Goal: Task Accomplishment & Management: Use online tool/utility

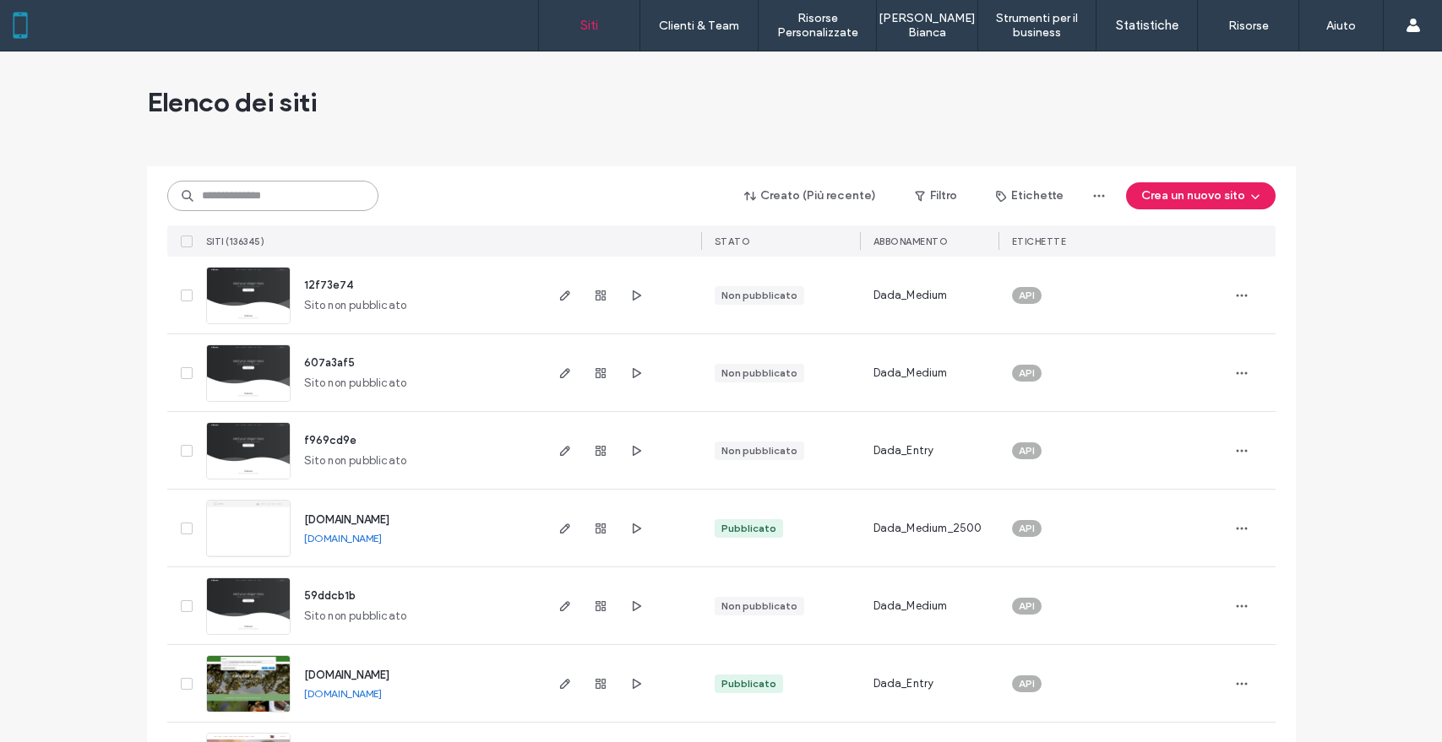
click at [259, 205] on input at bounding box center [272, 196] width 211 height 30
click at [265, 210] on input at bounding box center [272, 196] width 211 height 30
click at [268, 202] on input at bounding box center [272, 196] width 211 height 30
click at [273, 198] on input at bounding box center [272, 196] width 211 height 30
paste input "********"
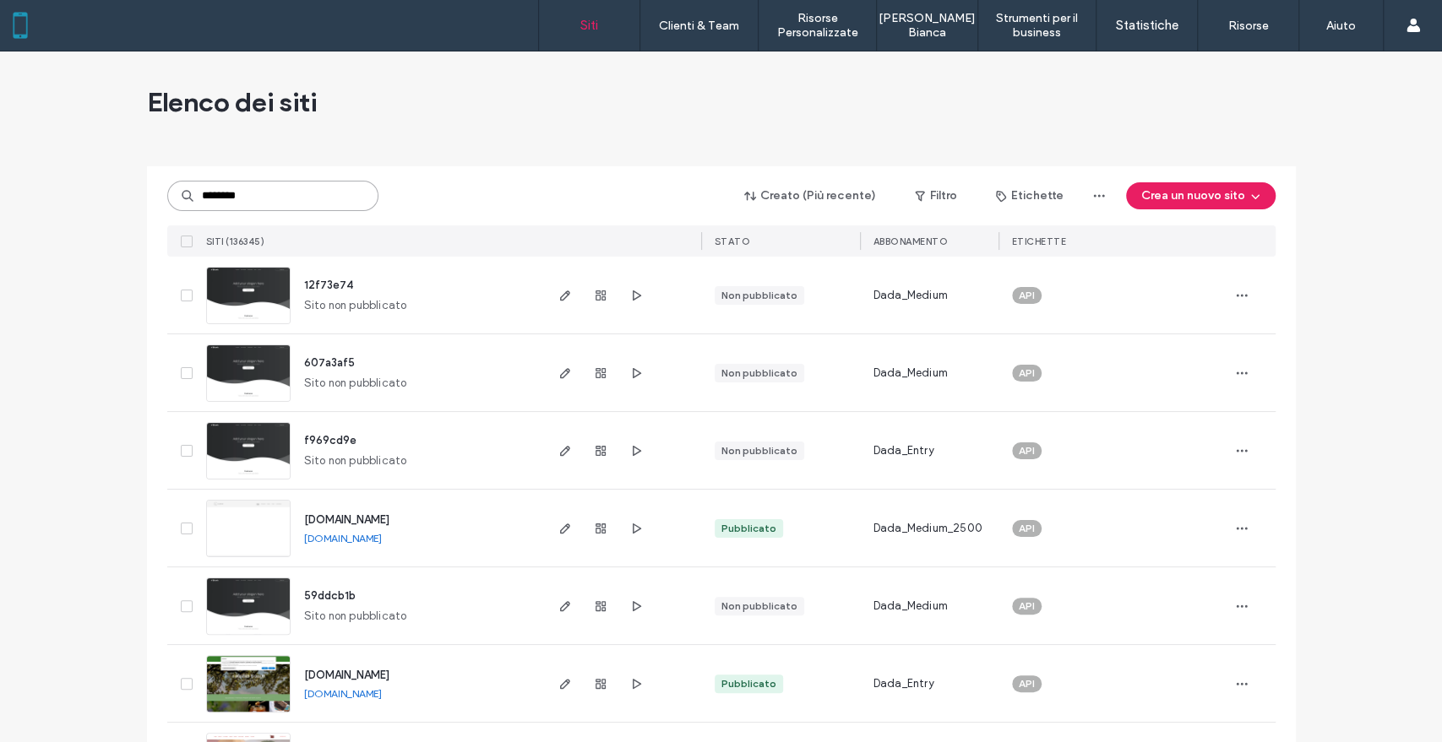
type input "********"
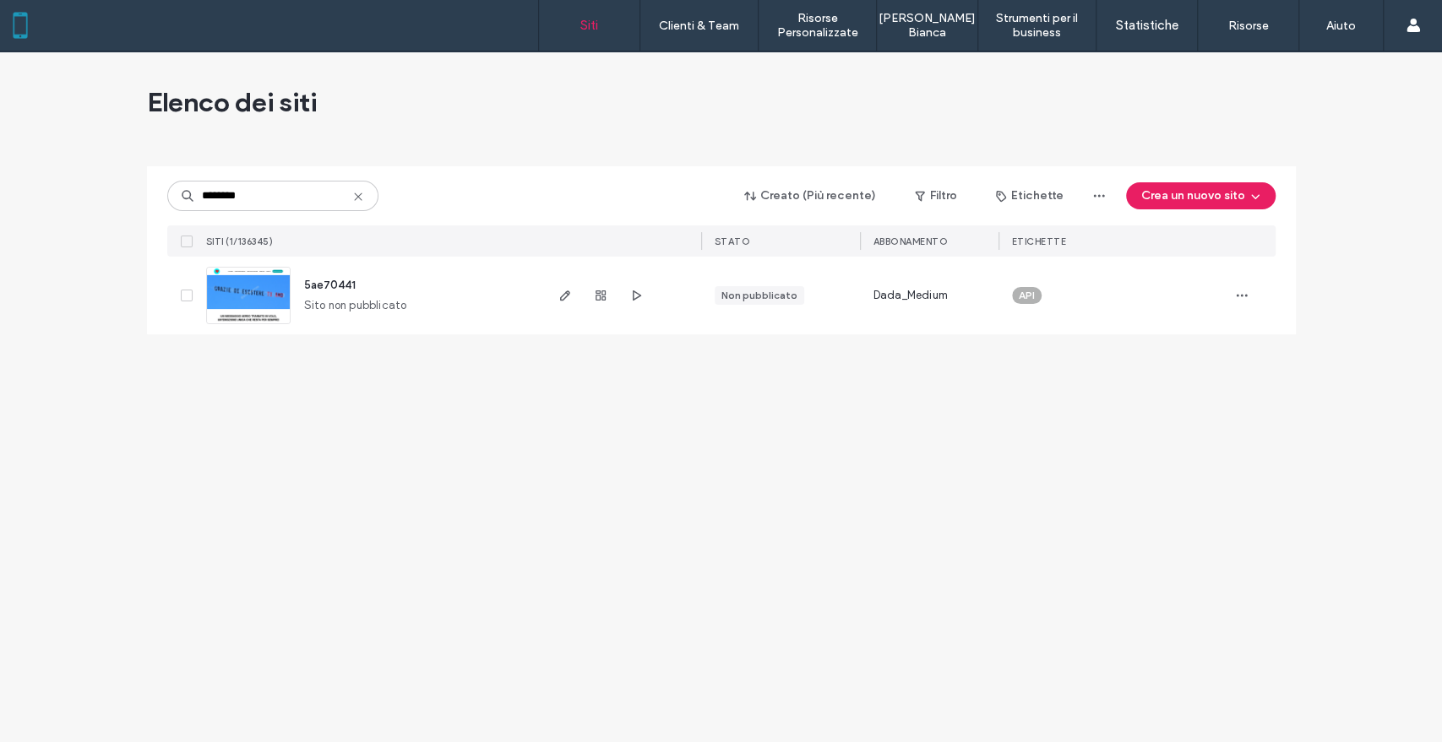
click at [318, 286] on span "5ae70441" at bounding box center [330, 285] width 52 height 13
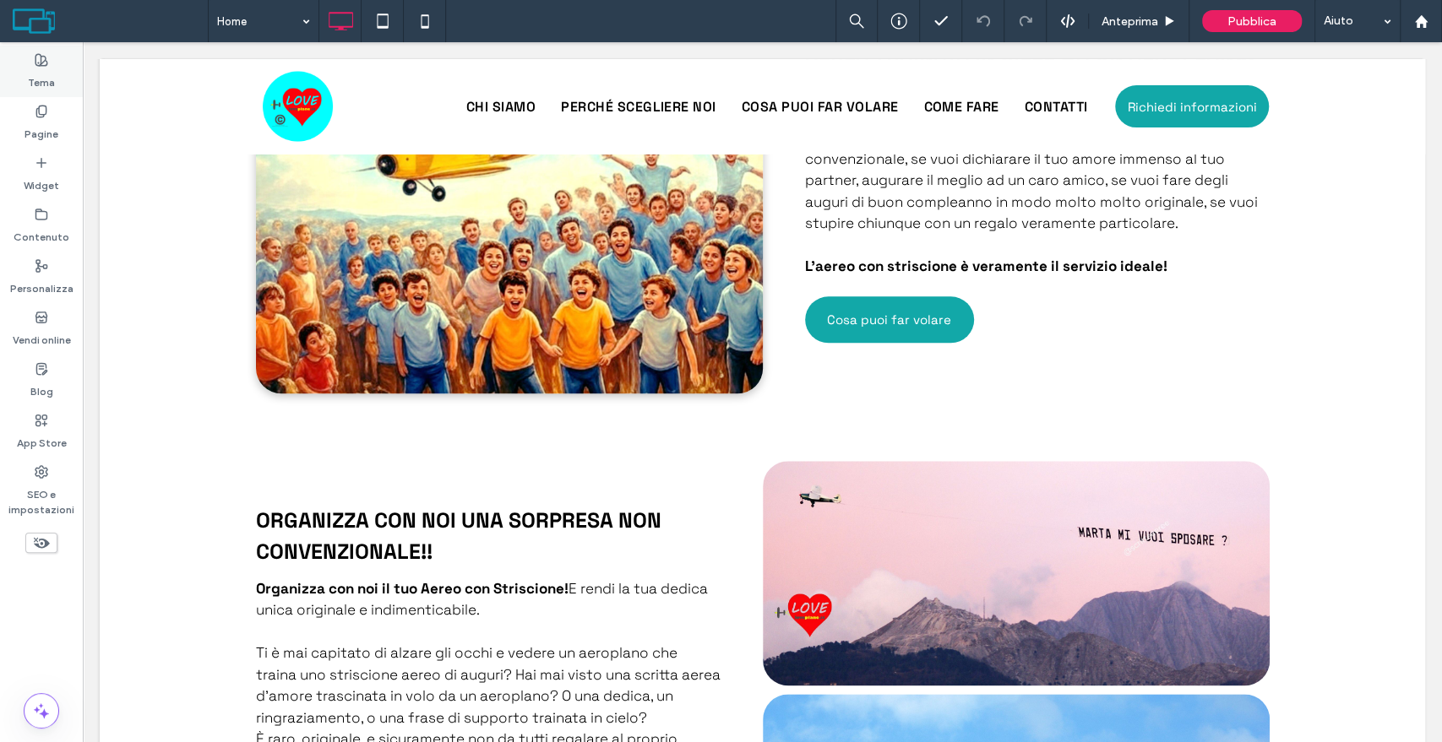
click at [29, 65] on div "Tema" at bounding box center [41, 72] width 83 height 52
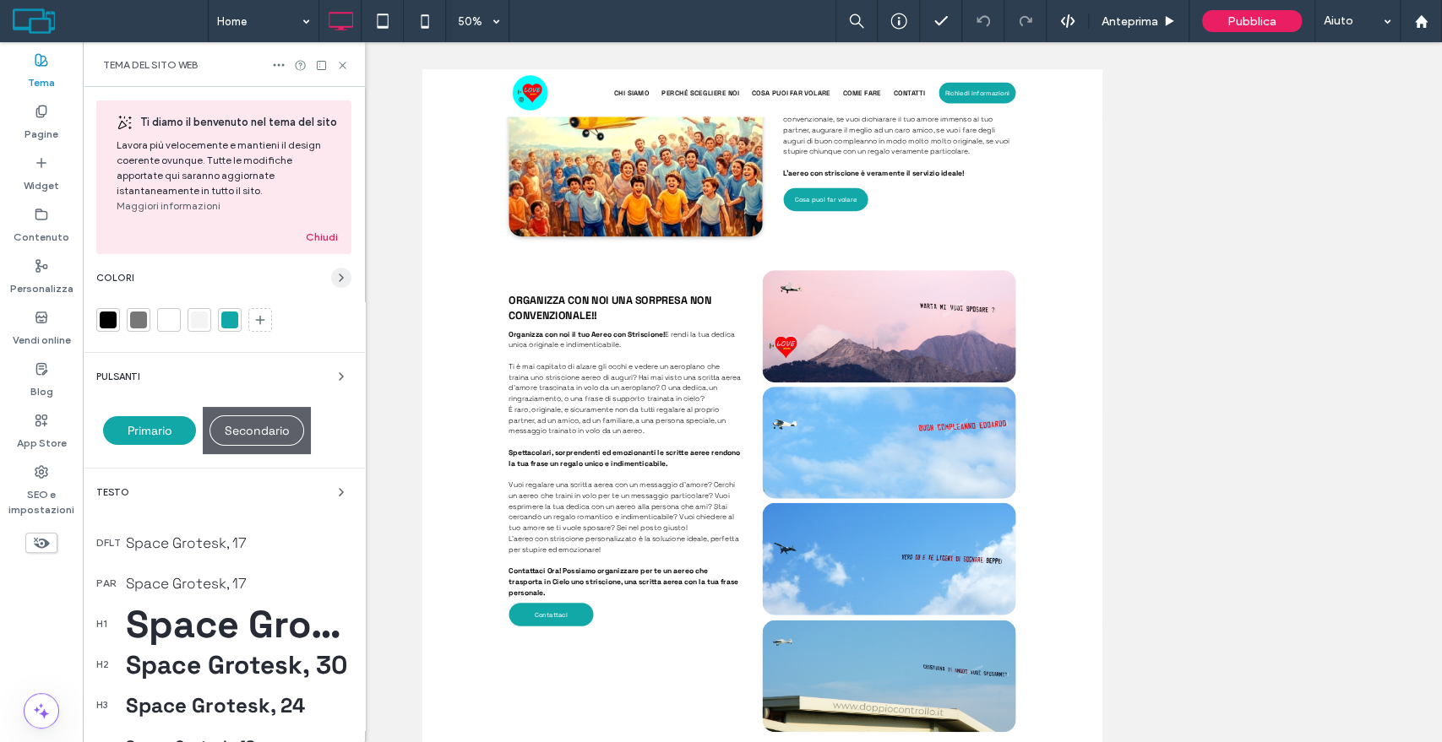
click at [331, 285] on span "button" at bounding box center [341, 278] width 20 height 20
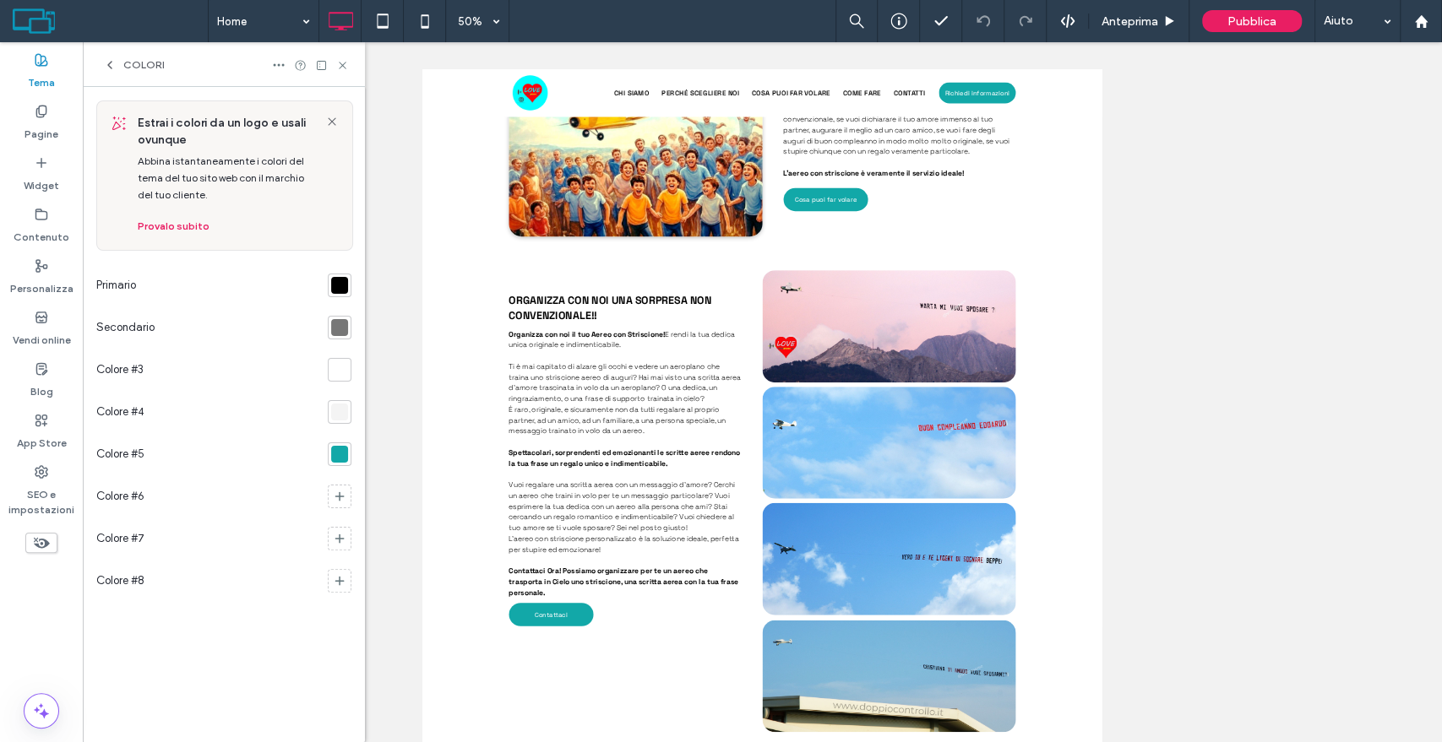
click at [342, 448] on div at bounding box center [339, 454] width 17 height 17
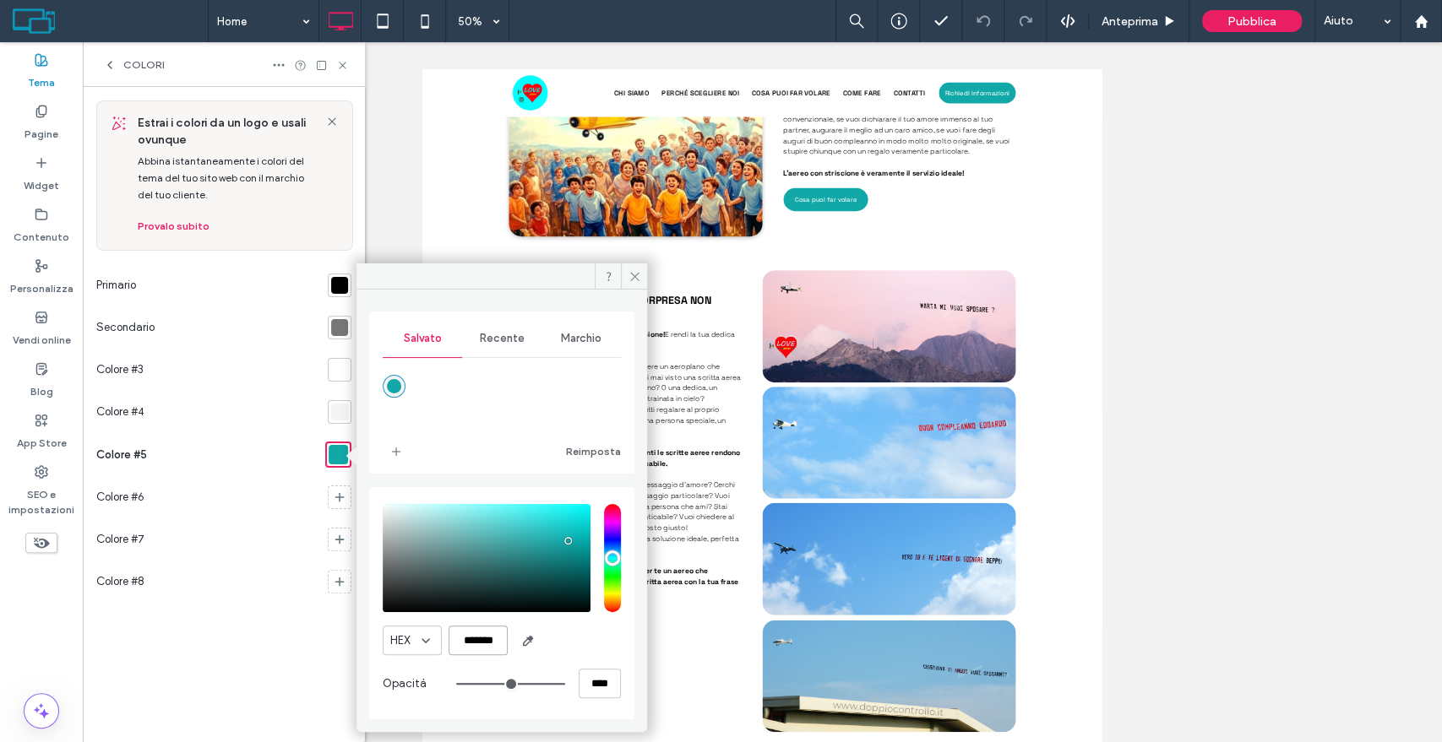
click at [493, 634] on input "*******" at bounding box center [477, 641] width 59 height 30
paste input "color picker textbox"
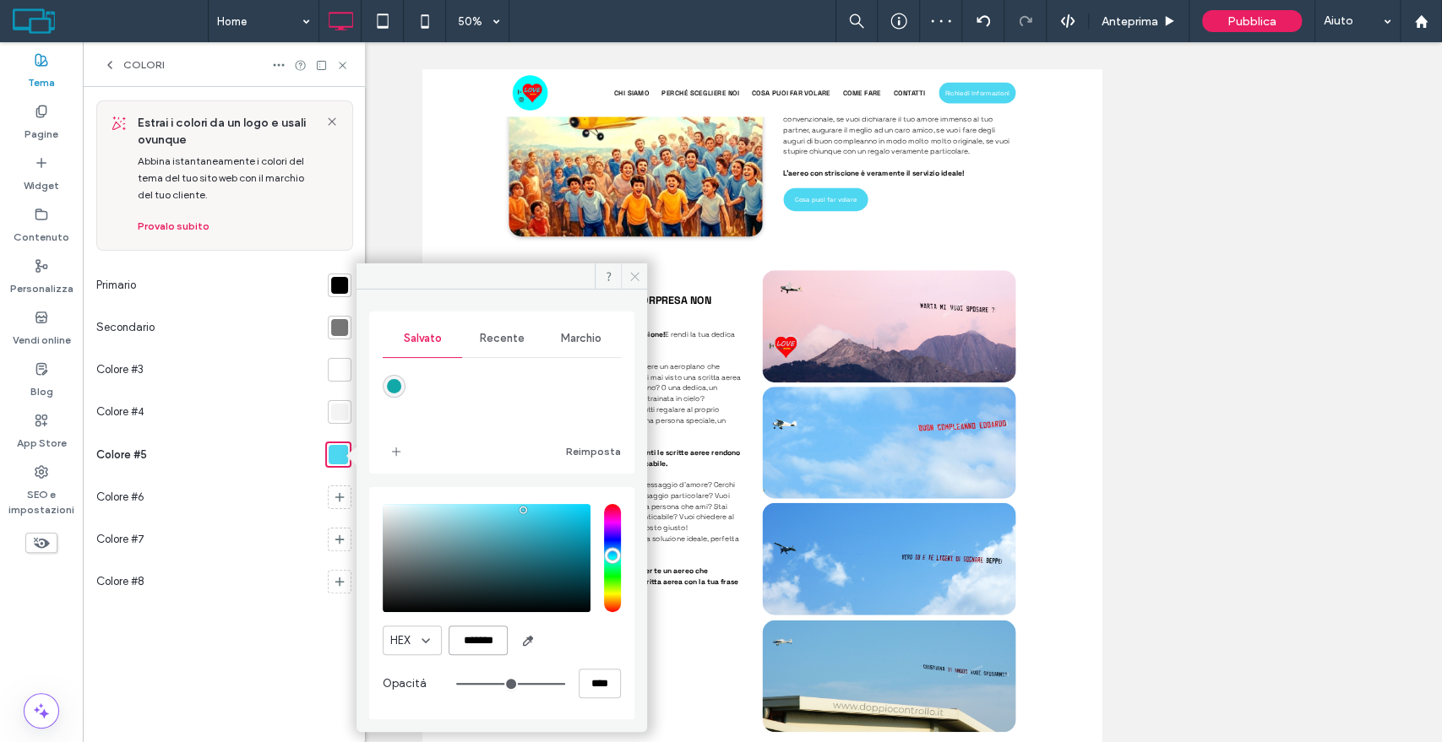
type input "*******"
click at [628, 283] on span at bounding box center [634, 276] width 26 height 25
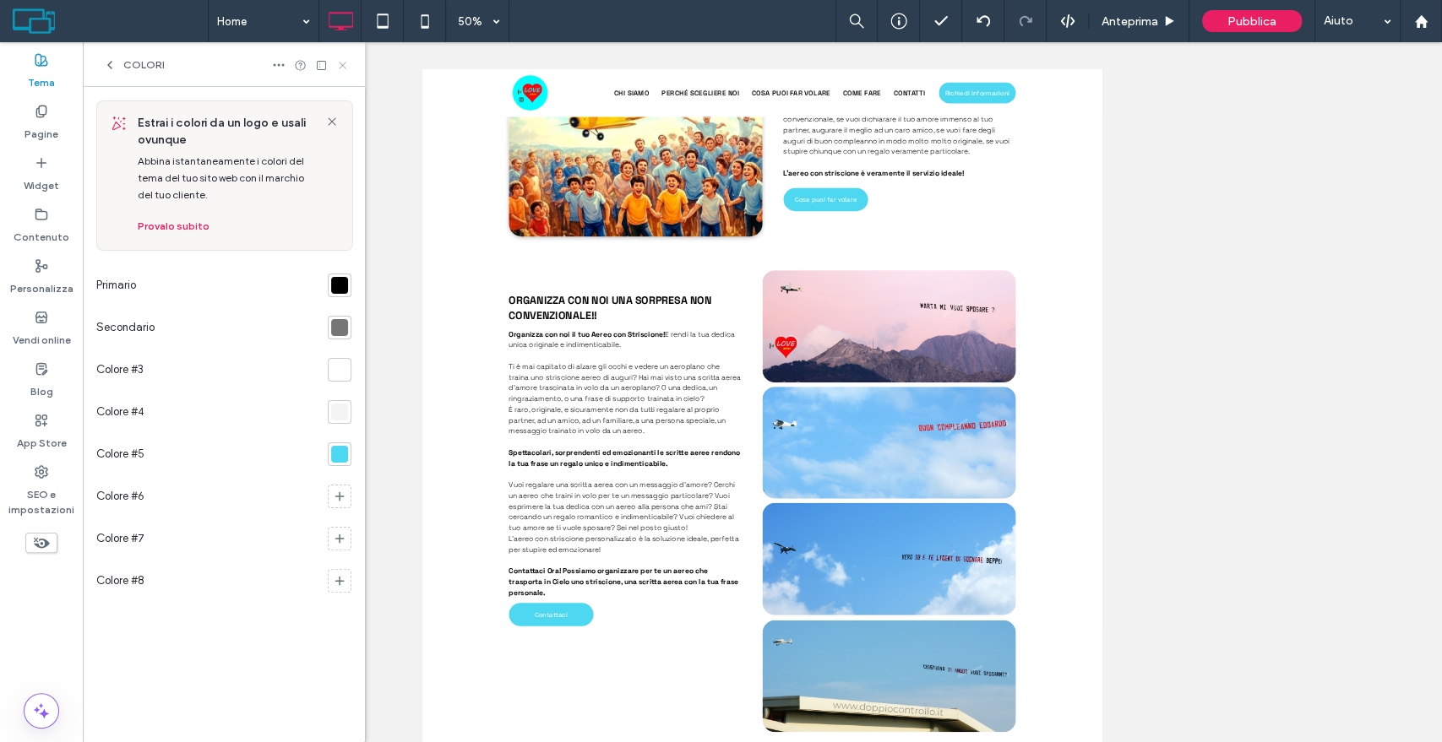
click at [344, 63] on icon at bounding box center [342, 65] width 13 height 13
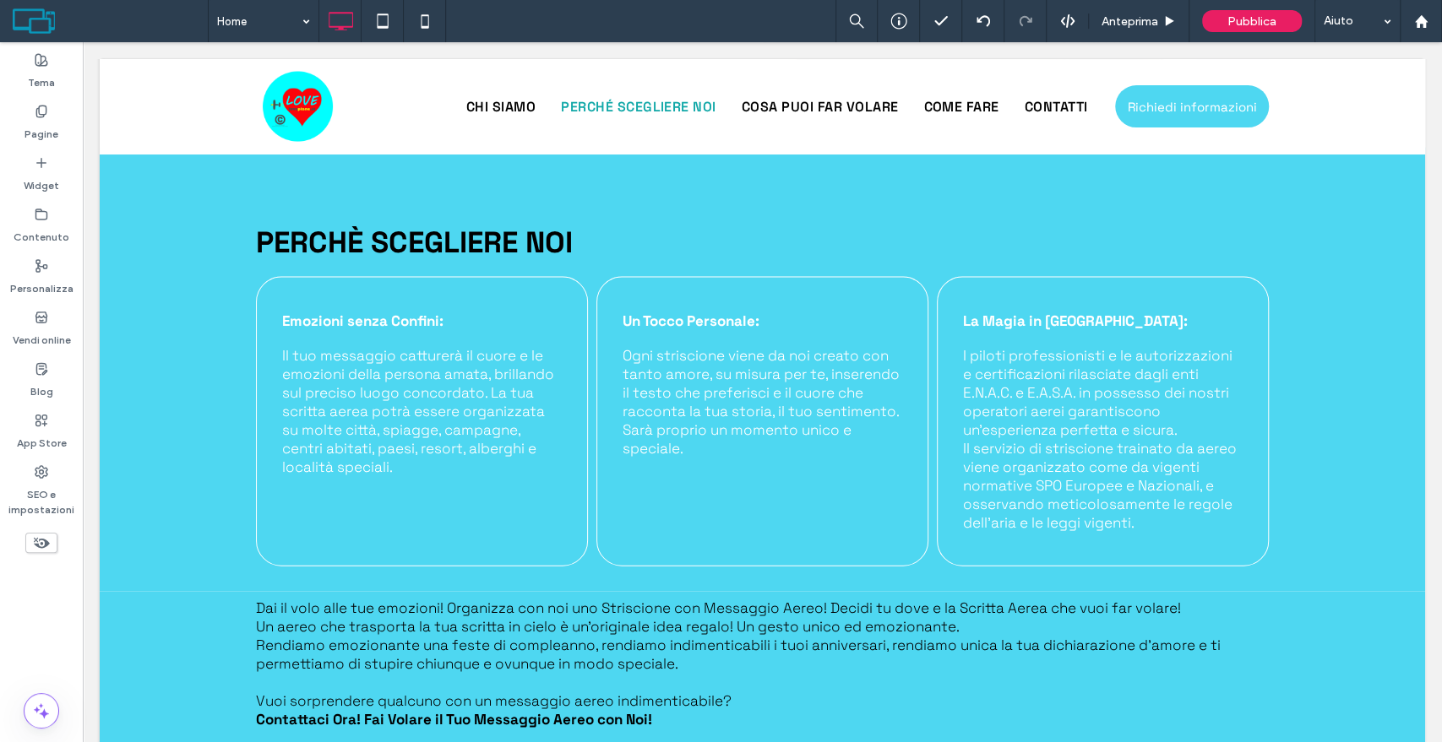
scroll to position [2345, 0]
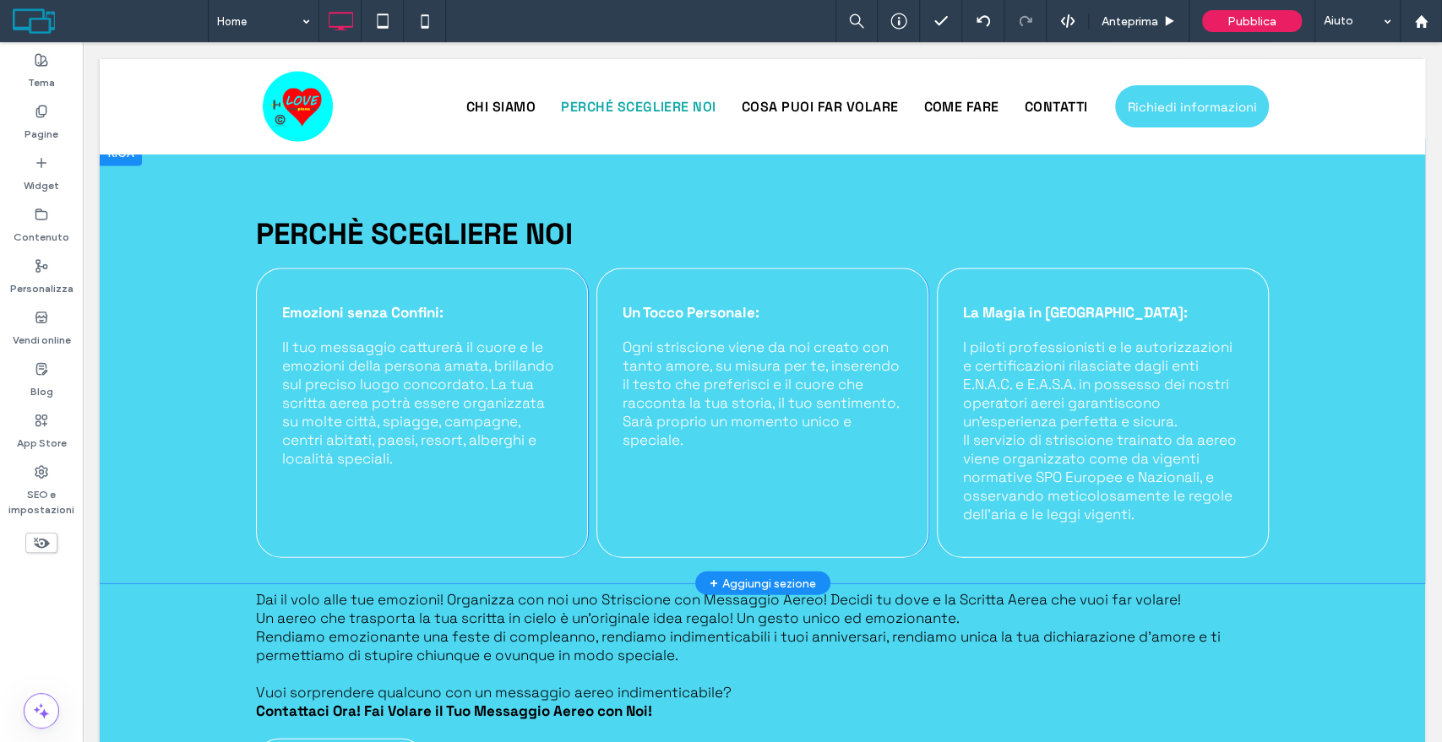
click at [199, 286] on div "PERCHÈ SCEGLIERE NOI Emozioni senza Confini: Il tuo messaggio catturerà il cuor…" at bounding box center [762, 361] width 1325 height 444
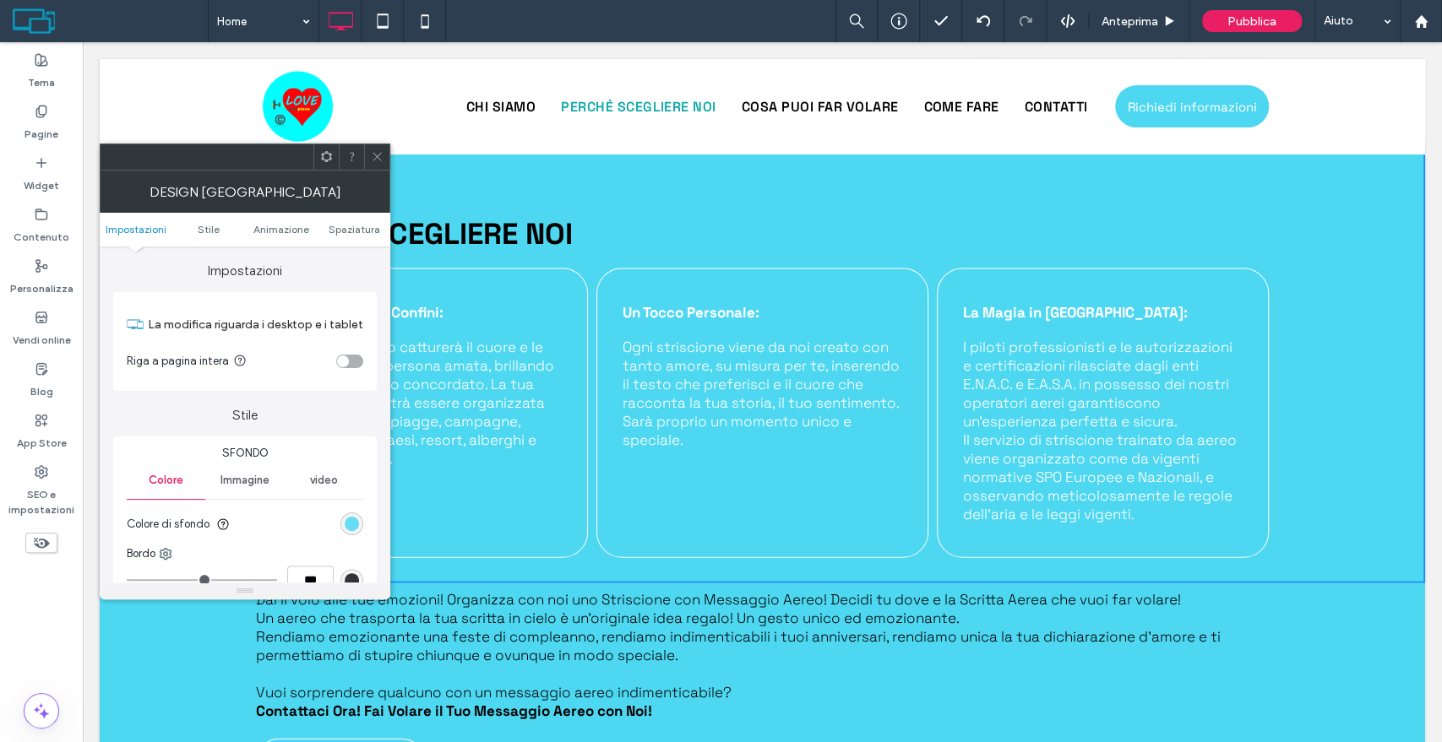
click at [355, 521] on div "rgb(78, 215, 241)" at bounding box center [352, 524] width 14 height 14
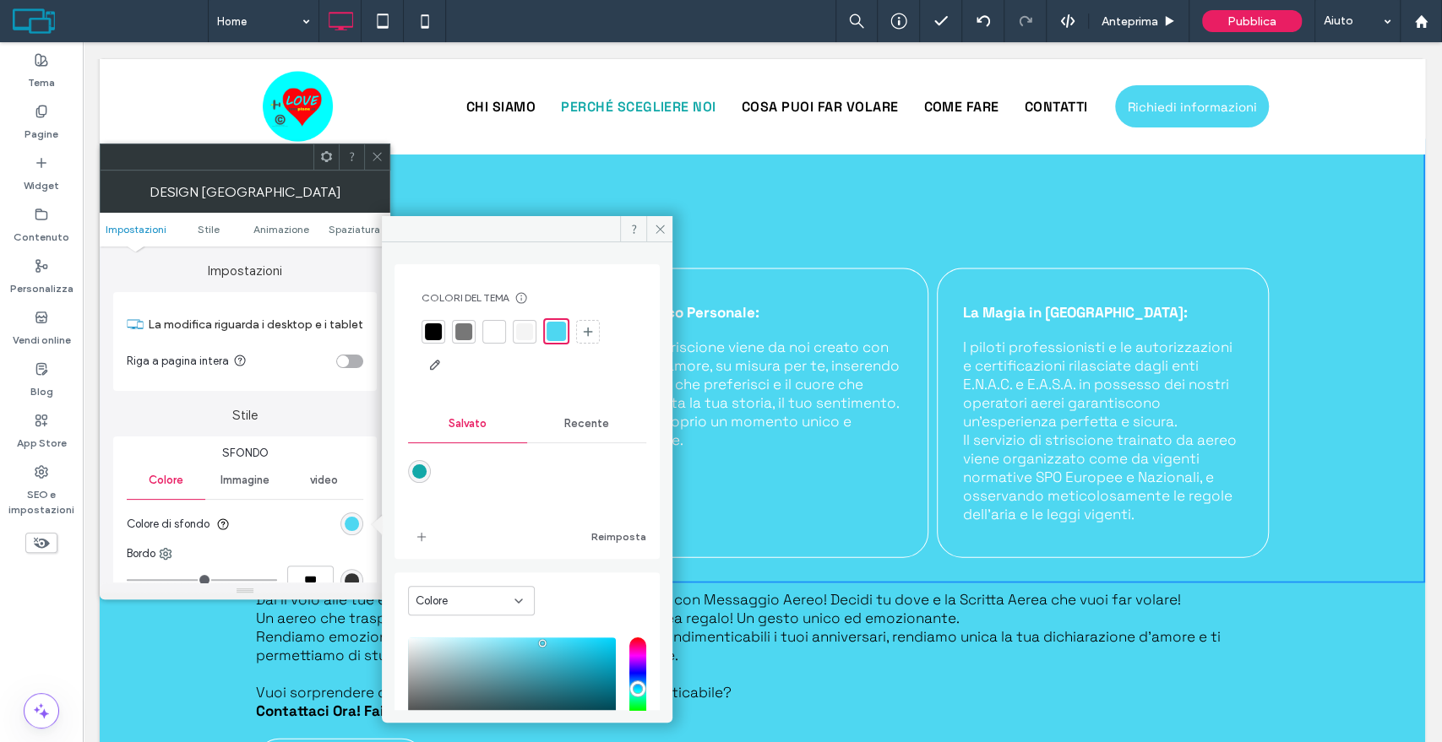
click at [584, 423] on span "Recente" at bounding box center [586, 424] width 45 height 14
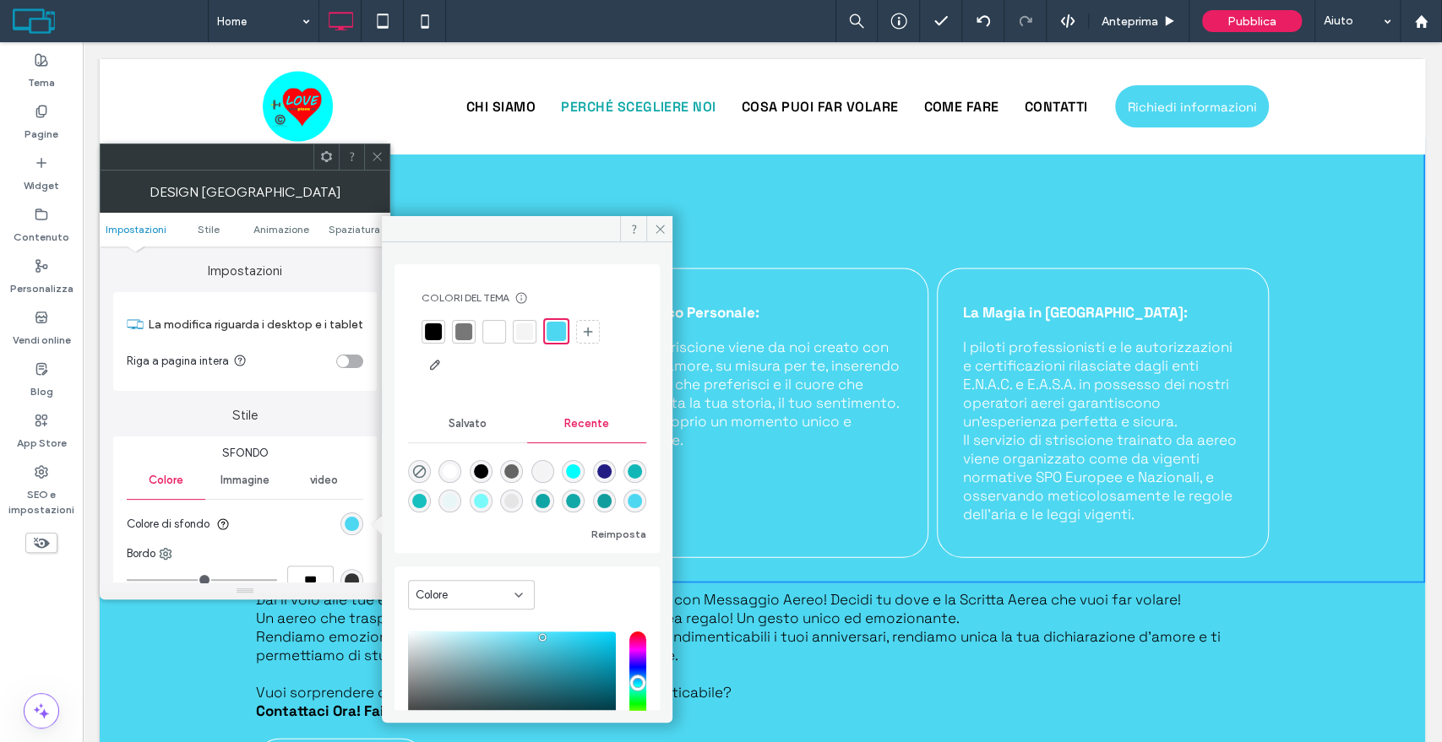
click at [580, 468] on div "rgba(1, 255, 255, 1)" at bounding box center [573, 472] width 14 height 14
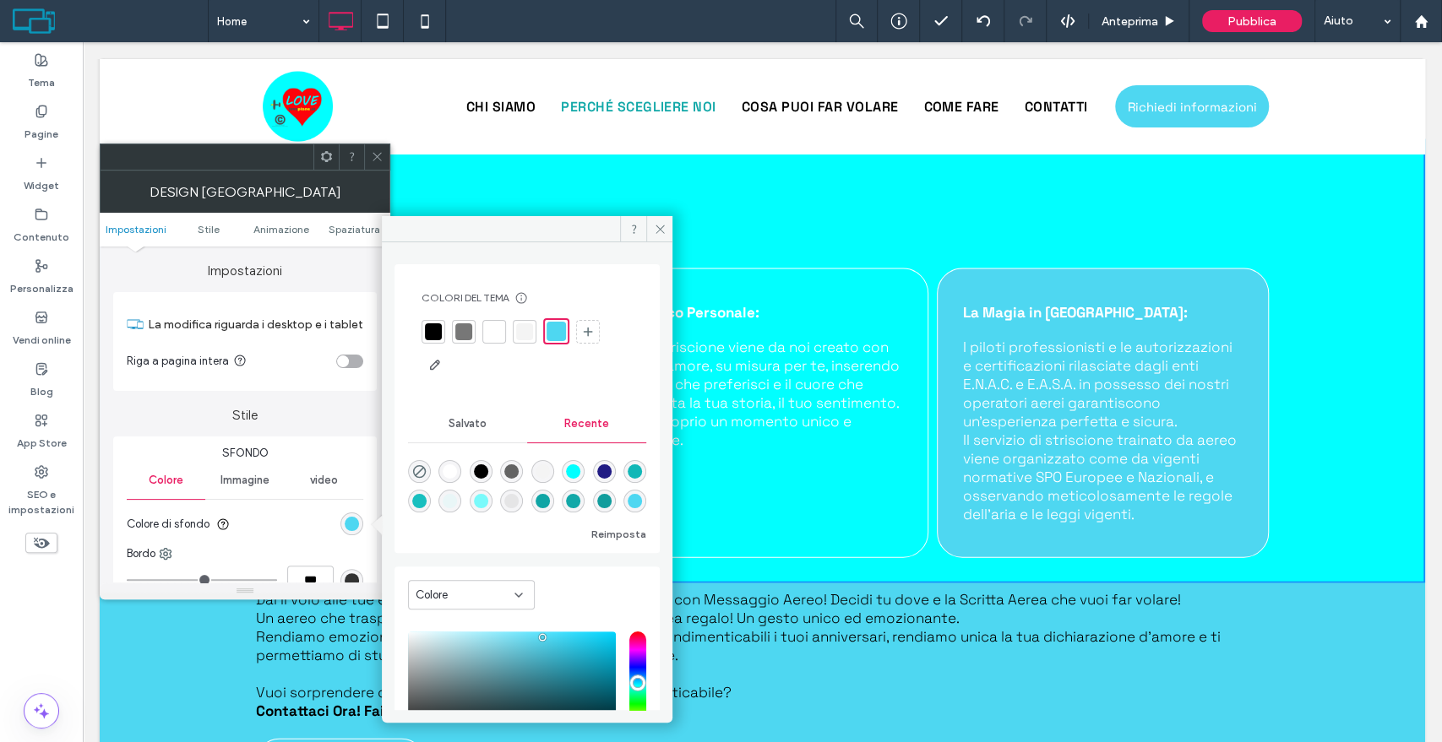
type input "*******"
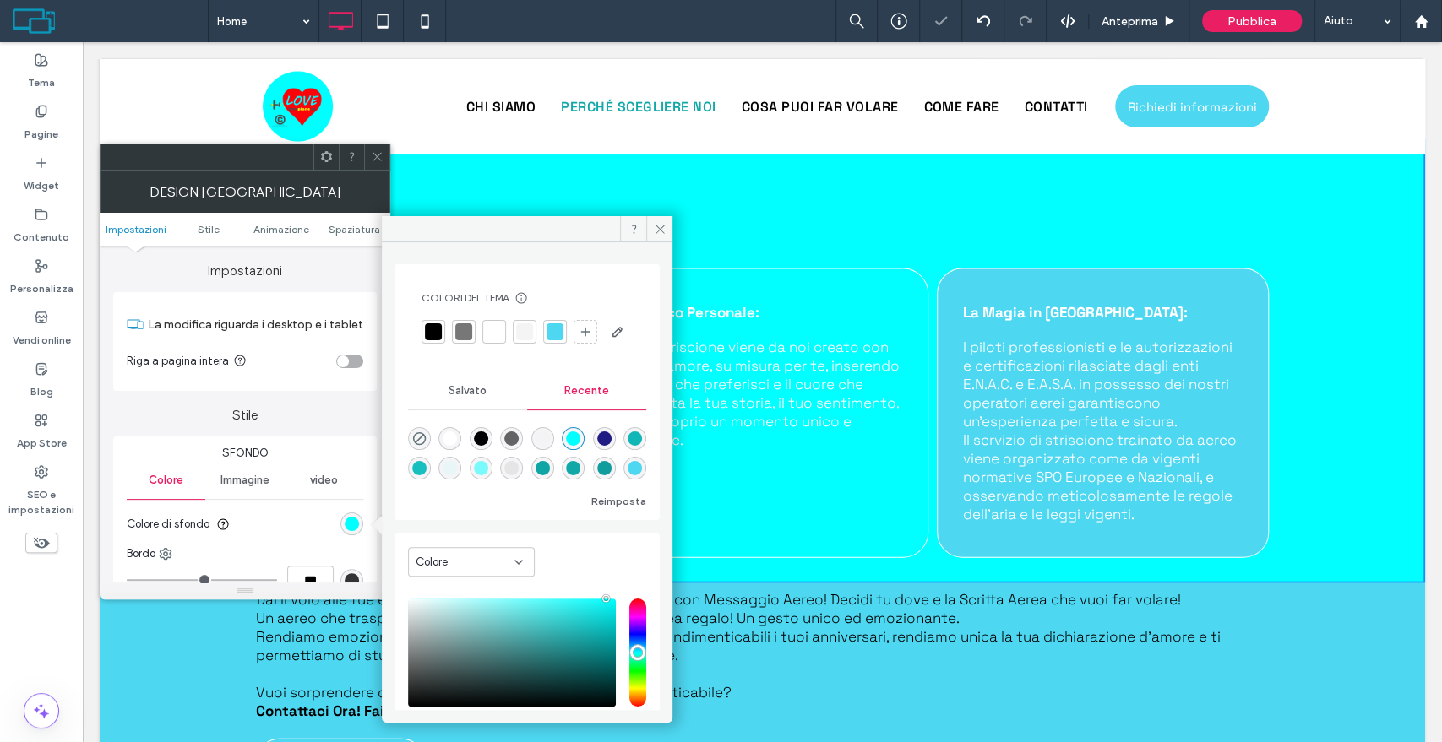
click at [378, 146] on span at bounding box center [377, 156] width 13 height 25
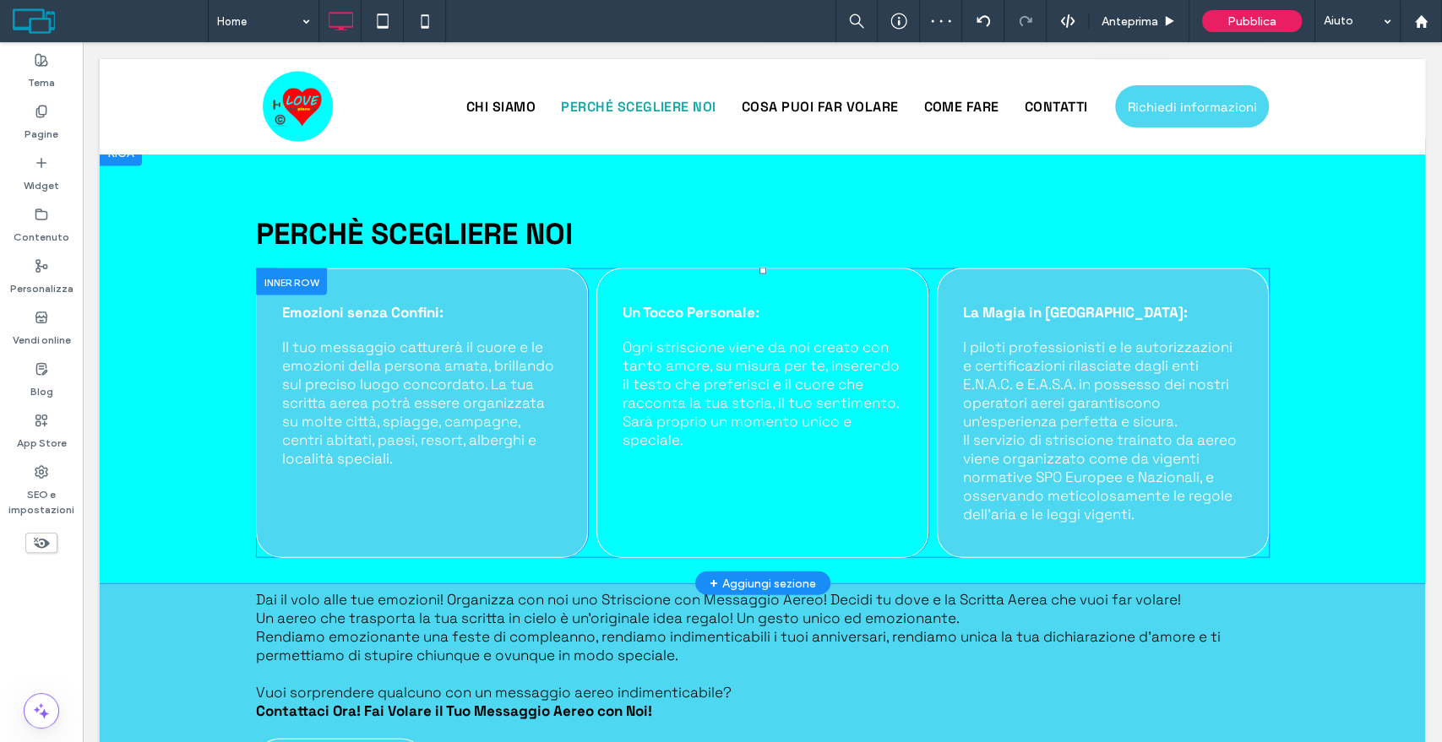
click at [975, 269] on div "La Magia in Sicurezza: I piloti professionisti e le autorizzazioni e certificaz…" at bounding box center [1103, 414] width 332 height 290
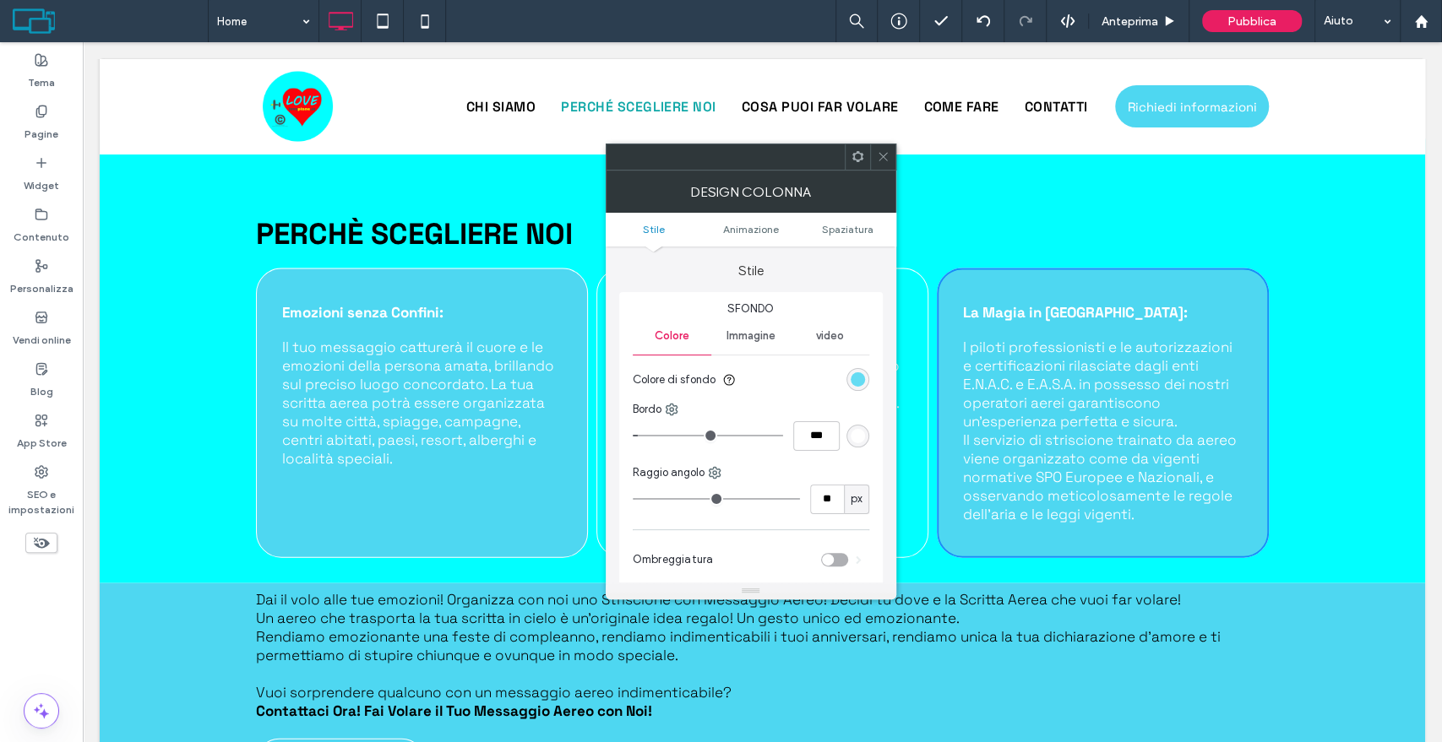
click at [859, 383] on div "rgb(78, 215, 241)" at bounding box center [857, 379] width 14 height 14
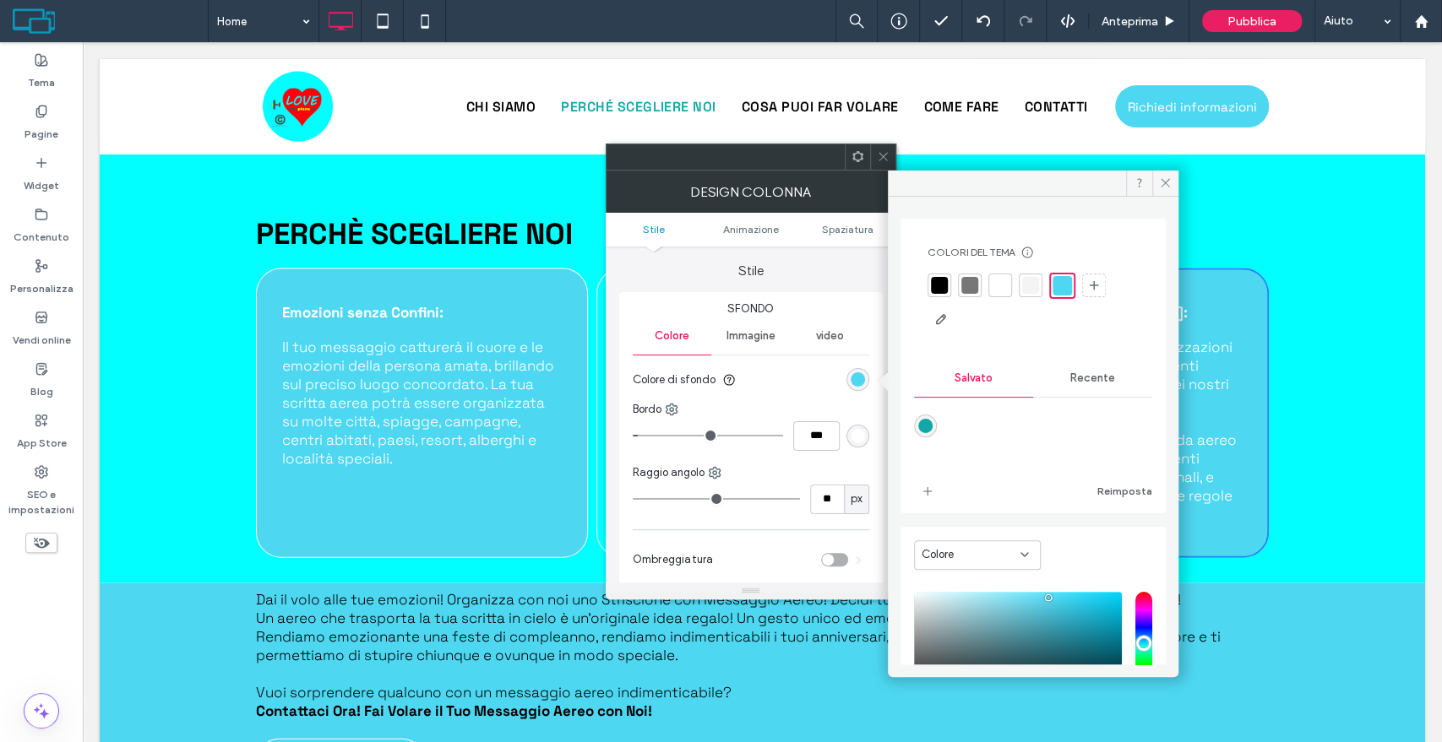
click at [1103, 372] on span "Recente" at bounding box center [1092, 379] width 45 height 14
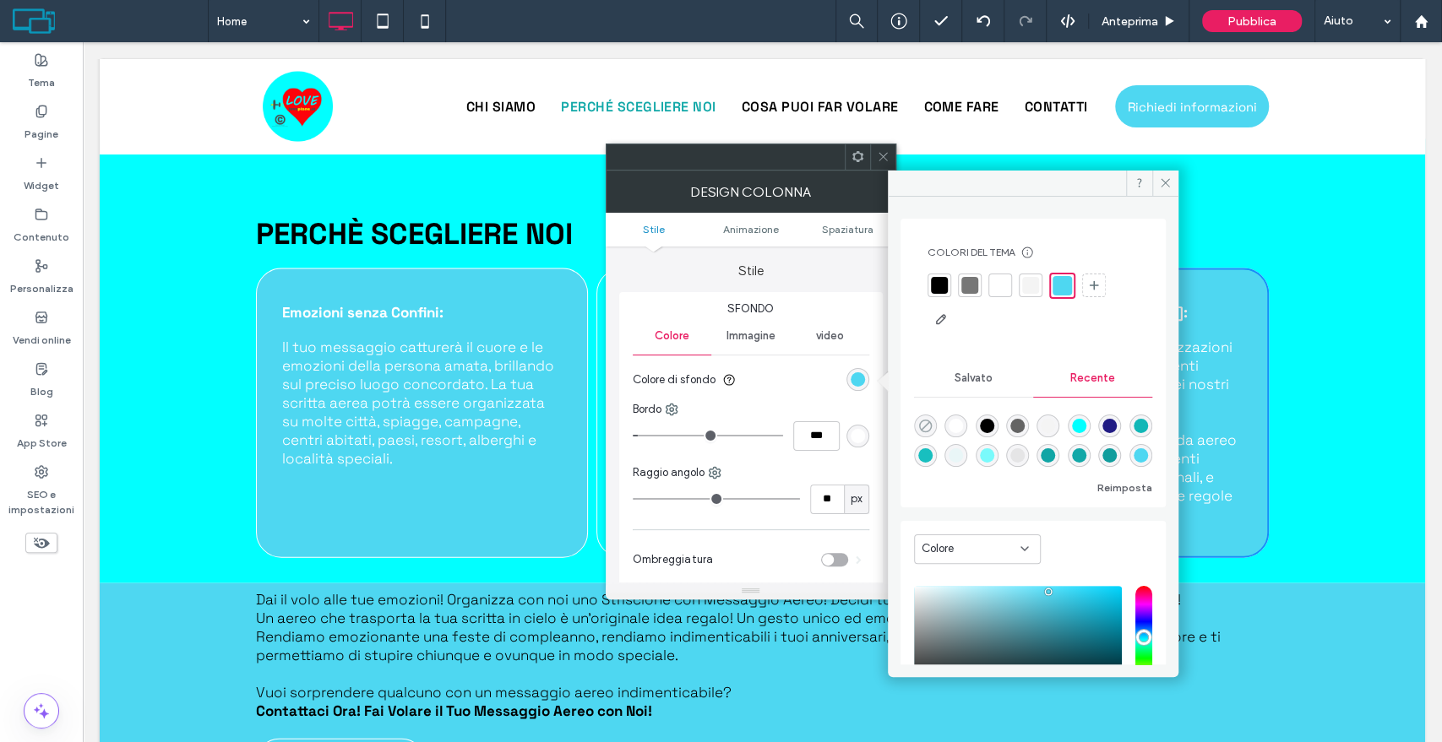
click at [919, 421] on icon "rgba(0, 0, 0, 0)" at bounding box center [925, 426] width 14 height 14
type input "*******"
type input "*"
type input "**"
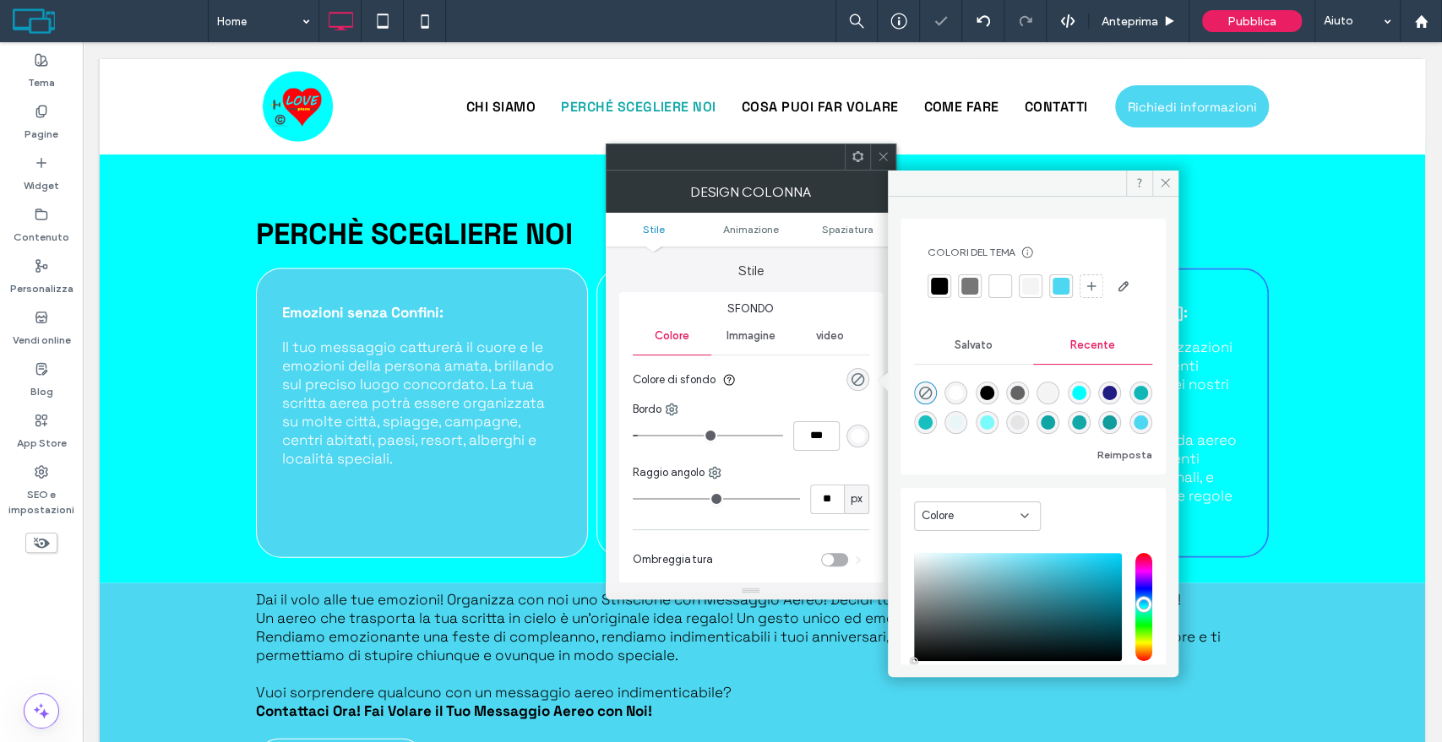
click at [881, 156] on icon at bounding box center [883, 156] width 13 height 13
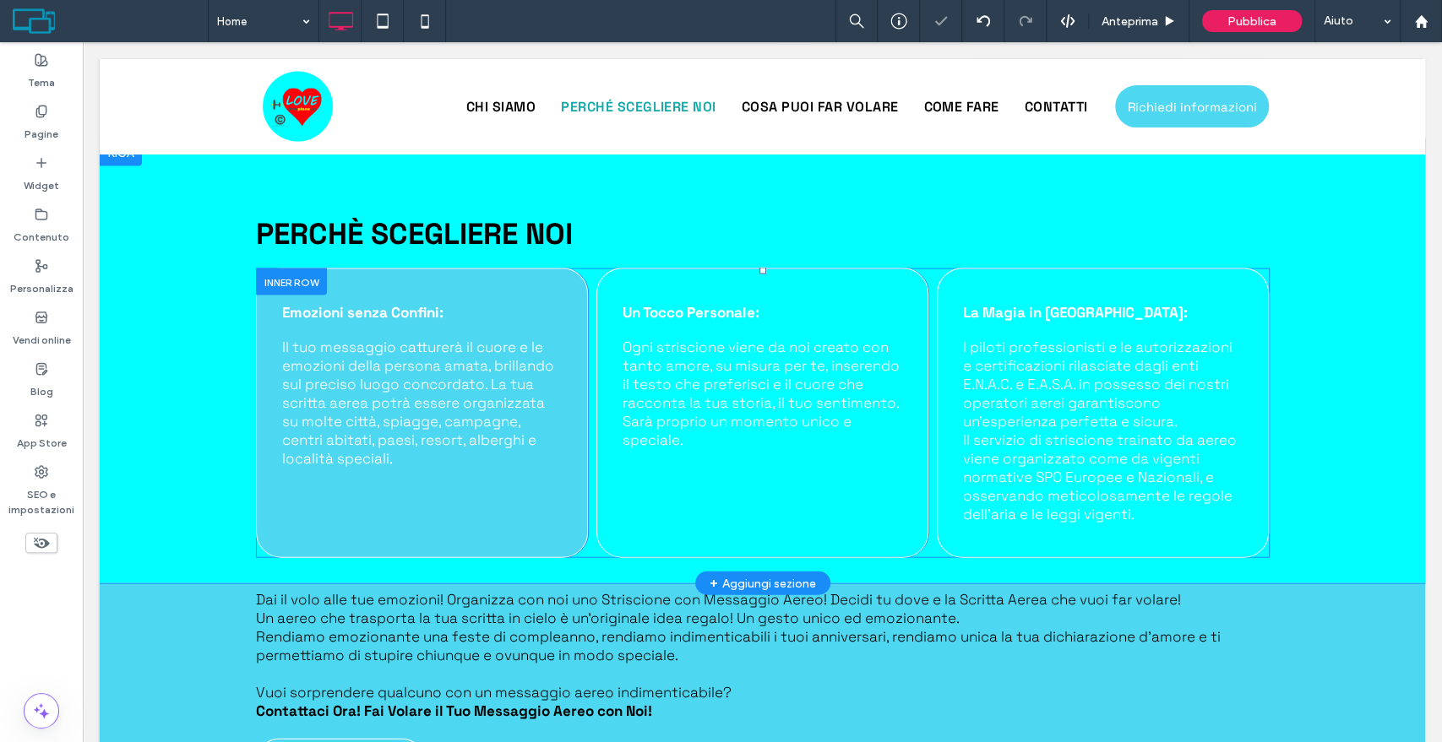
click at [502, 269] on div "Emozioni senza Confini: Il tuo messaggio catturerà il cuore e le emozioni della…" at bounding box center [422, 414] width 332 height 290
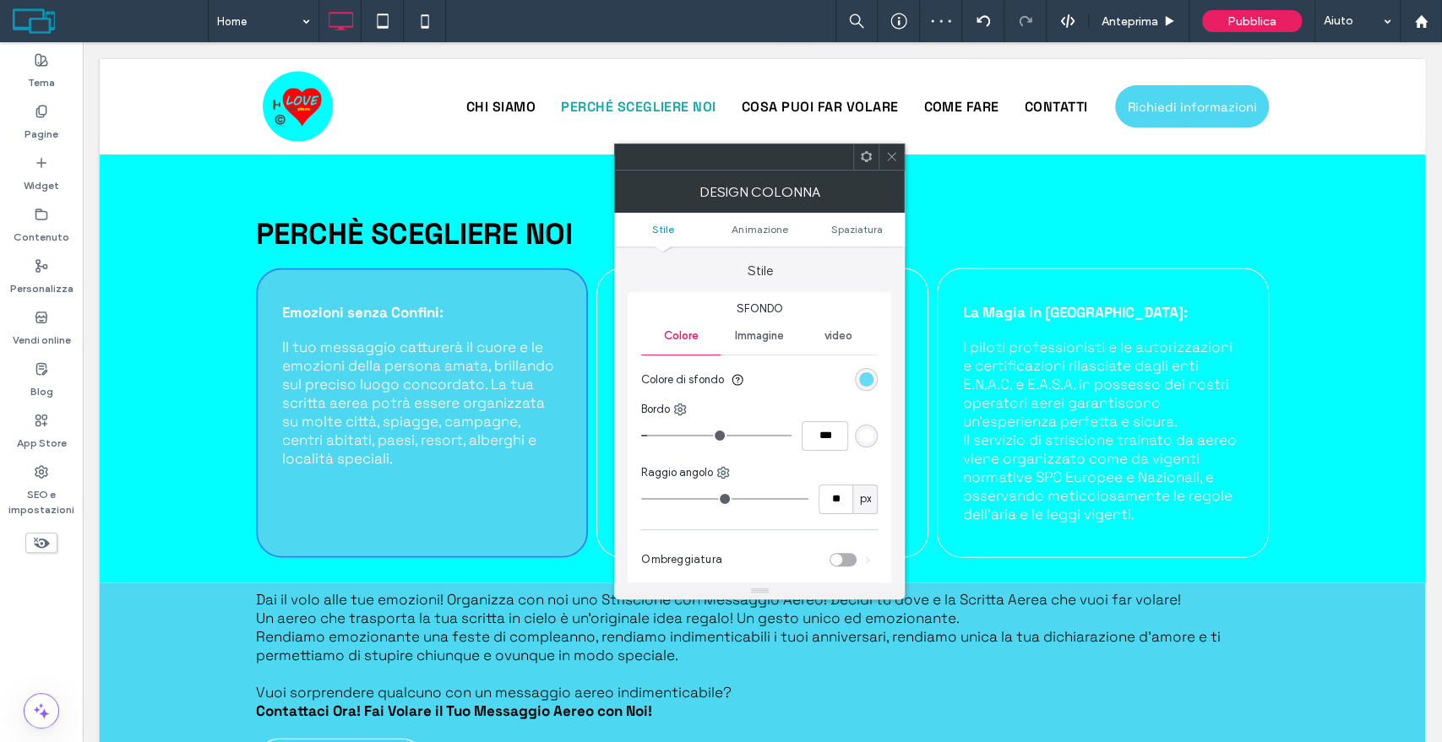
click at [865, 378] on div "rgb(78, 215, 241)" at bounding box center [866, 379] width 14 height 14
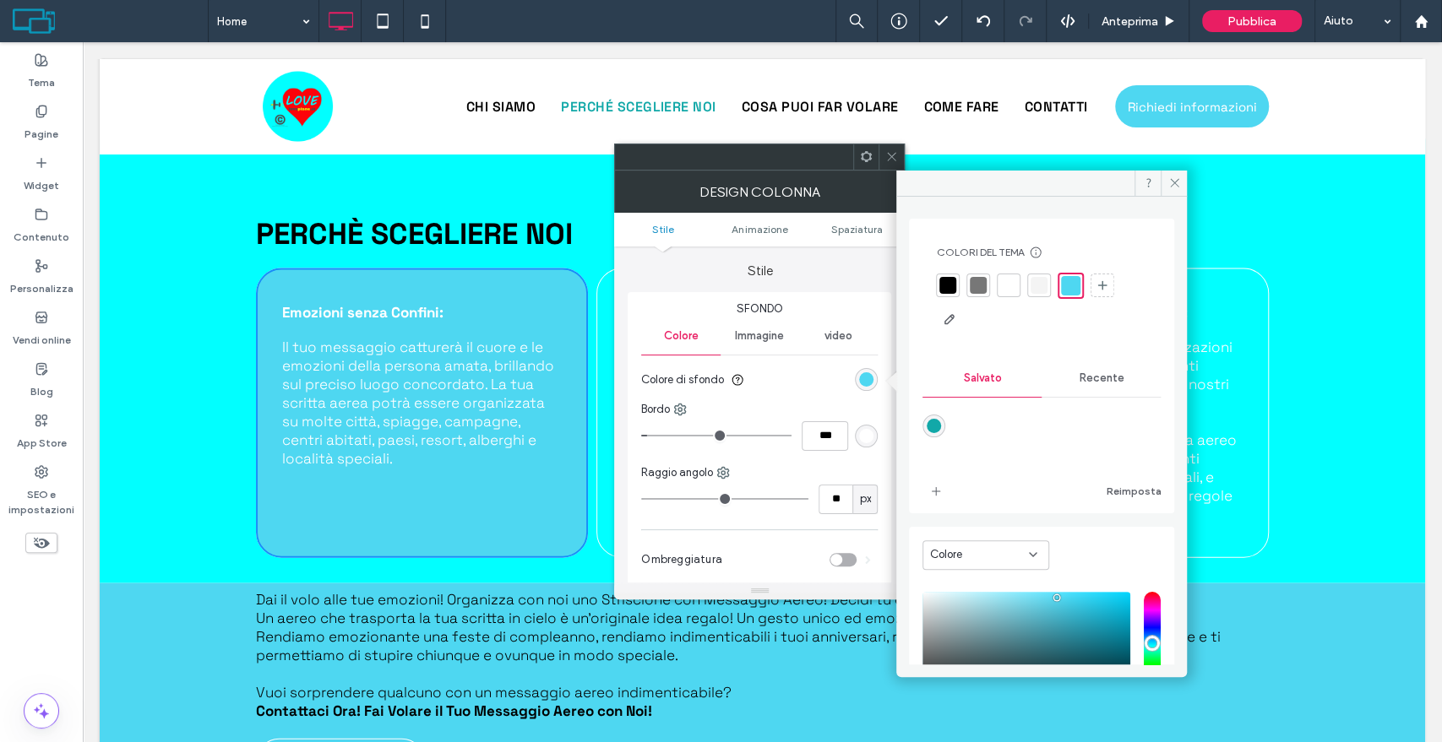
click at [1095, 370] on div "Recente" at bounding box center [1100, 378] width 119 height 37
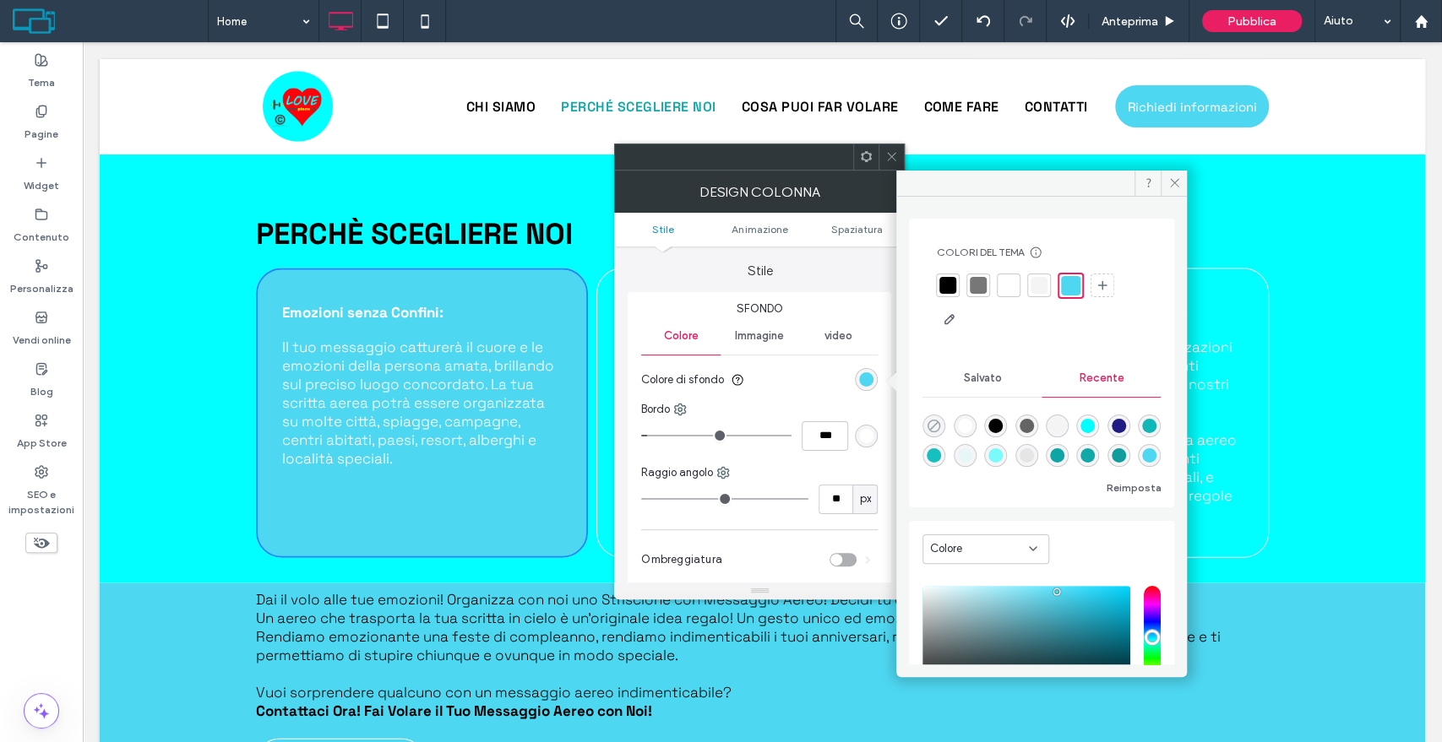
click at [929, 424] on icon "rgba(0, 0, 0, 0)" at bounding box center [934, 426] width 14 height 14
type input "*******"
type input "*"
type input "**"
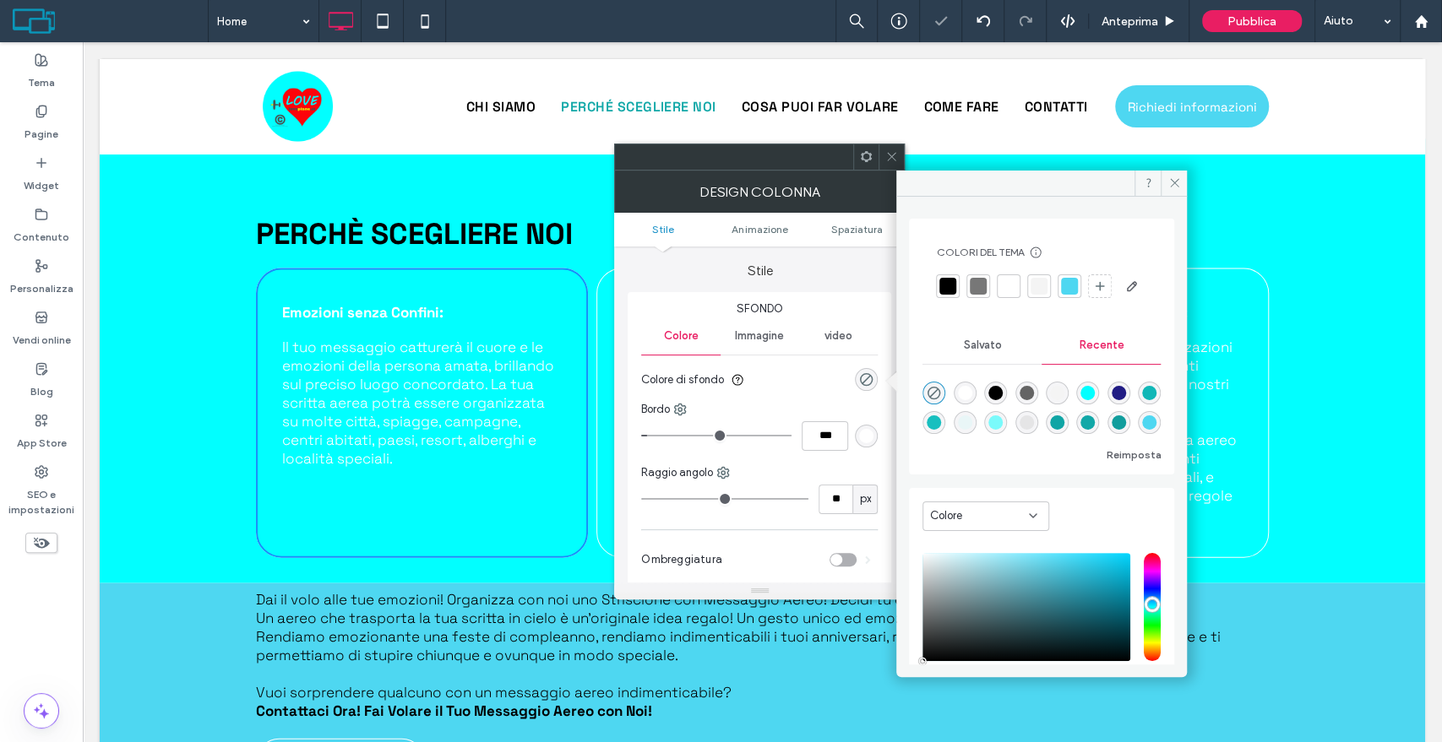
click at [881, 153] on div at bounding box center [890, 156] width 25 height 25
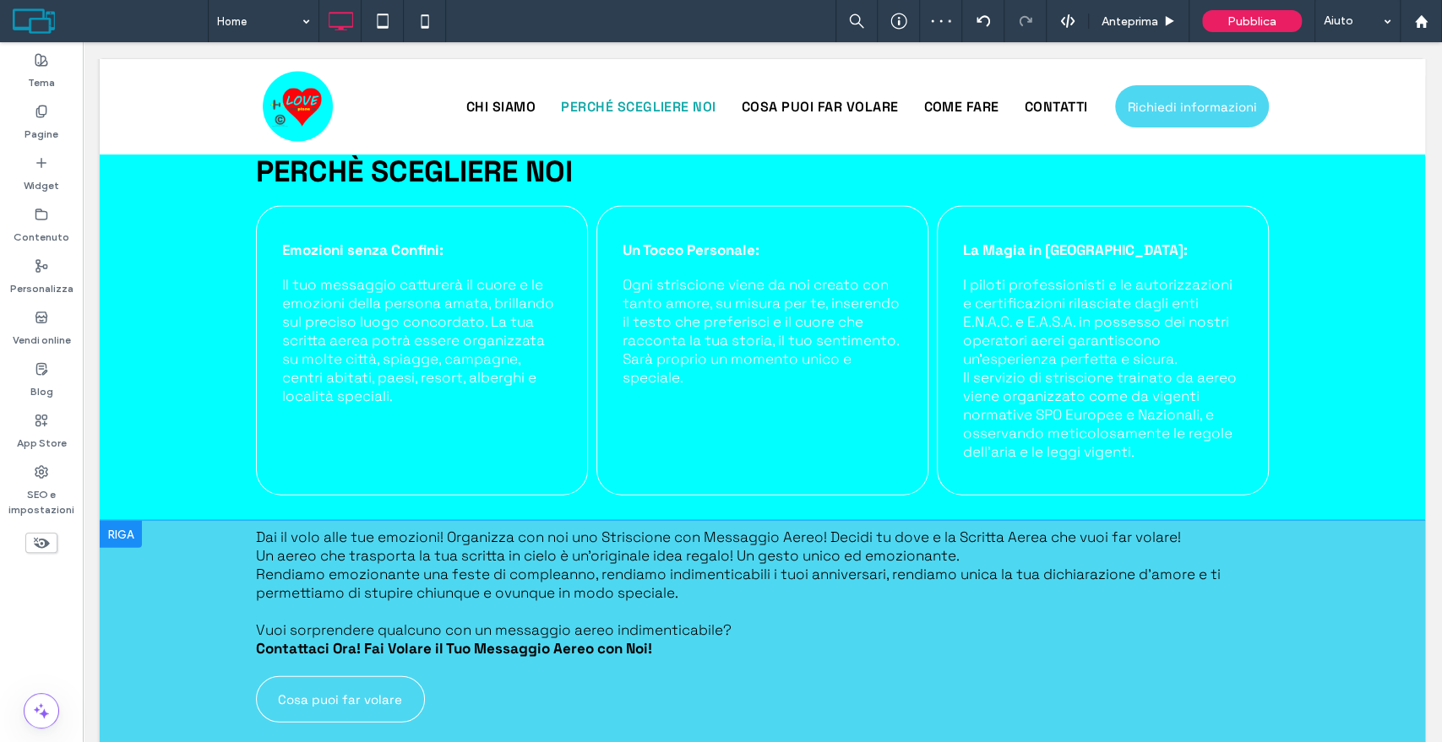
scroll to position [2439, 0]
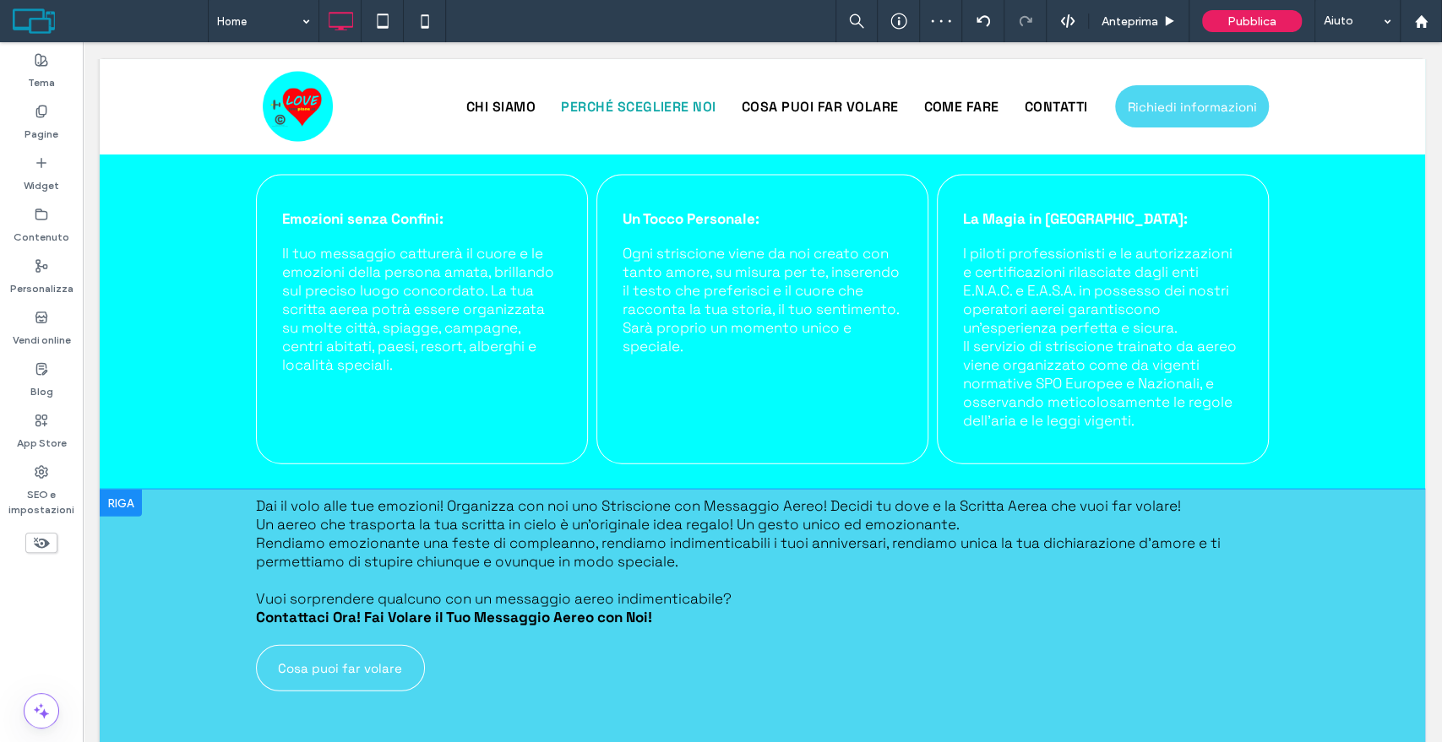
click at [167, 525] on div "Dai il volo alle tue emozioni! Organizza con noi uno Striscione con Messaggio A…" at bounding box center [762, 629] width 1325 height 278
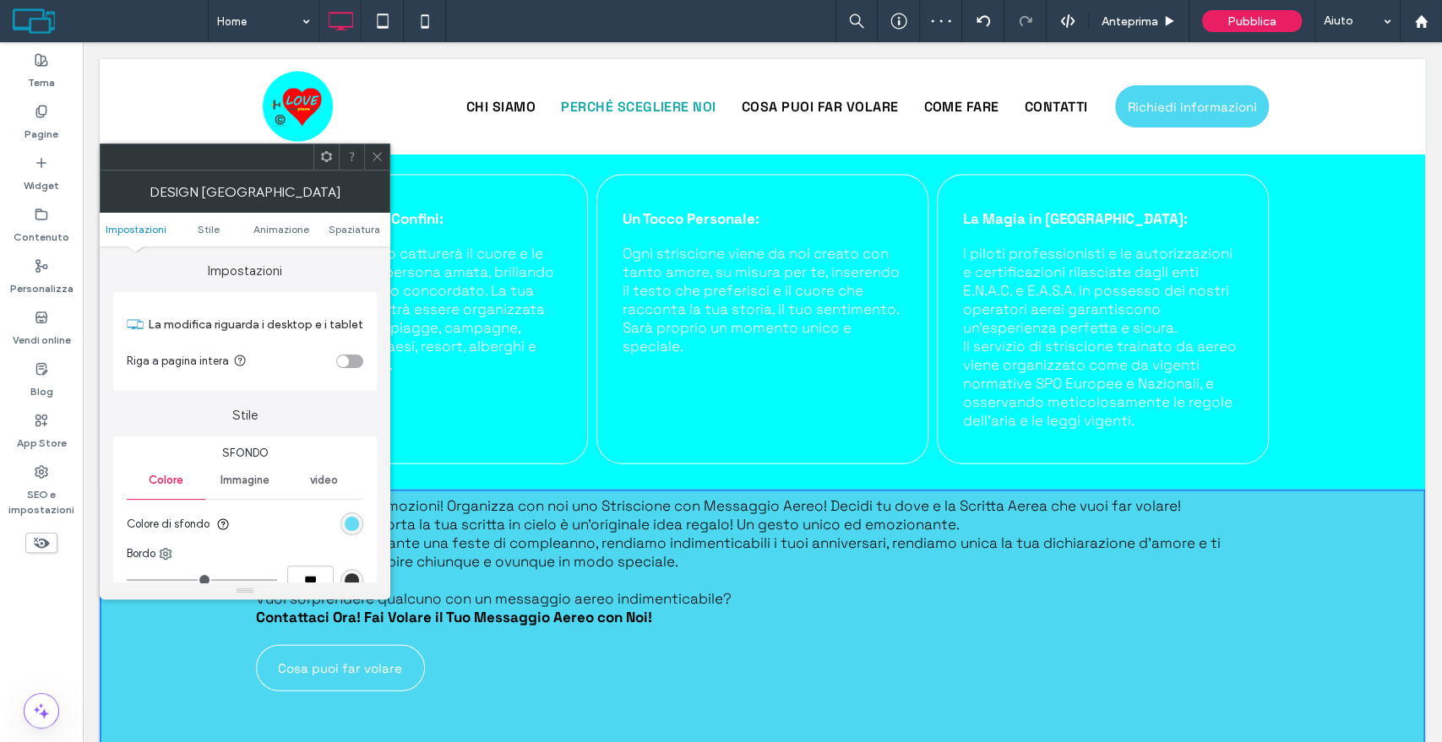
click at [353, 524] on div "rgb(78, 215, 241)" at bounding box center [352, 524] width 14 height 14
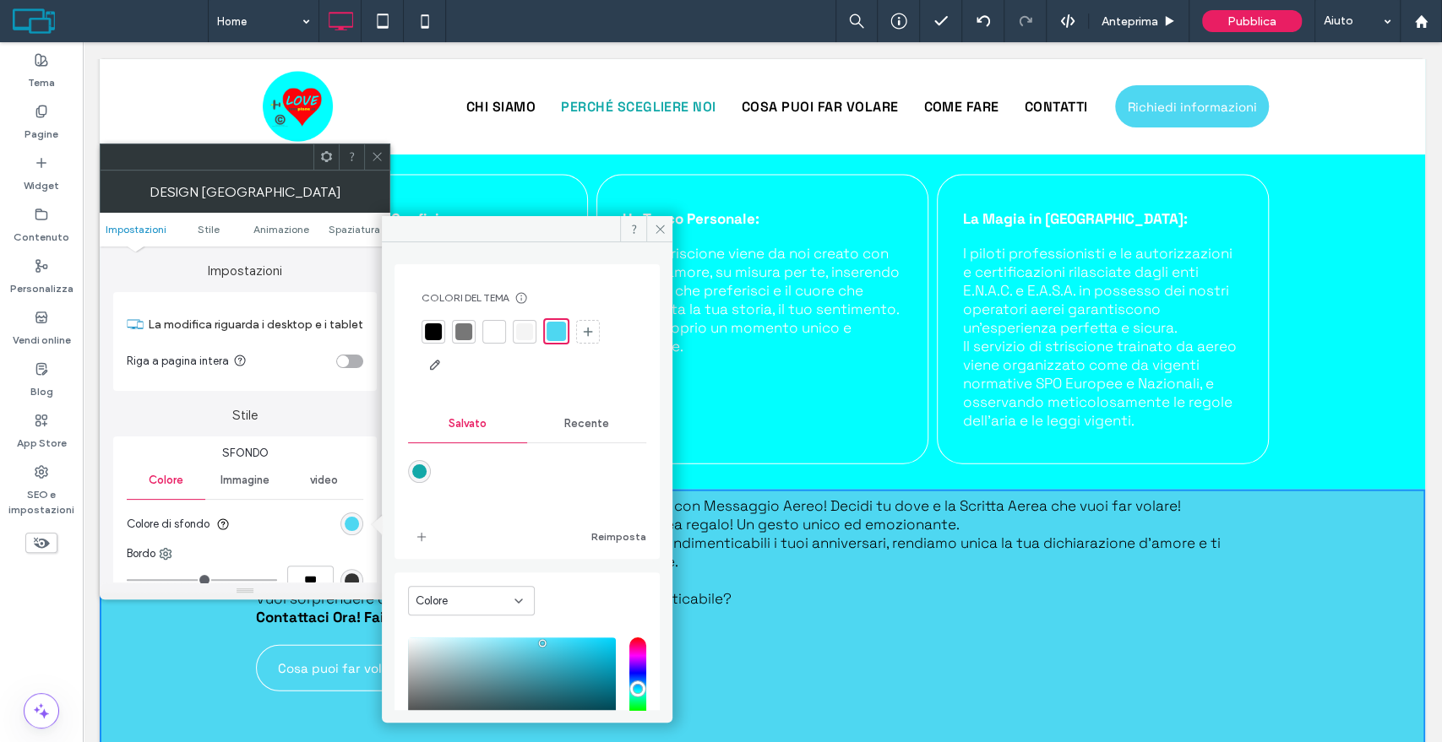
click at [589, 427] on span "Recente" at bounding box center [586, 424] width 45 height 14
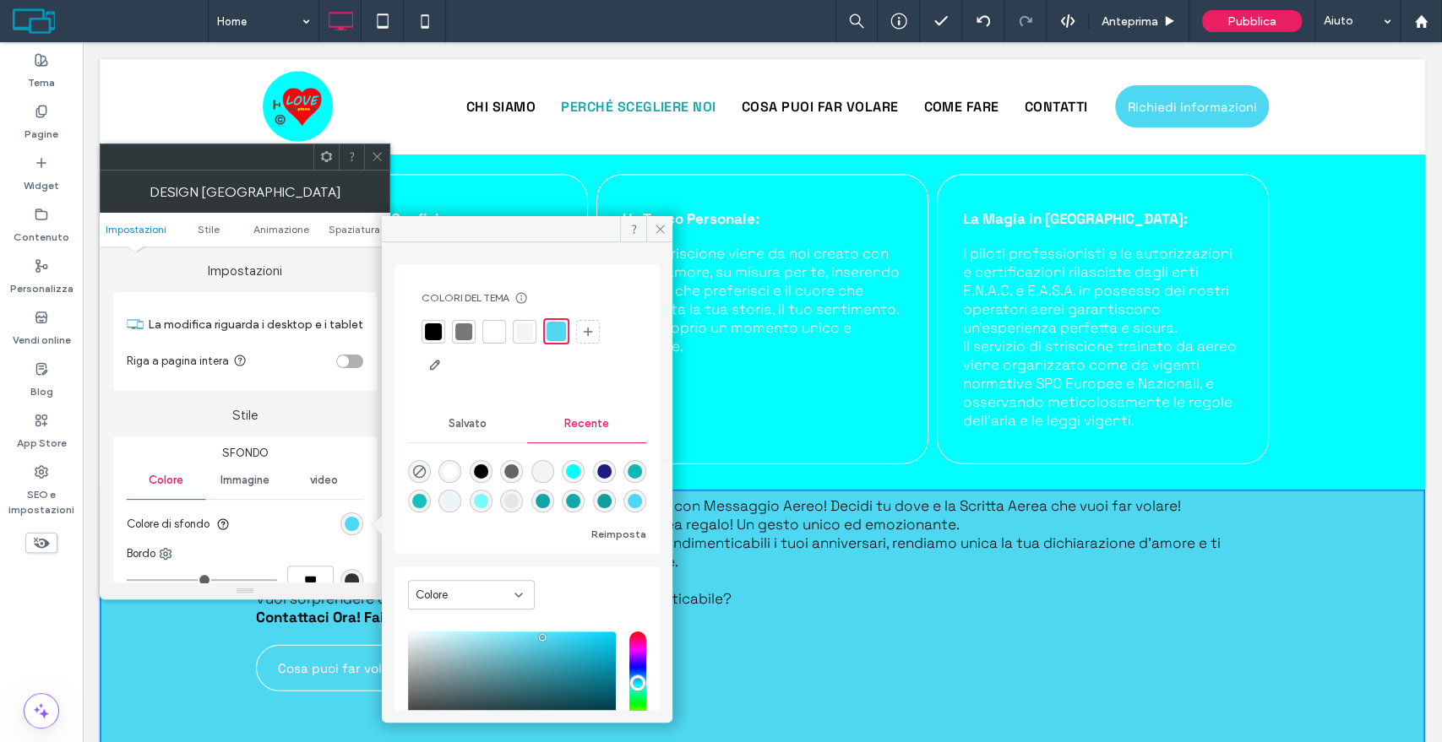
click at [580, 470] on div "rgba(1, 255, 255, 1)" at bounding box center [573, 472] width 14 height 14
type input "*******"
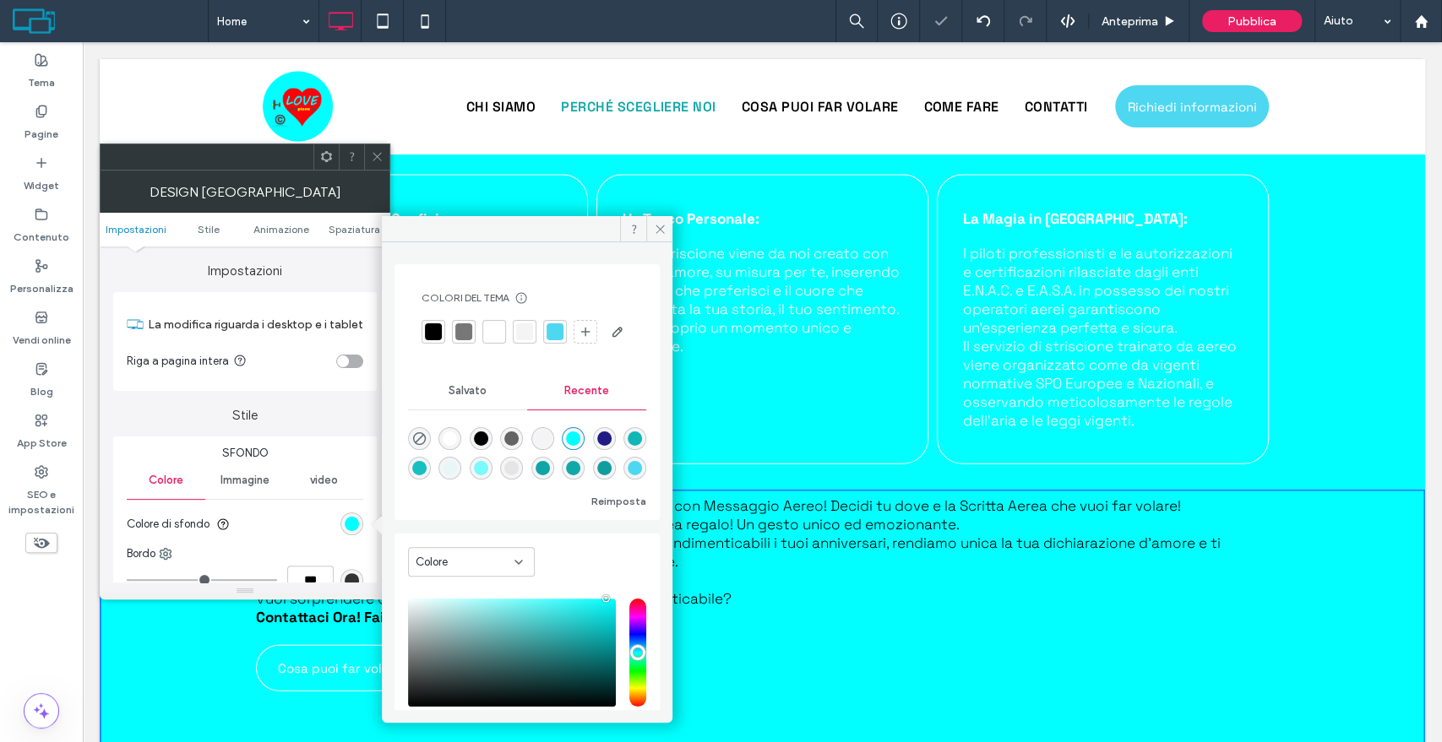
drag, startPoint x: 299, startPoint y: 95, endPoint x: 387, endPoint y: 148, distance: 102.7
click at [378, 151] on icon at bounding box center [377, 156] width 13 height 13
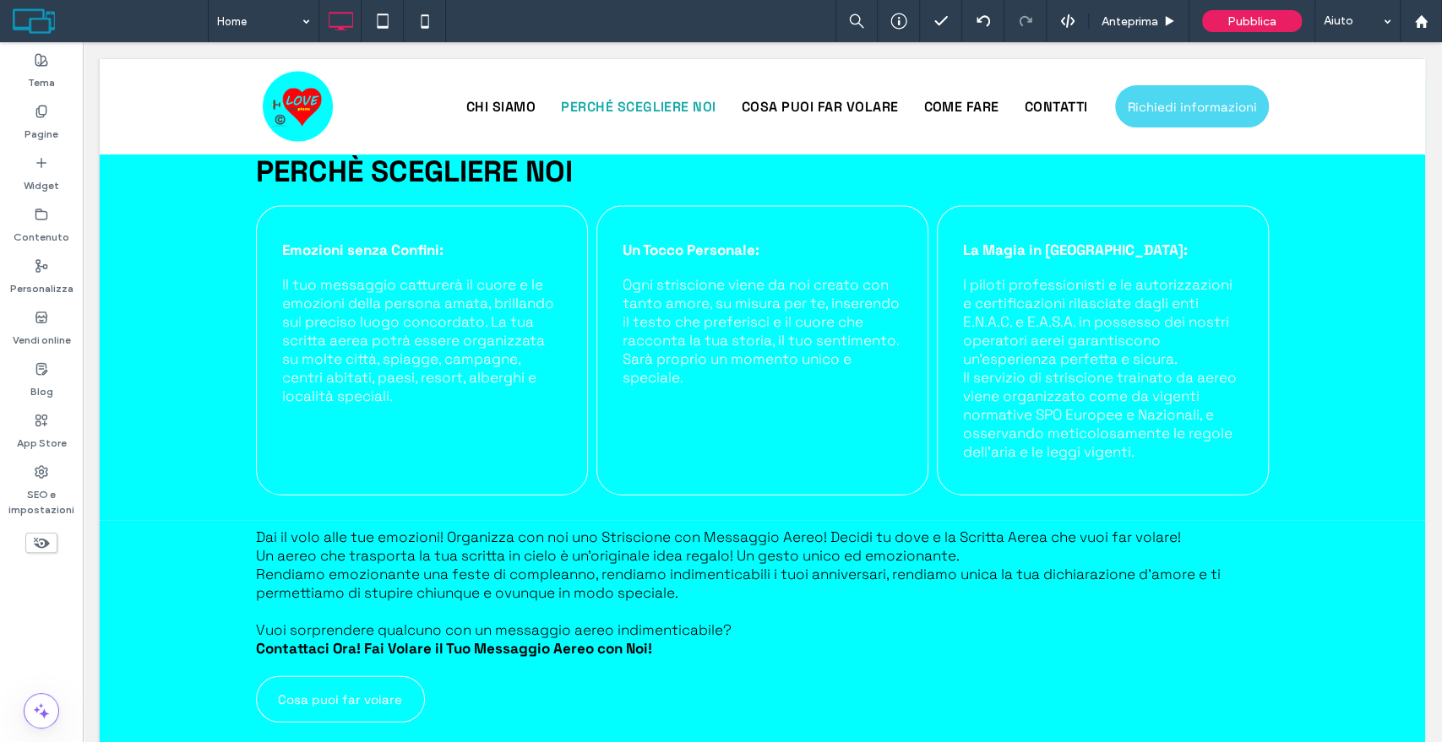
scroll to position [2388, 0]
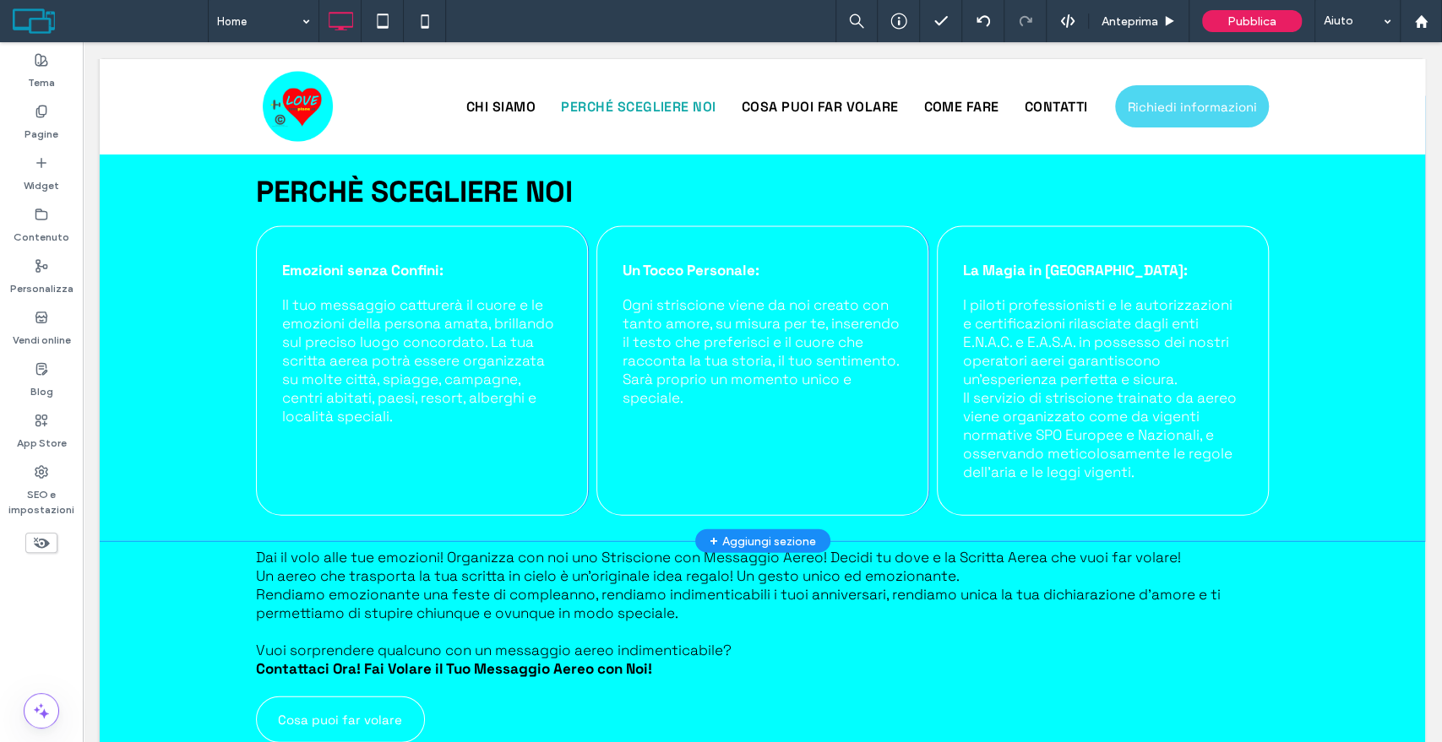
click at [144, 302] on div "PERCHÈ SCEGLIERE NOI Emozioni senza Confini: Il tuo messaggio catturerà il cuor…" at bounding box center [762, 319] width 1325 height 444
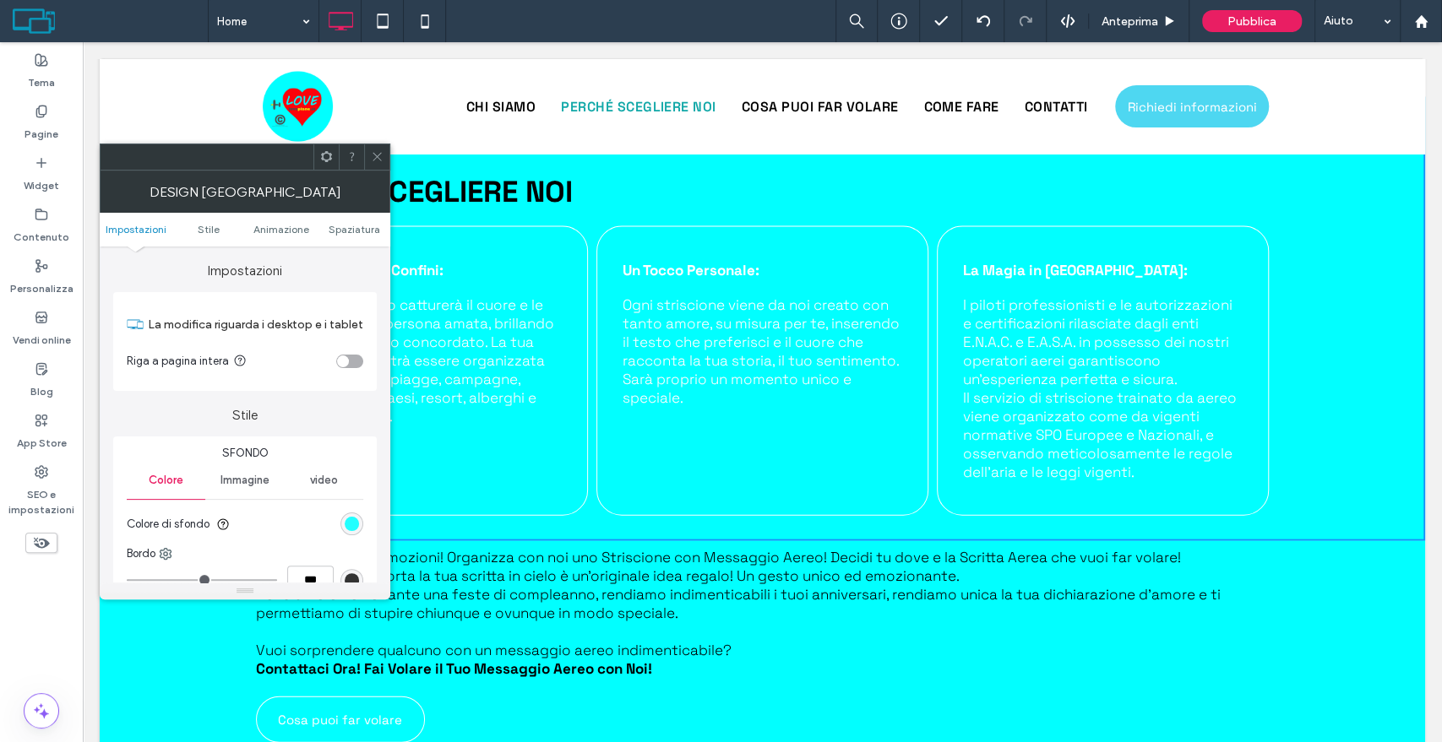
click at [356, 519] on div "rgb(1, 255, 255)" at bounding box center [351, 524] width 23 height 23
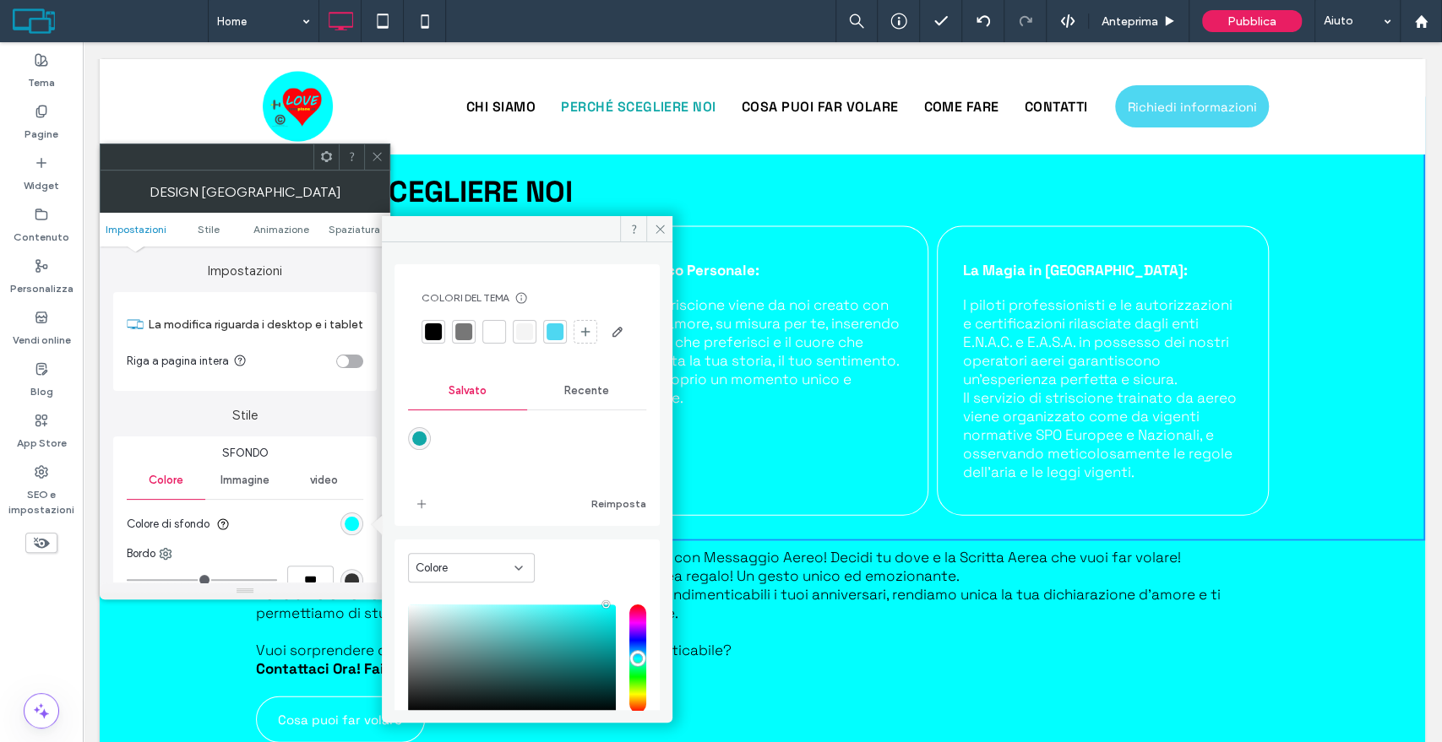
click at [561, 330] on div at bounding box center [554, 331] width 17 height 17
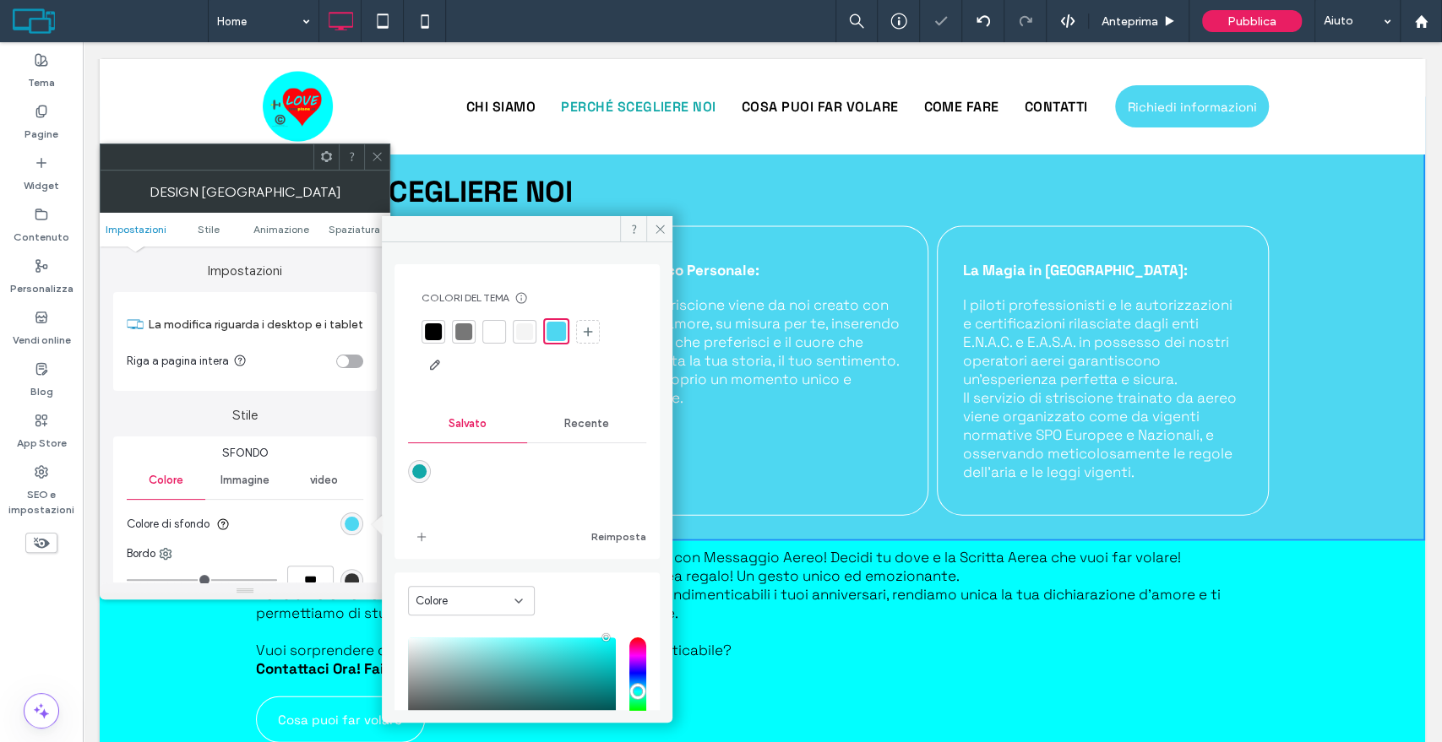
click at [380, 155] on icon at bounding box center [377, 156] width 13 height 13
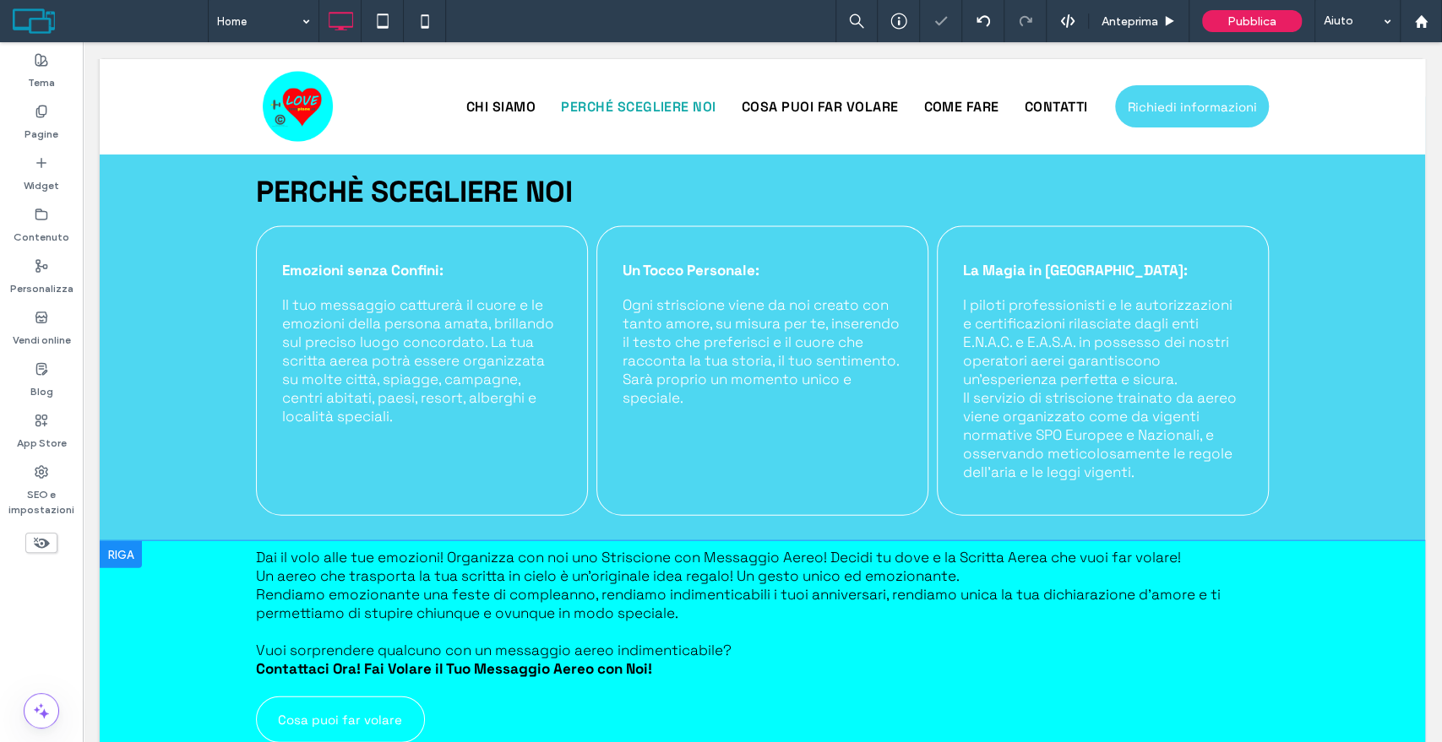
click at [150, 598] on div "Dai il volo alle tue emozioni! Organizza con noi uno Striscione con Messaggio A…" at bounding box center [762, 680] width 1325 height 278
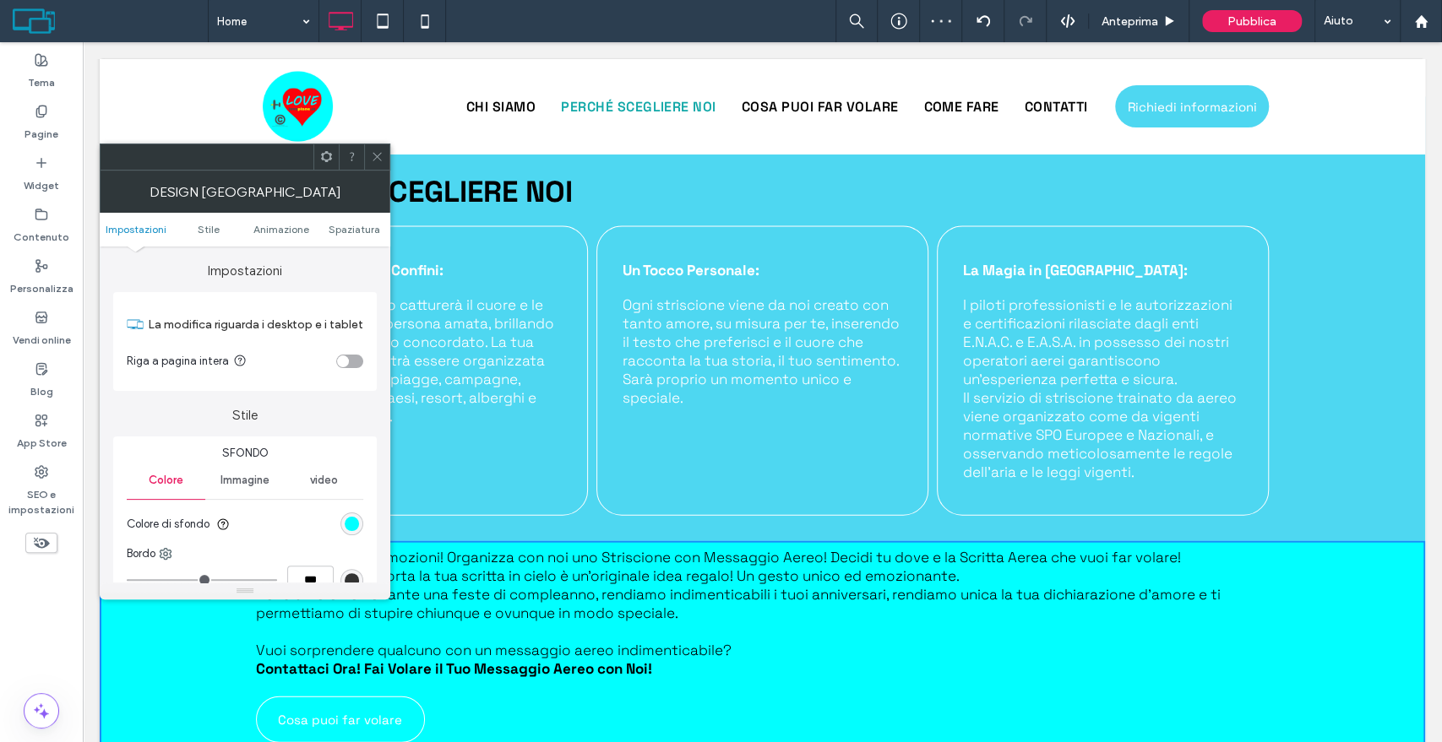
drag, startPoint x: 357, startPoint y: 520, endPoint x: 372, endPoint y: 497, distance: 27.7
click at [355, 520] on div "rgb(1, 255, 255)" at bounding box center [352, 524] width 14 height 14
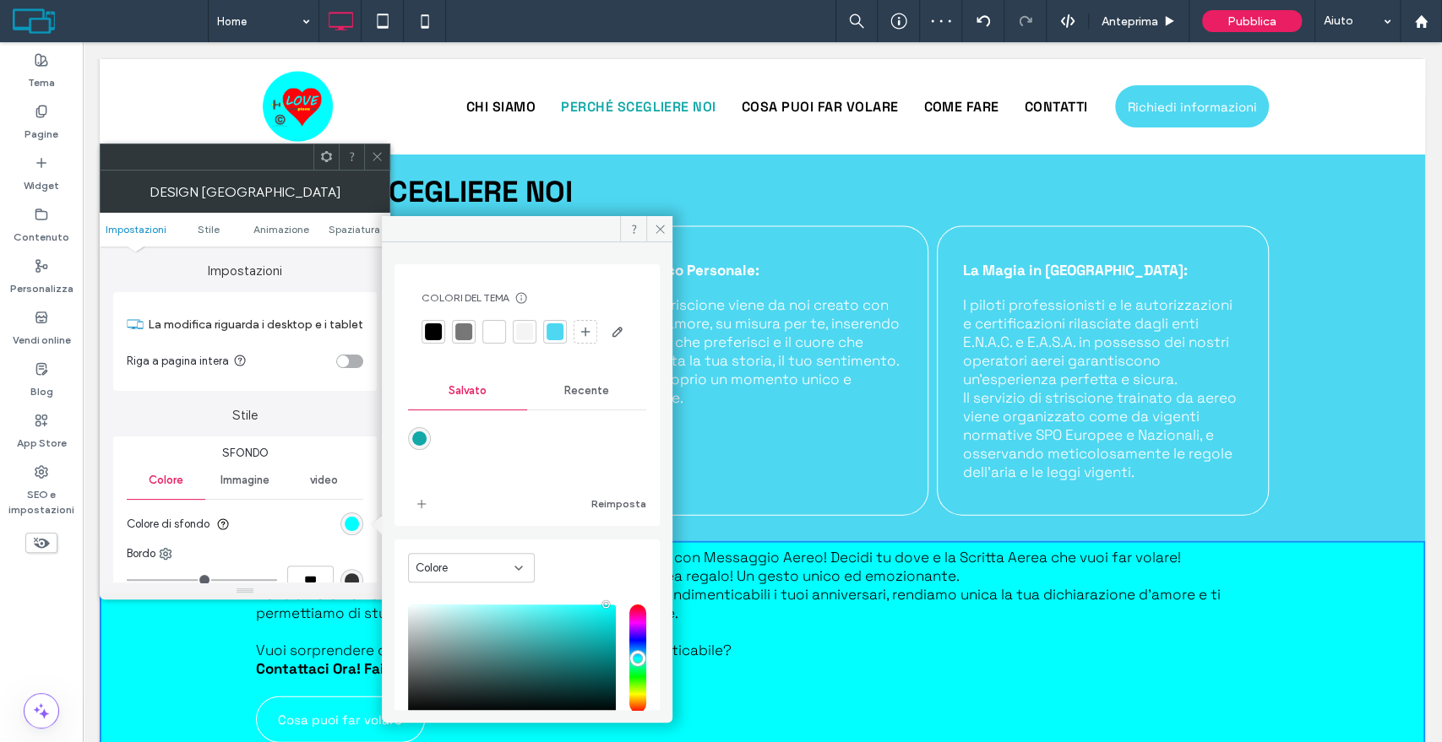
click at [568, 326] on div at bounding box center [526, 331] width 211 height 27
drag, startPoint x: 554, startPoint y: 325, endPoint x: 307, endPoint y: 167, distance: 292.9
click at [554, 325] on div at bounding box center [554, 331] width 17 height 17
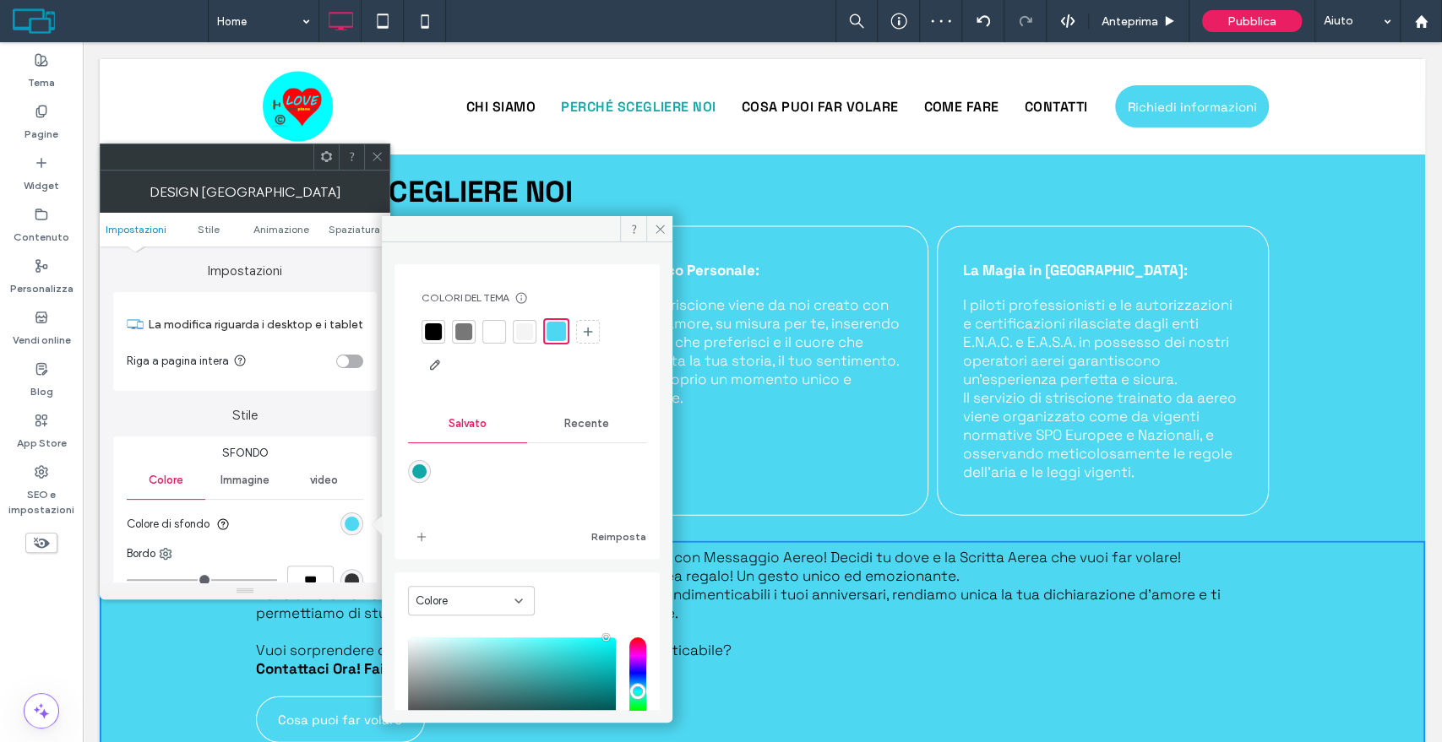
click at [383, 154] on icon at bounding box center [377, 156] width 13 height 13
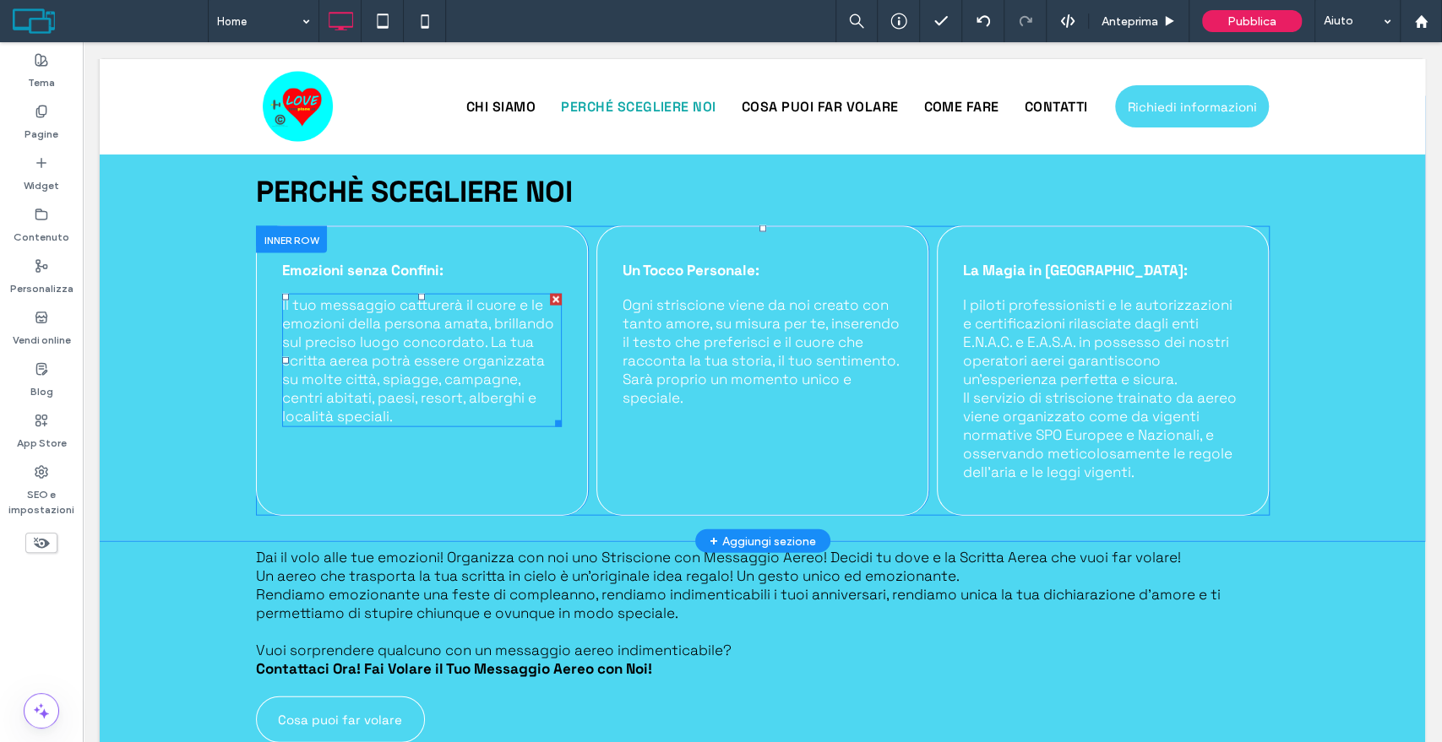
click at [448, 343] on span "Il tuo messaggio catturerà il cuore e le emozioni della persona amata, brilland…" at bounding box center [418, 361] width 272 height 130
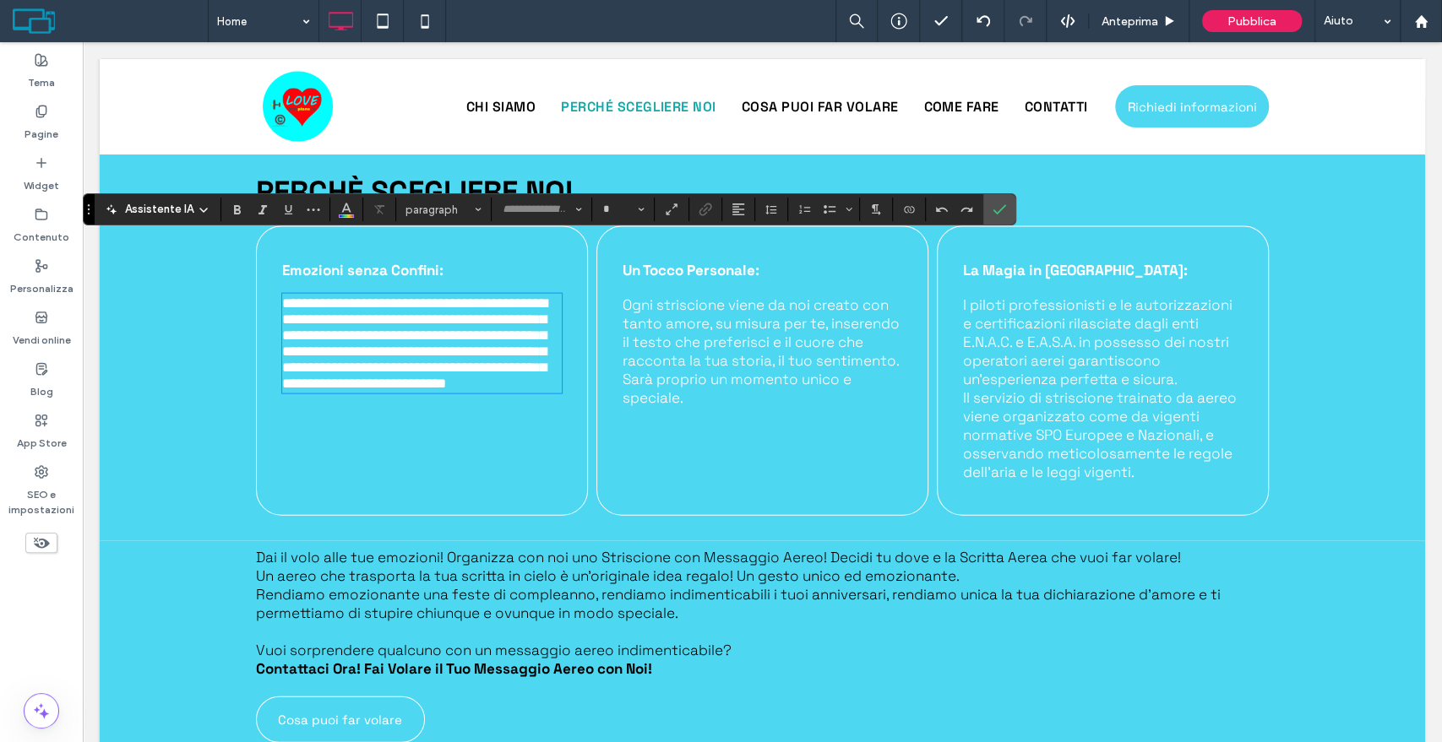
type input "**********"
type input "**"
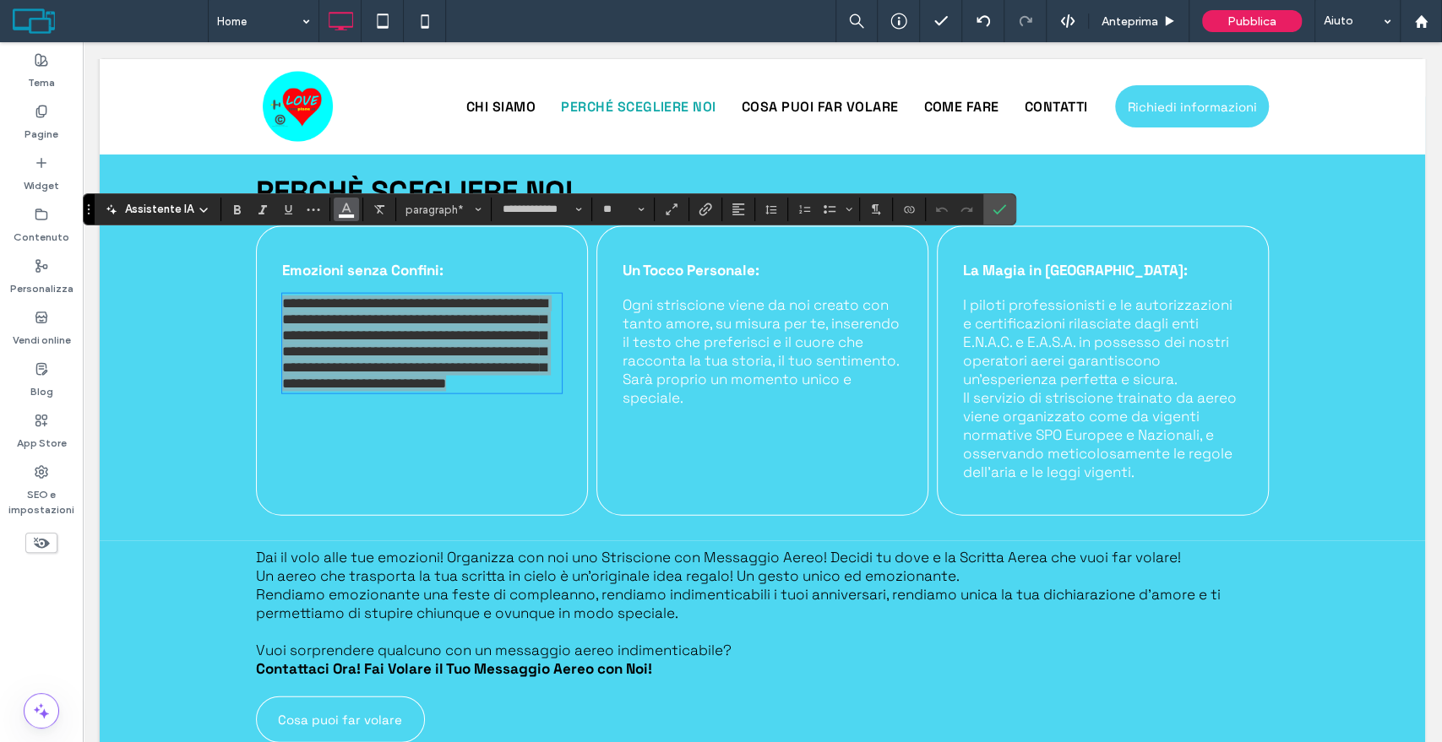
click at [340, 209] on icon "Colore" at bounding box center [347, 208] width 14 height 14
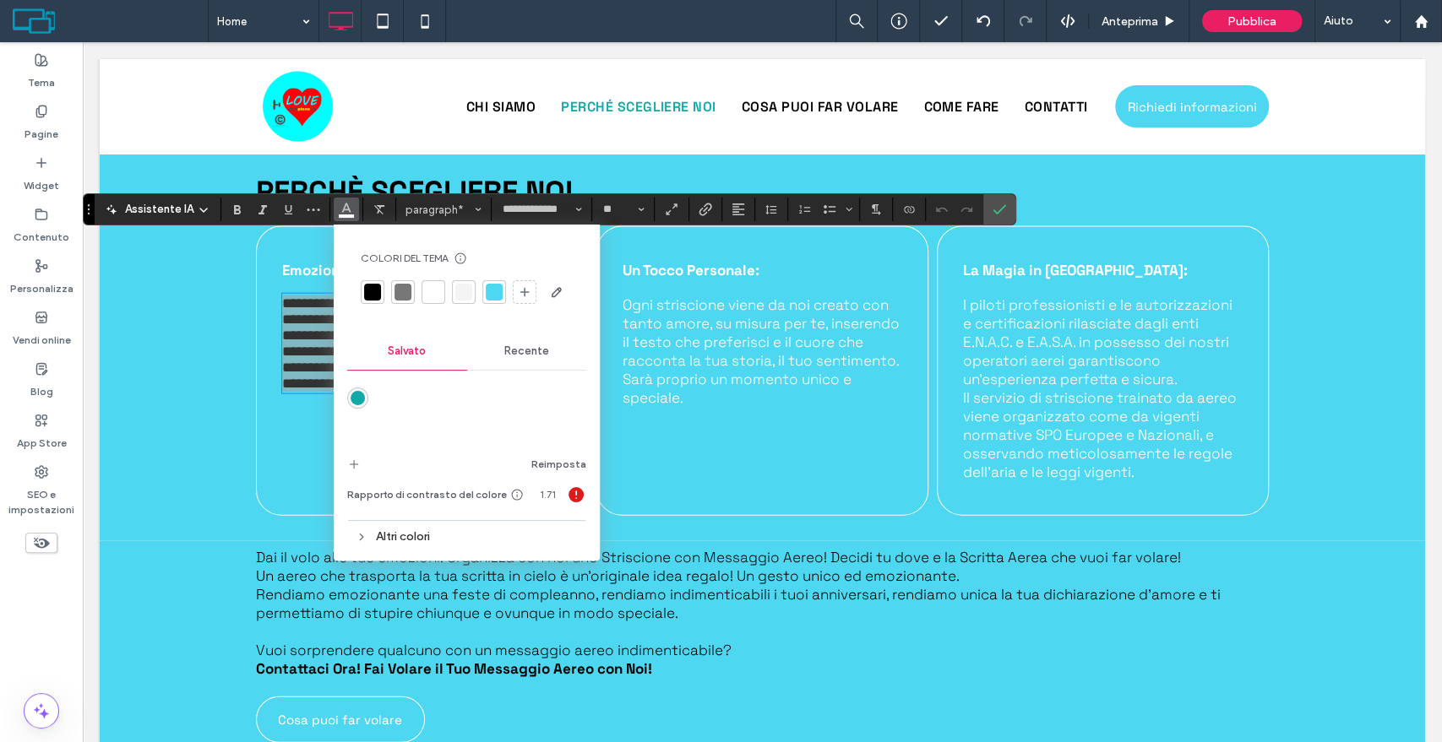
click at [370, 289] on div at bounding box center [372, 292] width 17 height 17
click at [682, 323] on span "Ogni striscione viene da noi creato con tanto amore, su misura per te, inserend…" at bounding box center [760, 351] width 277 height 111
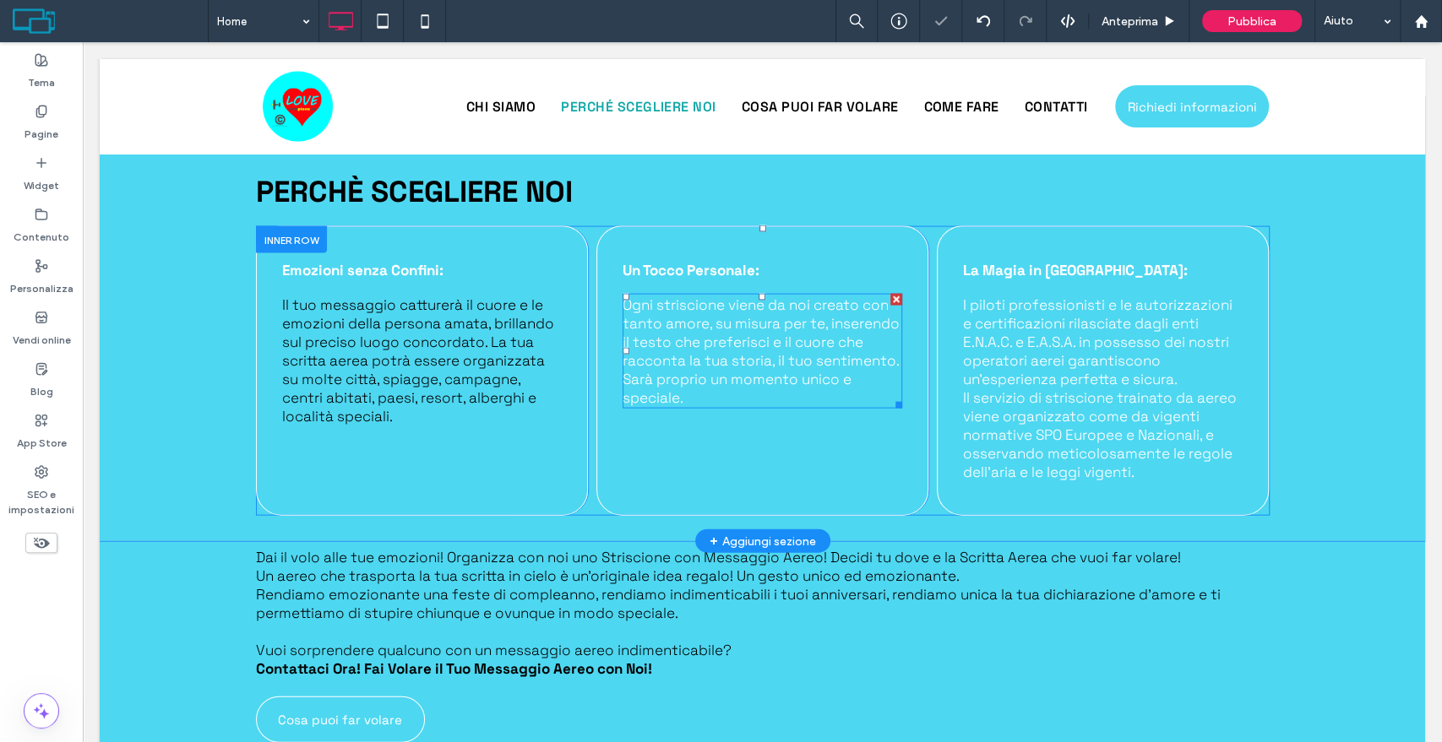
click at [653, 345] on span "Ogni striscione viene da noi creato con tanto amore, su misura per te, inserend…" at bounding box center [760, 351] width 277 height 111
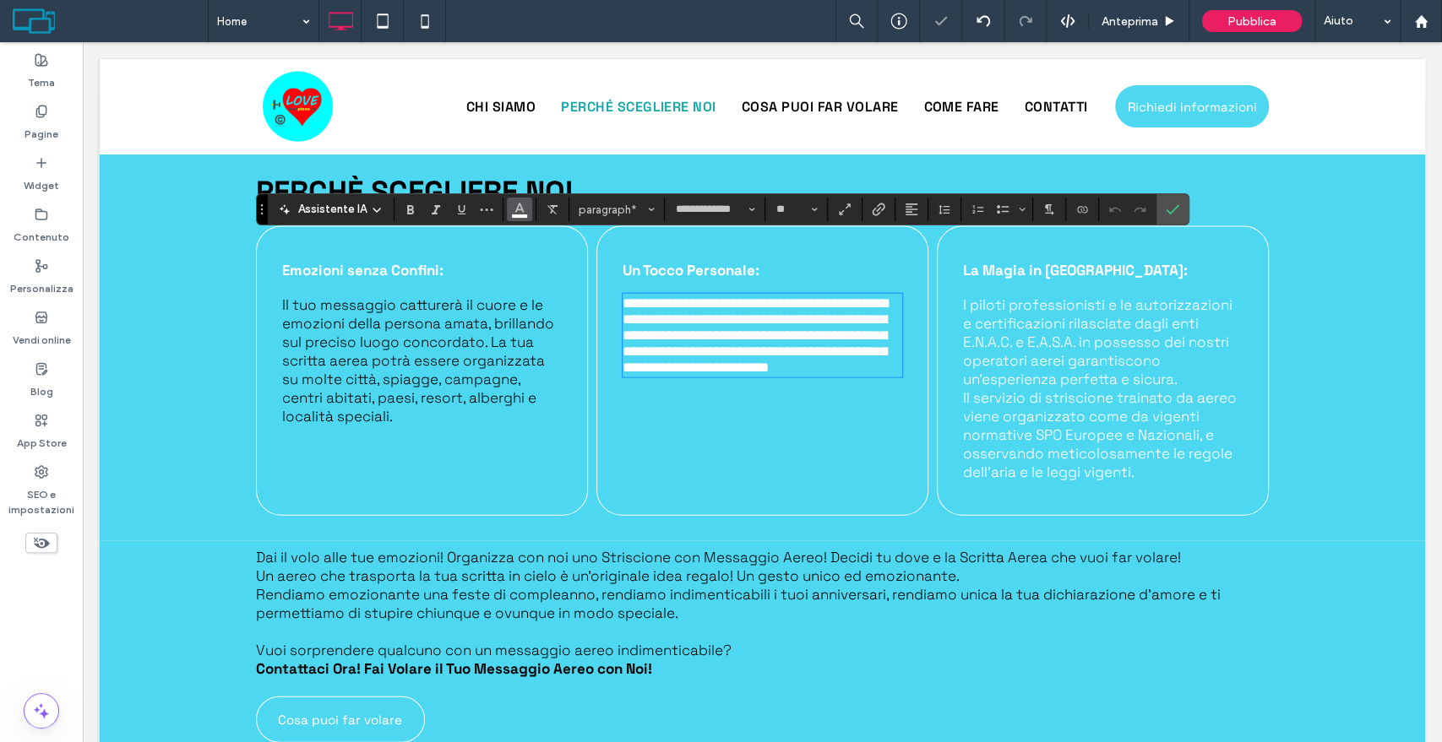
click at [513, 215] on icon "Colore" at bounding box center [520, 208] width 14 height 14
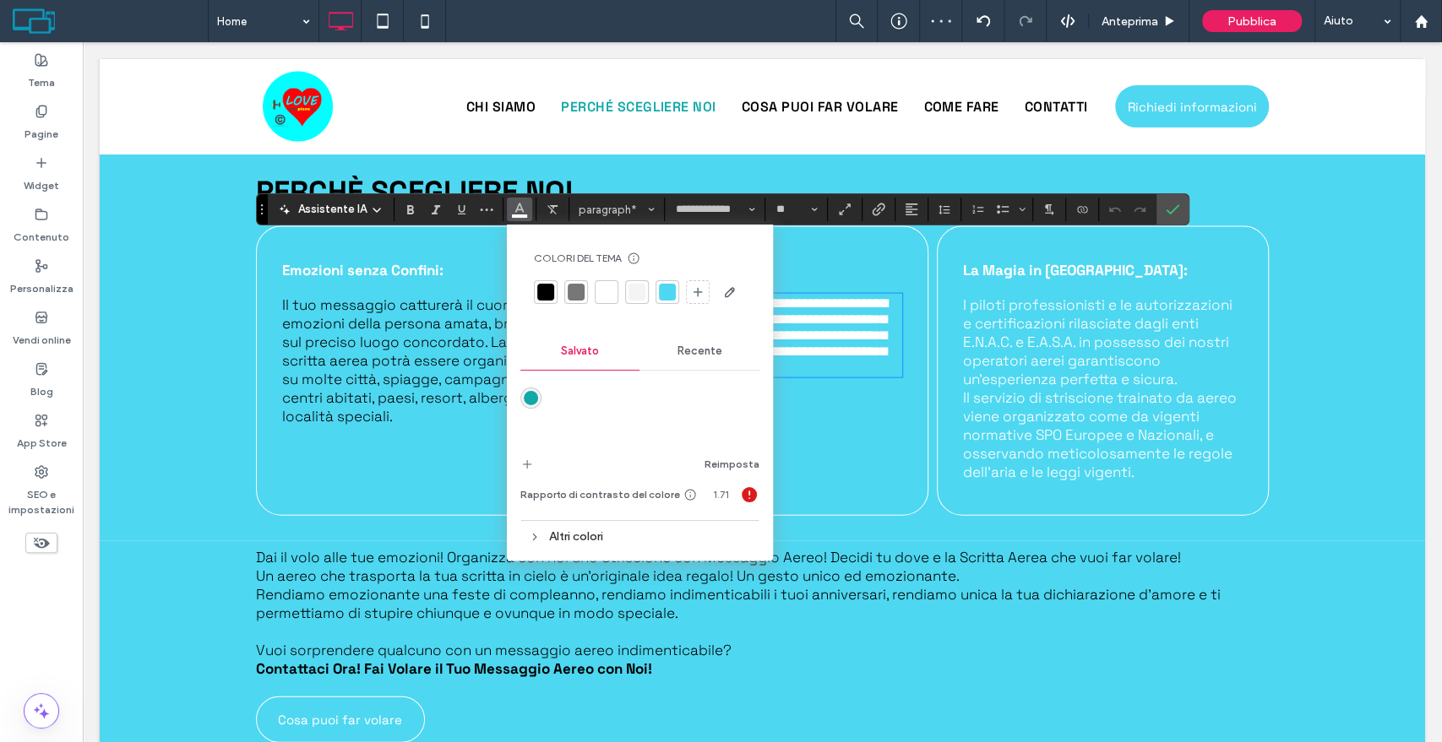
click at [539, 288] on div at bounding box center [545, 292] width 17 height 17
click at [1055, 389] on span "Il servizio di striscione trainato da aereo viene organizzato come da vigenti n…" at bounding box center [1100, 435] width 274 height 93
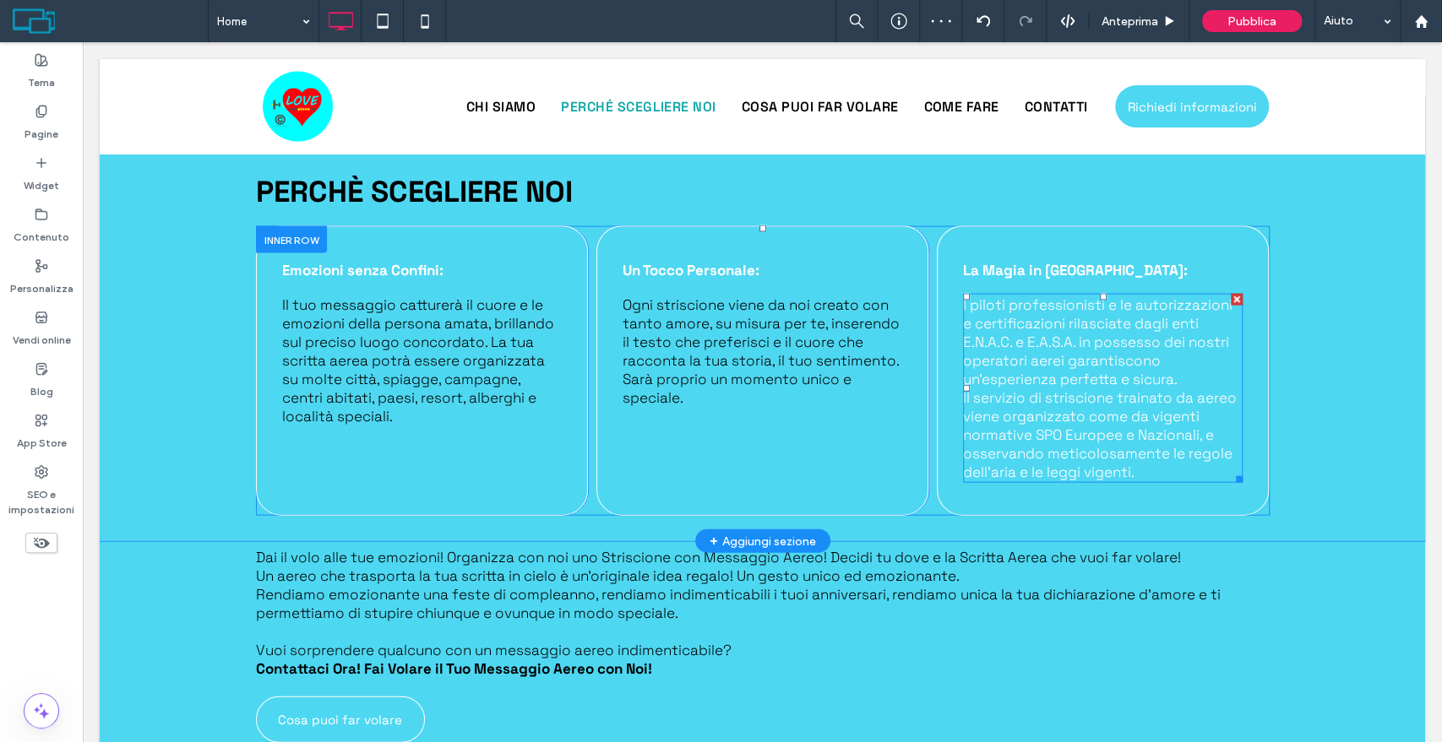
click at [1046, 394] on span "Il servizio di striscione trainato da aereo viene organizzato come da vigenti n…" at bounding box center [1100, 435] width 274 height 93
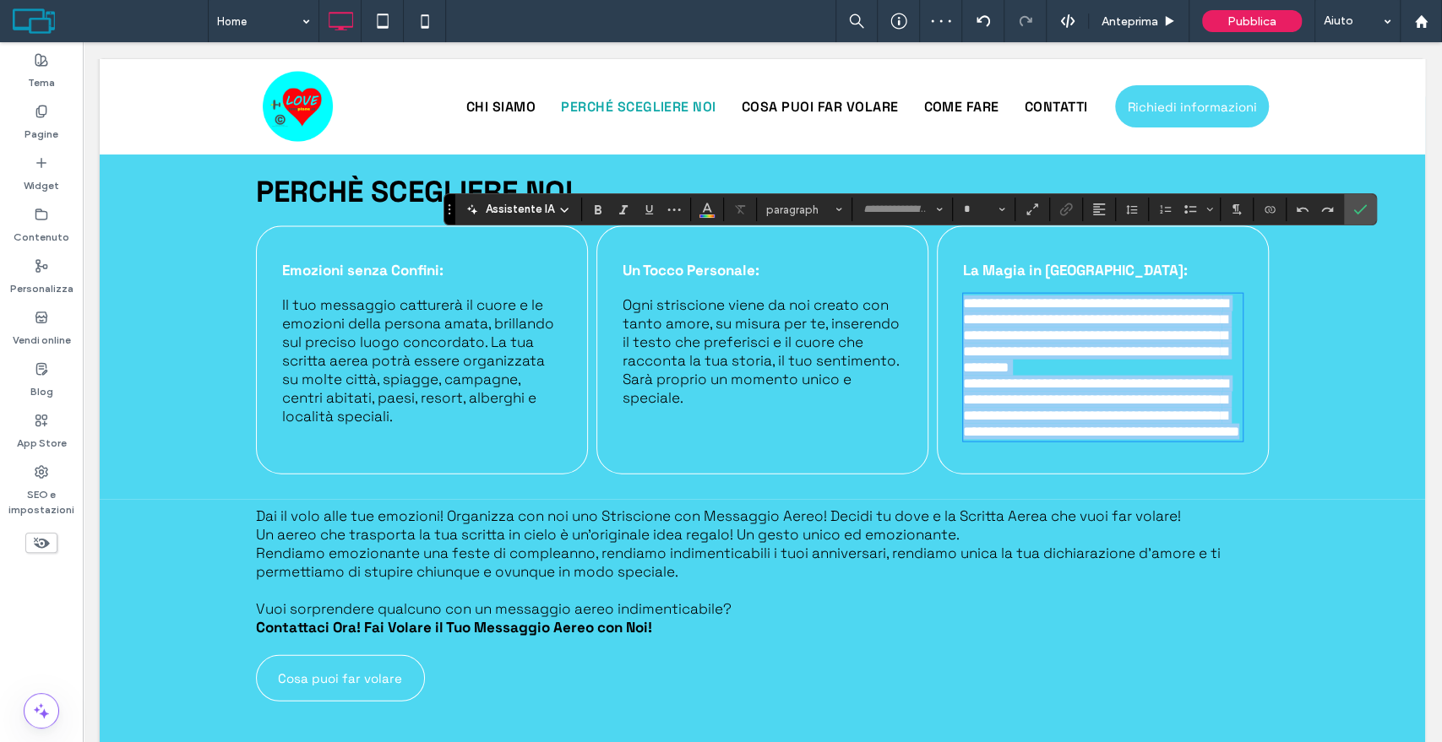
type input "**********"
type input "**"
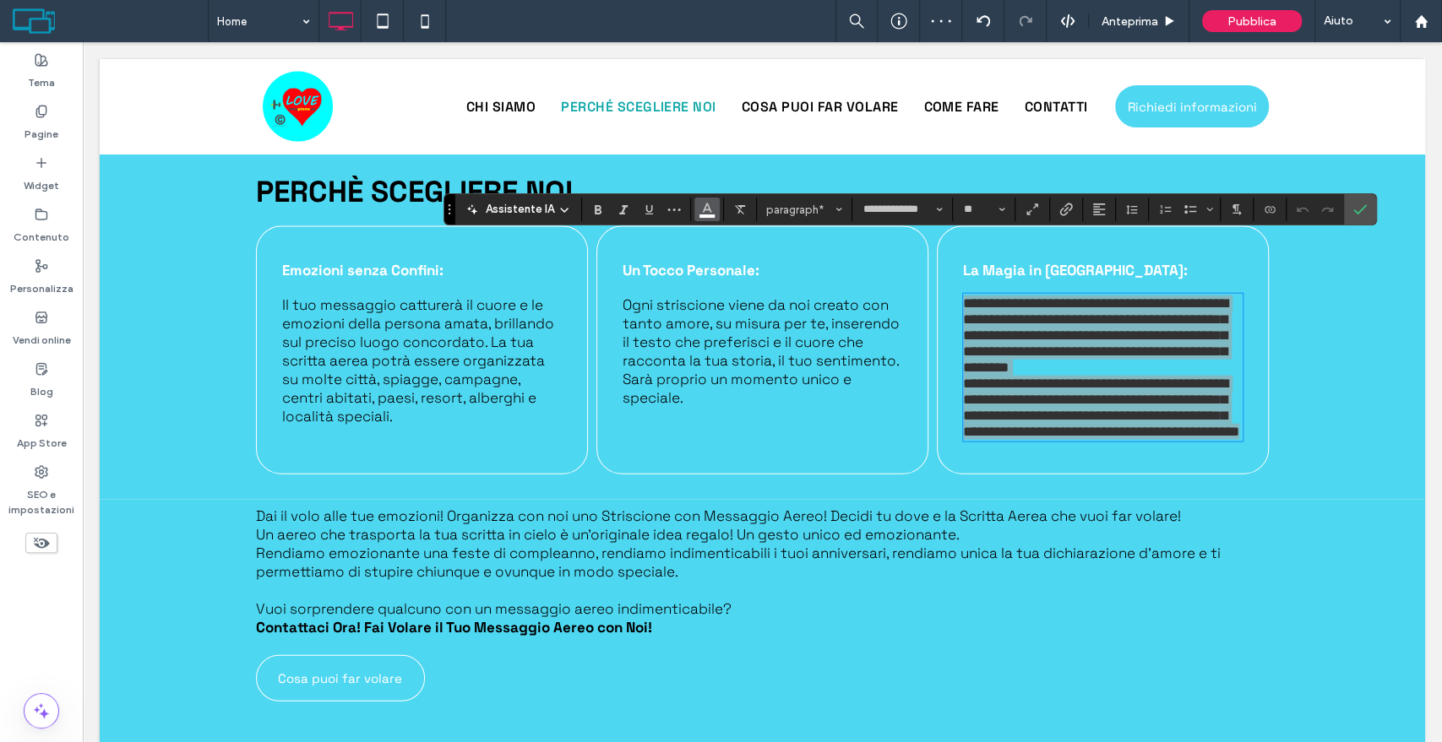
click at [703, 209] on use "Colore" at bounding box center [706, 208] width 9 height 9
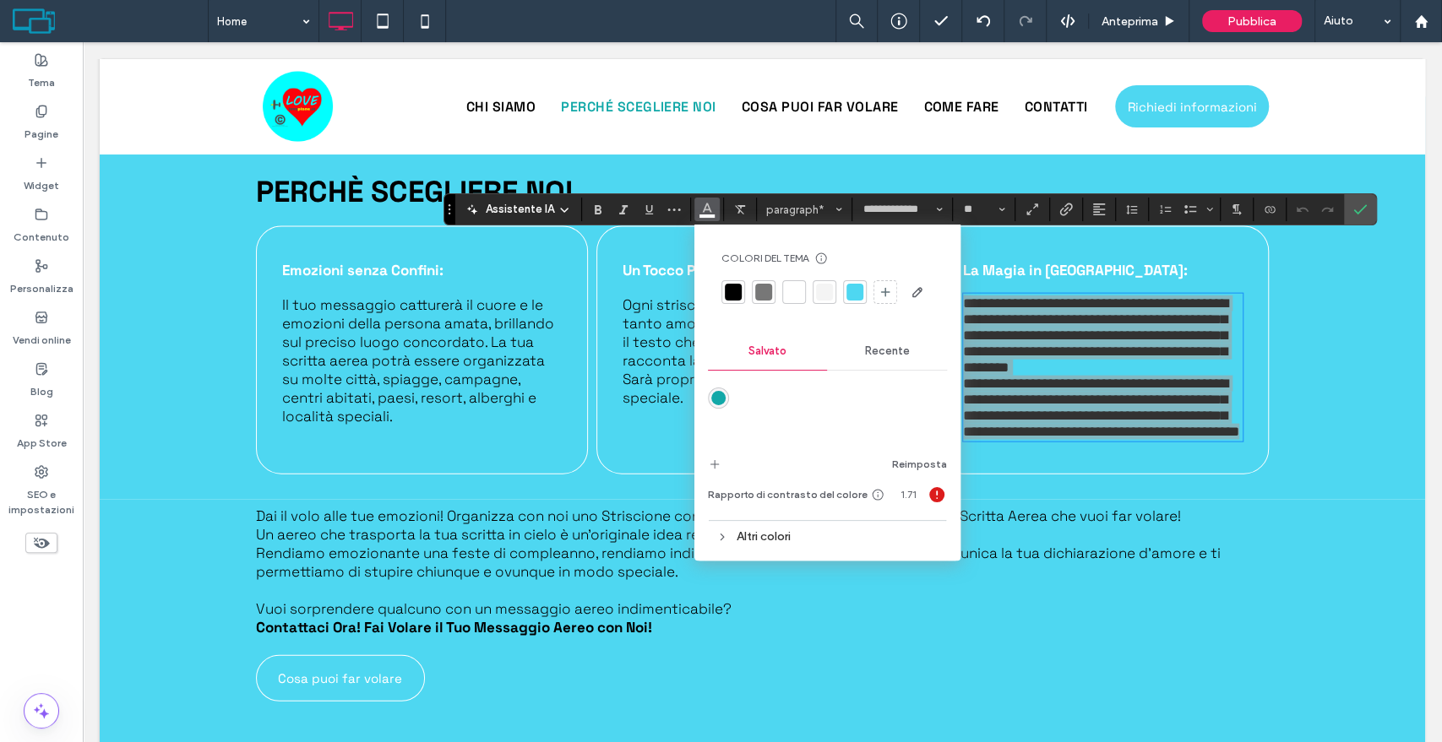
click at [731, 292] on div at bounding box center [733, 292] width 17 height 17
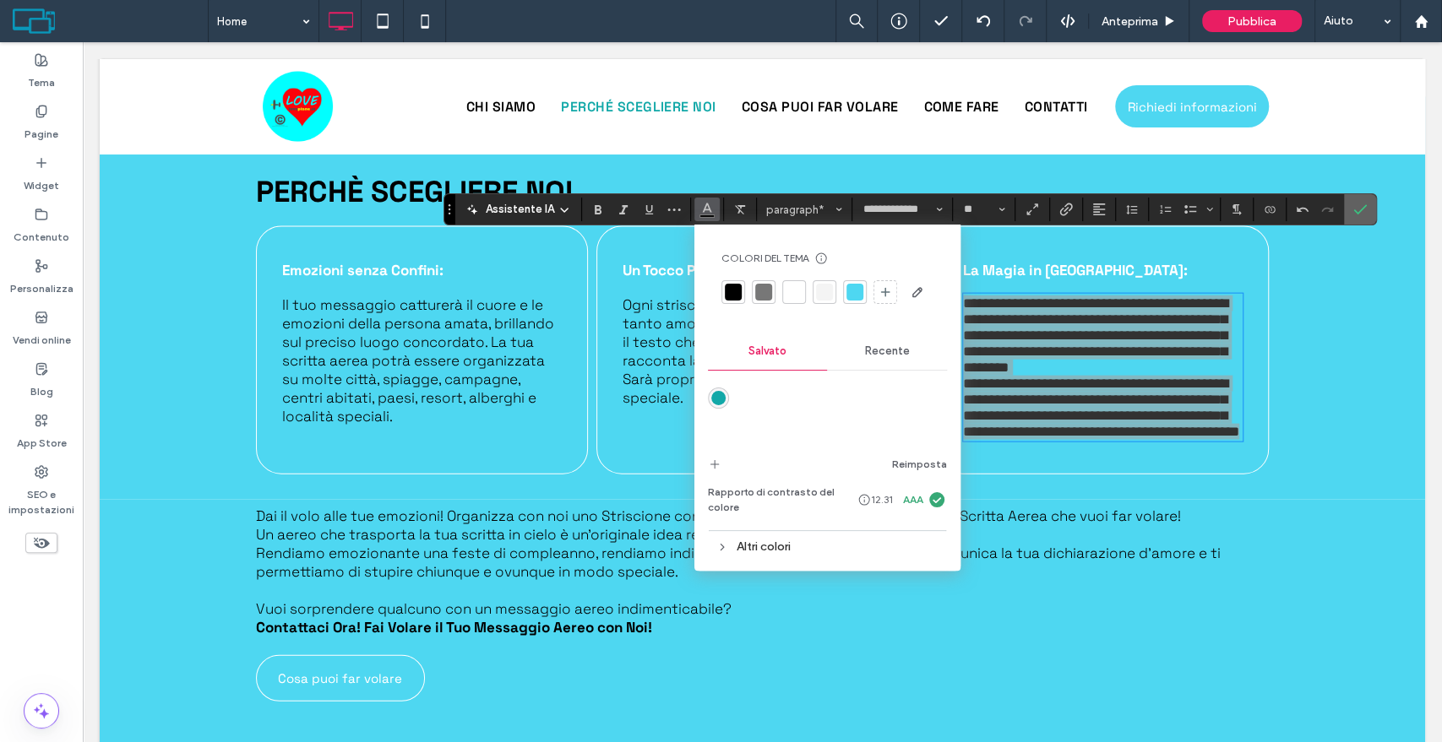
click at [1356, 209] on icon "Conferma" at bounding box center [1360, 210] width 14 height 14
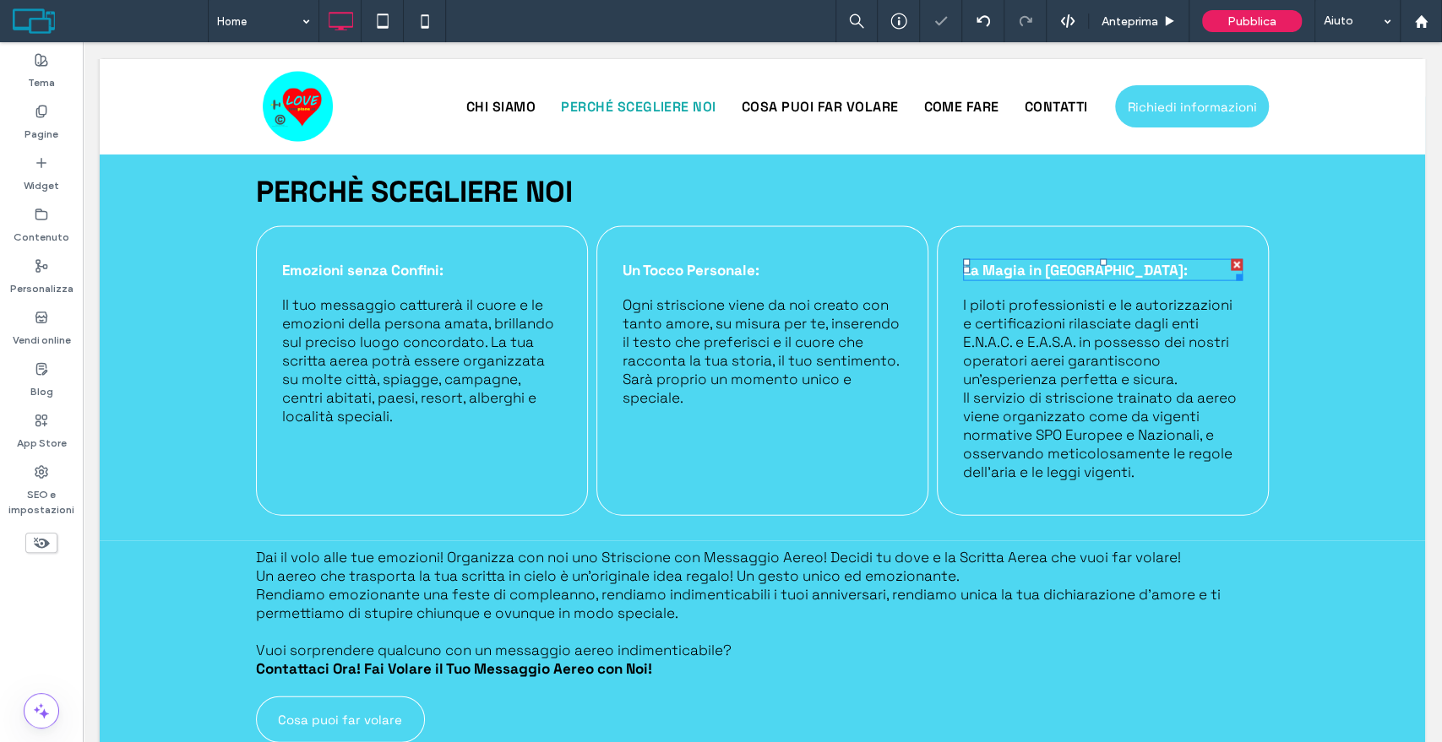
click at [1038, 261] on strong "La Magia in Sicurezza:" at bounding box center [1075, 270] width 225 height 19
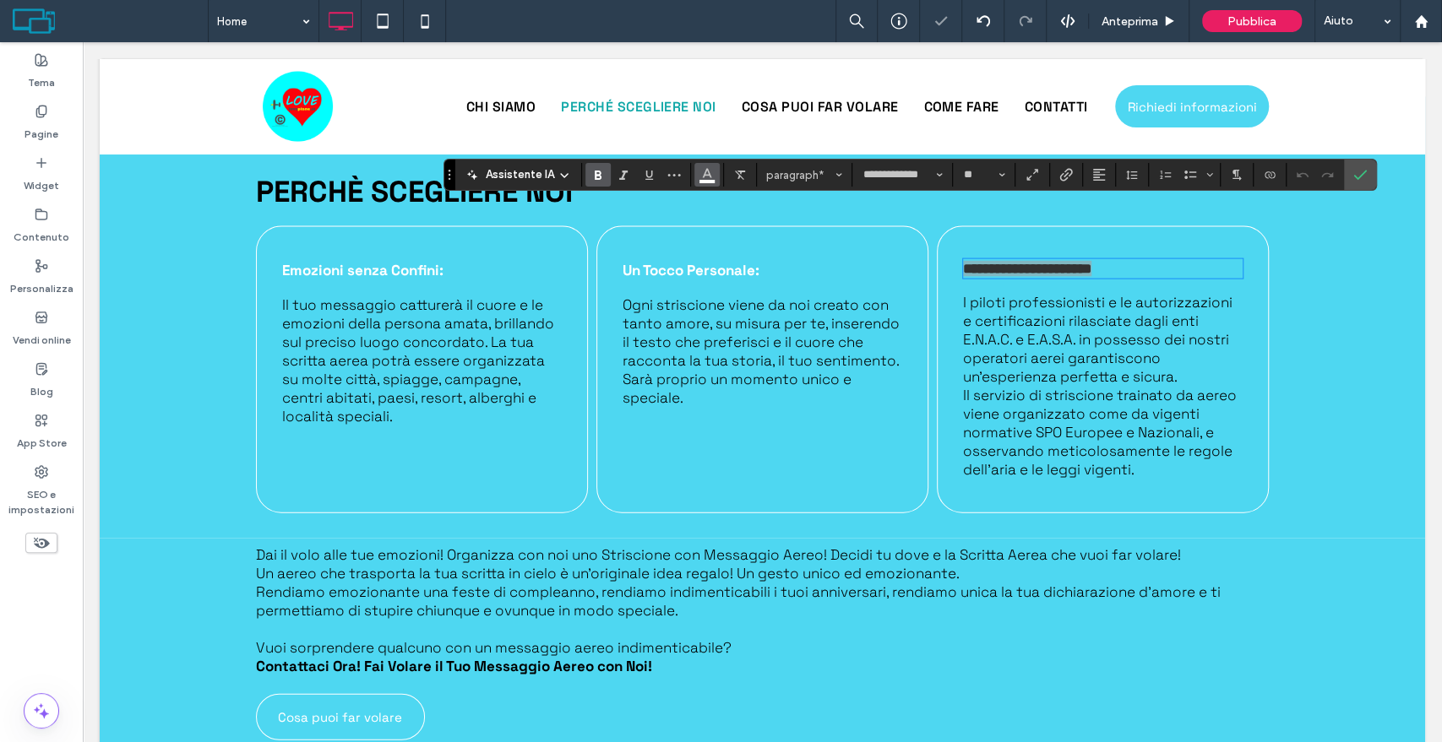
click at [709, 180] on span "Colore" at bounding box center [707, 173] width 14 height 22
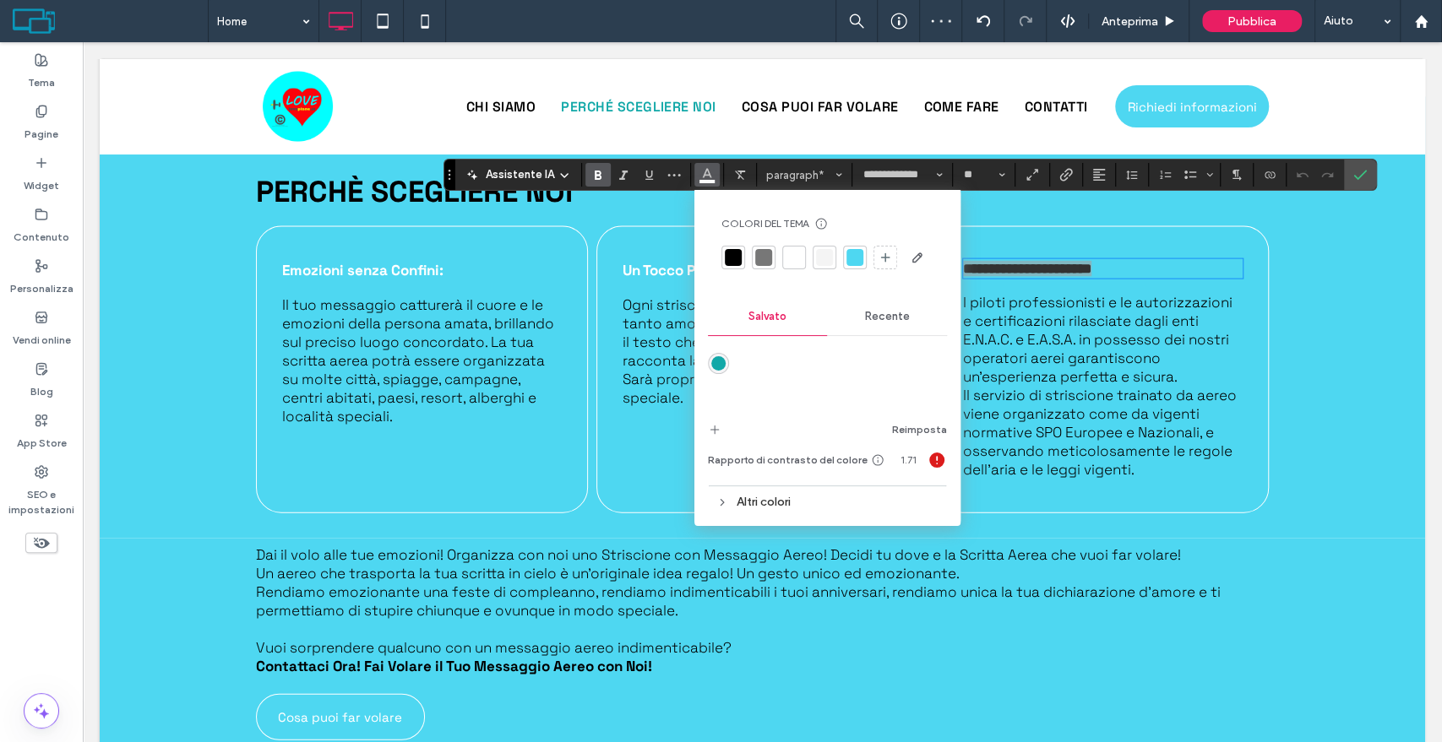
click at [734, 257] on div at bounding box center [733, 257] width 17 height 17
click at [637, 261] on strong "Un Tocco Personale:" at bounding box center [690, 270] width 137 height 19
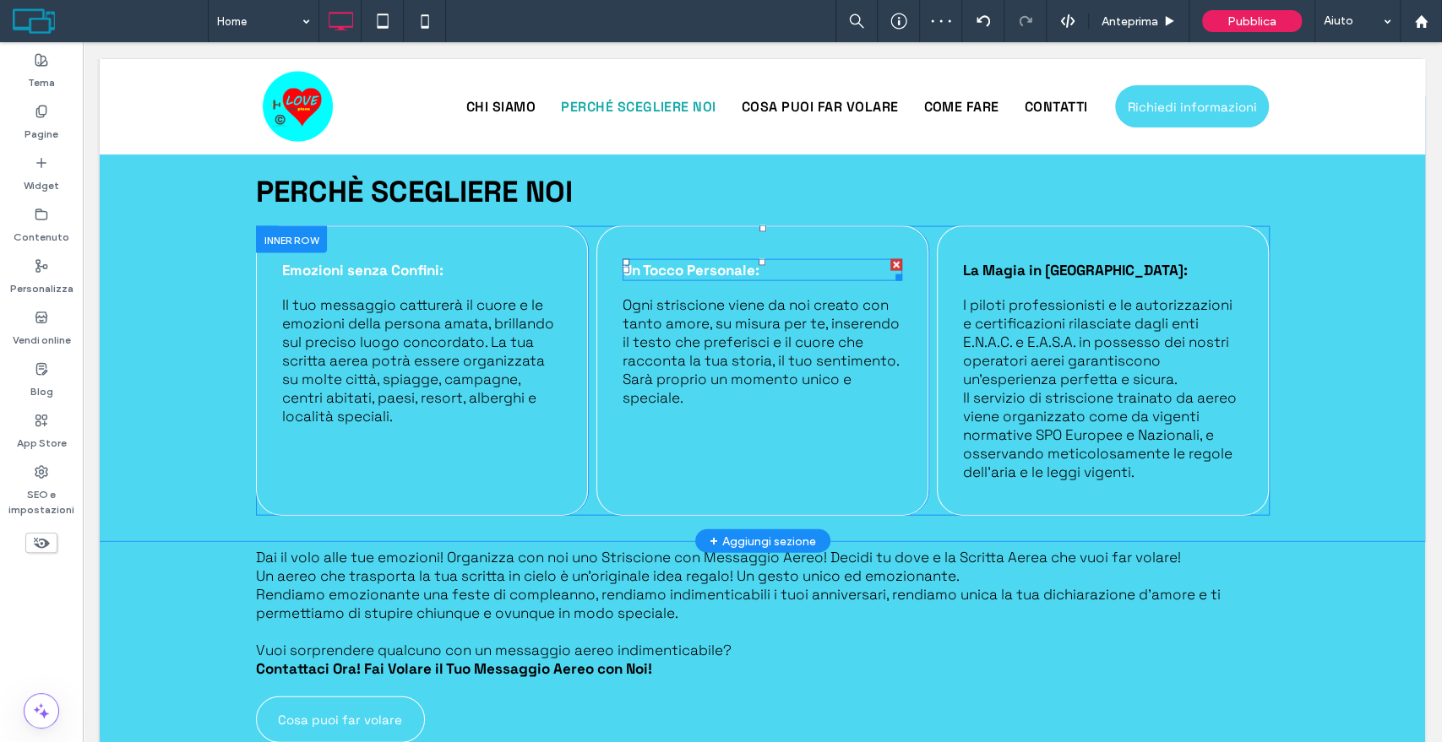
click at [671, 261] on strong "Un Tocco Personale:" at bounding box center [690, 270] width 137 height 19
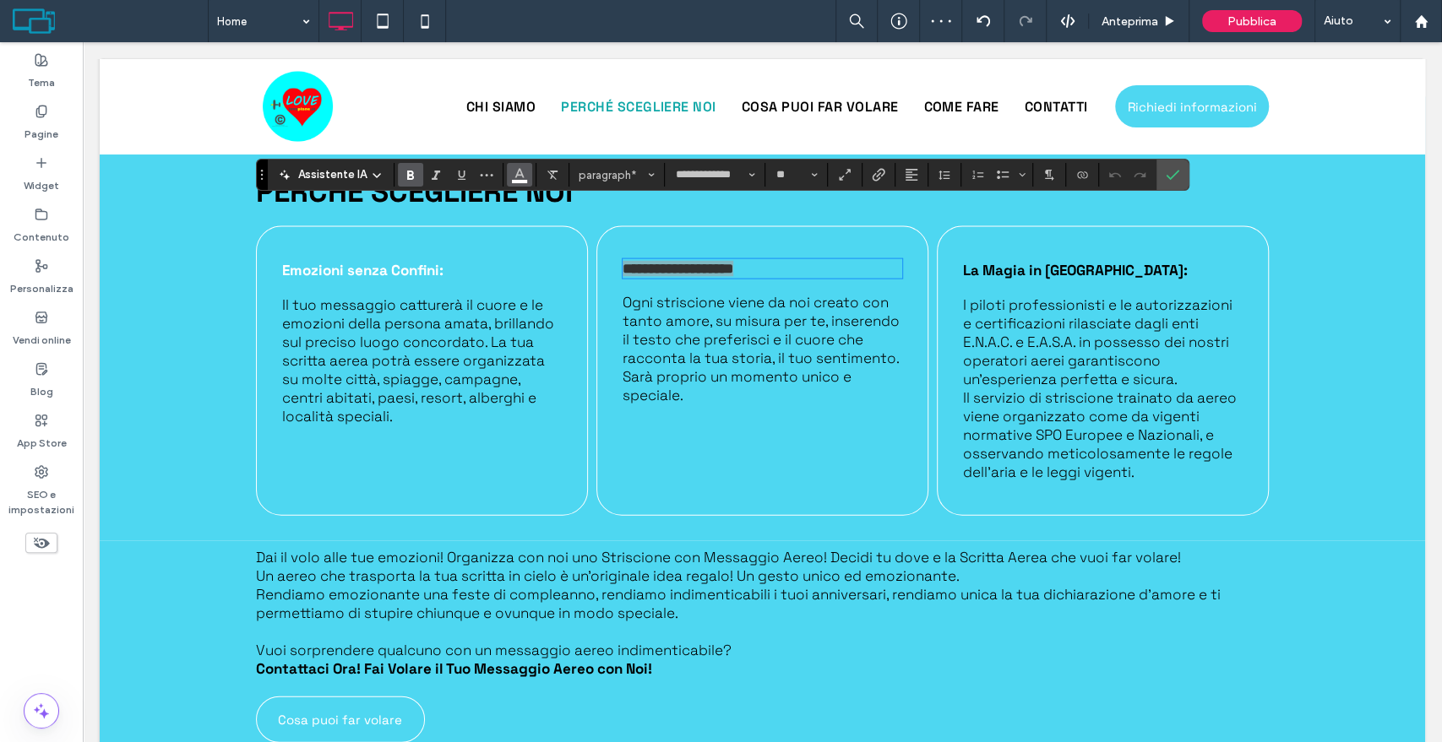
click at [516, 177] on icon "Colore" at bounding box center [520, 173] width 14 height 14
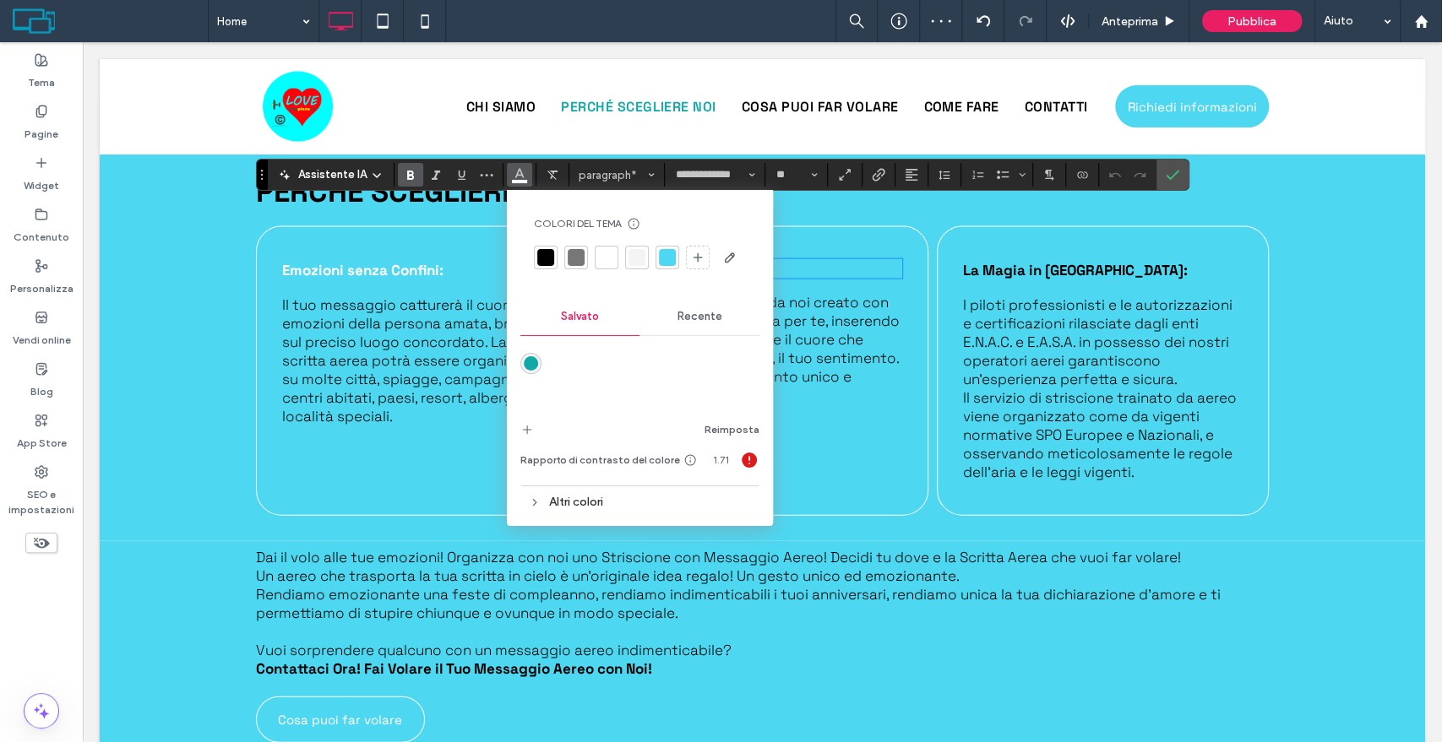
click at [545, 260] on div at bounding box center [545, 257] width 17 height 17
click at [349, 226] on div "Emozioni senza Confini: Il tuo messaggio catturerà il cuore e le emozioni della…" at bounding box center [422, 371] width 332 height 290
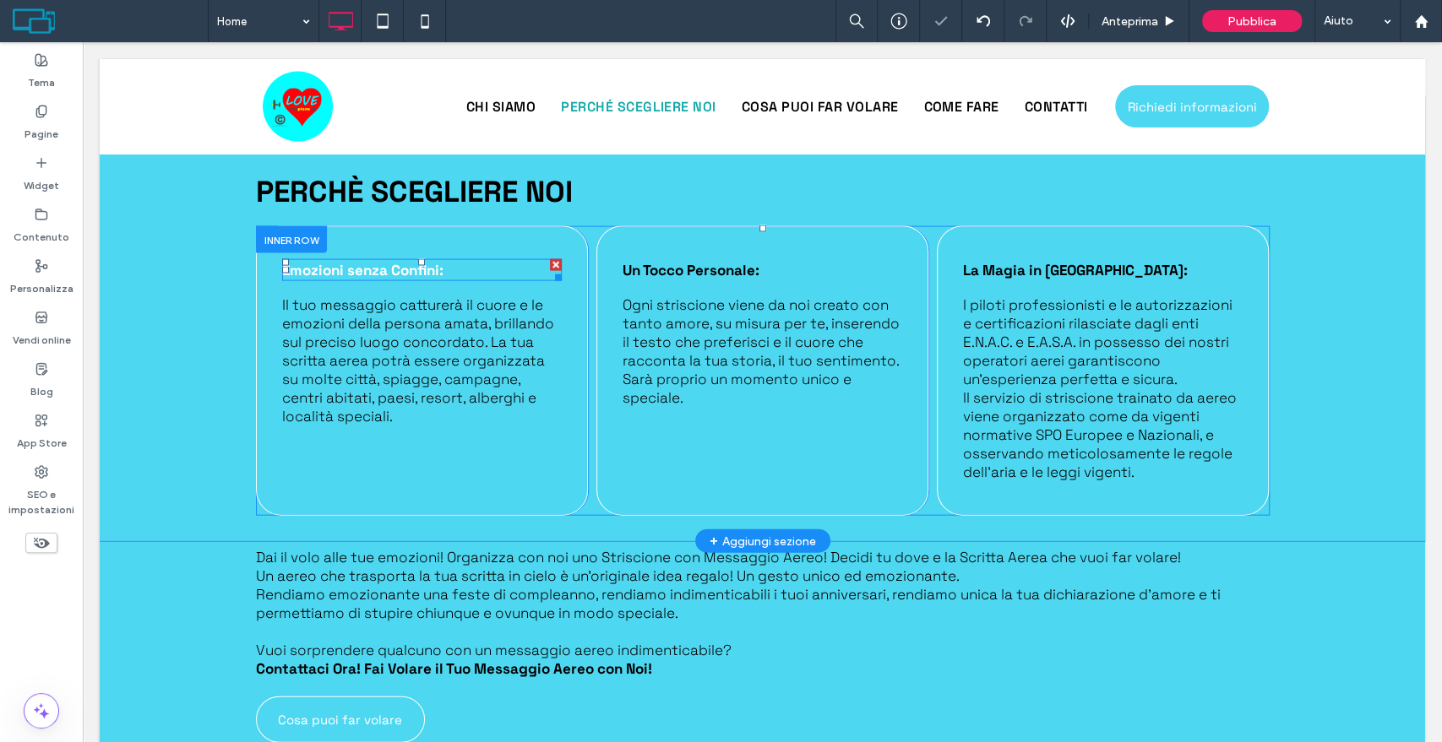
click at [399, 261] on strong "Emozioni senza Confini:" at bounding box center [362, 270] width 161 height 19
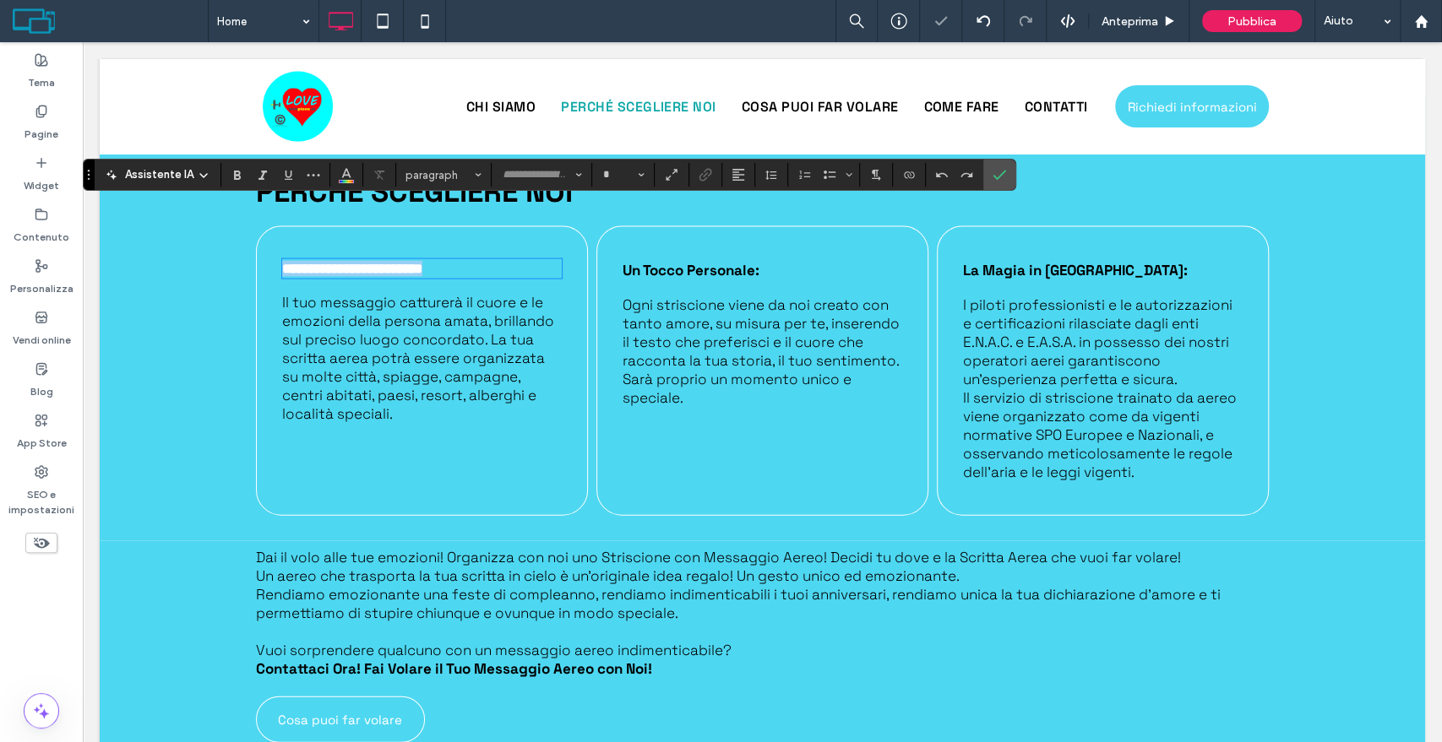
type input "**********"
type input "**"
click at [348, 174] on icon "Colore" at bounding box center [347, 173] width 14 height 14
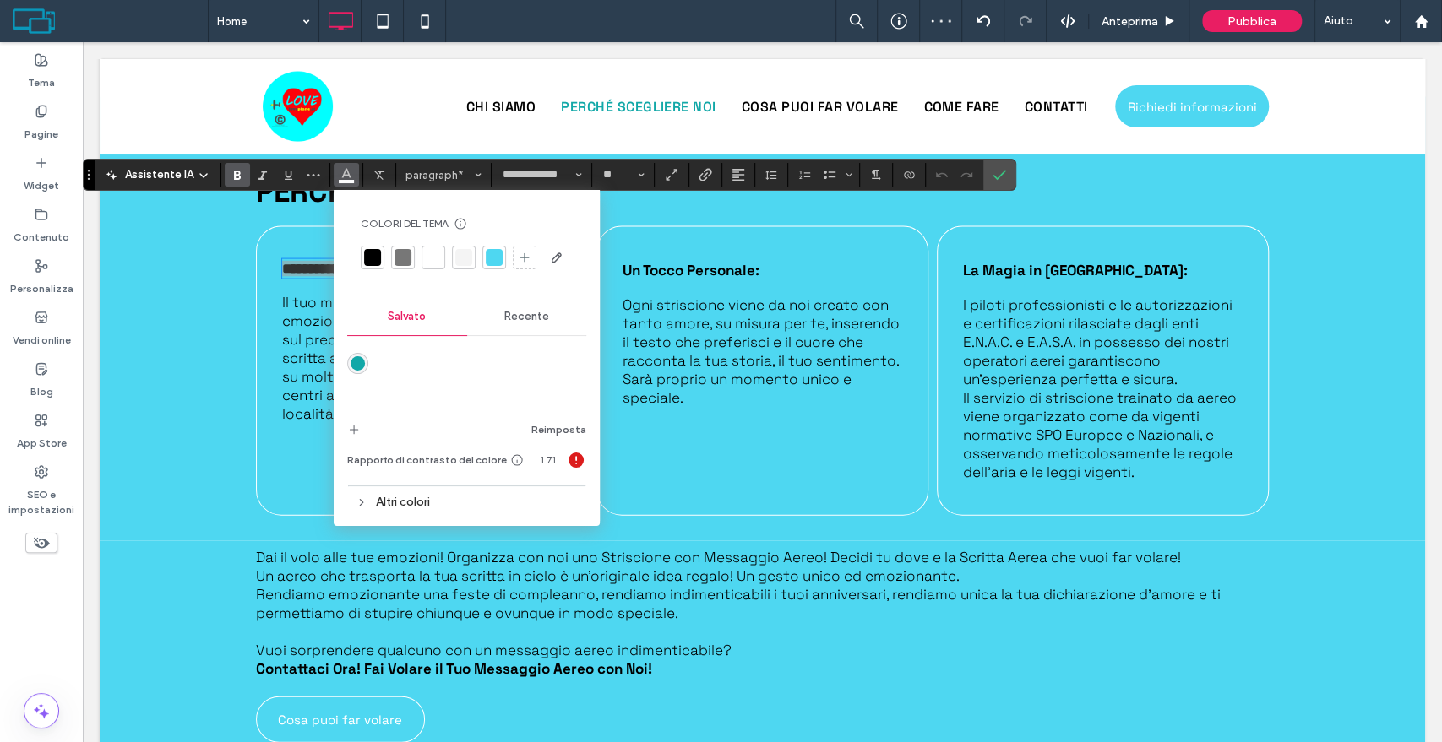
click at [372, 258] on div at bounding box center [372, 257] width 17 height 17
click at [993, 180] on icon "Conferma" at bounding box center [999, 175] width 14 height 14
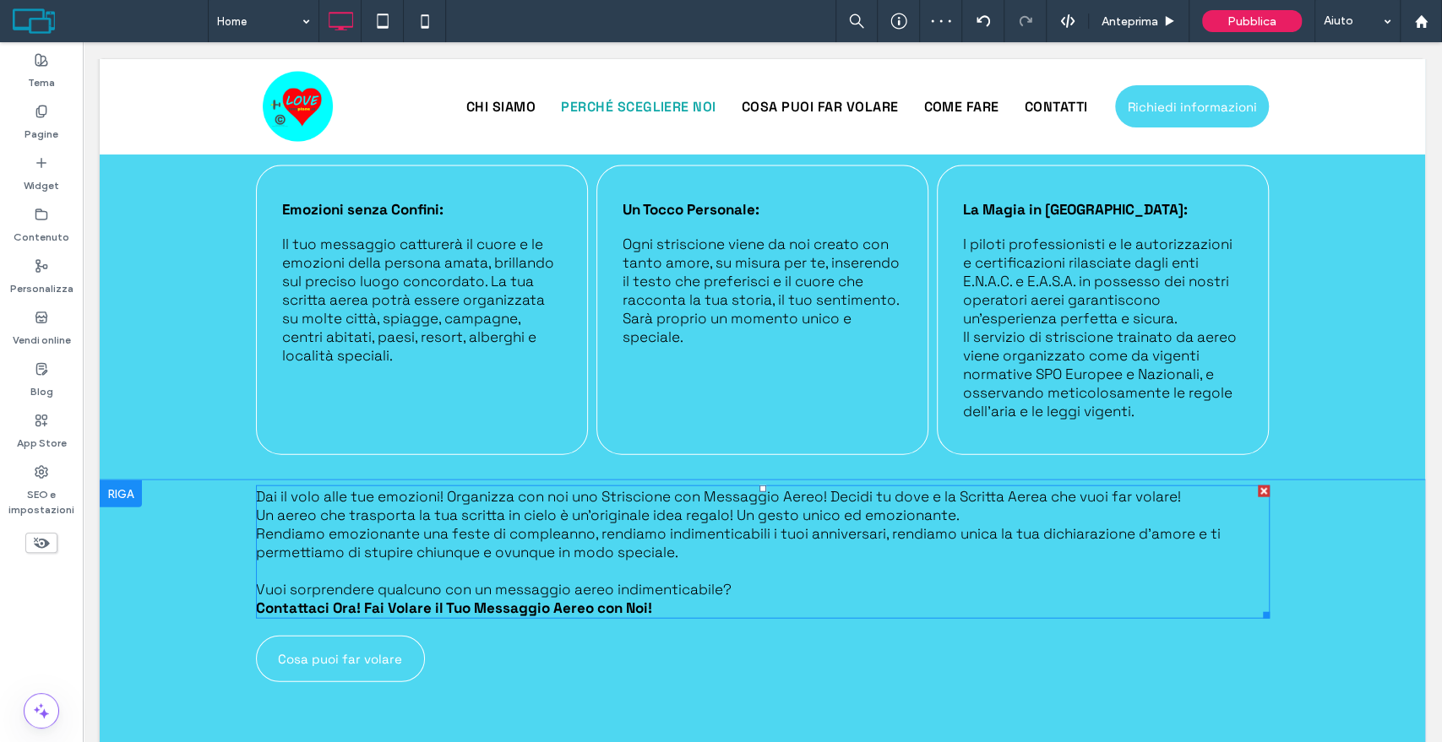
scroll to position [2481, 0]
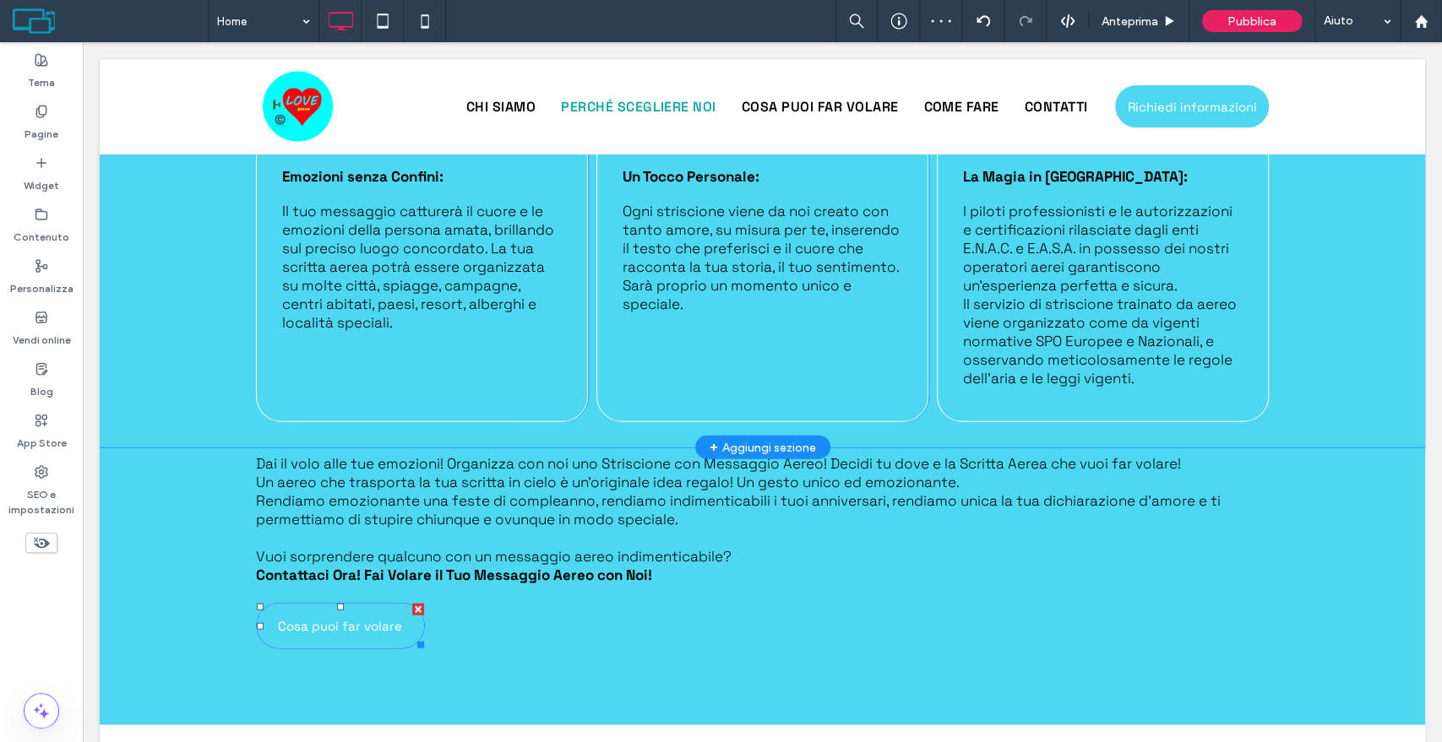
drag, startPoint x: 307, startPoint y: 570, endPoint x: 218, endPoint y: 308, distance: 276.7
click at [307, 618] on span "Cosa puoi far volare" at bounding box center [340, 626] width 124 height 16
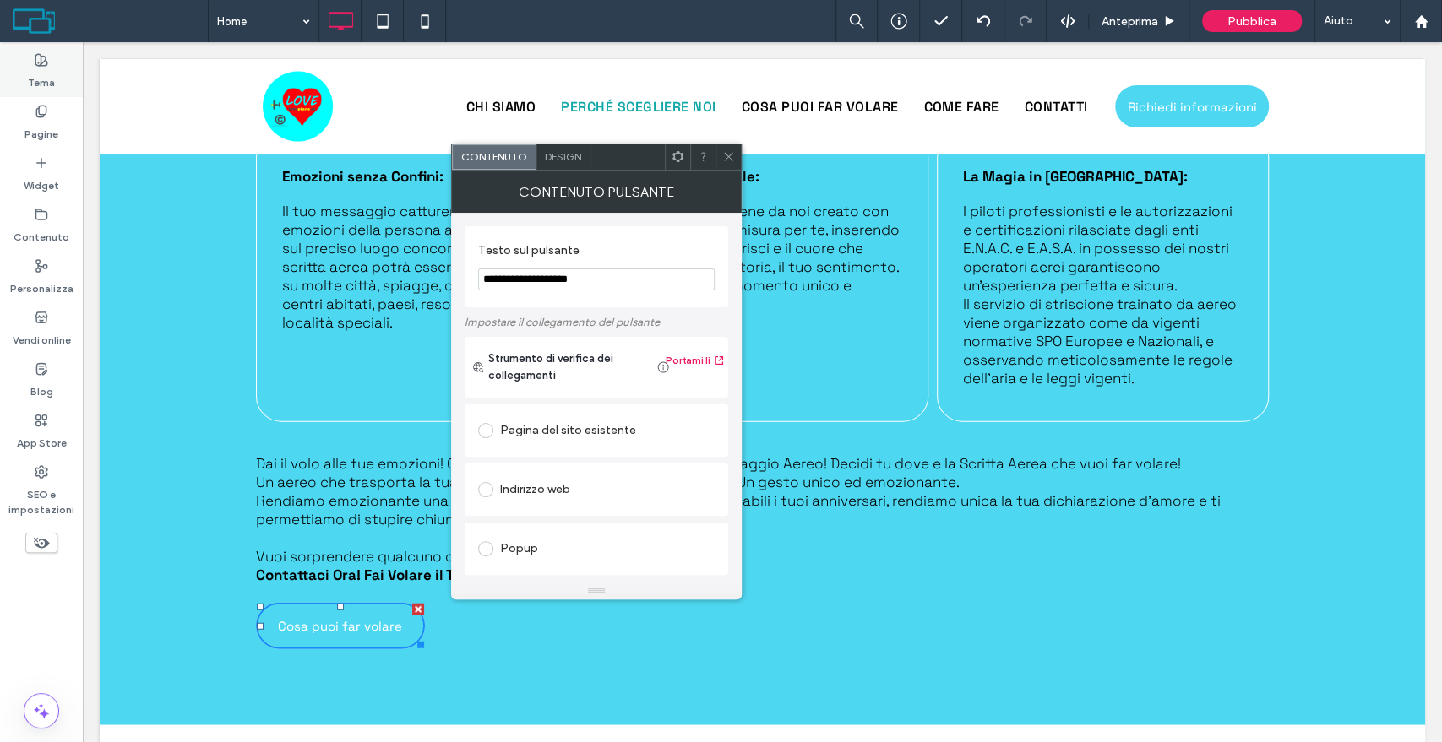
click at [25, 69] on div "Tema" at bounding box center [41, 72] width 83 height 52
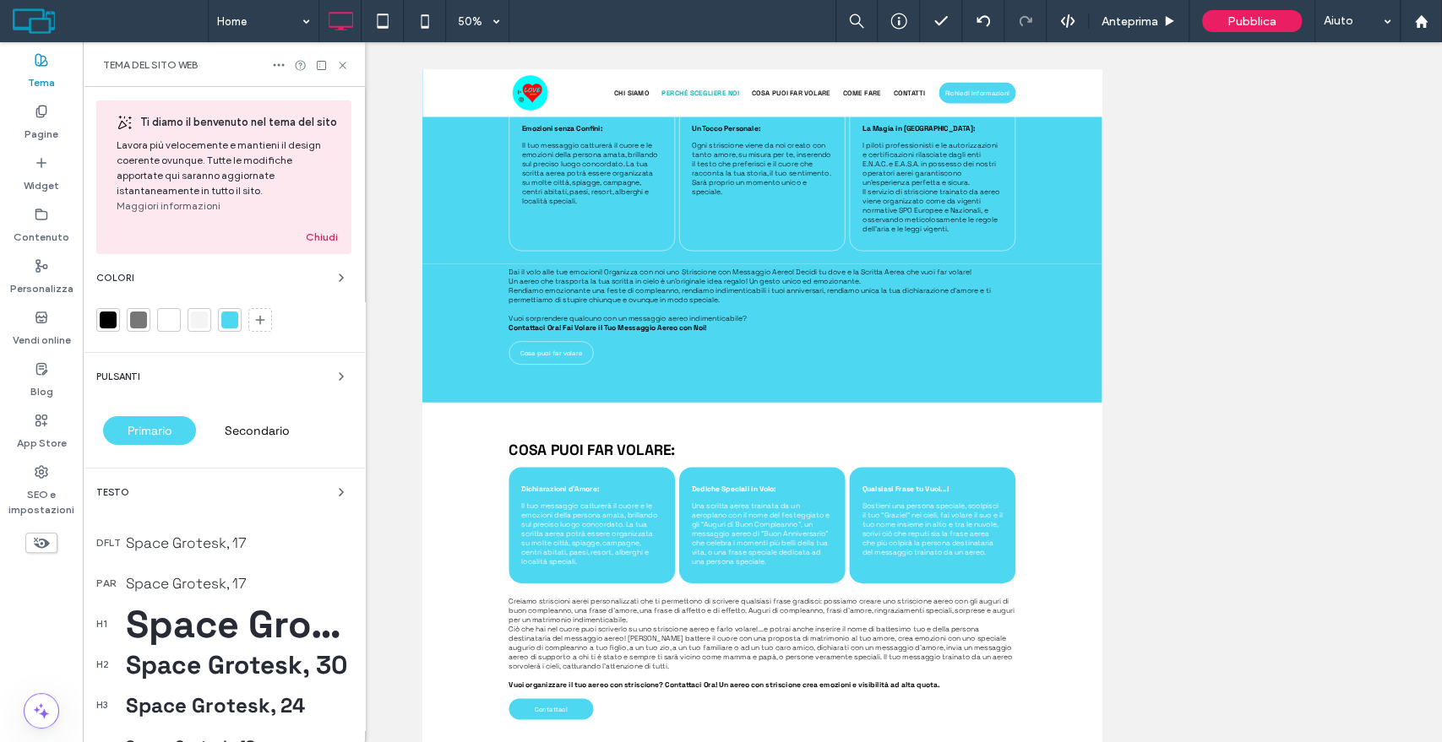
click at [289, 446] on div "Secondario" at bounding box center [256, 431] width 95 height 30
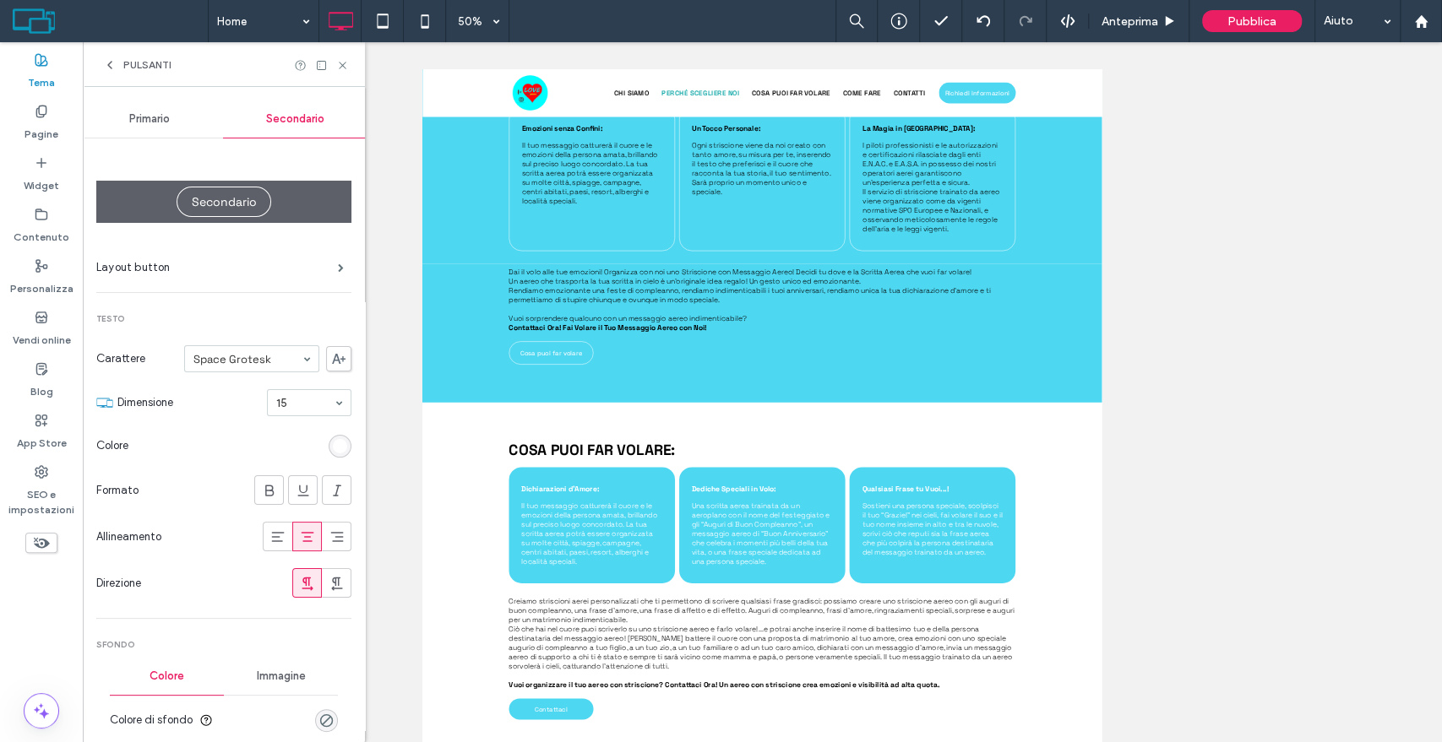
click at [333, 442] on div "rgb(255, 255, 255)" at bounding box center [340, 446] width 14 height 14
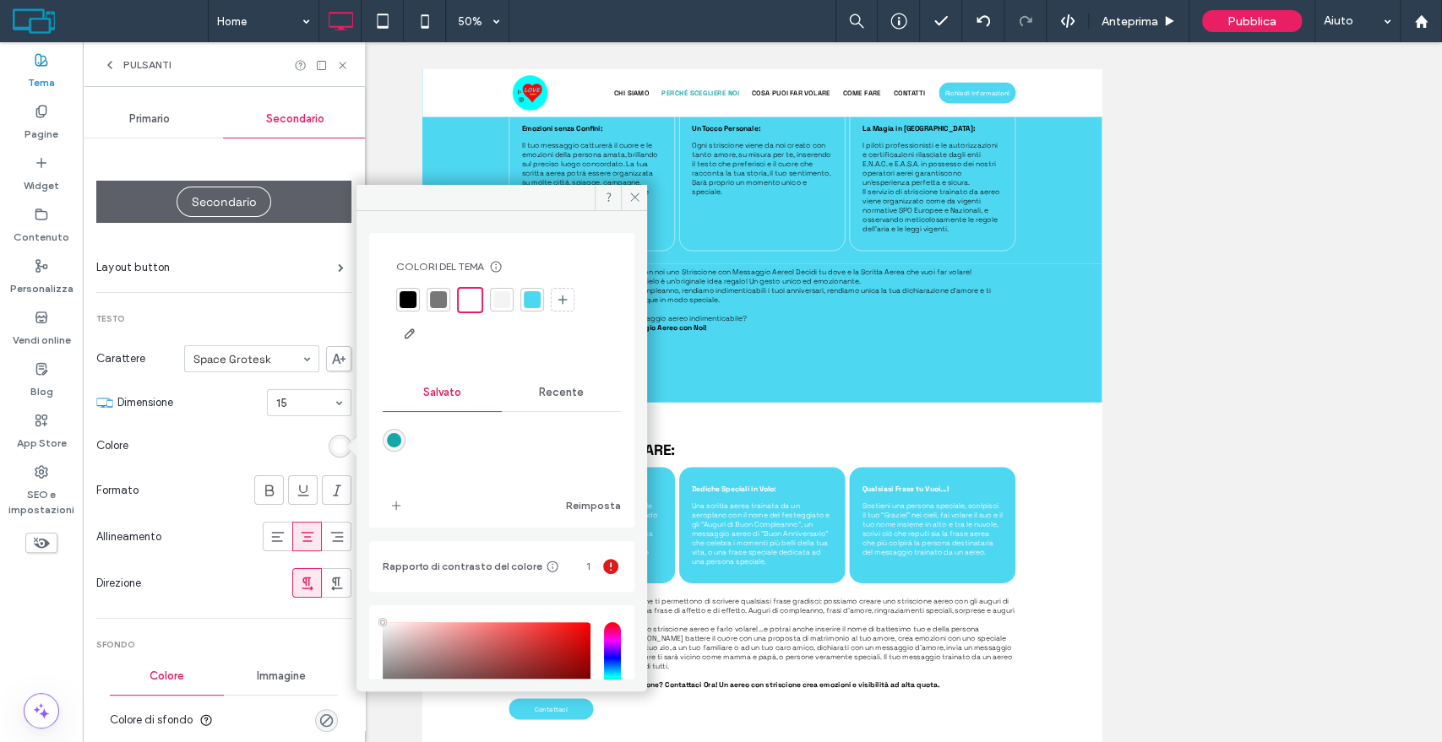
click at [405, 284] on div "Colori del tema Risparmia tempo con i colori del tema Crea una tavolozza di col…" at bounding box center [502, 304] width 238 height 114
click at [401, 293] on div at bounding box center [407, 299] width 17 height 17
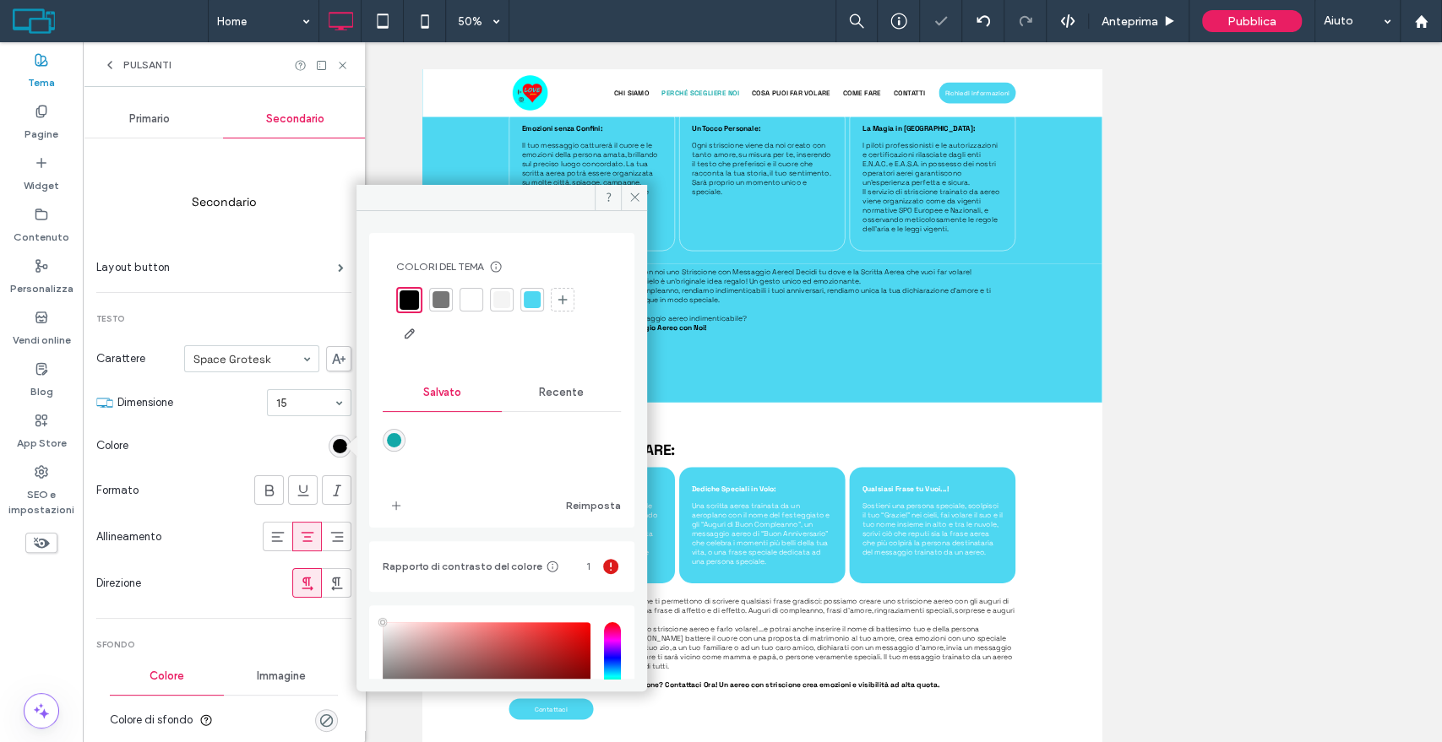
type input "*"
drag, startPoint x: 634, startPoint y: 199, endPoint x: 132, endPoint y: 149, distance: 505.1
click at [634, 199] on icon at bounding box center [634, 197] width 13 height 13
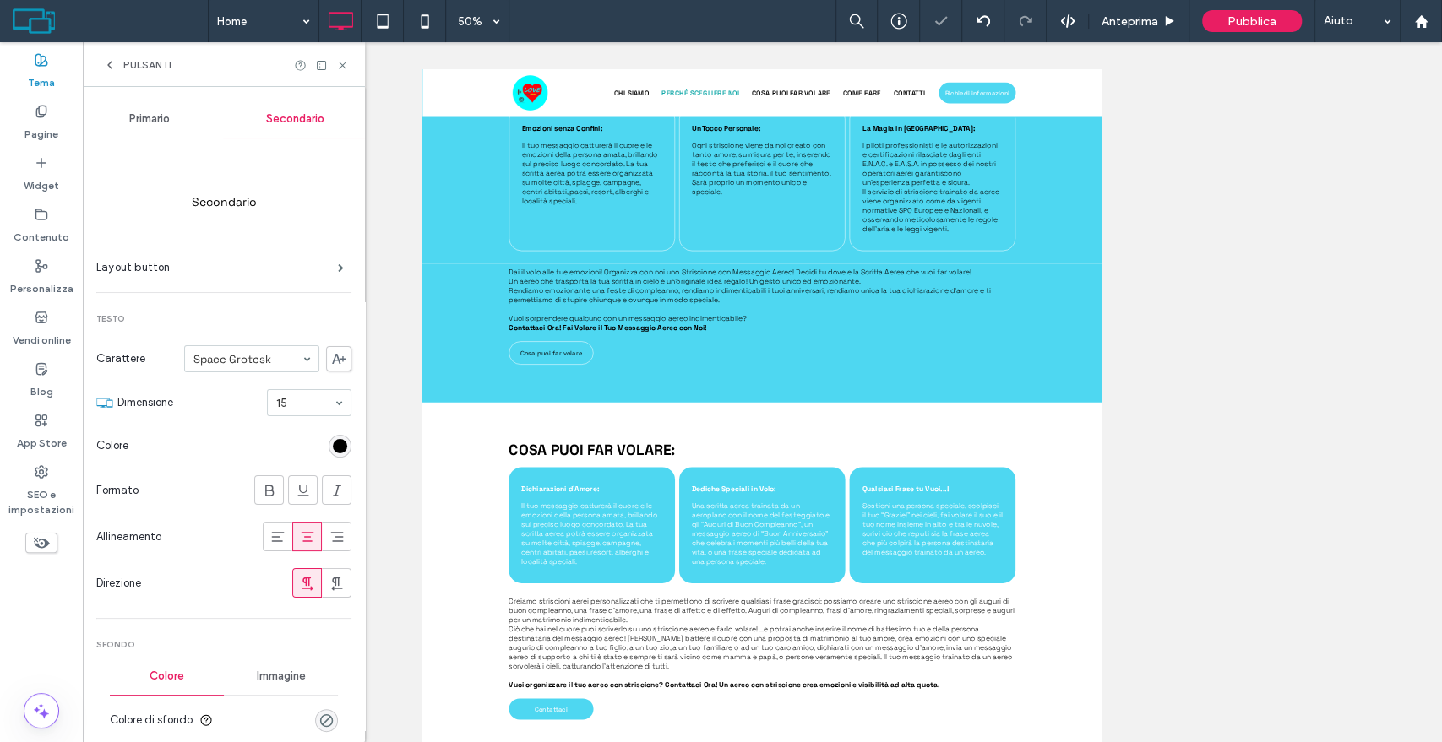
click at [334, 63] on div at bounding box center [321, 65] width 55 height 13
click at [344, 62] on icon at bounding box center [342, 65] width 13 height 13
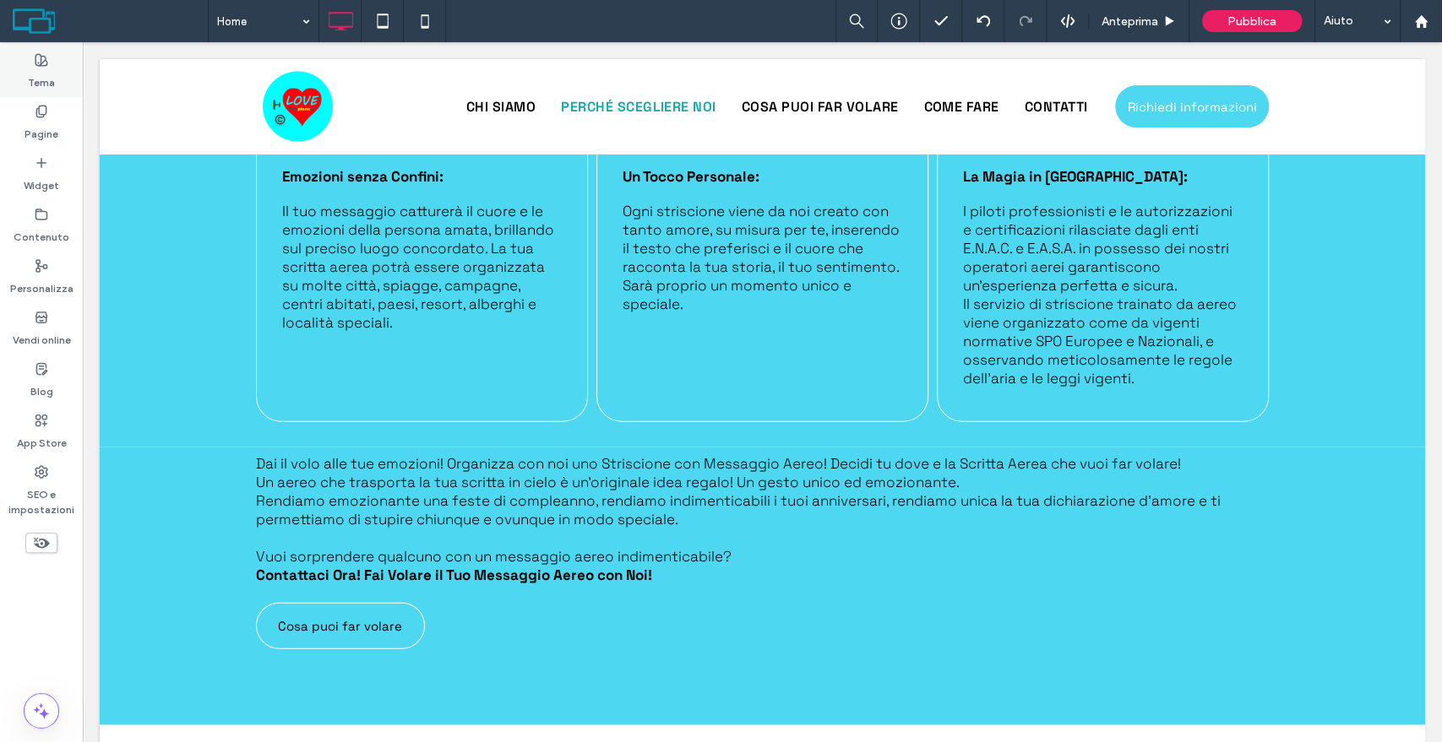
click at [49, 67] on label "Tema" at bounding box center [41, 79] width 27 height 24
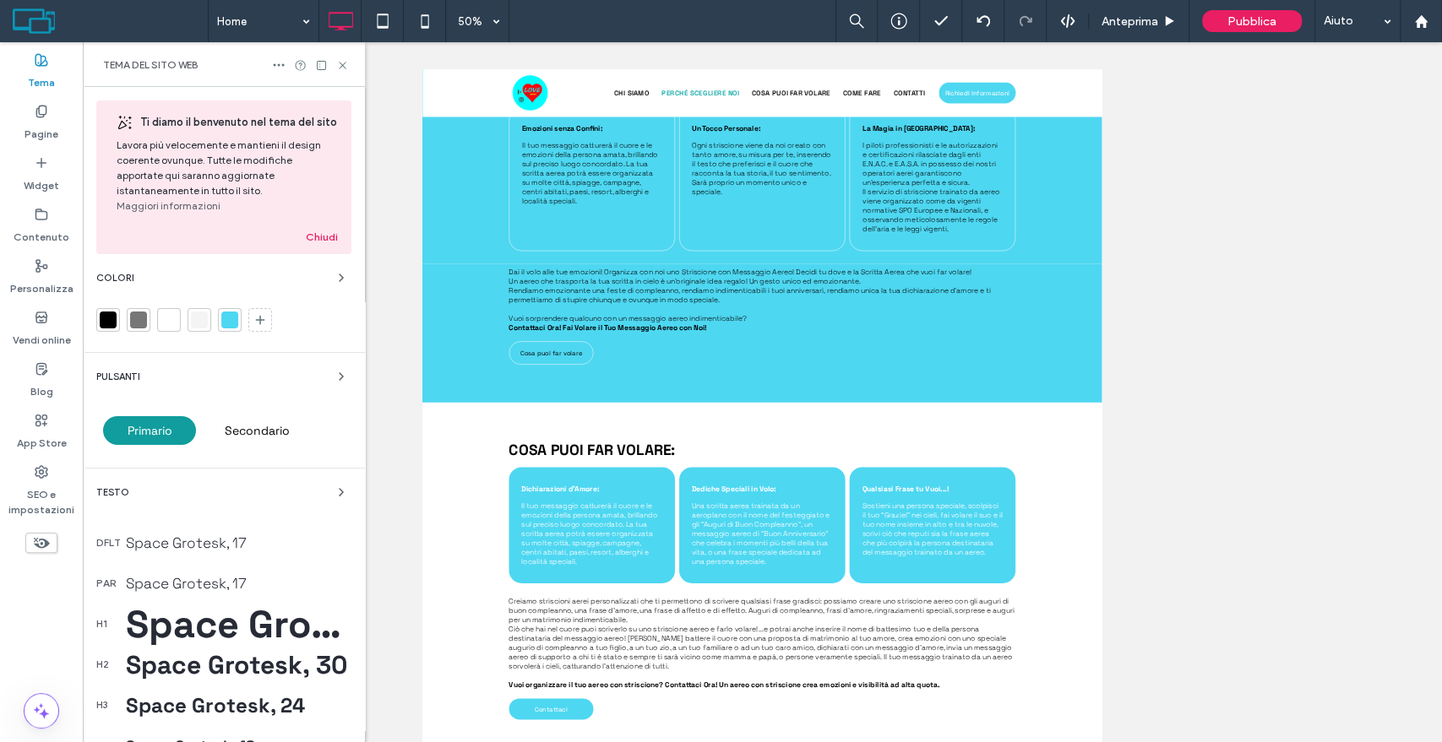
click at [161, 438] on span "Primario" at bounding box center [150, 430] width 45 height 15
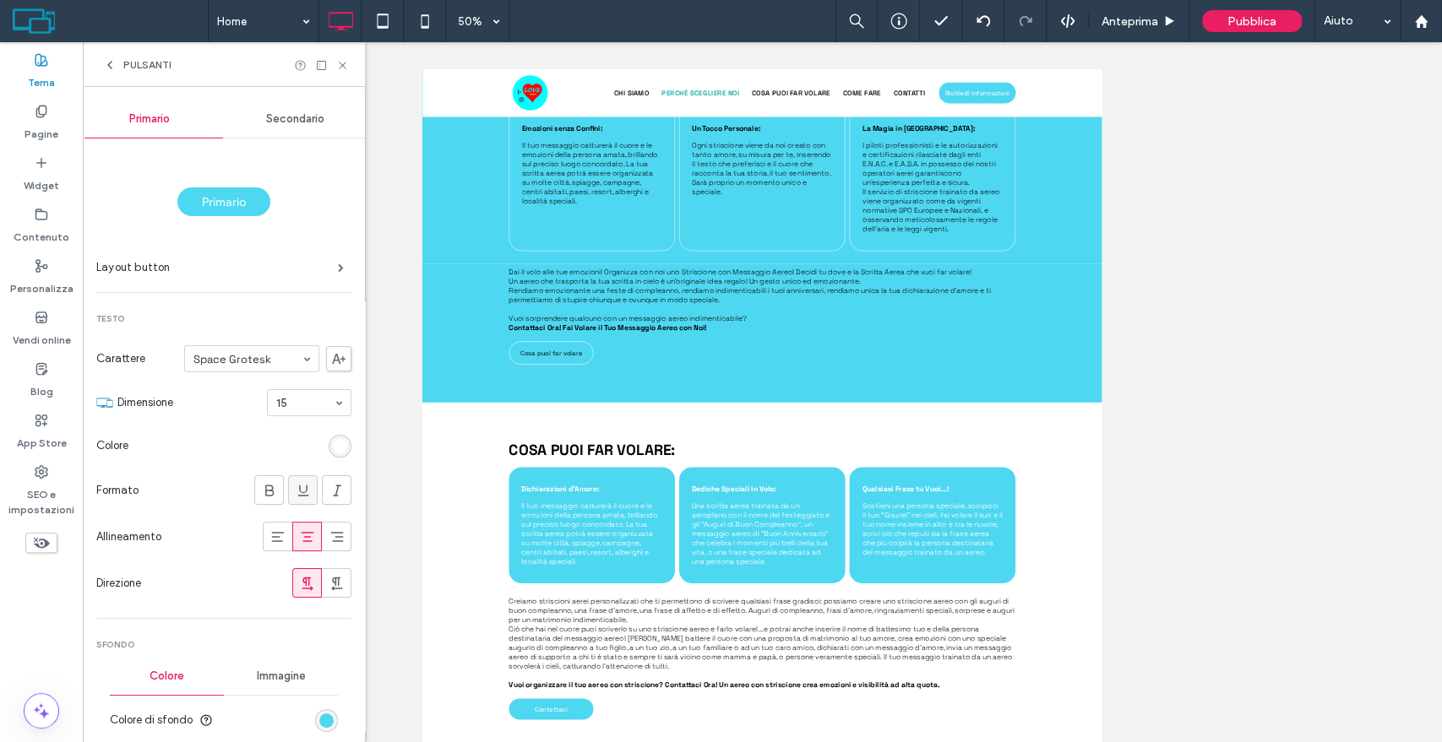
scroll to position [187, 0]
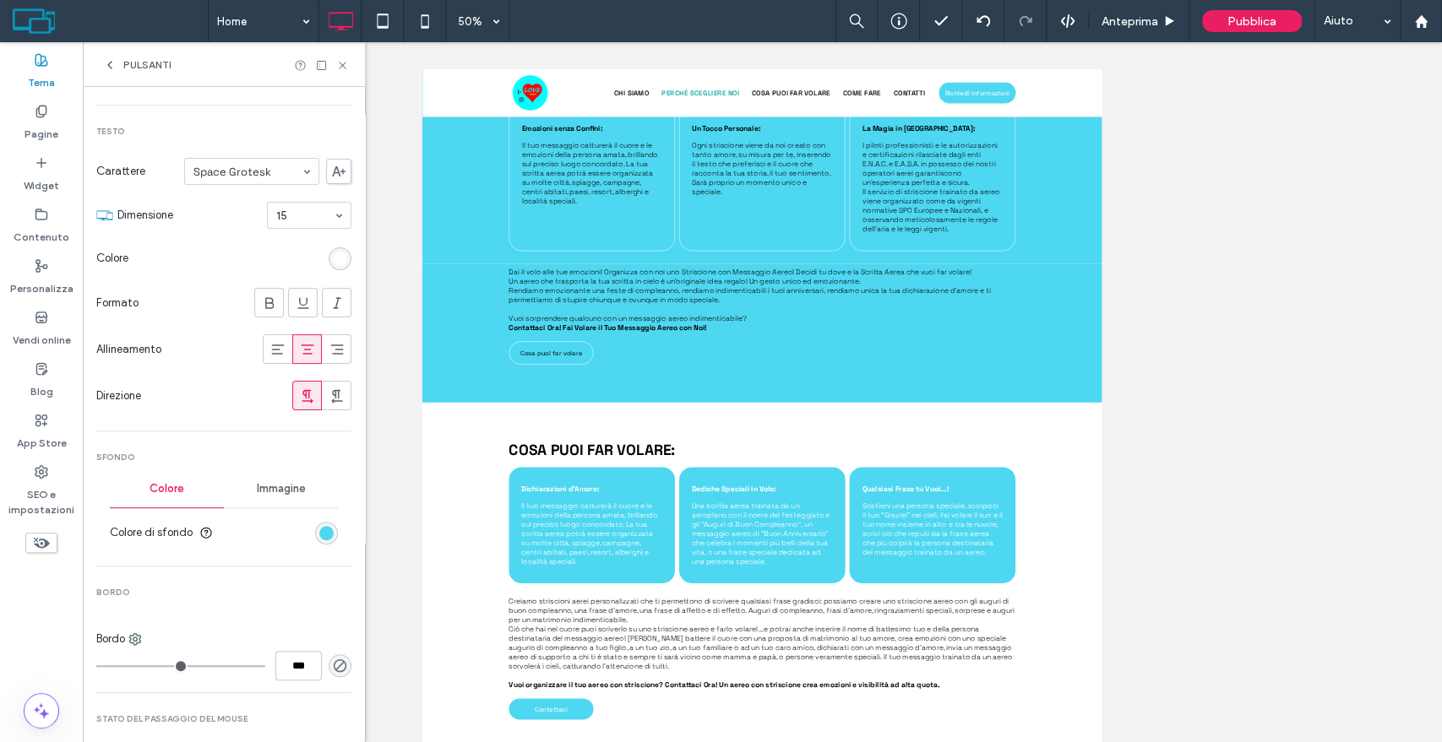
click at [333, 258] on div "rgb(255, 255, 255)" at bounding box center [340, 259] width 14 height 14
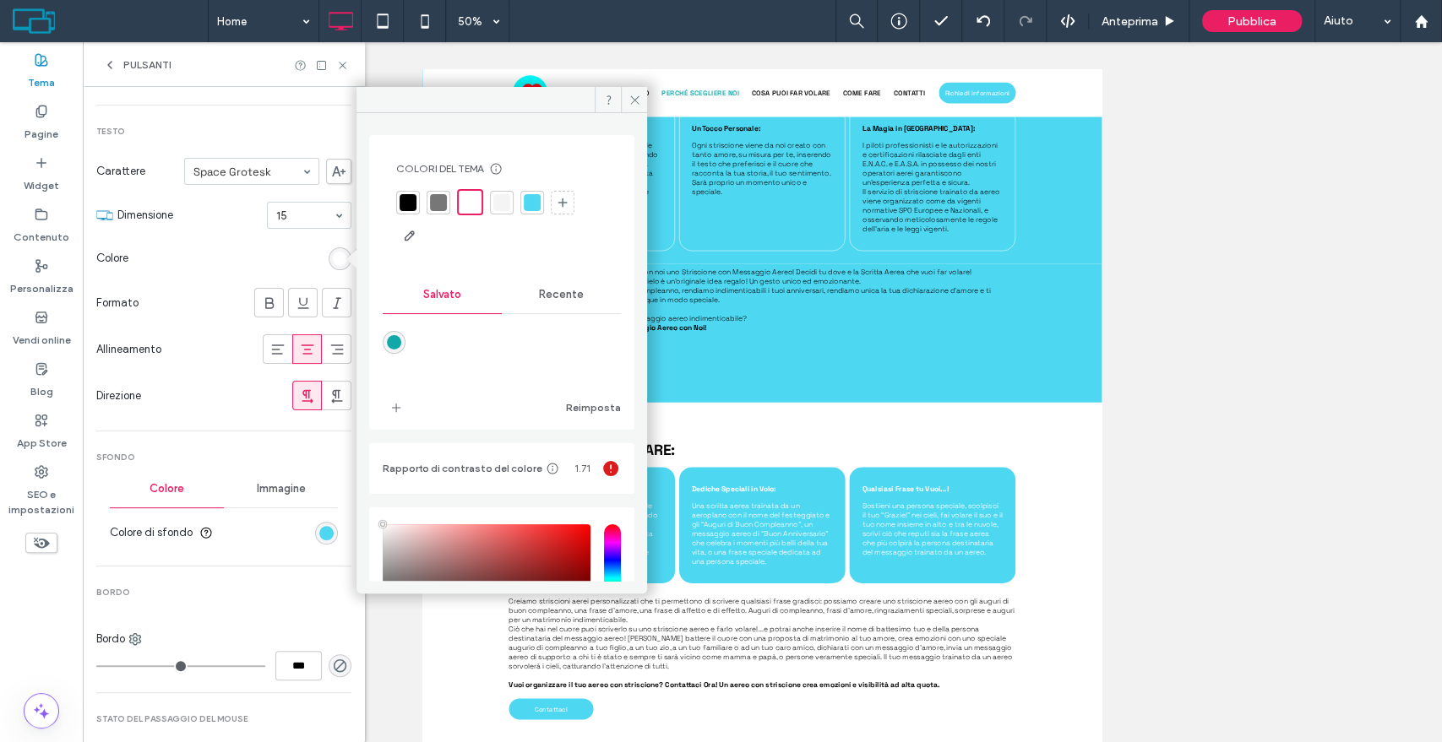
click at [405, 205] on div at bounding box center [407, 202] width 17 height 17
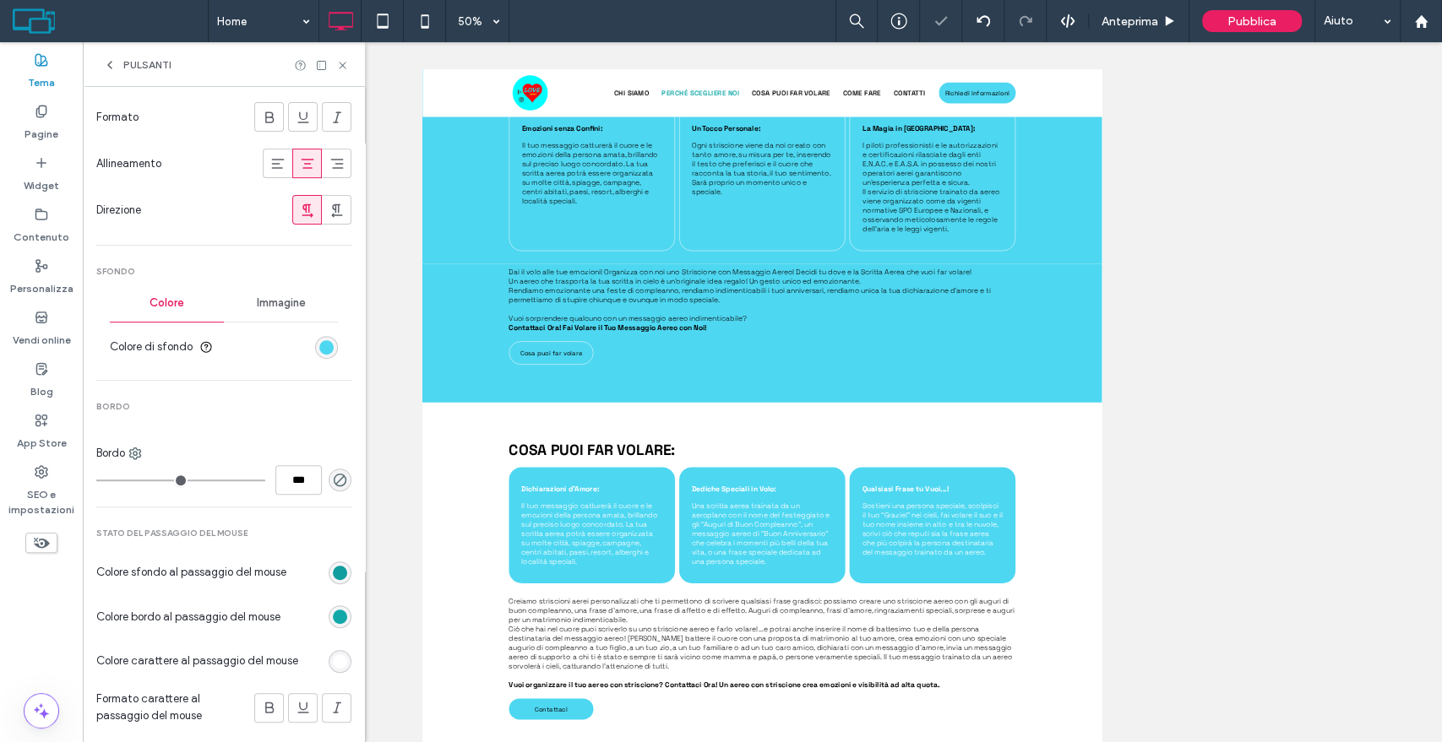
scroll to position [375, 0]
click at [333, 568] on div "rgb(17, 157, 157)" at bounding box center [340, 571] width 14 height 14
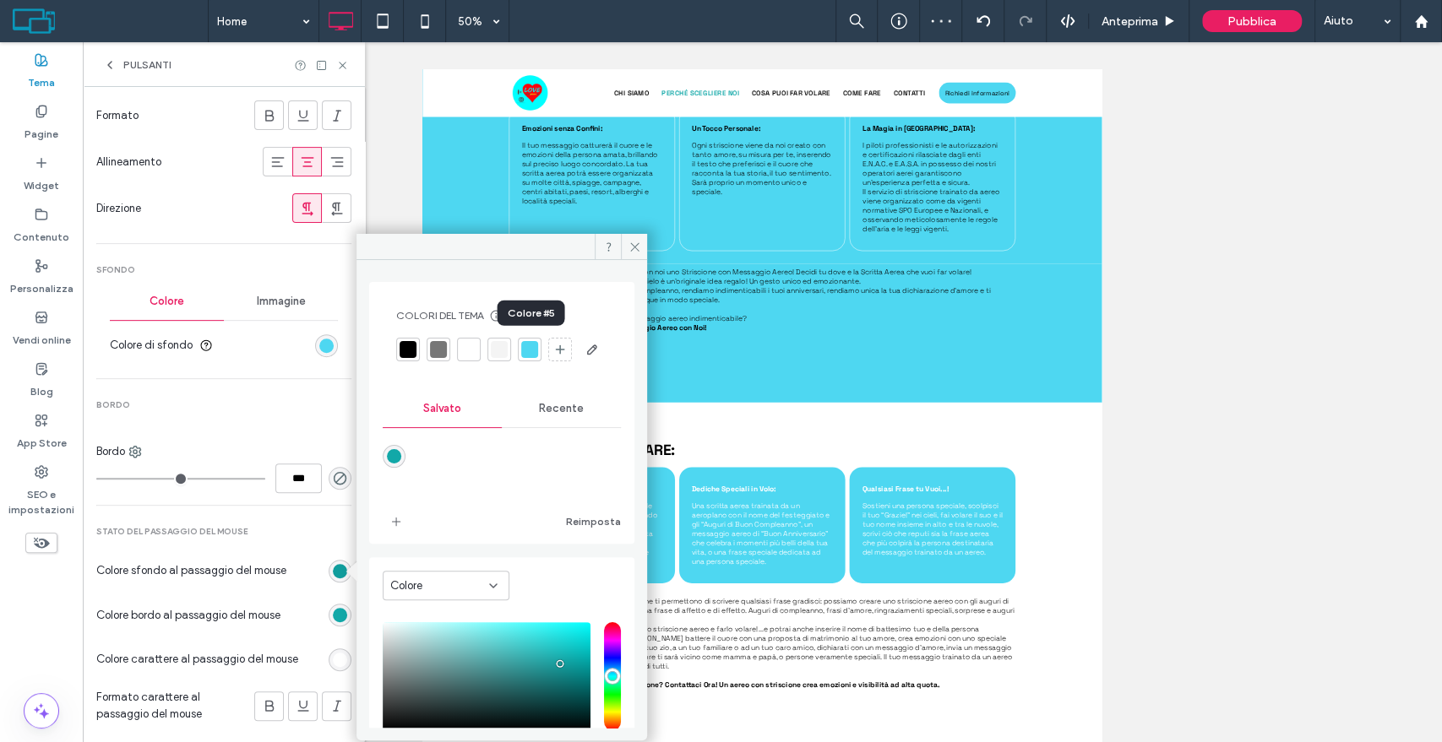
click at [525, 352] on div at bounding box center [529, 349] width 17 height 17
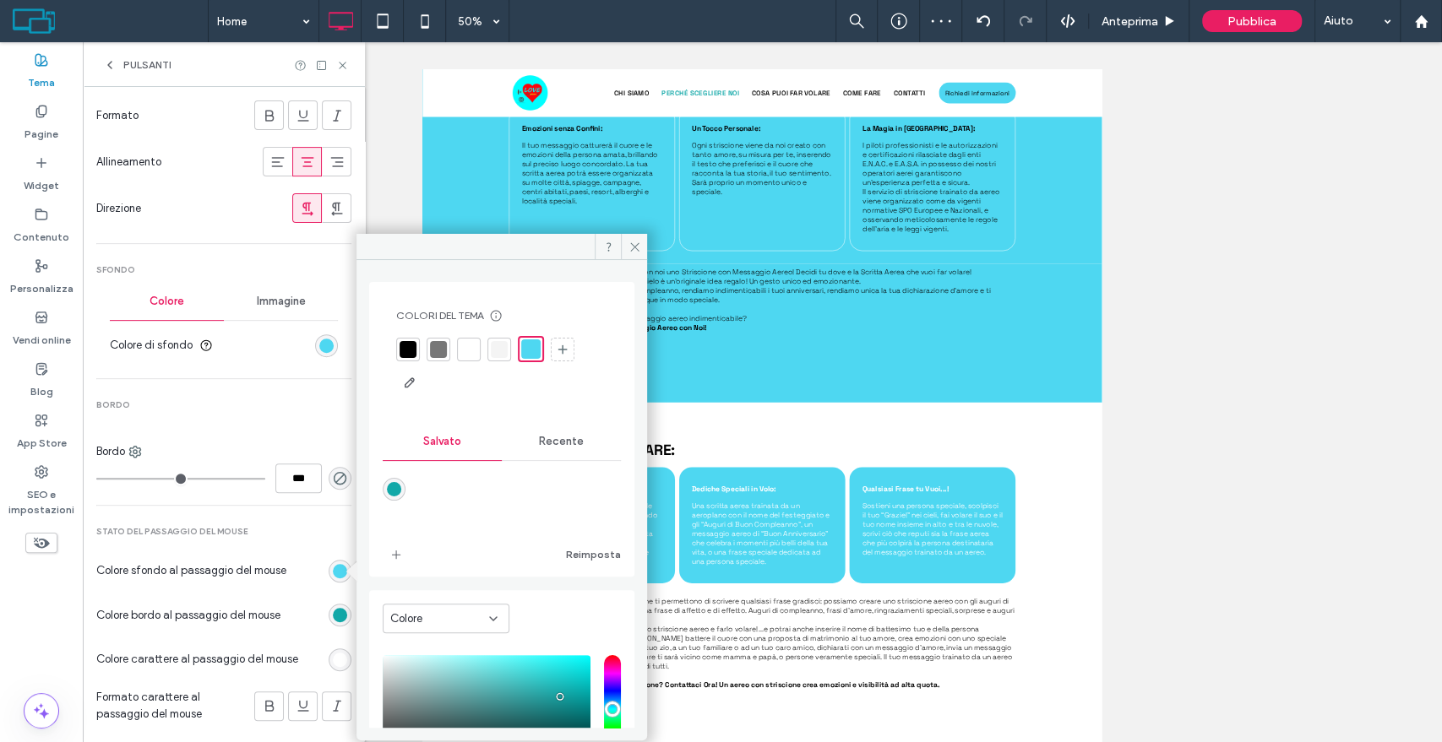
click at [566, 454] on div "Recente" at bounding box center [561, 441] width 119 height 37
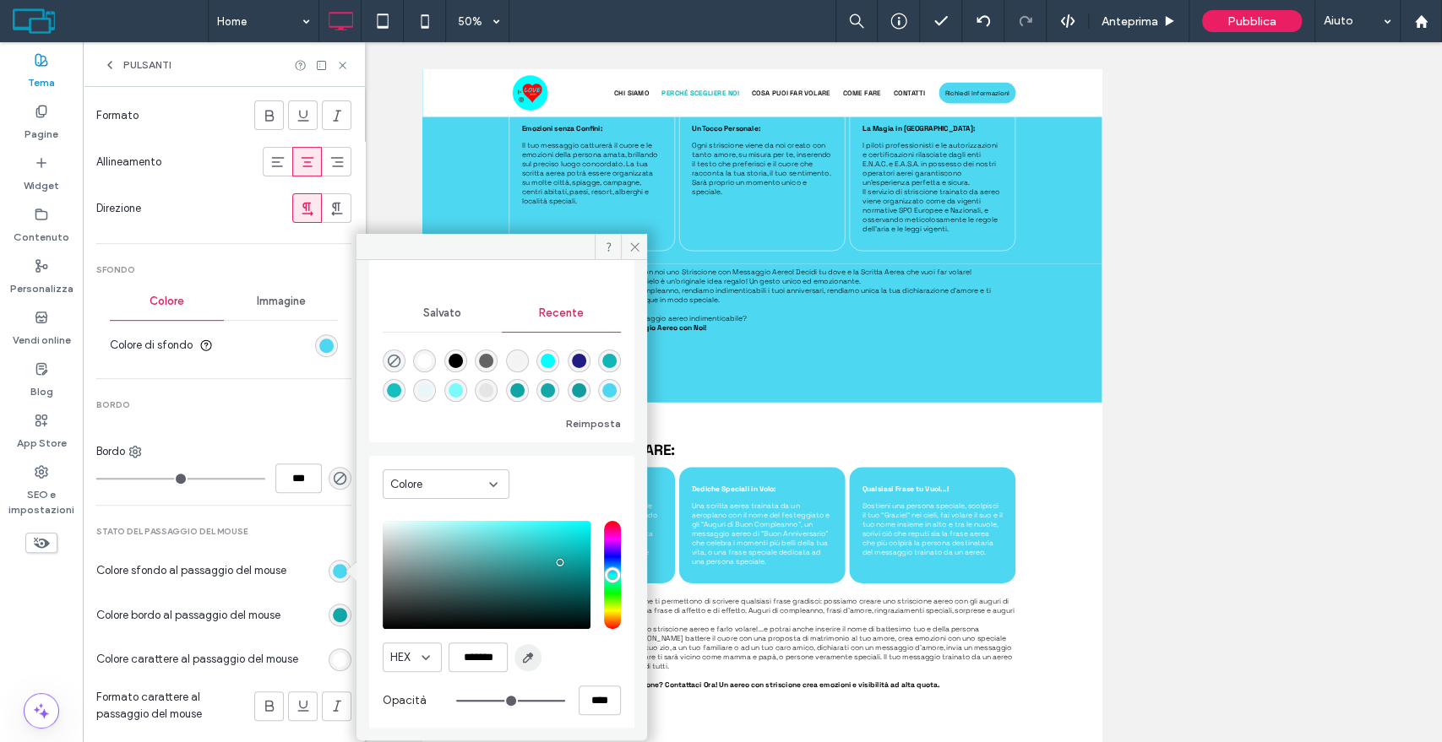
scroll to position [136, 0]
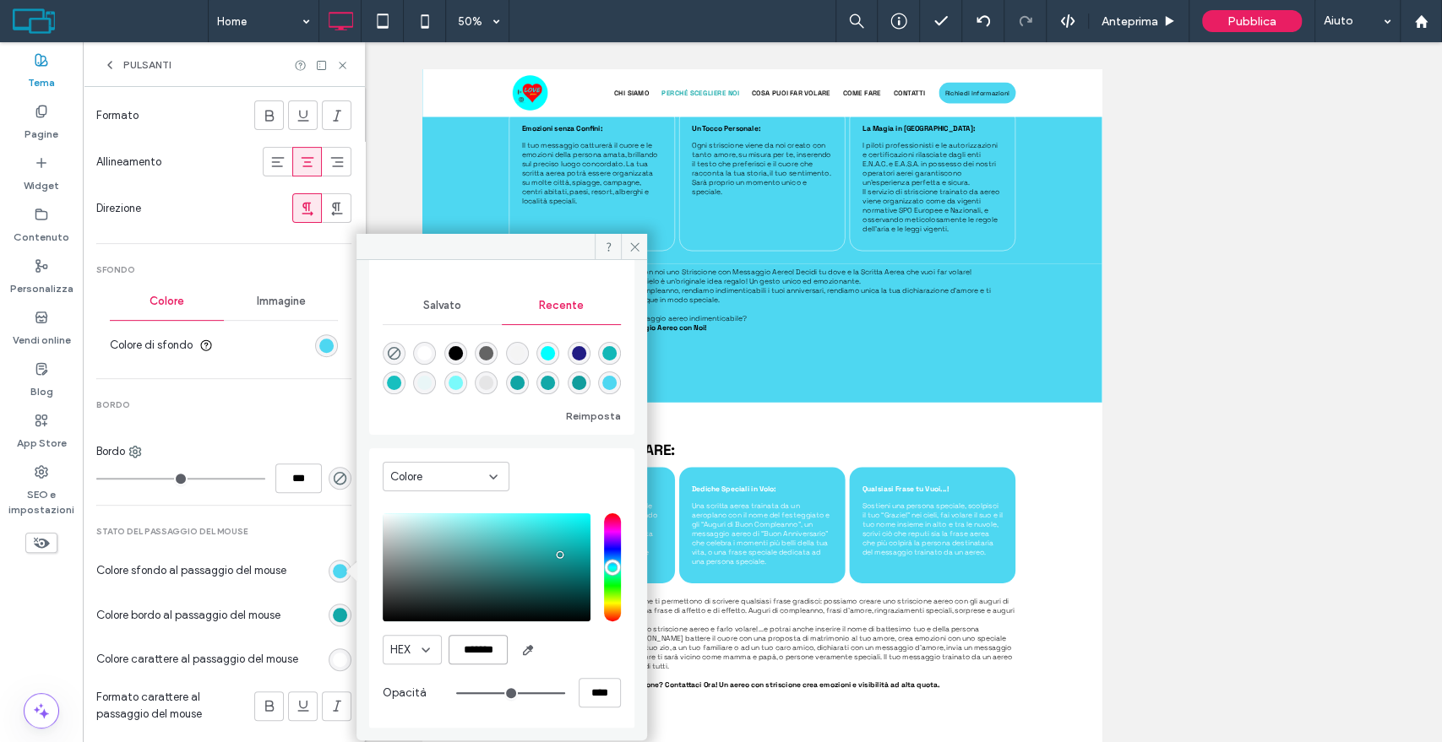
click at [490, 658] on input "*******" at bounding box center [477, 650] width 59 height 30
paste input "color picker textbox"
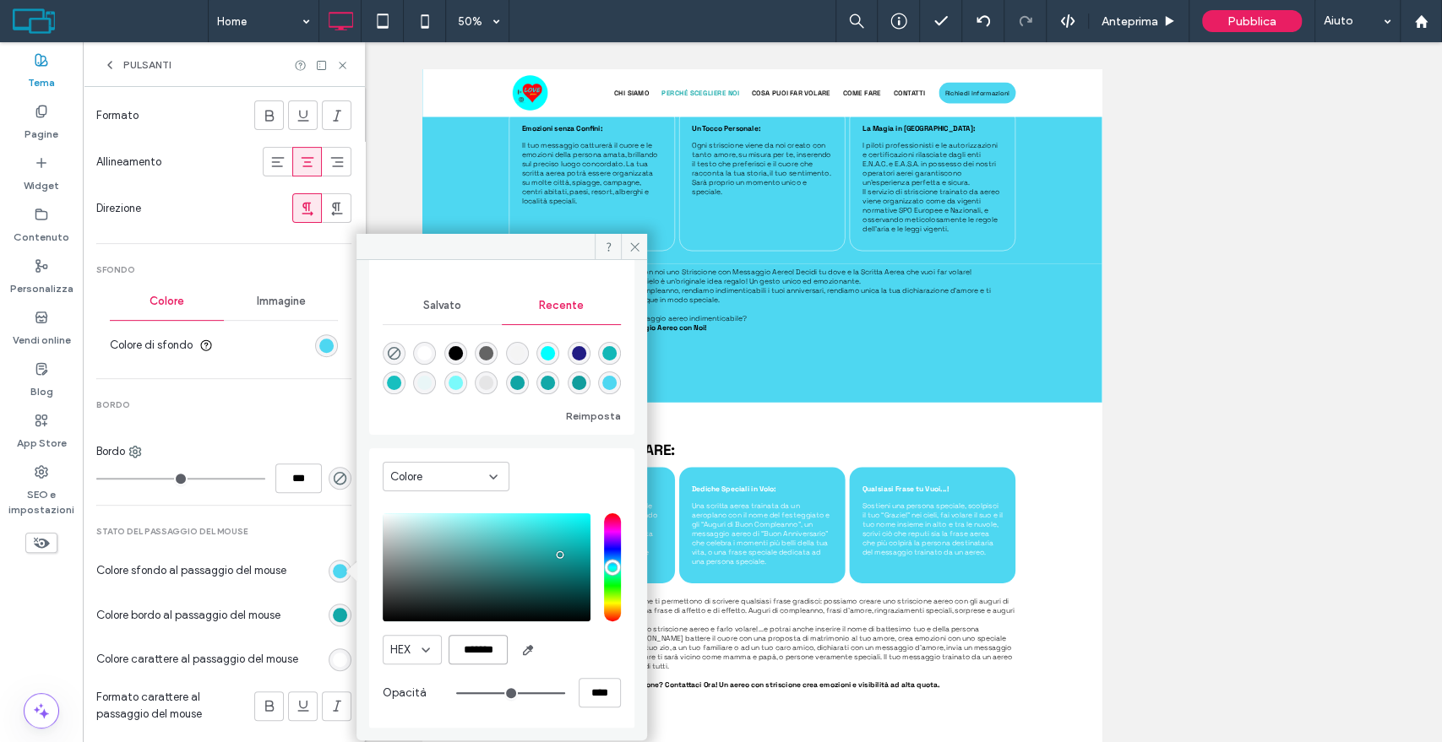
scroll to position [135, 0]
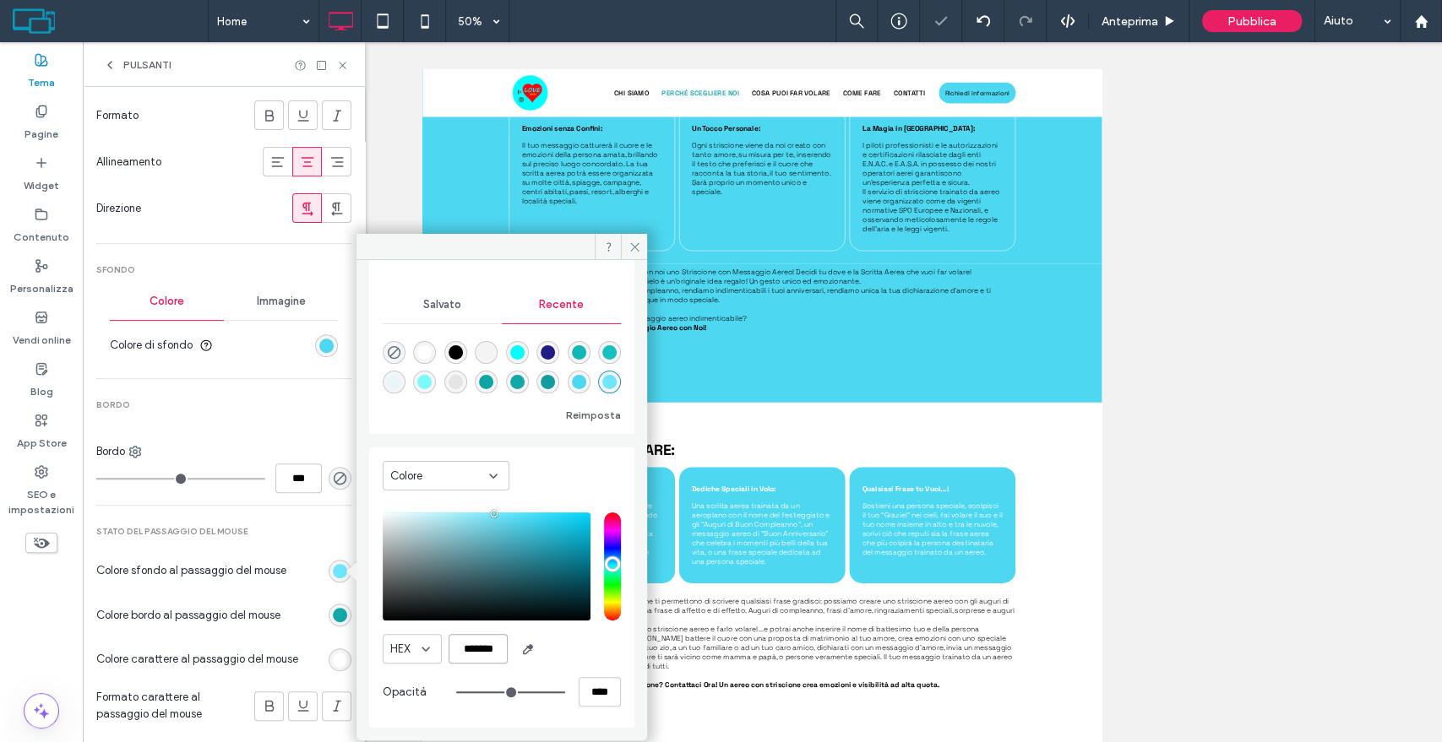
type input "*******"
drag, startPoint x: 333, startPoint y: 612, endPoint x: 10, endPoint y: 1129, distance: 609.3
click at [333, 612] on div "rgb(18, 168, 168)" at bounding box center [340, 615] width 14 height 14
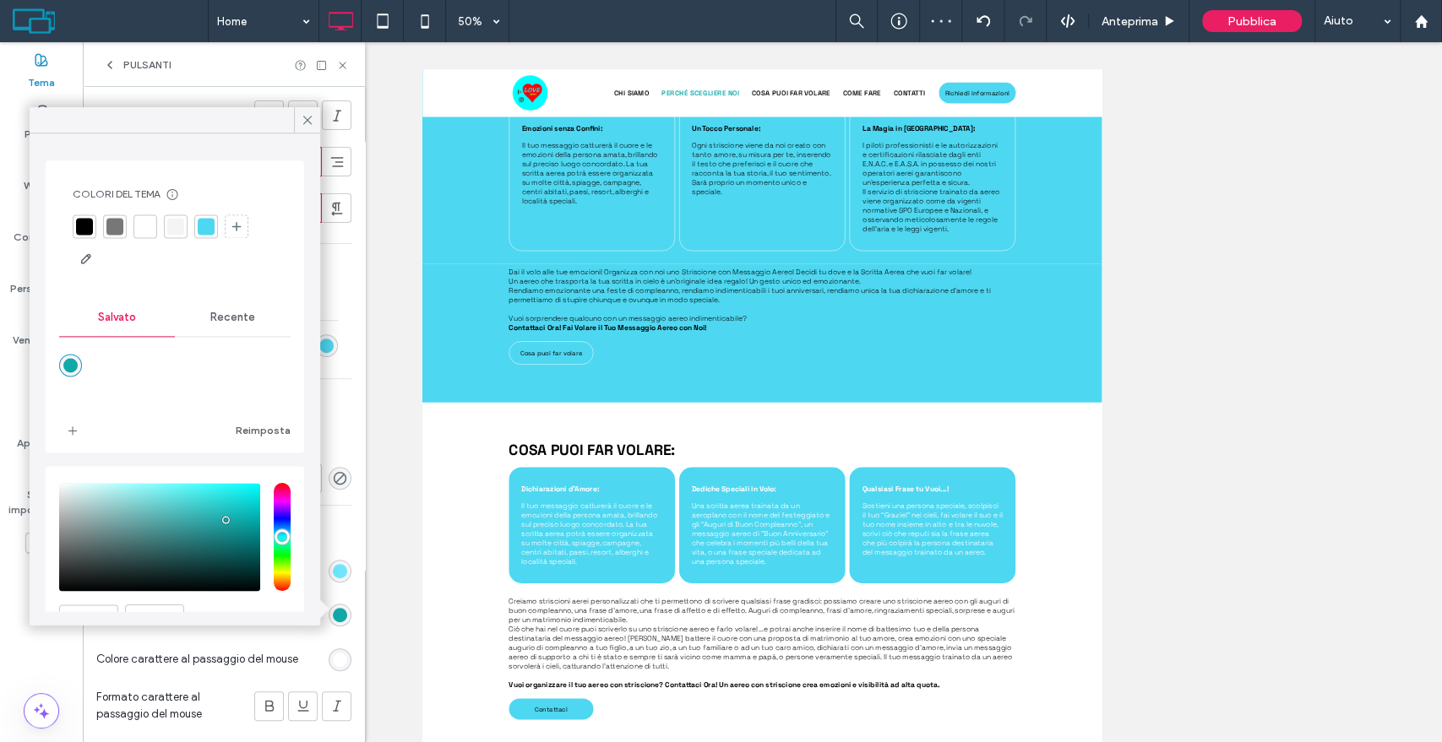
click at [232, 318] on span "Recente" at bounding box center [232, 318] width 45 height 14
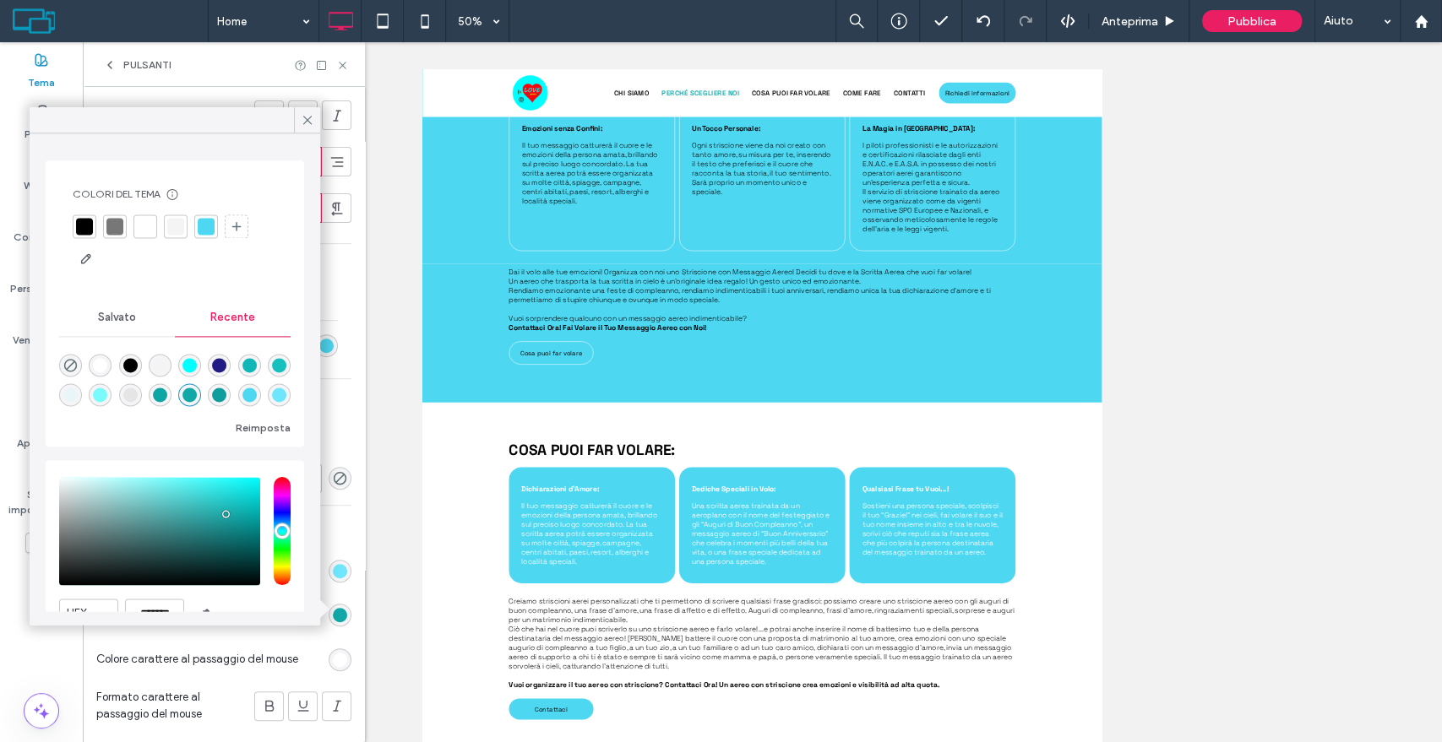
scroll to position [27, 0]
click at [272, 395] on div "rgba(111, 230, 252, 1)" at bounding box center [279, 395] width 14 height 14
type input "*******"
click at [122, 321] on span "Salvato" at bounding box center [117, 318] width 38 height 14
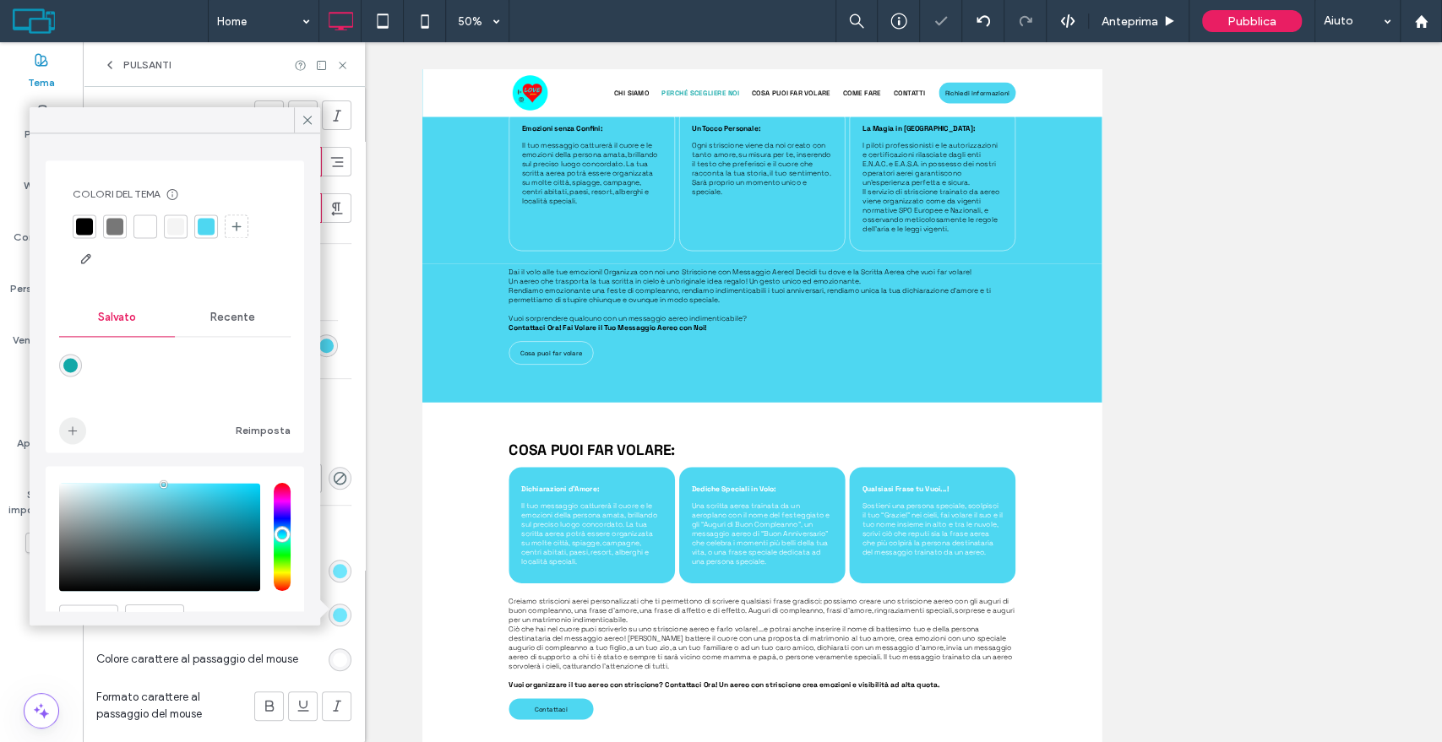
click at [79, 425] on span "add color" at bounding box center [72, 430] width 27 height 27
click at [297, 122] on div at bounding box center [307, 119] width 26 height 25
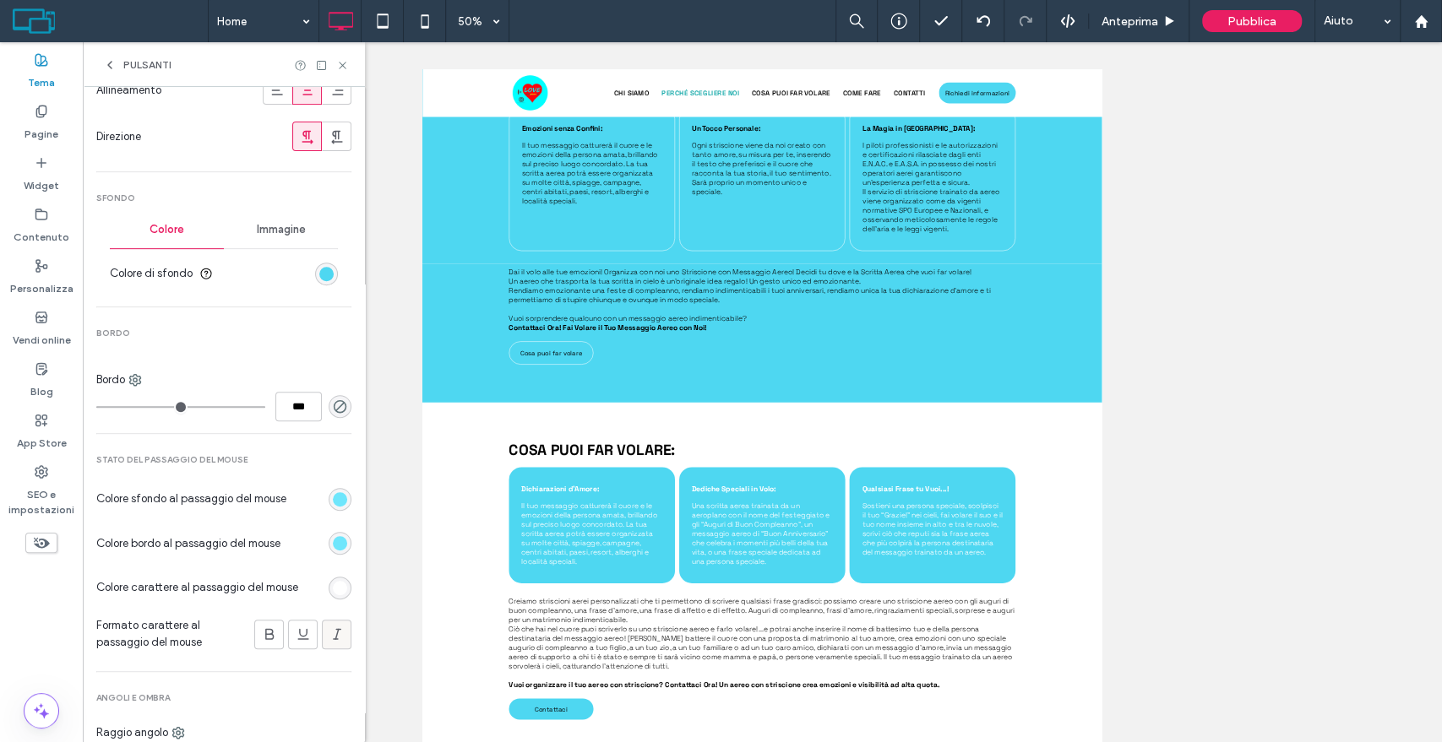
scroll to position [469, 0]
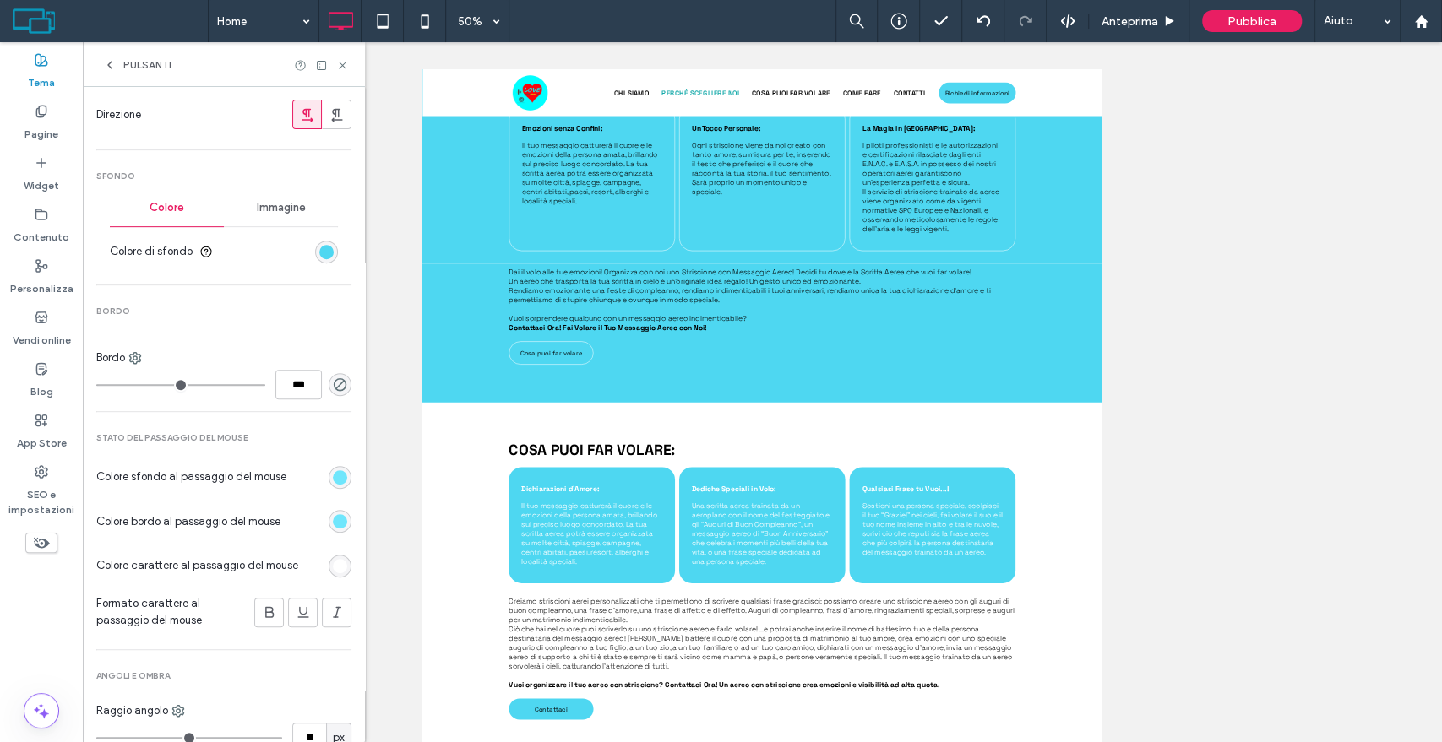
click at [333, 559] on div "rgb(255, 255, 255)" at bounding box center [340, 566] width 14 height 14
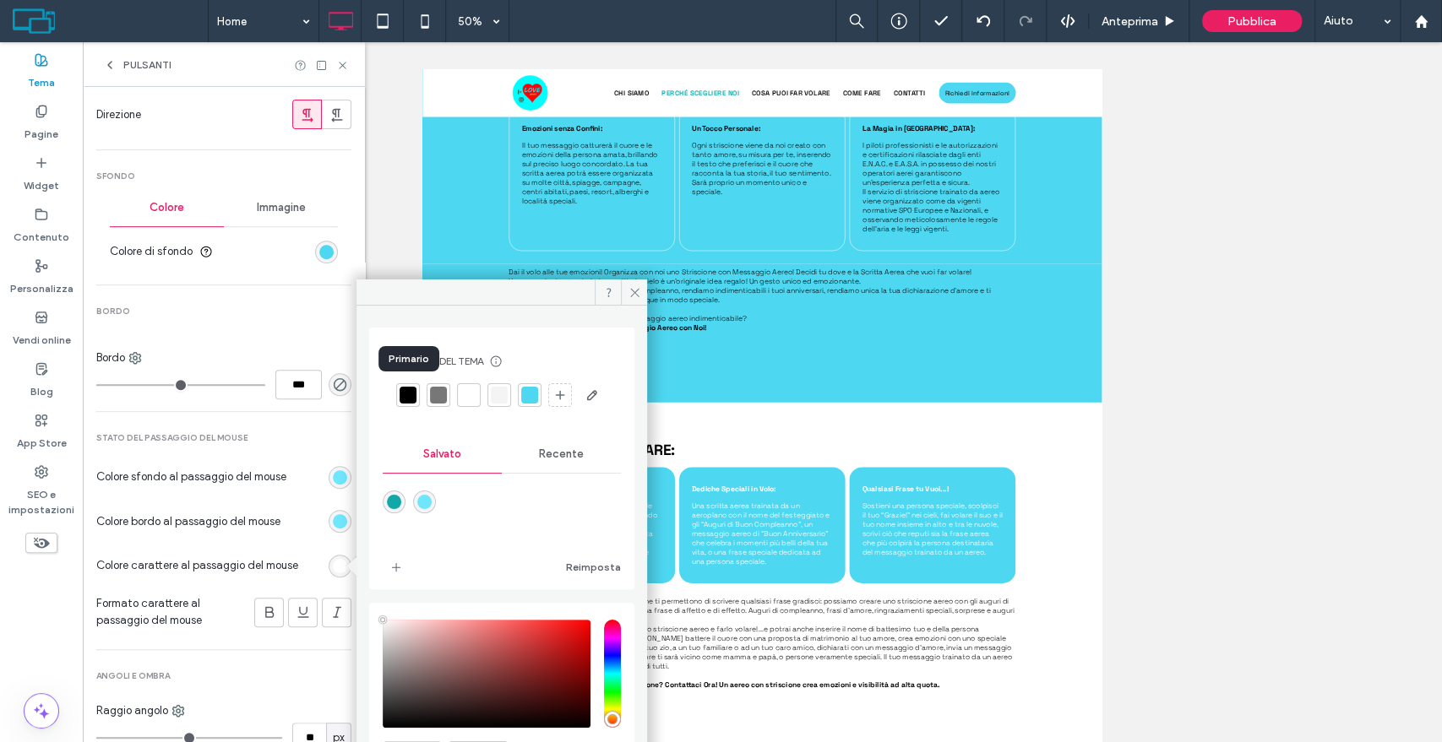
click at [409, 397] on div at bounding box center [407, 395] width 17 height 17
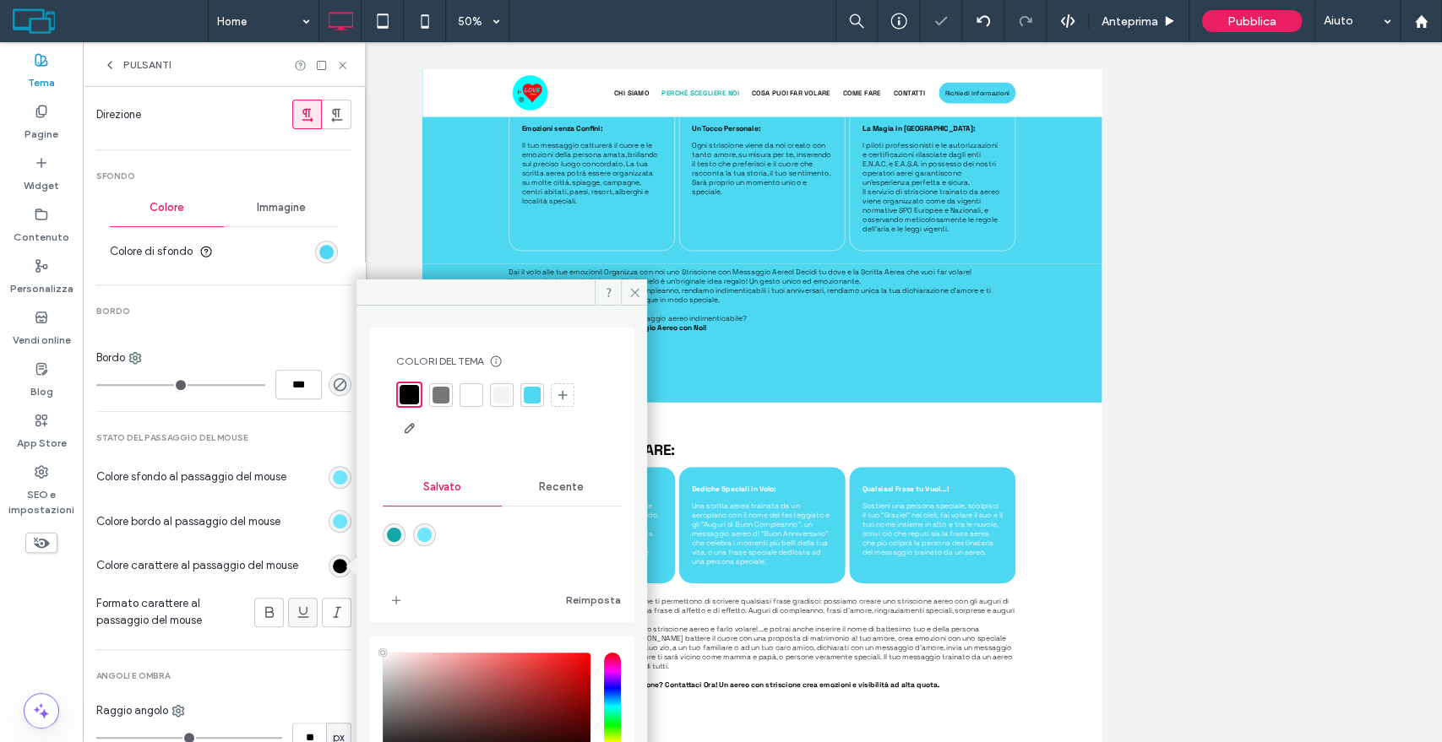
click at [295, 611] on icon at bounding box center [303, 612] width 17 height 17
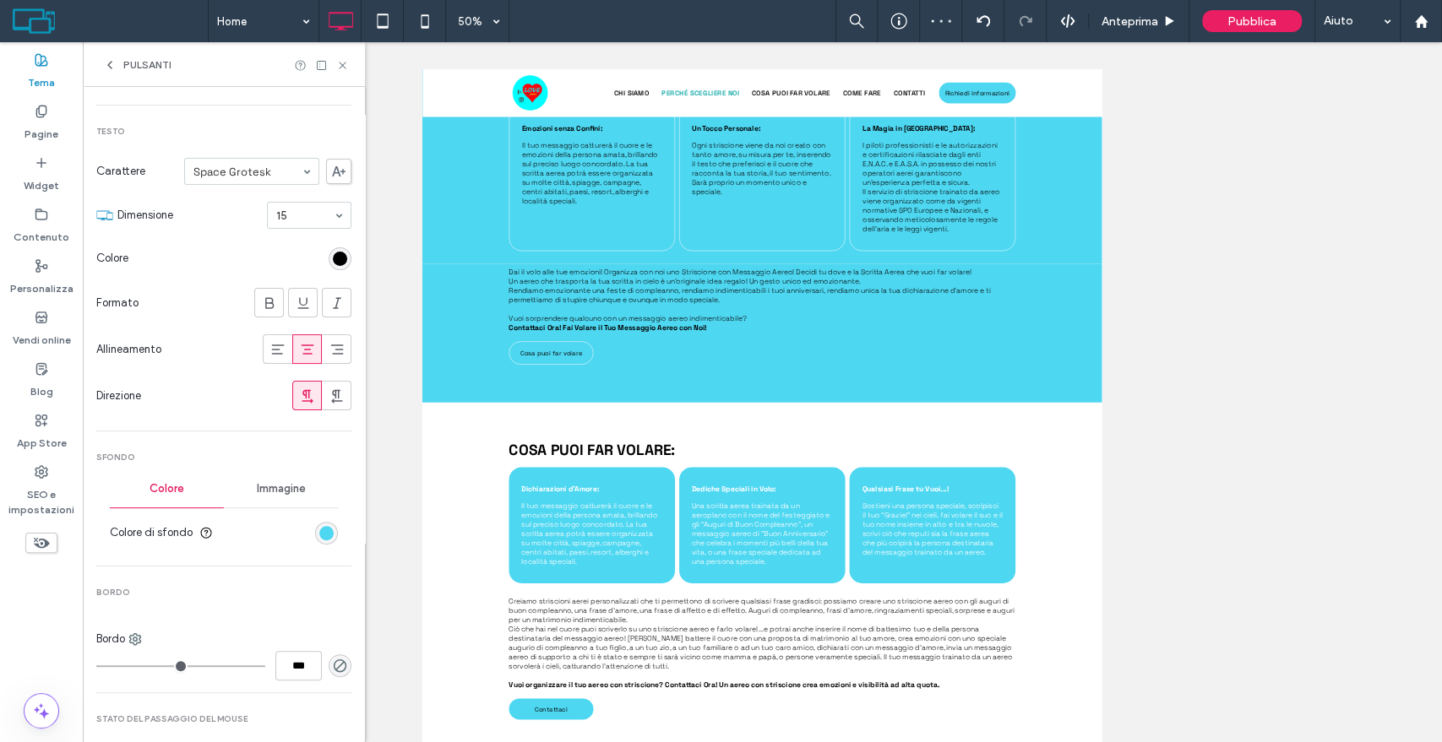
scroll to position [0, 0]
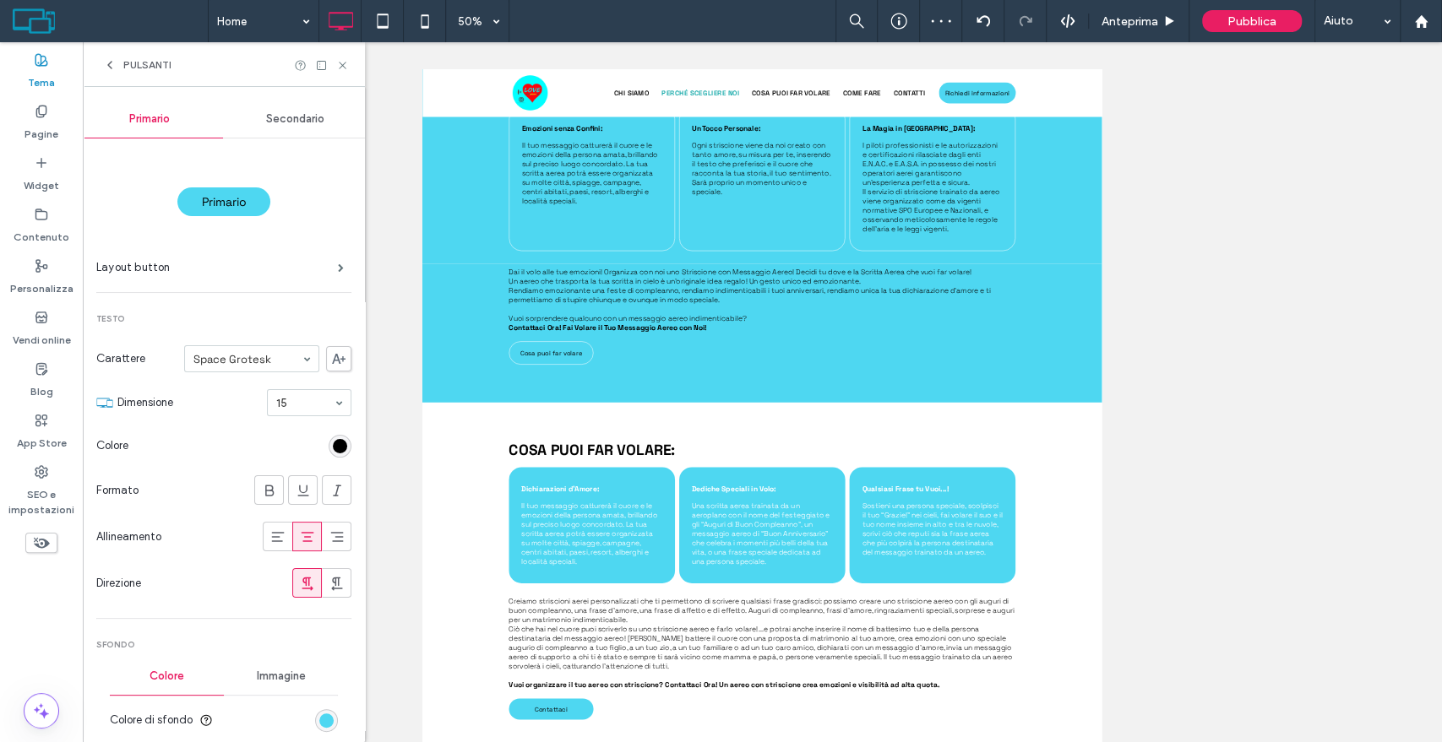
click at [280, 119] on span "Secondario" at bounding box center [295, 119] width 58 height 14
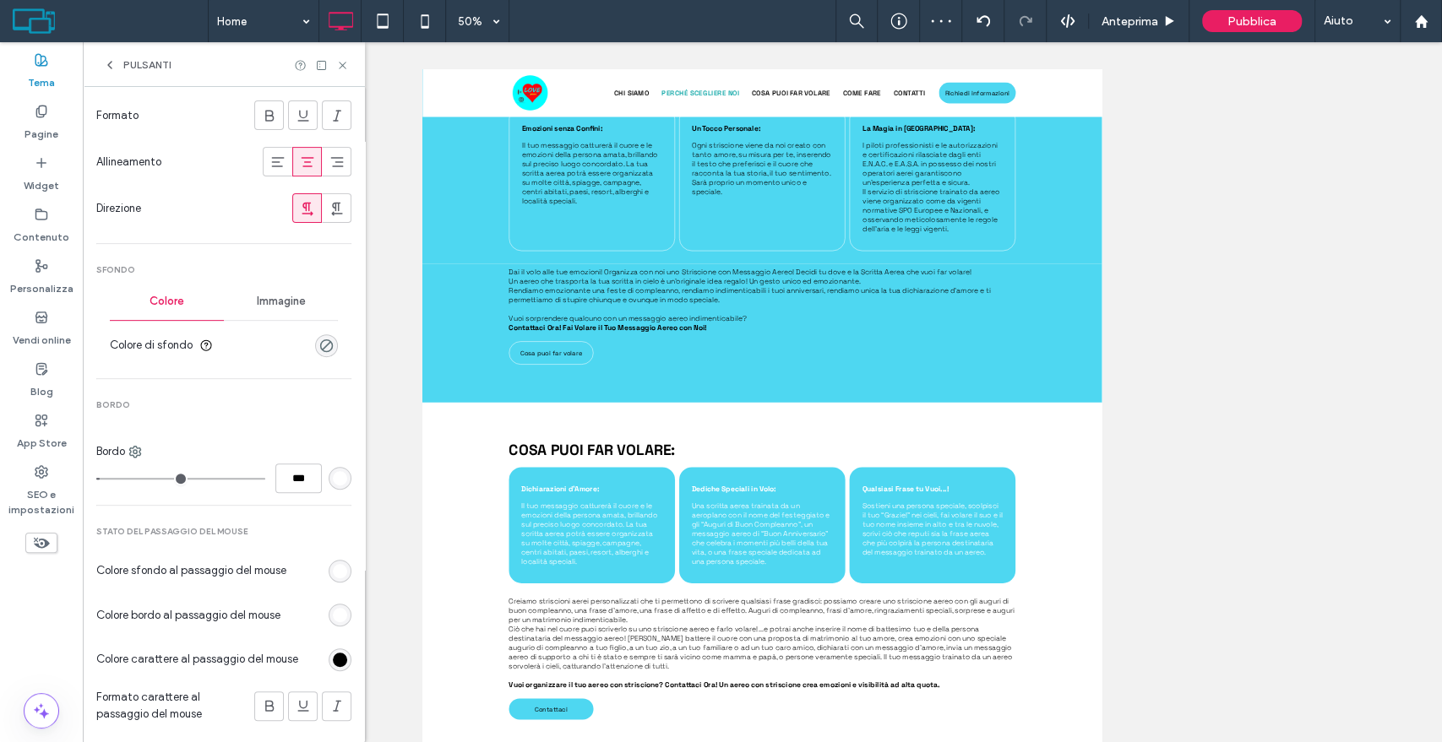
scroll to position [549, 0]
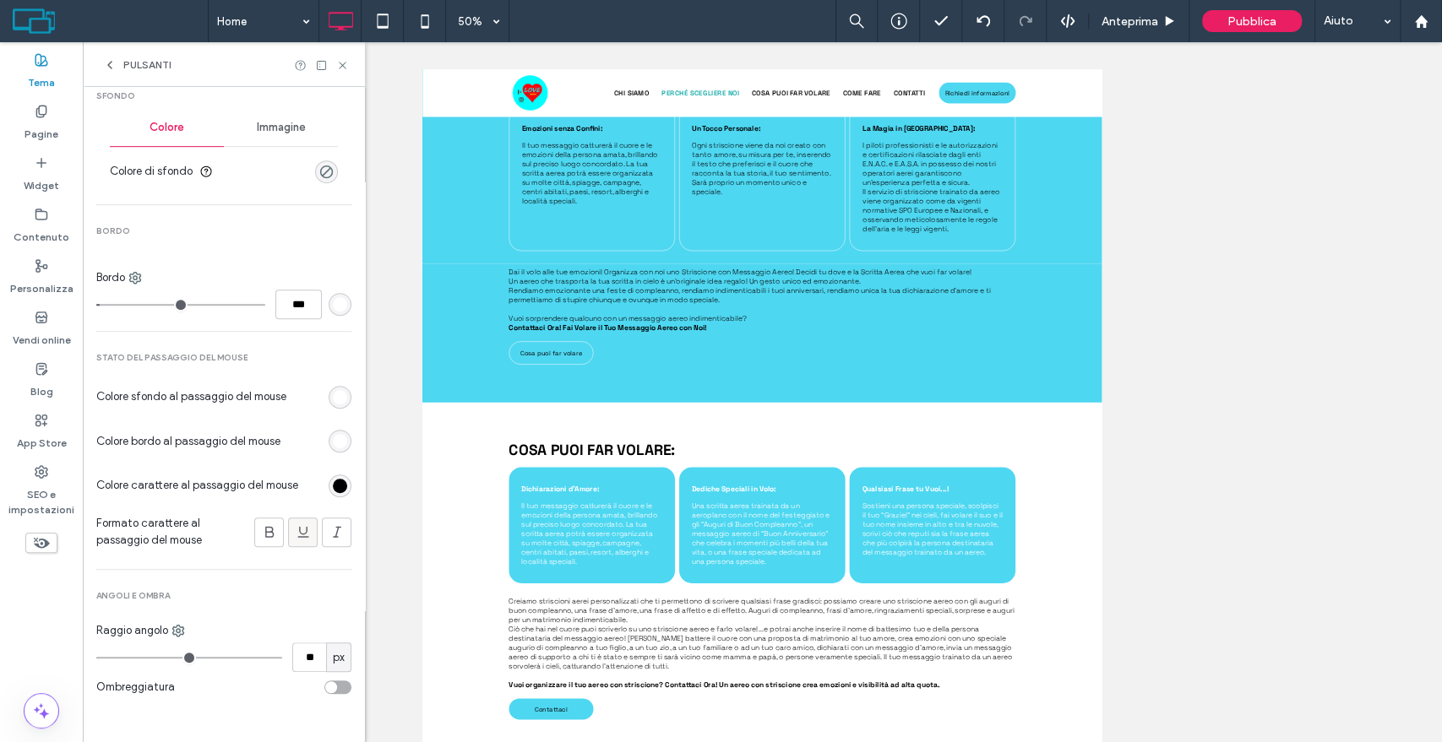
click at [295, 533] on icon at bounding box center [303, 532] width 17 height 17
type input "*"
click at [336, 63] on icon at bounding box center [342, 65] width 13 height 13
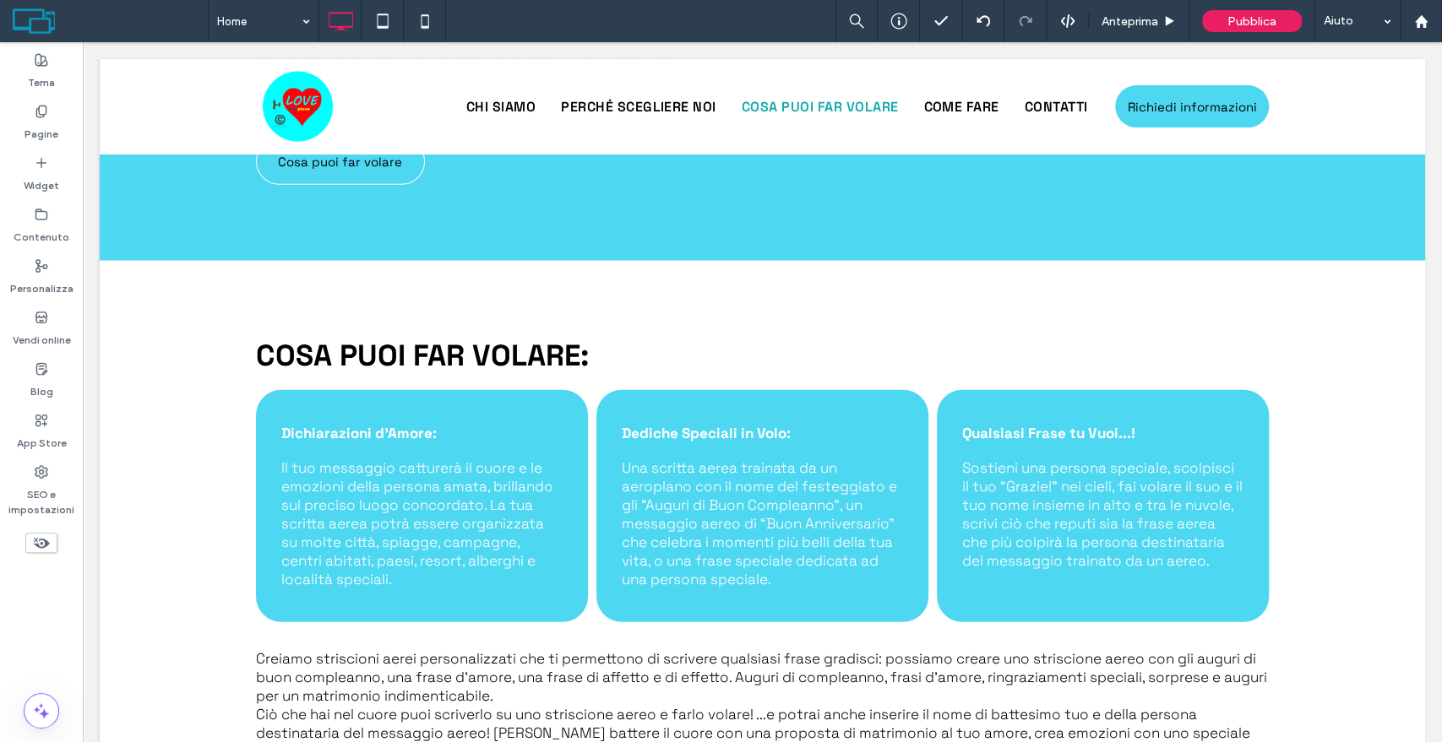
scroll to position [2951, 0]
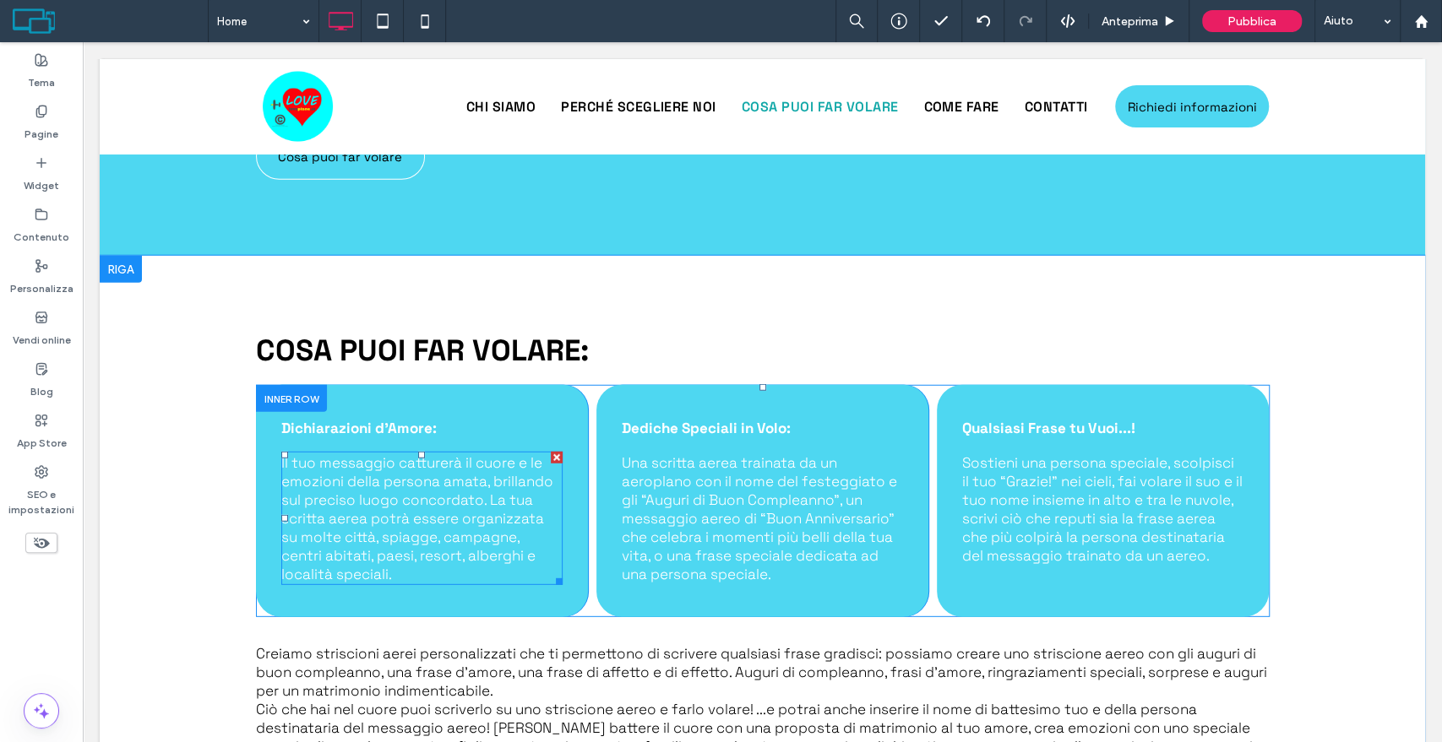
click at [519, 467] on span "Il tuo messaggio catturerà il cuore e le emozioni della persona amata, brilland…" at bounding box center [417, 519] width 272 height 130
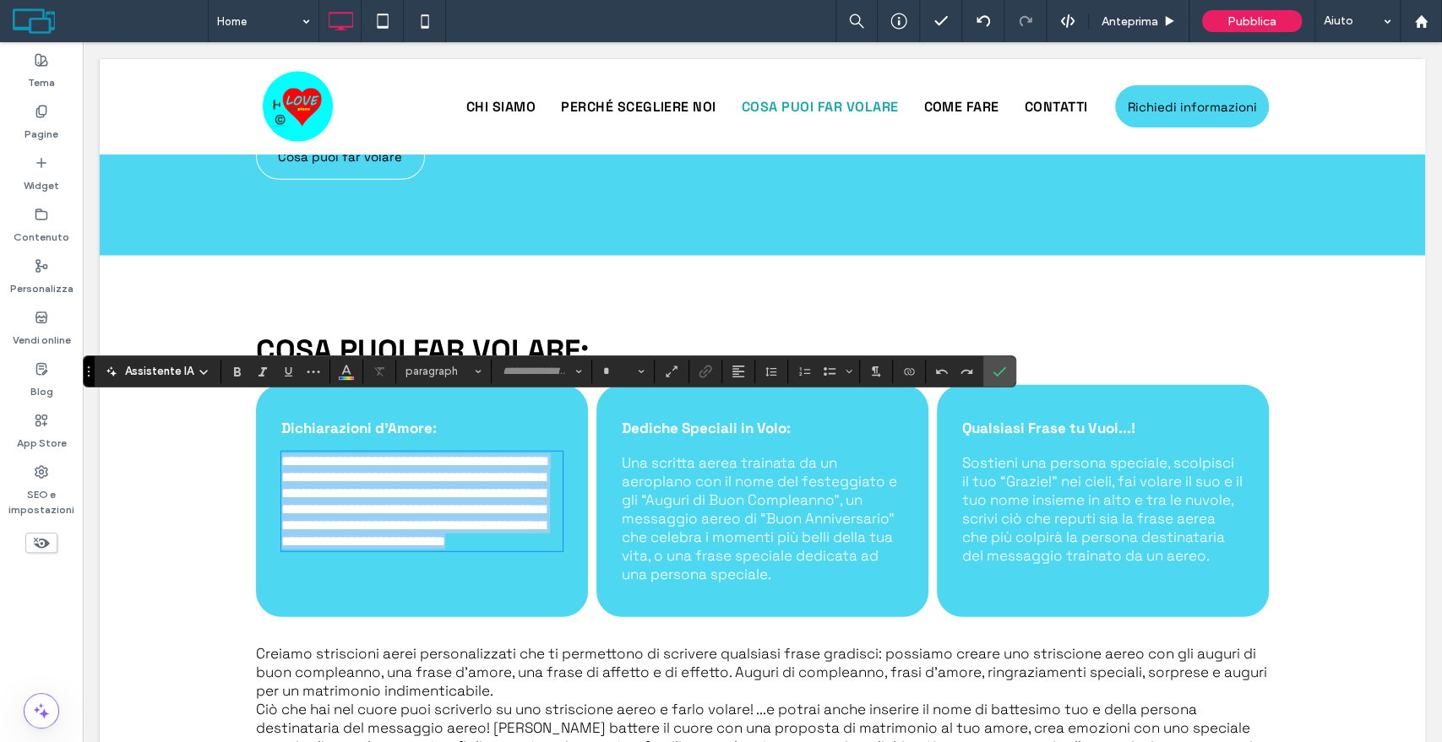
type input "**********"
type input "**"
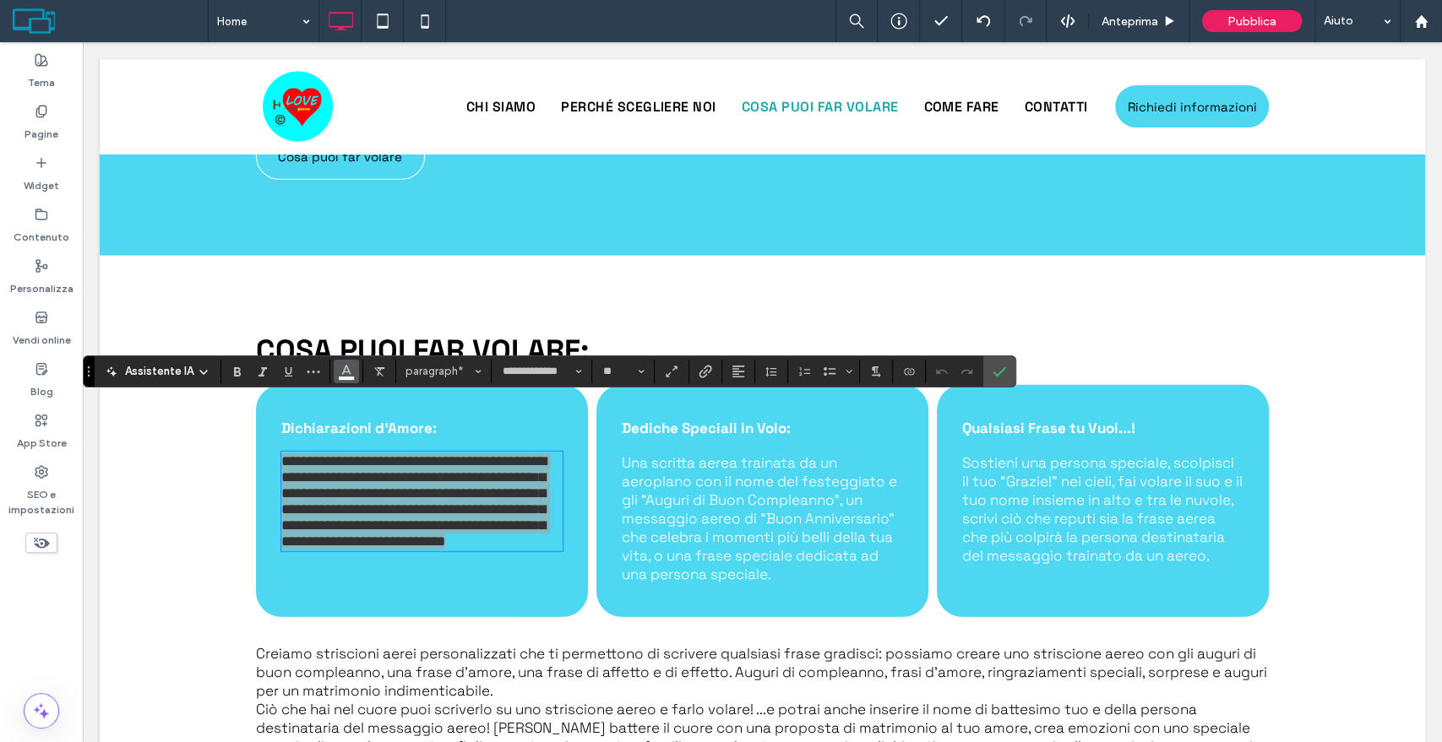
click at [340, 375] on icon "Colore" at bounding box center [347, 370] width 14 height 14
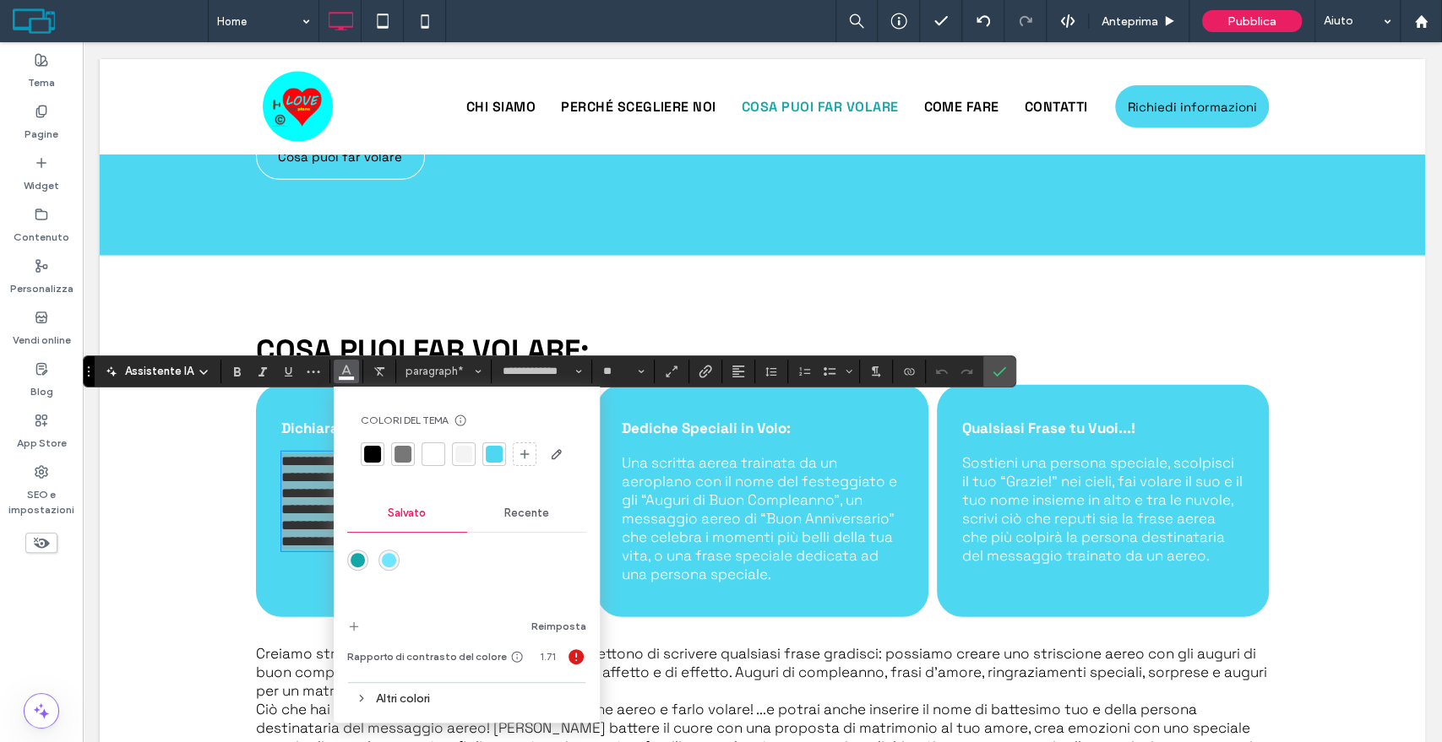
click at [378, 450] on div at bounding box center [372, 454] width 17 height 17
click at [731, 480] on span "Una scritta aerea trainata da un aeroplano con il nome del festeggiato e gli “A…" at bounding box center [759, 519] width 275 height 130
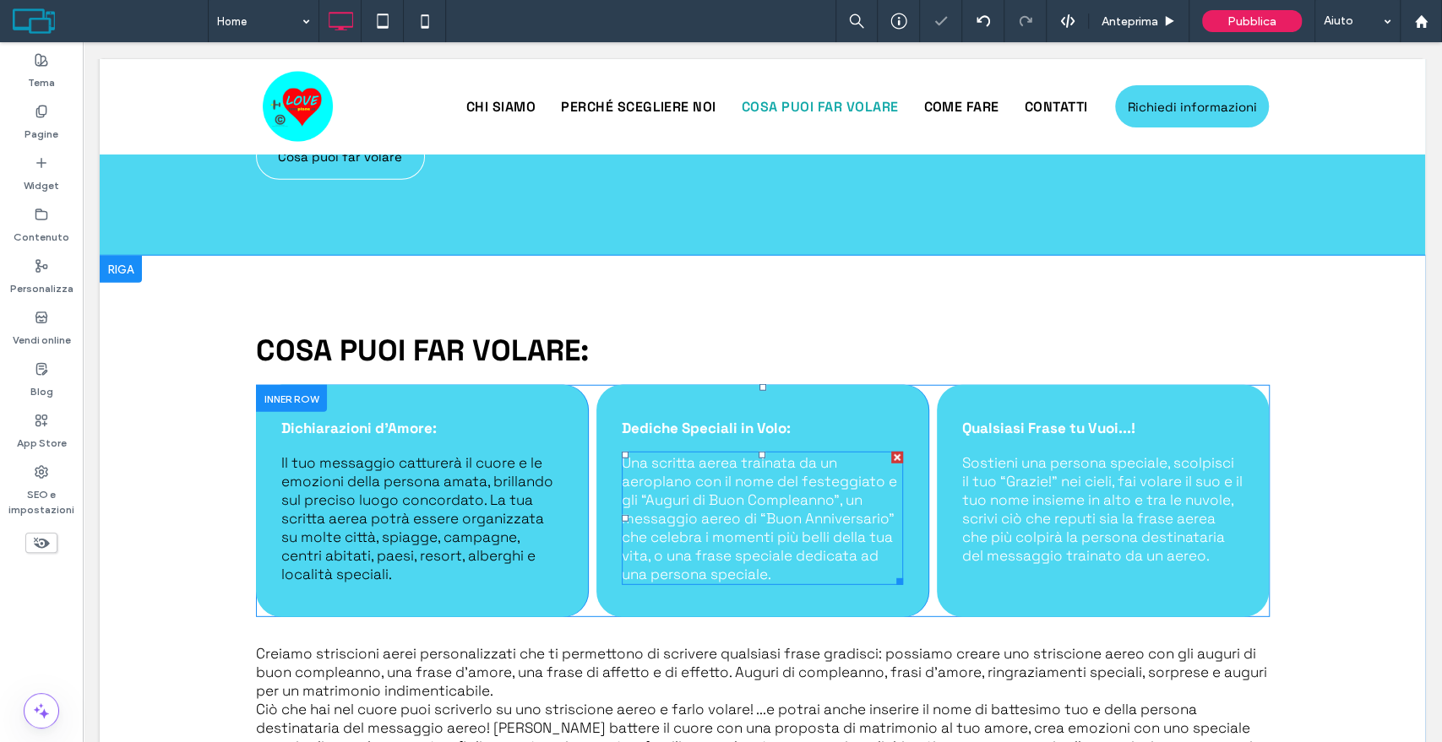
click at [734, 503] on span "Una scritta aerea trainata da un aeroplano con il nome del festeggiato e gli “A…" at bounding box center [759, 519] width 275 height 130
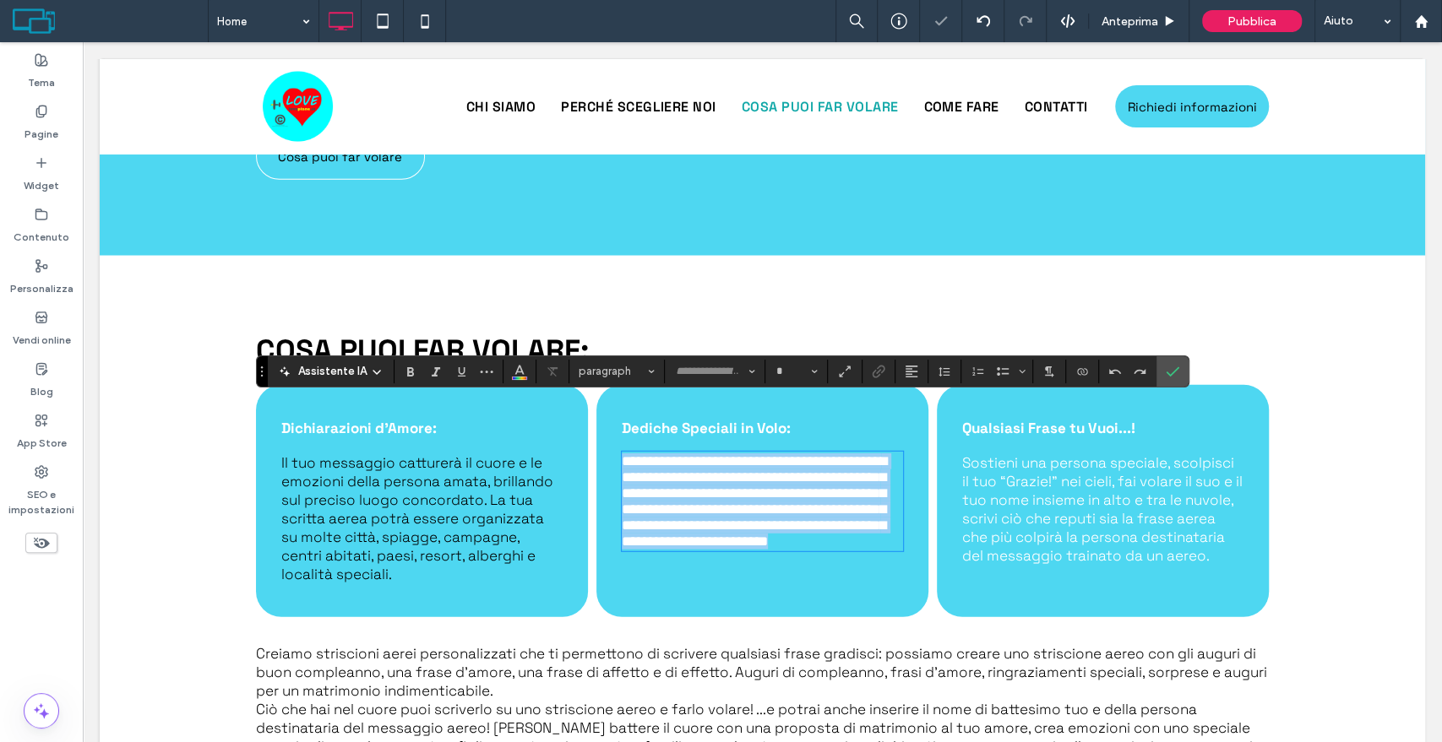
type input "**********"
type input "**"
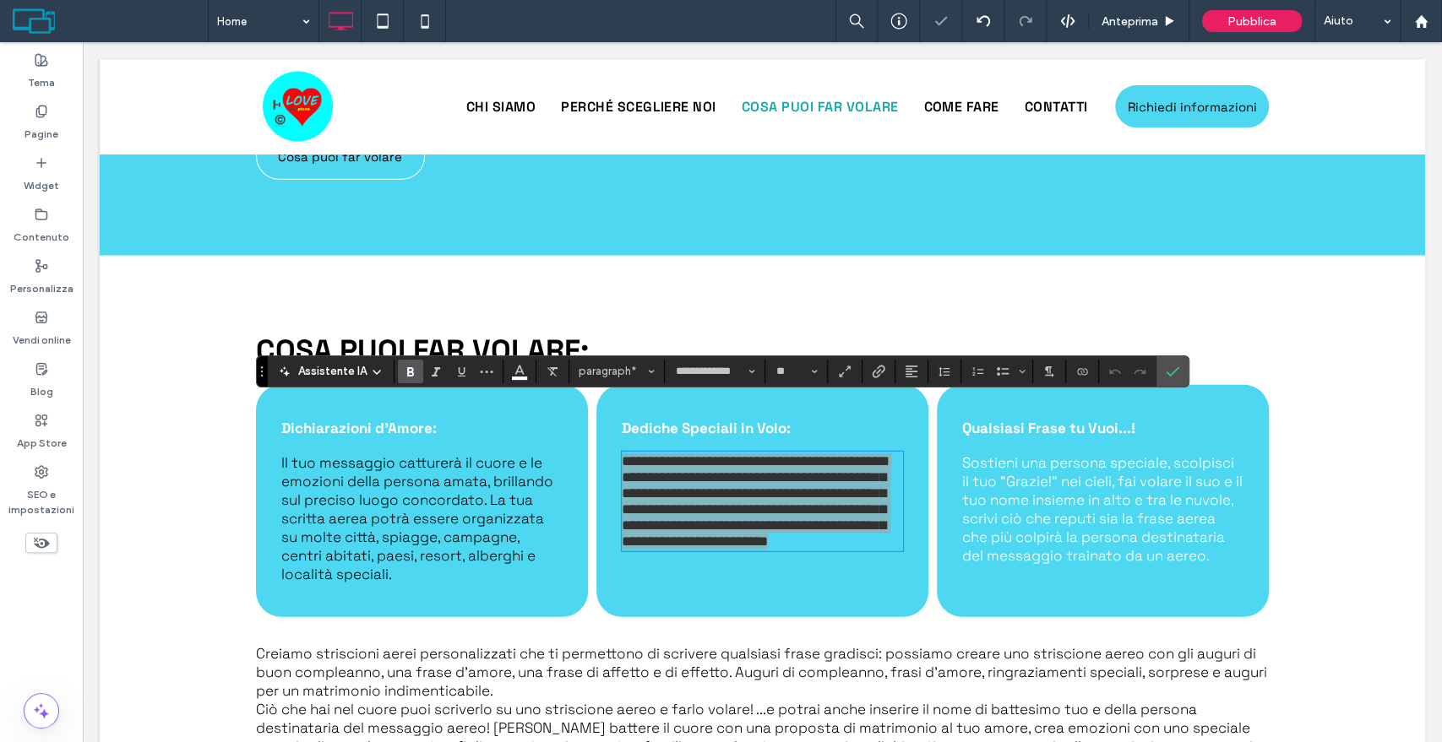
click at [409, 367] on icon "Grassetto" at bounding box center [411, 372] width 14 height 14
click at [514, 377] on span "Colore" at bounding box center [520, 370] width 14 height 22
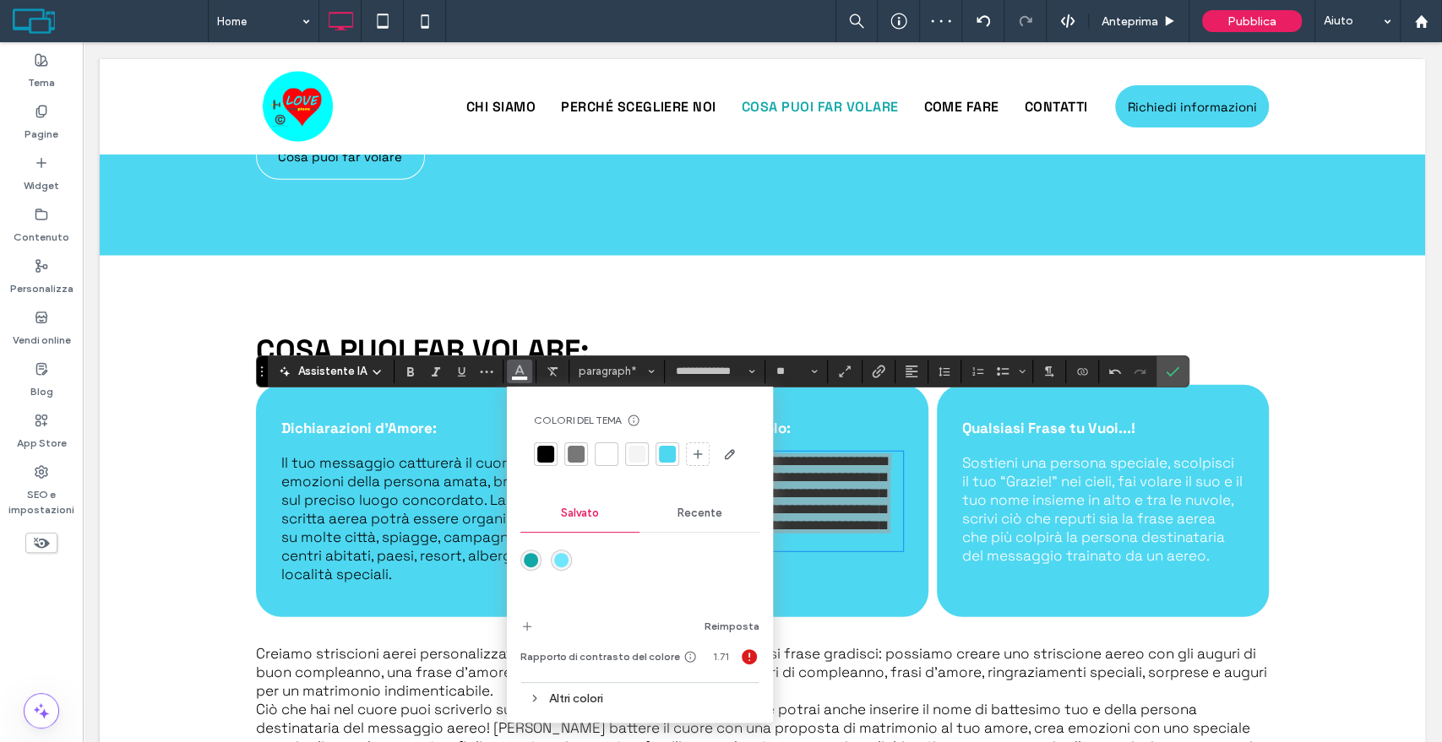
click at [552, 454] on div at bounding box center [545, 454] width 17 height 17
click at [1160, 370] on label "Conferma" at bounding box center [1172, 371] width 25 height 30
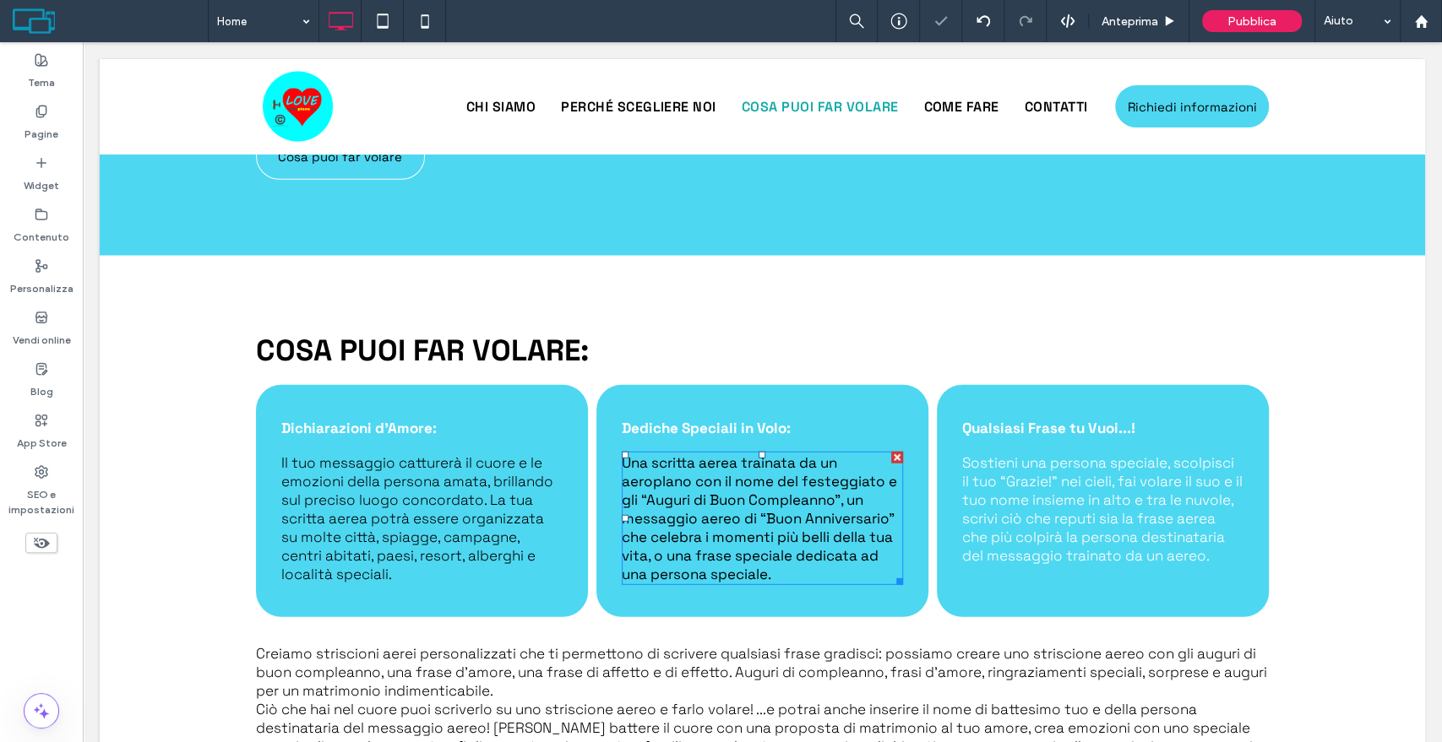
click at [787, 513] on span "Una scritta aerea trainata da un aeroplano con il nome del festeggiato e gli “A…" at bounding box center [759, 519] width 275 height 130
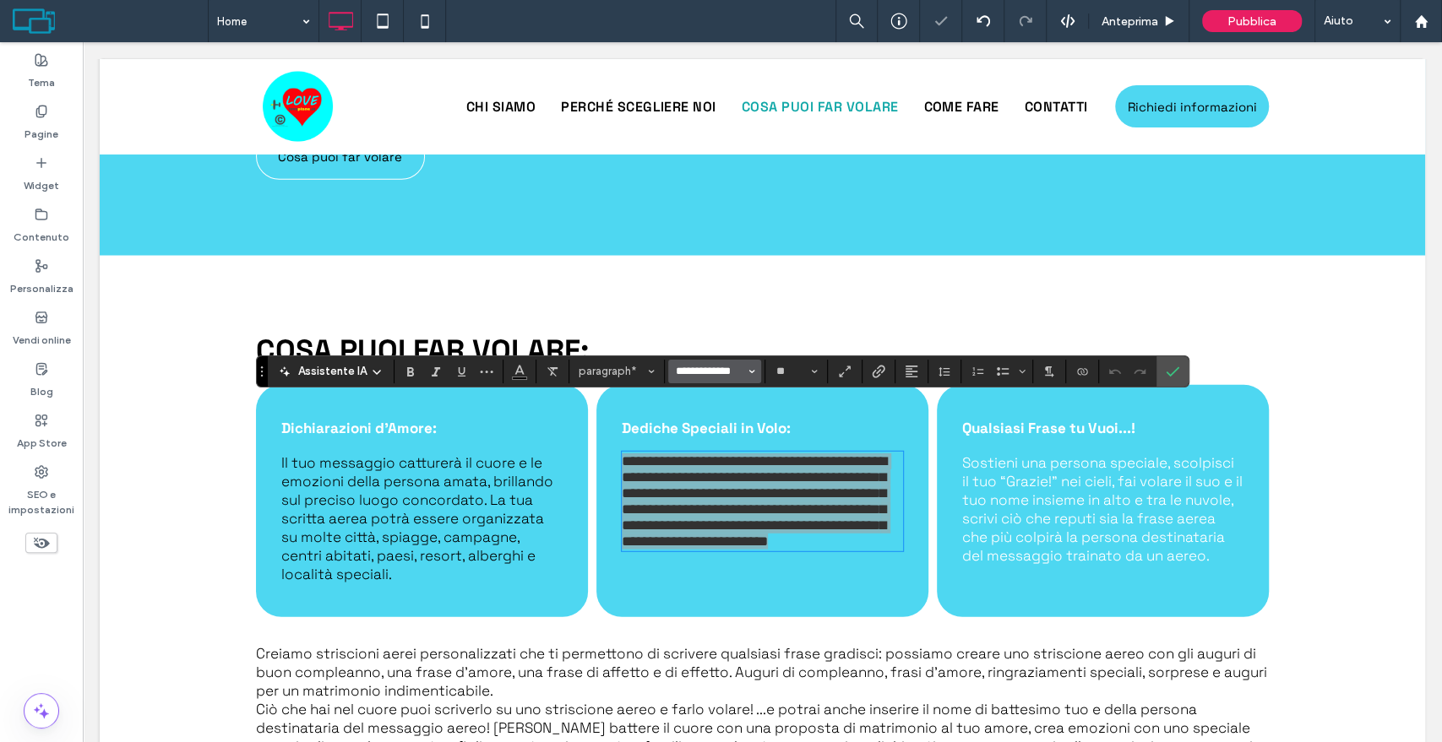
click at [687, 371] on input "**********" at bounding box center [710, 372] width 72 height 14
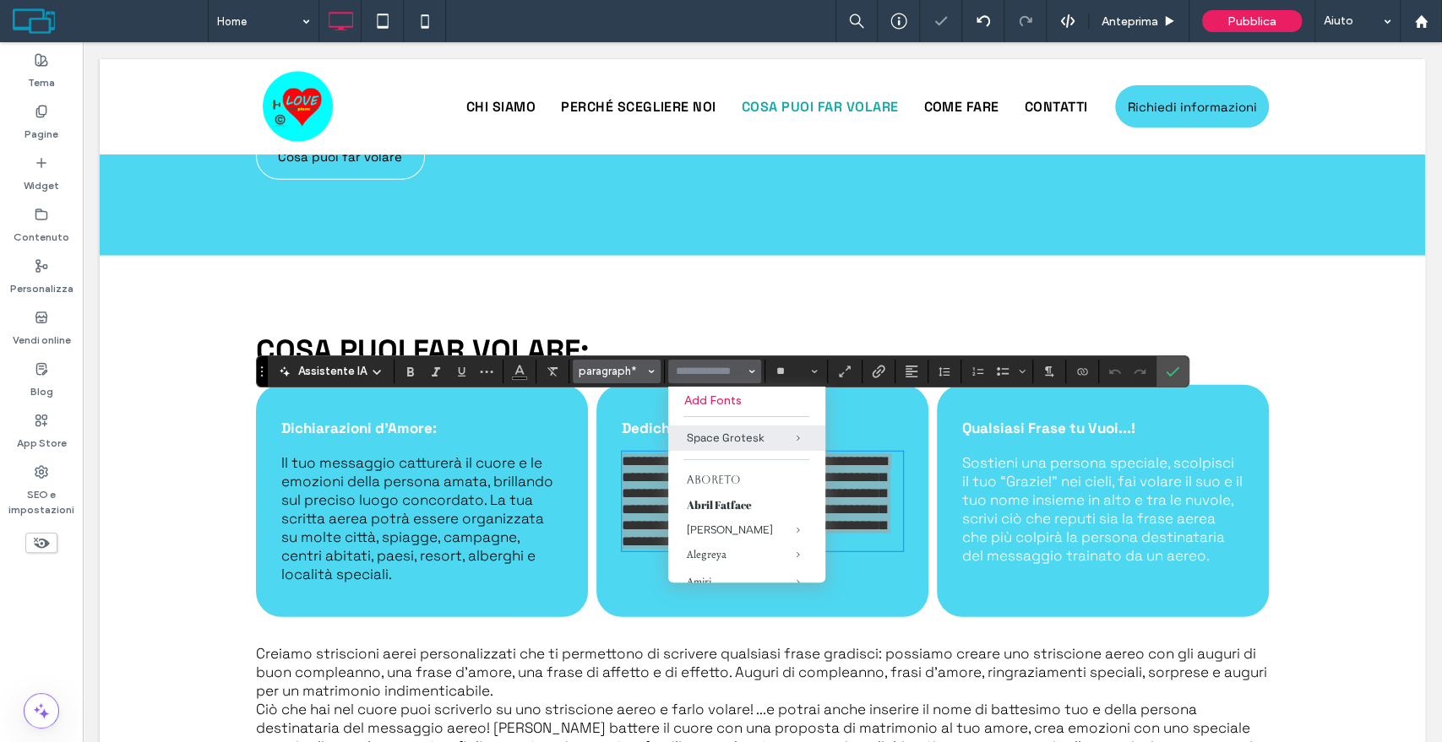
click at [618, 371] on span "paragraph*" at bounding box center [612, 371] width 66 height 13
type input "**********"
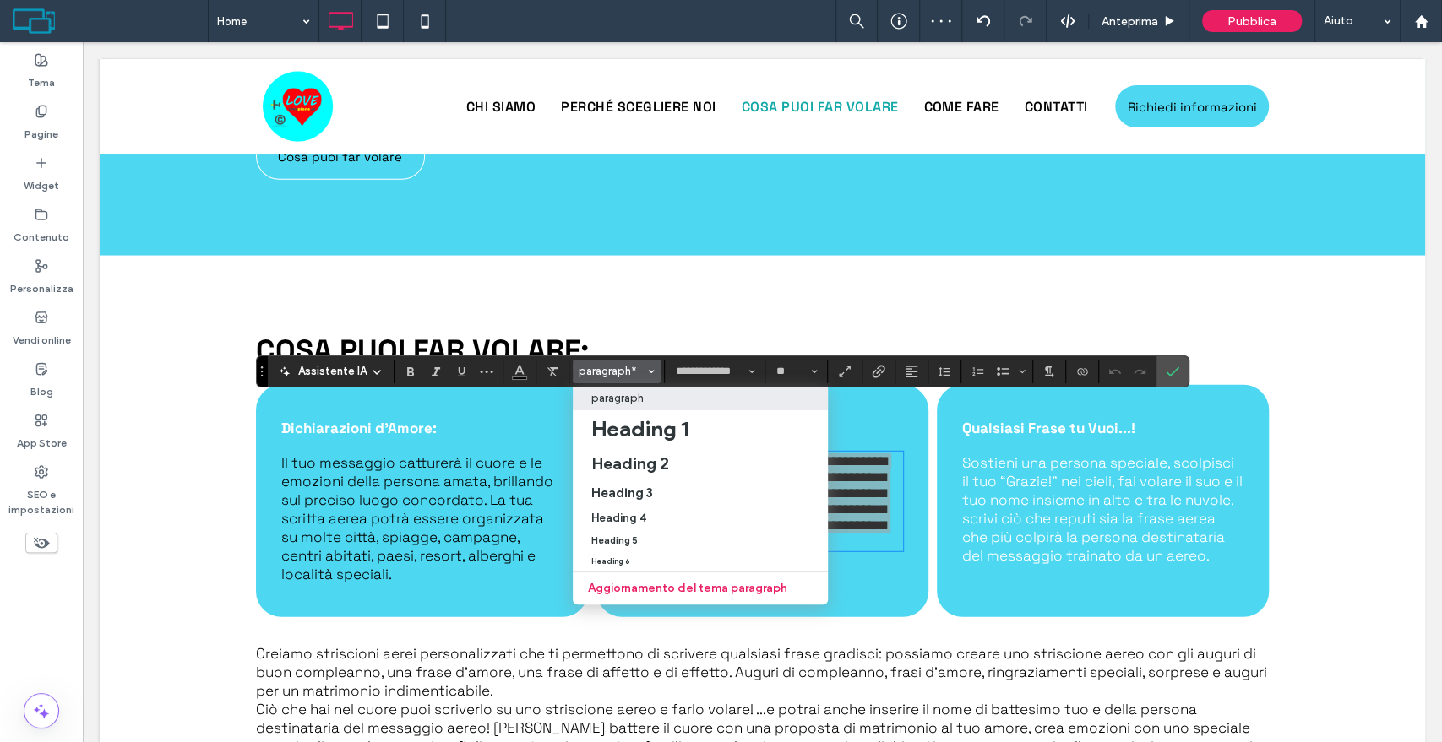
drag, startPoint x: 617, startPoint y: 397, endPoint x: 539, endPoint y: 355, distance: 89.2
click at [617, 397] on p "paragraph" at bounding box center [617, 398] width 52 height 13
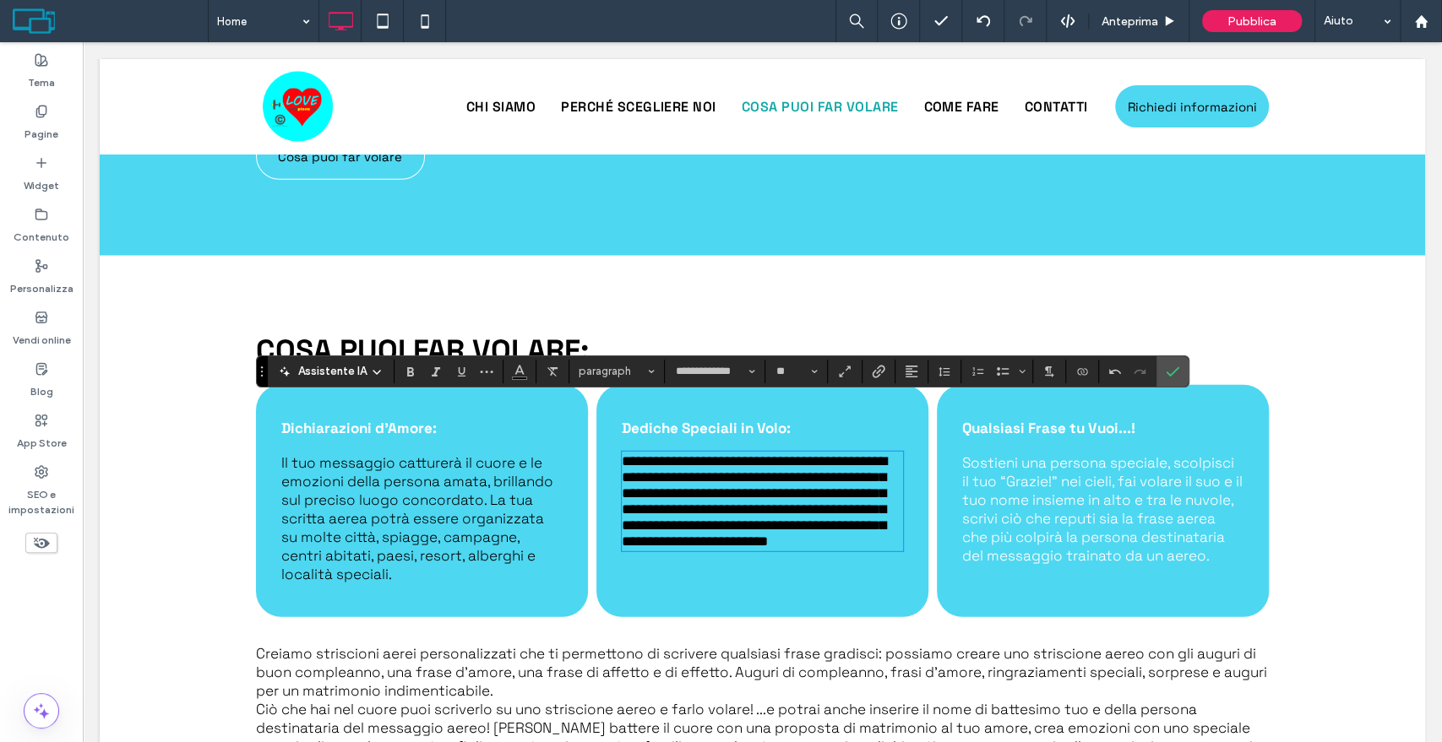
click at [897, 466] on div "**********" at bounding box center [762, 501] width 332 height 232
click at [990, 489] on span "Sostieni una persona speciale, scolpisci il tuo “Grazie!” nei cieli, fai volare…" at bounding box center [1102, 509] width 280 height 111
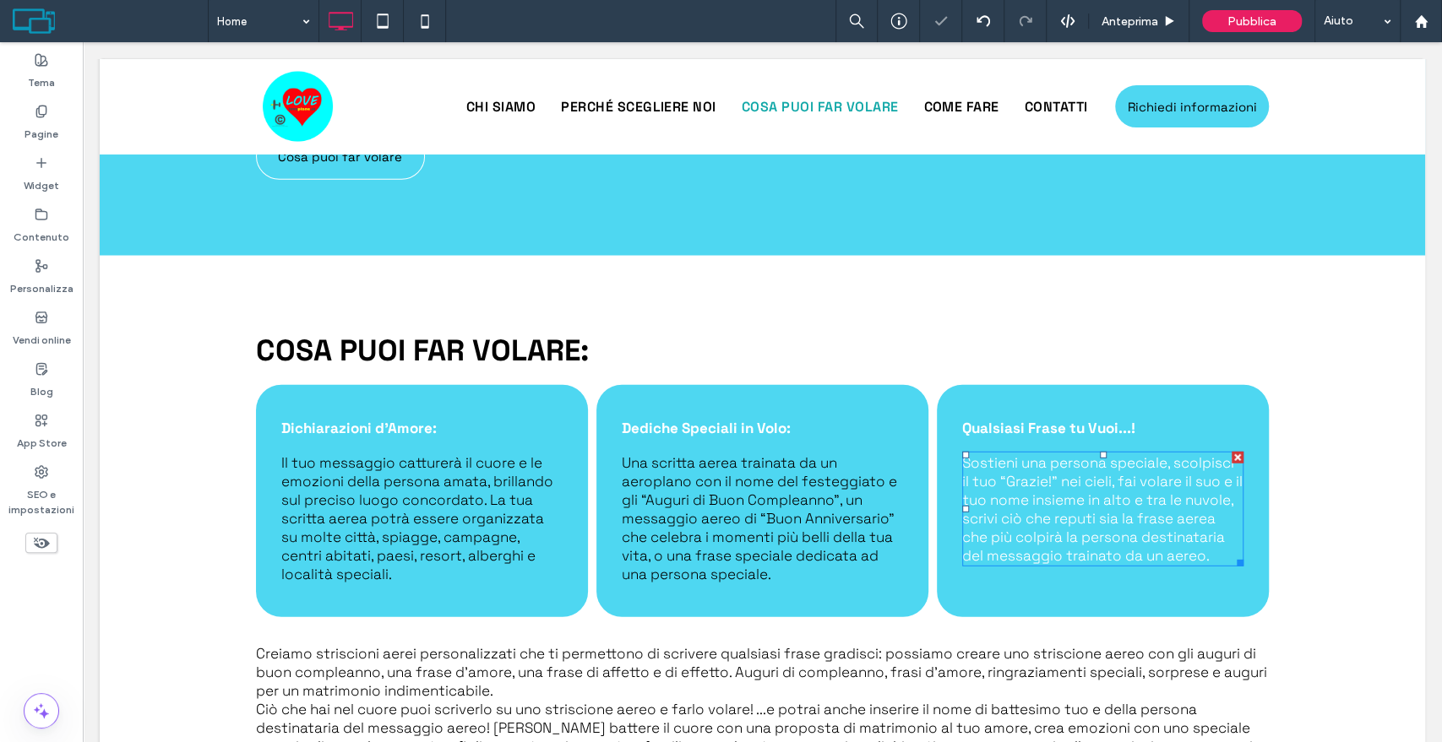
click at [1008, 494] on span "Sostieni una persona speciale, scolpisci il tuo “Grazie!” nei cieli, fai volare…" at bounding box center [1102, 509] width 280 height 111
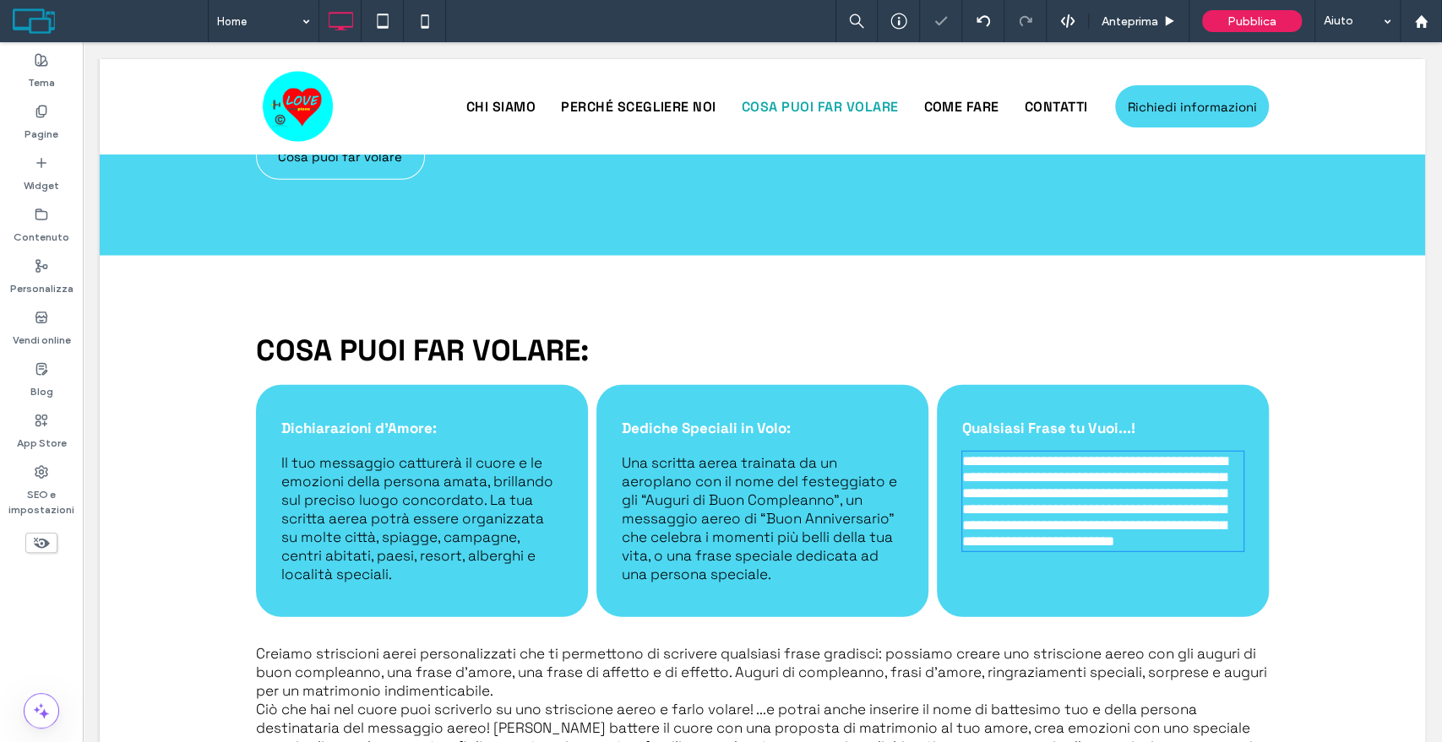
type input "**********"
type input "**"
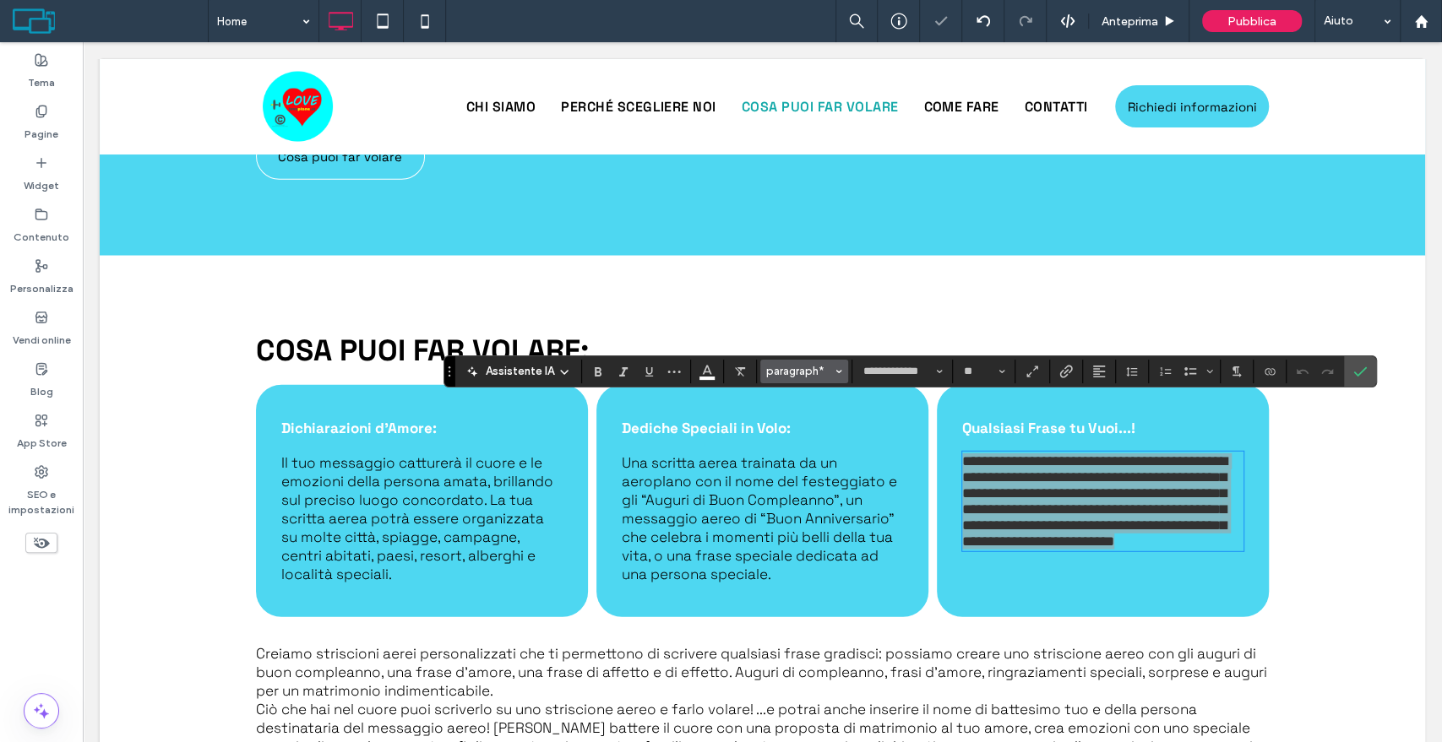
click at [835, 362] on span "Stili" at bounding box center [838, 372] width 7 height 22
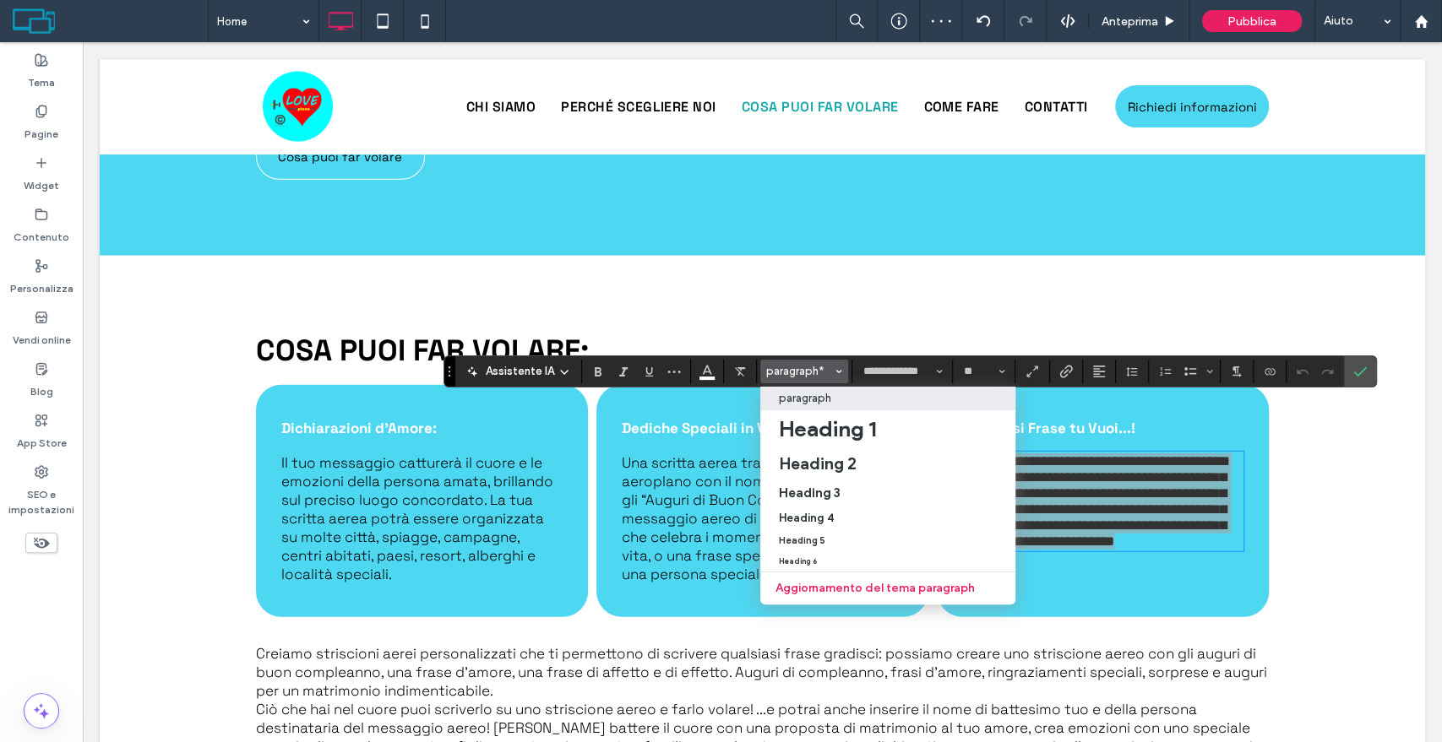
click at [837, 389] on label "paragraph" at bounding box center [887, 399] width 255 height 24
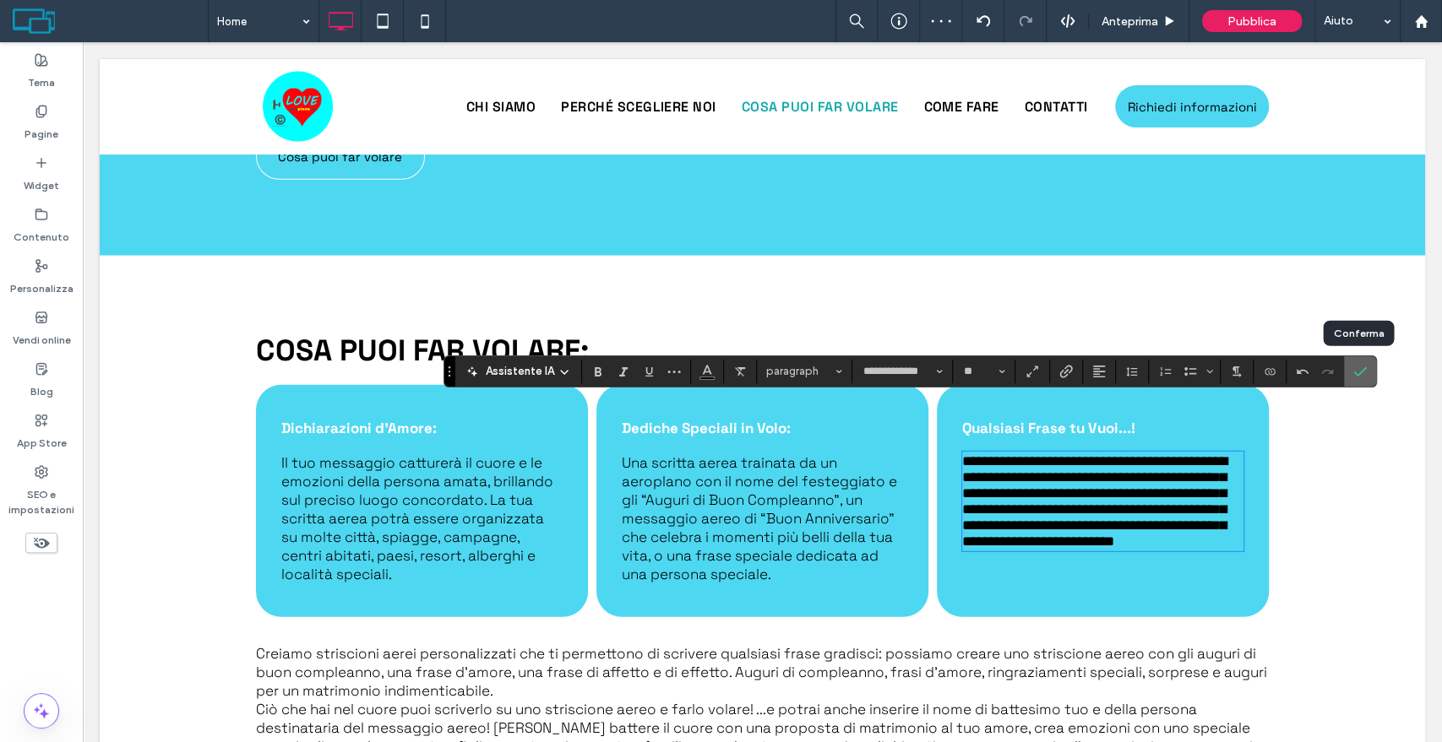
drag, startPoint x: 1364, startPoint y: 367, endPoint x: 1195, endPoint y: 321, distance: 175.0
click at [1364, 367] on label "Conferma" at bounding box center [1359, 371] width 25 height 30
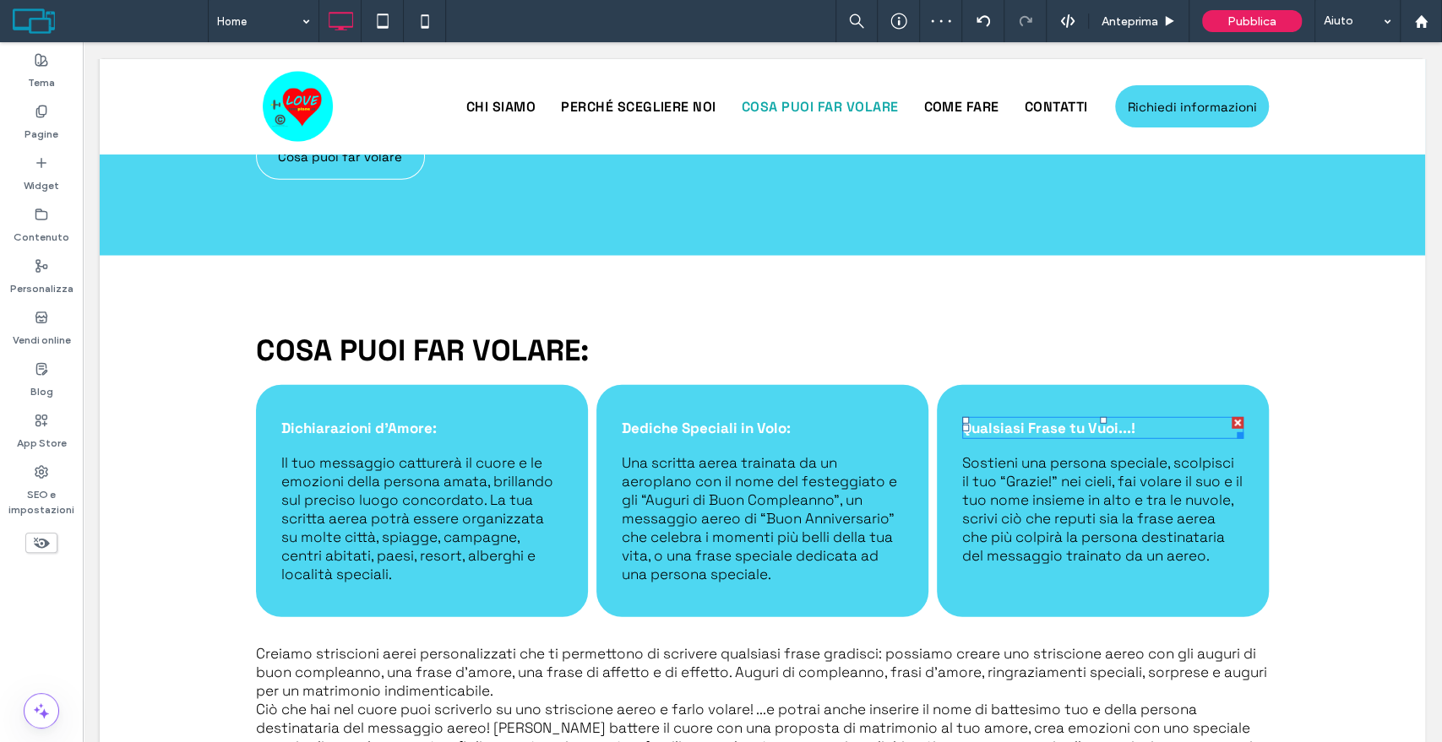
click at [1132, 419] on p "Qualsiasi Frase tu Vuoi...!" at bounding box center [1102, 428] width 281 height 19
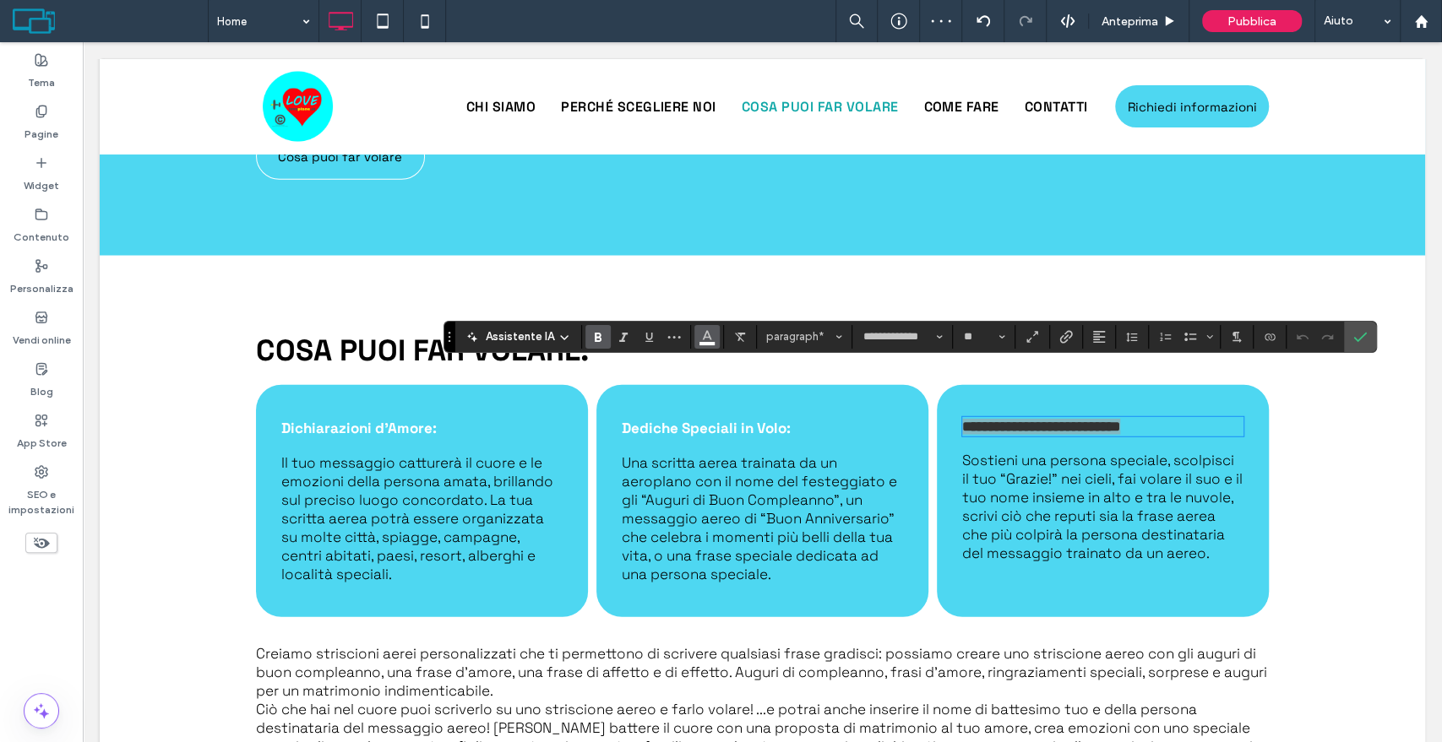
click at [704, 329] on icon "Colore" at bounding box center [707, 336] width 14 height 14
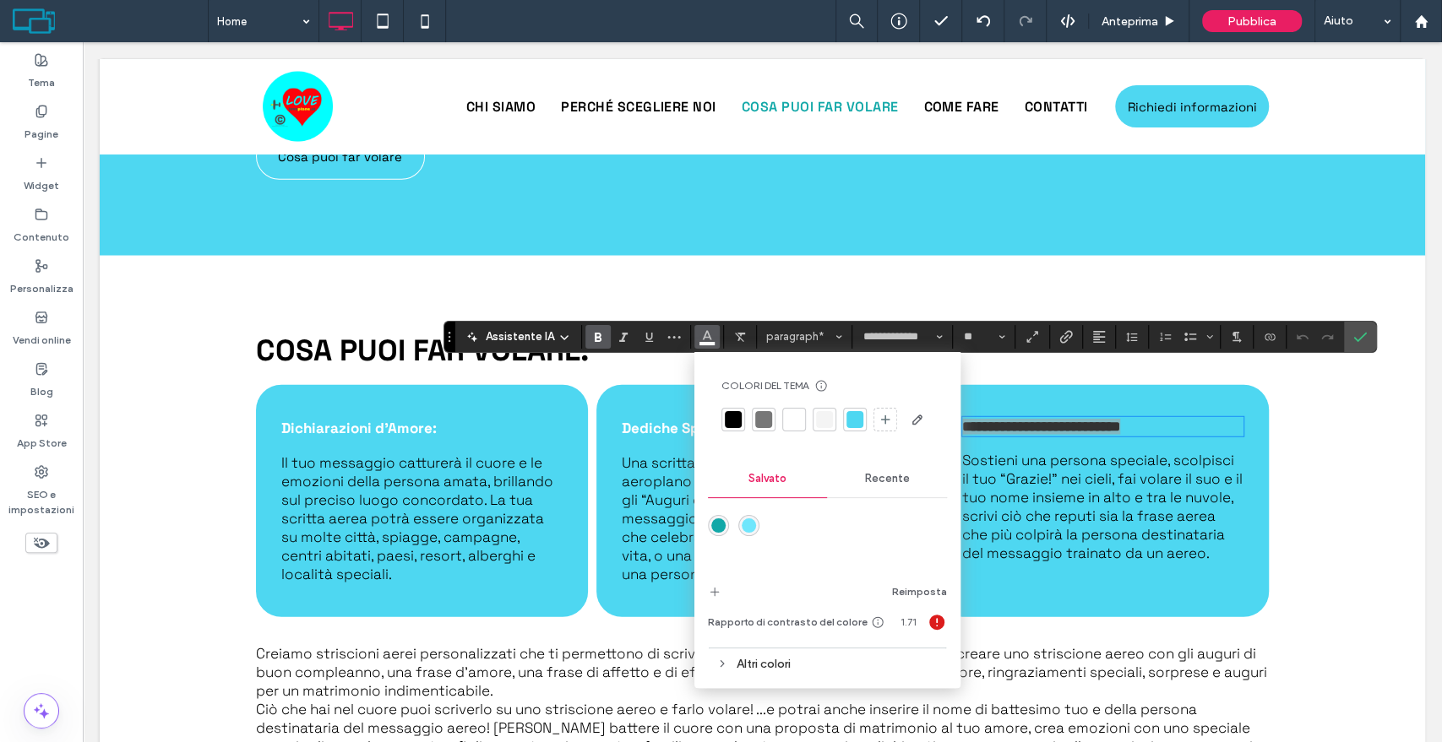
click at [736, 421] on div at bounding box center [733, 419] width 17 height 17
click at [655, 419] on strong "Dediche Speciali in Volo:" at bounding box center [706, 428] width 169 height 19
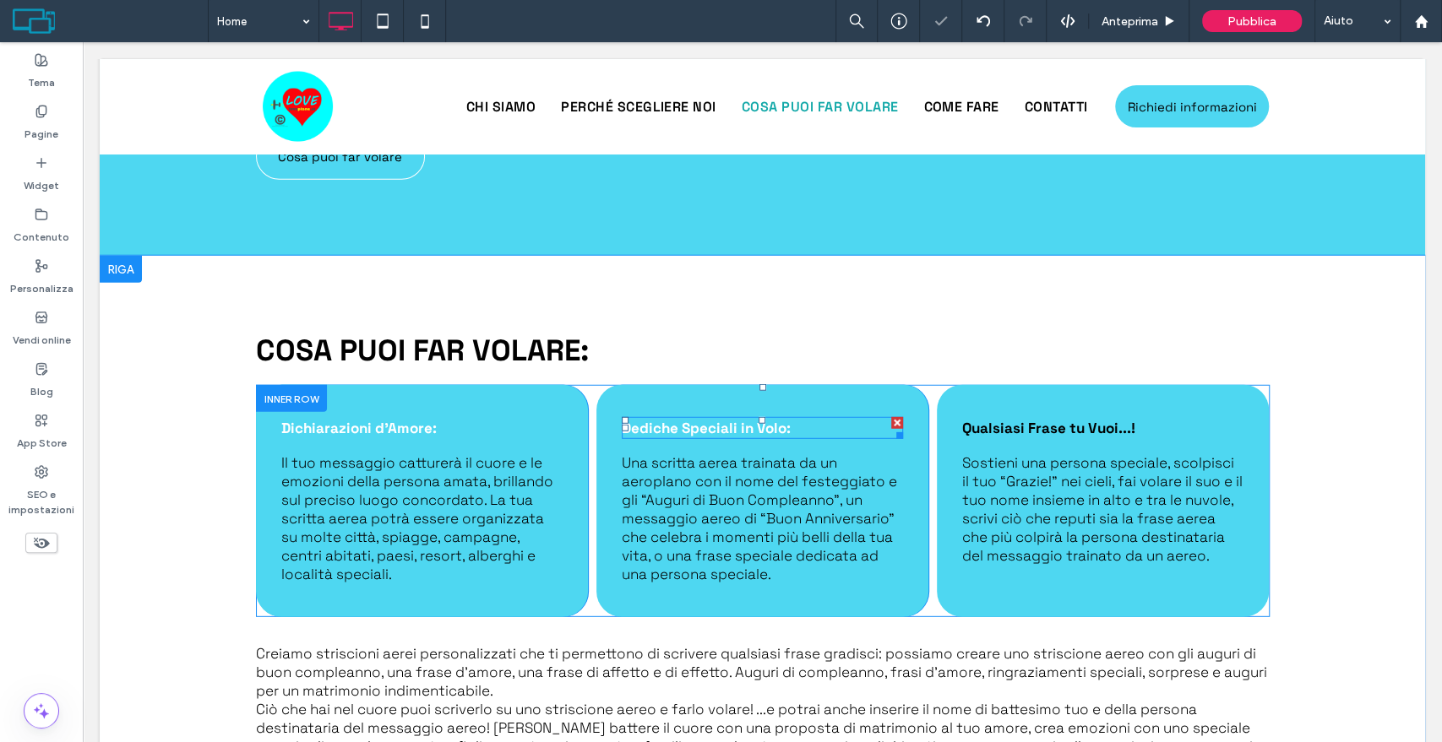
click at [666, 419] on strong "Dediche Speciali in Volo:" at bounding box center [706, 428] width 169 height 19
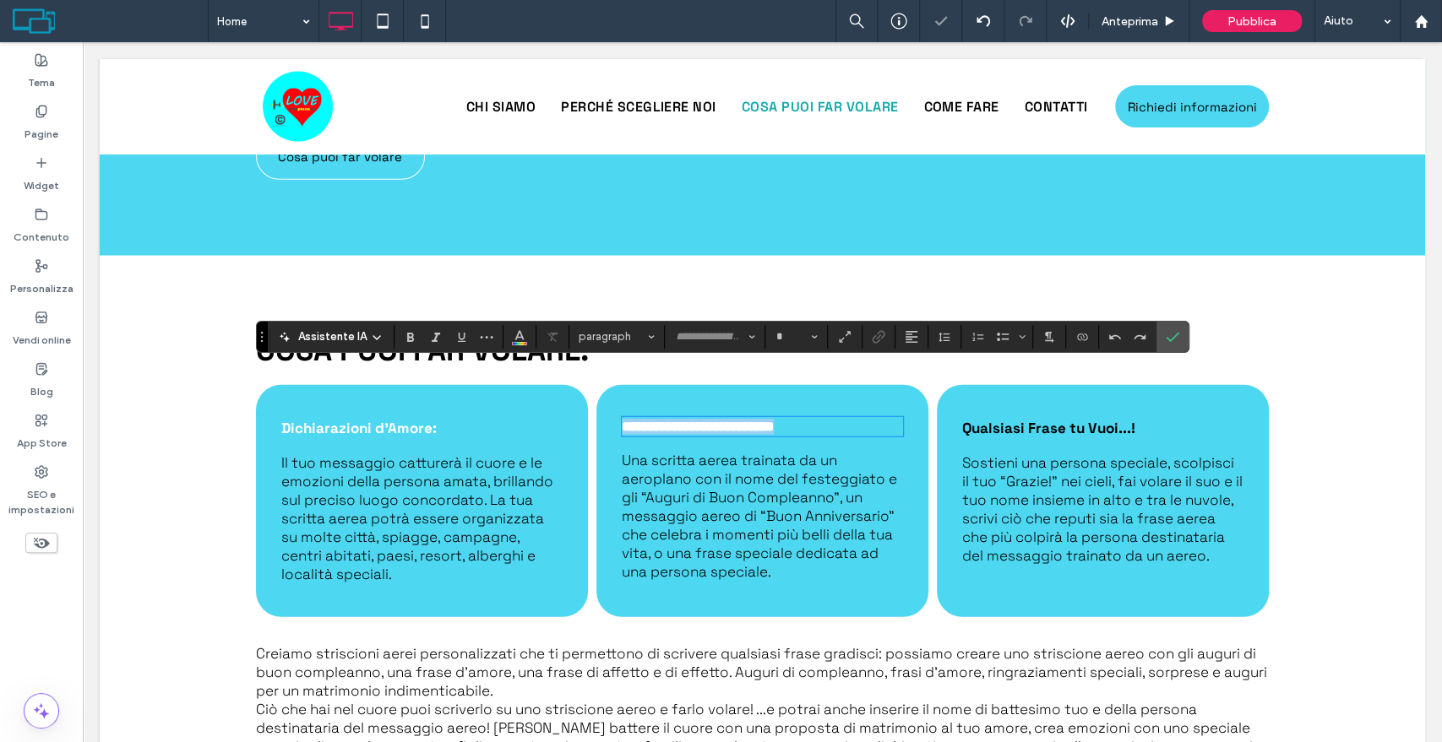
type input "**********"
type input "**"
click at [513, 335] on icon "Colore" at bounding box center [520, 336] width 14 height 14
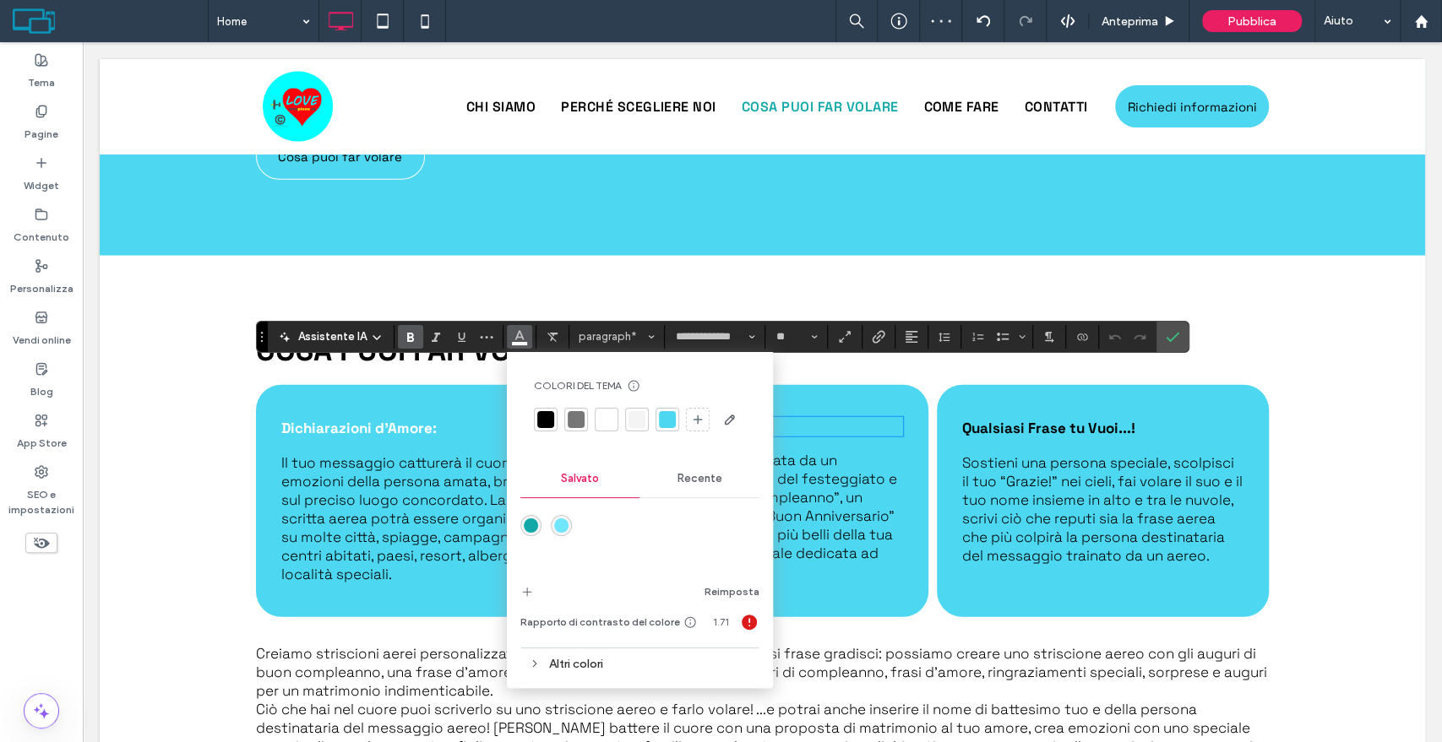
click at [540, 418] on div at bounding box center [545, 419] width 17 height 17
click at [345, 419] on strong "Dichiarazioni d’Amore:" at bounding box center [358, 428] width 155 height 19
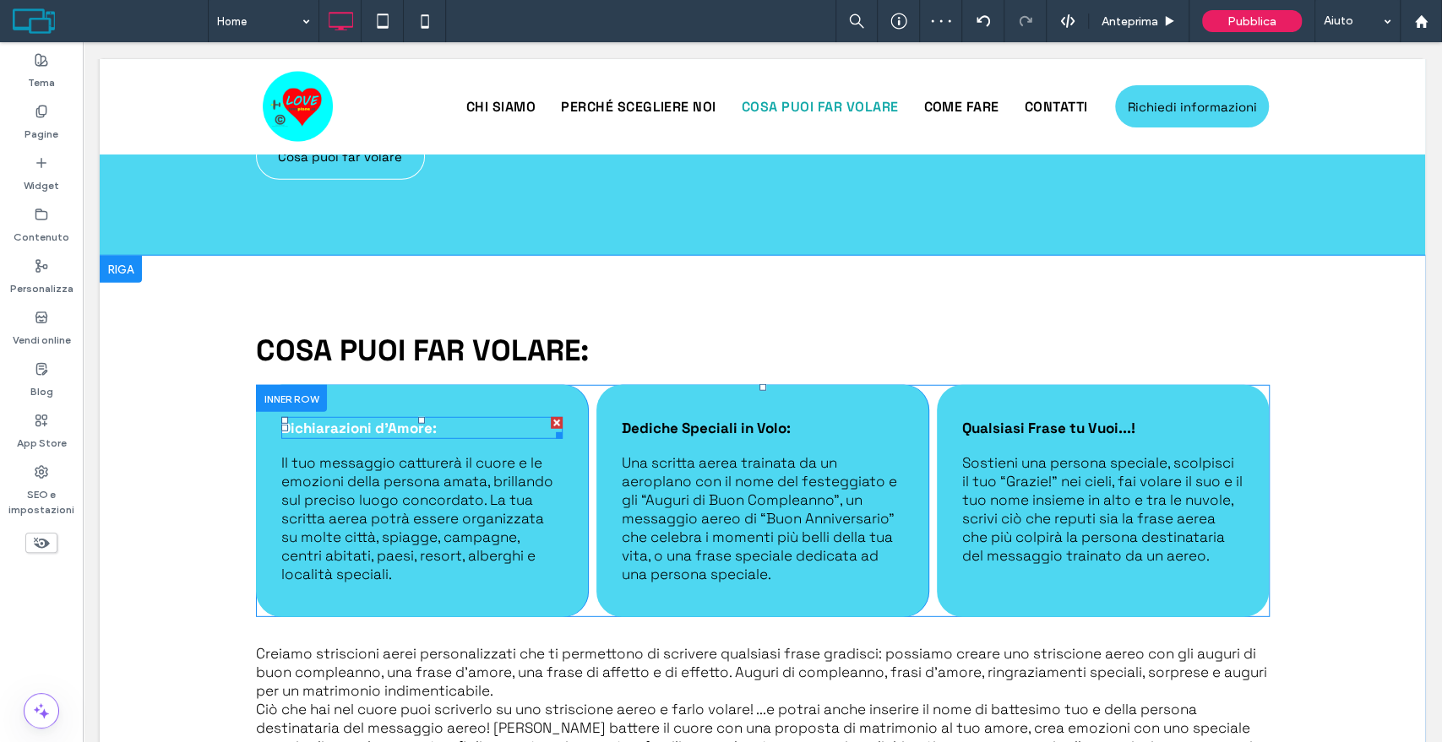
click at [410, 419] on strong "Dichiarazioni d’Amore:" at bounding box center [358, 428] width 155 height 19
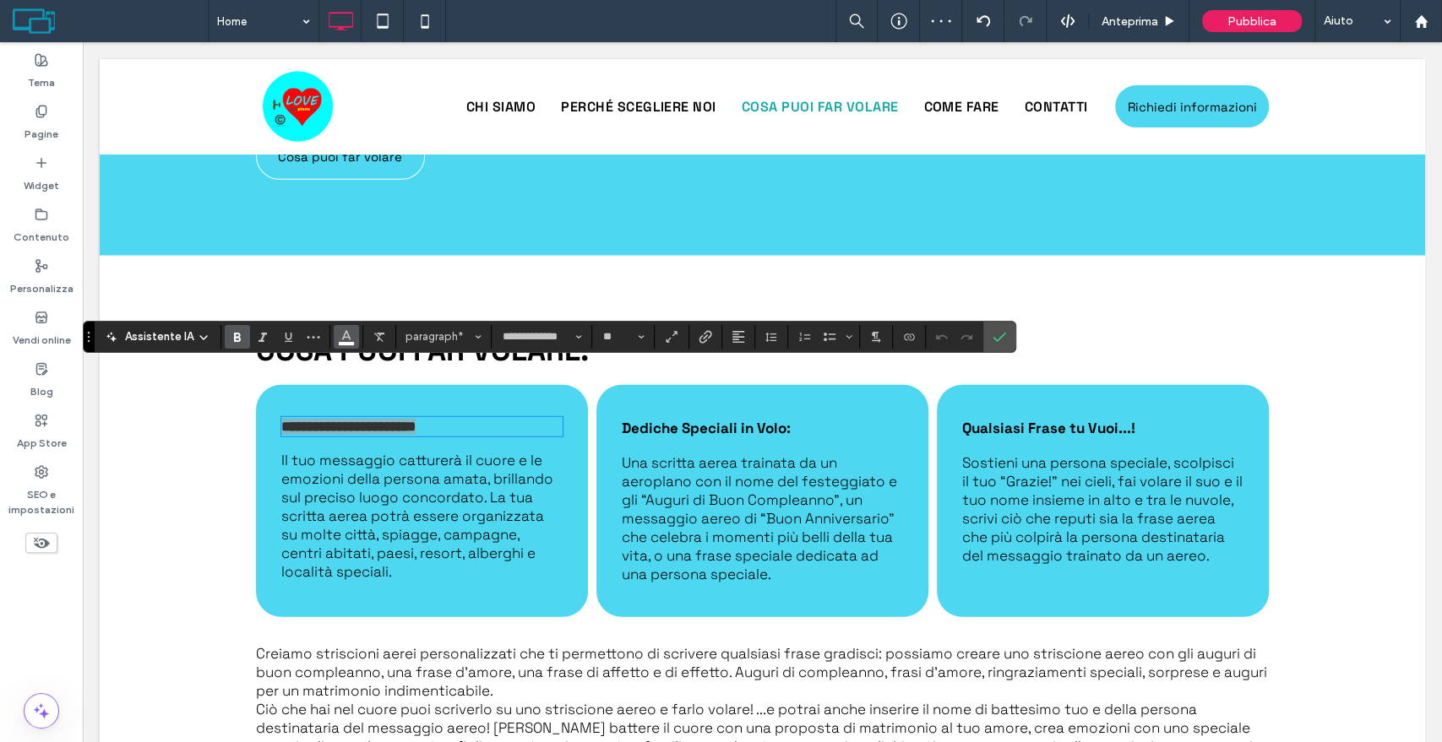
click at [336, 343] on button "Colore" at bounding box center [346, 337] width 25 height 24
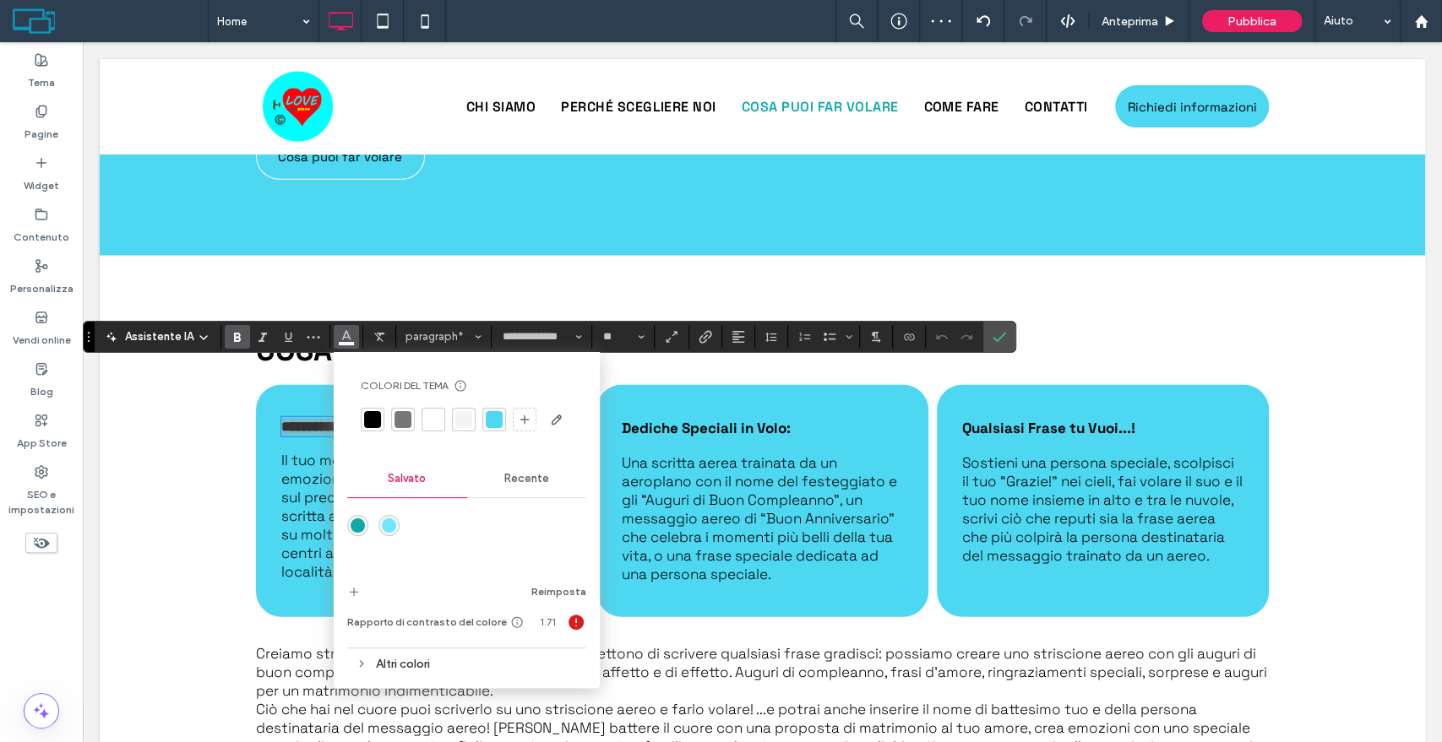
click at [379, 421] on div at bounding box center [373, 420] width 24 height 24
click at [995, 338] on icon "Conferma" at bounding box center [999, 337] width 14 height 14
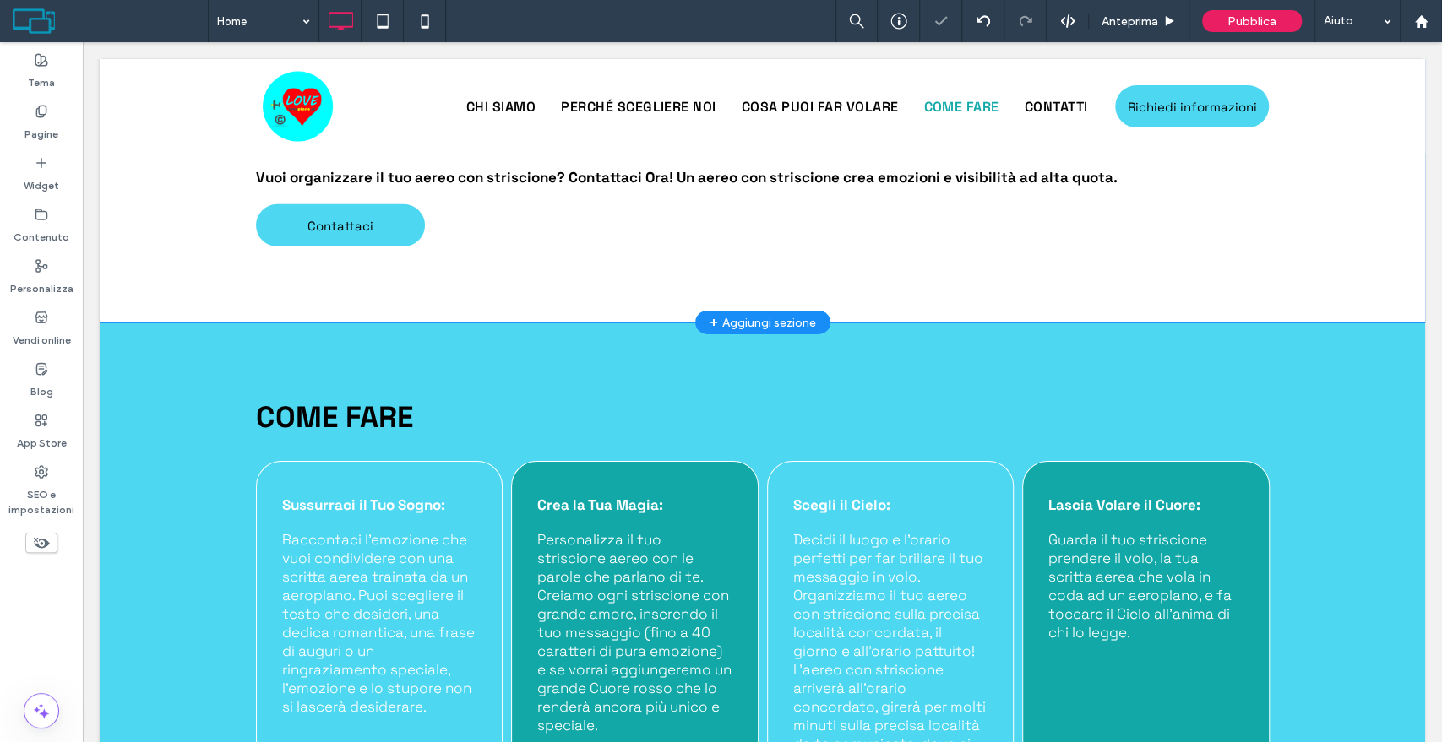
scroll to position [3608, 0]
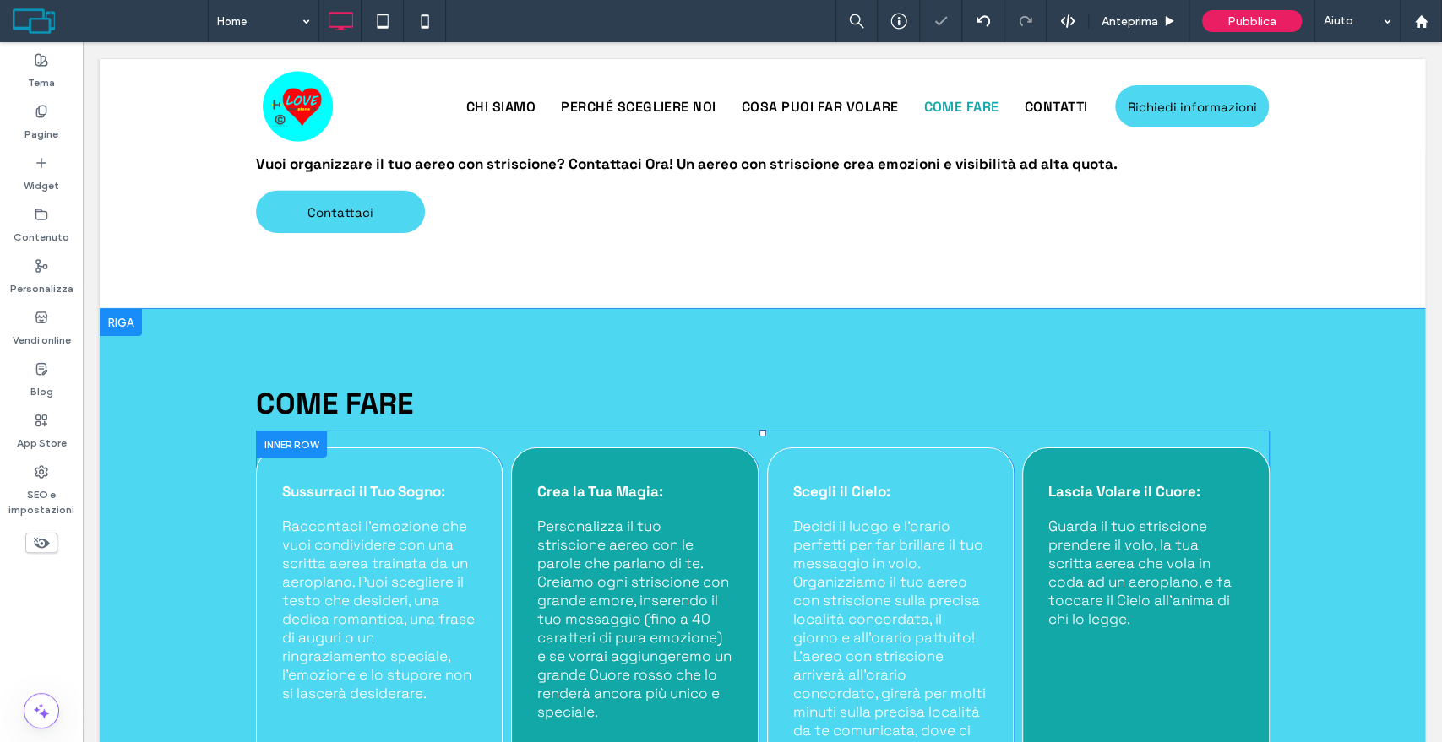
click at [721, 448] on div "Crea la Tua Magia: Personalizza il tuo striscione aereo con le parole che parla…" at bounding box center [634, 639] width 247 height 383
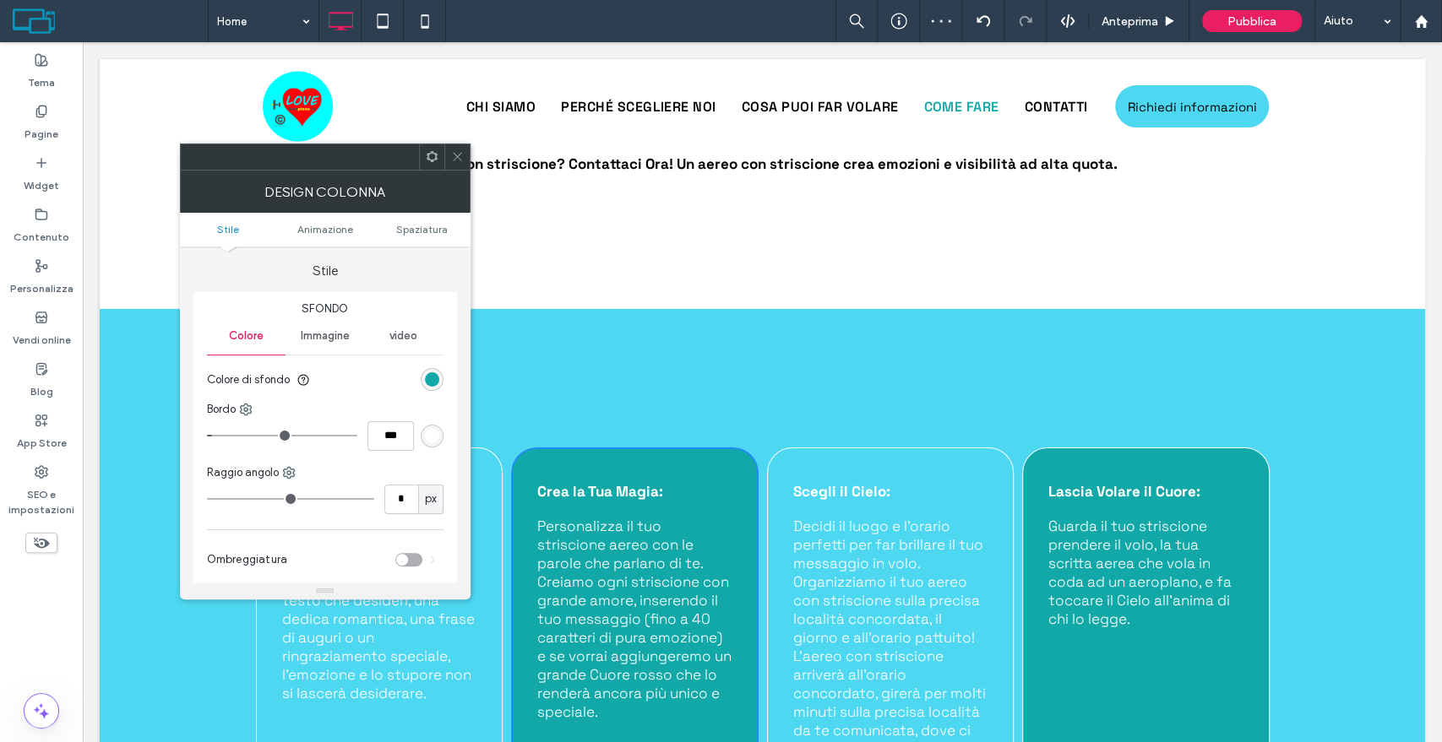
type input "**"
click at [437, 380] on div "rgb(18, 168, 168)" at bounding box center [432, 379] width 14 height 14
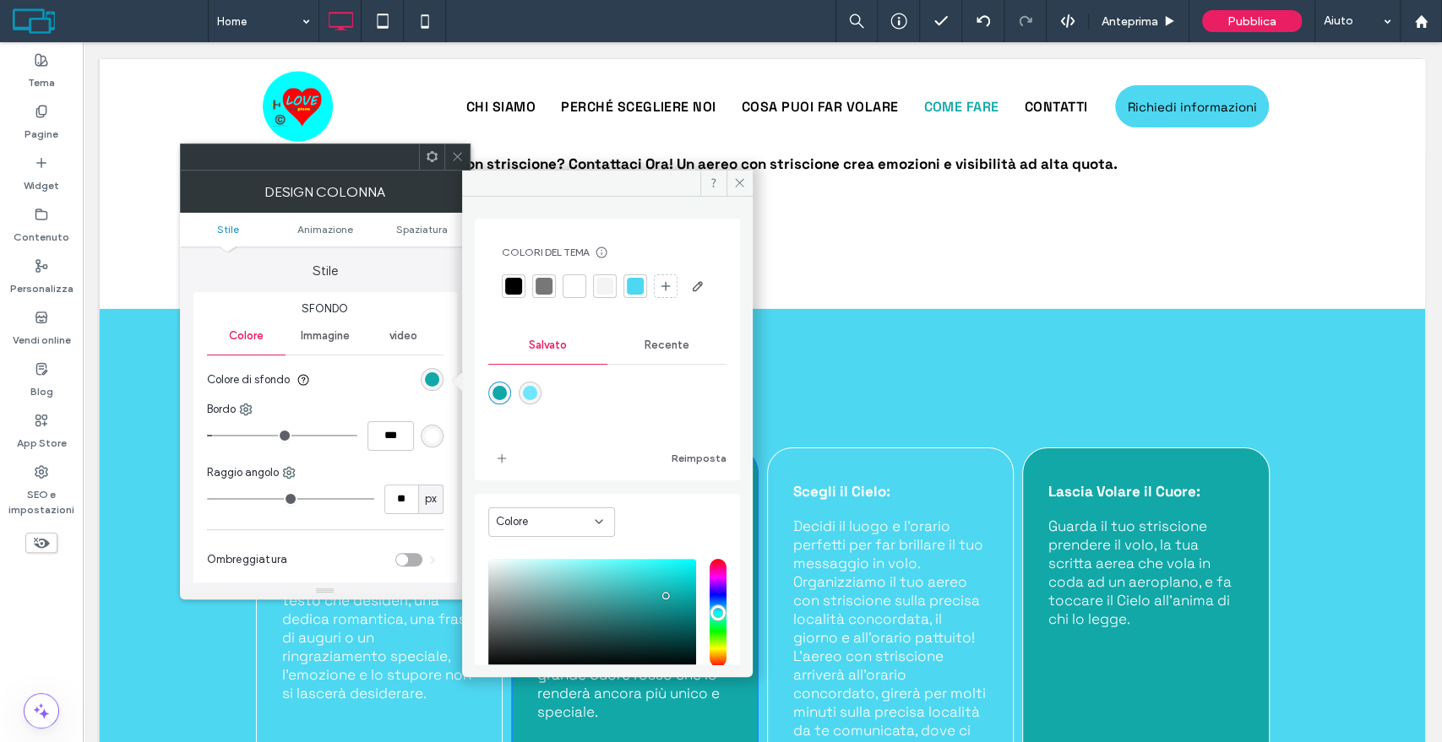
click at [674, 352] on span "Recente" at bounding box center [666, 346] width 45 height 14
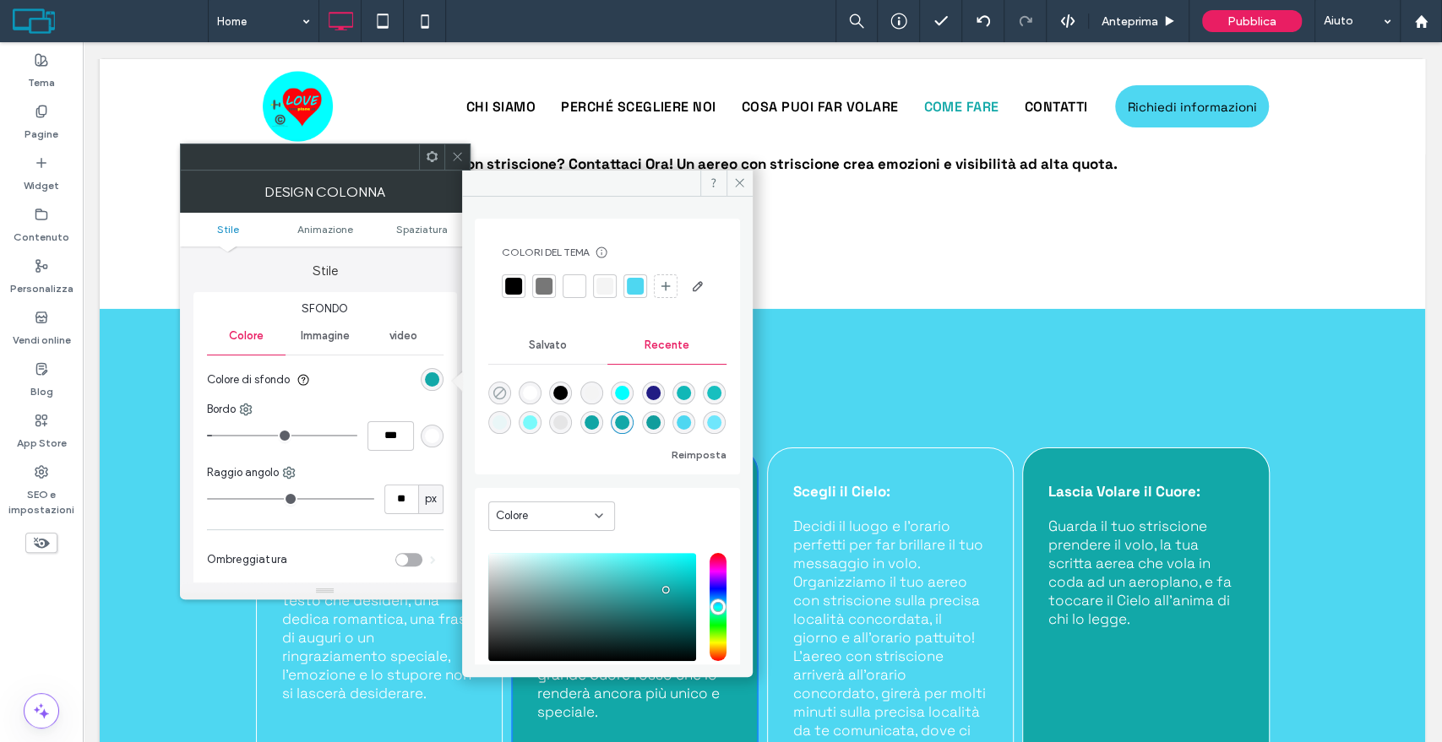
click at [505, 400] on icon "rgba(0, 0, 0, 0)" at bounding box center [499, 393] width 14 height 14
type input "*******"
type input "*"
type input "**"
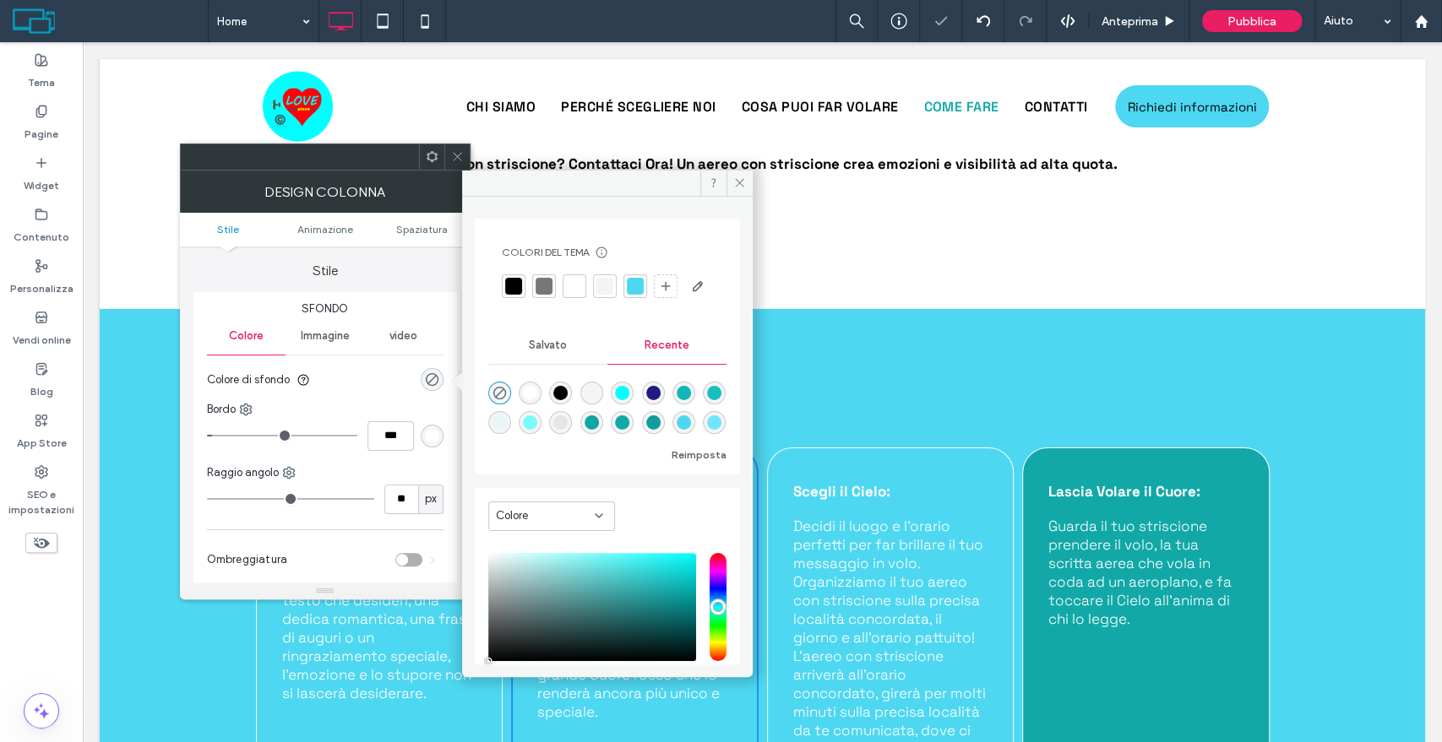
click at [459, 147] on span at bounding box center [457, 156] width 13 height 25
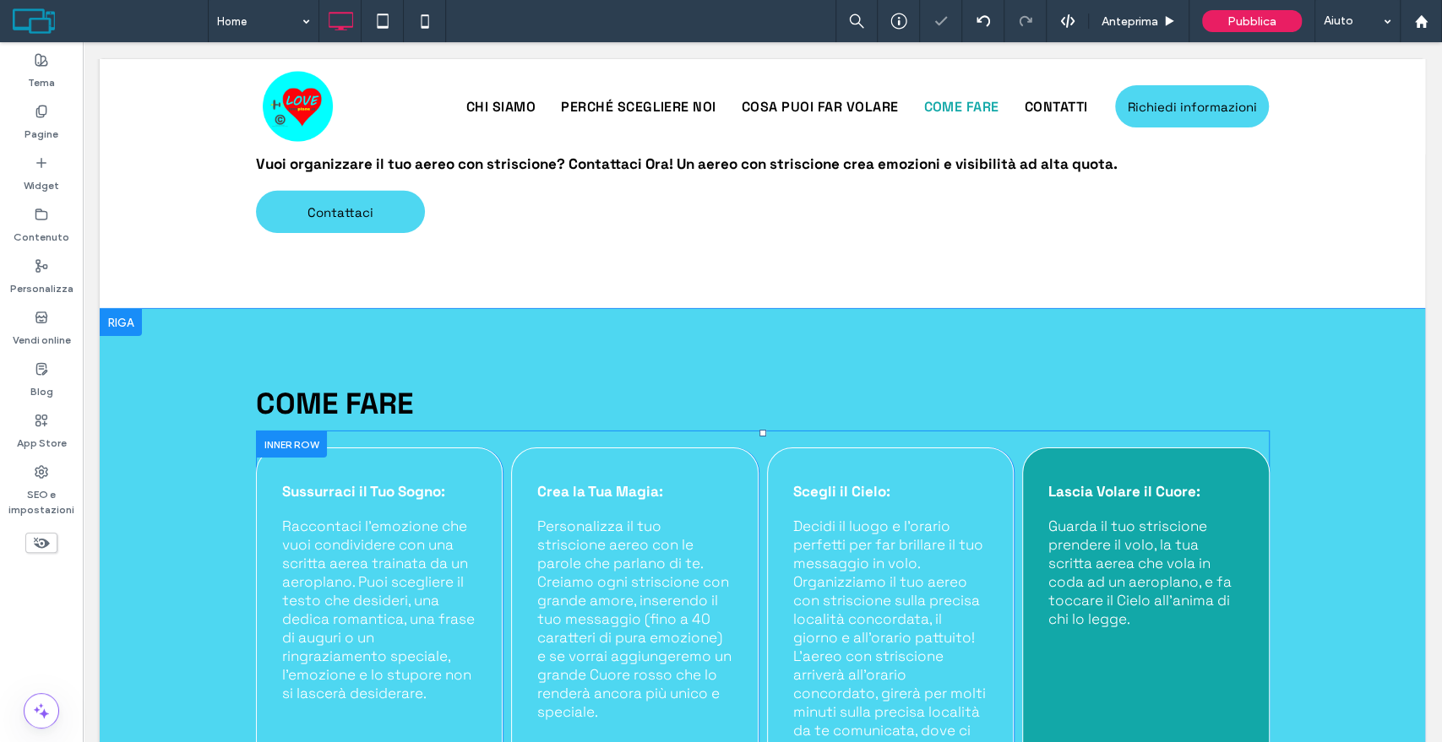
click at [1105, 448] on div "Lascia Volare il Cuore: Guarda il tuo striscione prendere il volo, la tua scrit…" at bounding box center [1145, 639] width 247 height 383
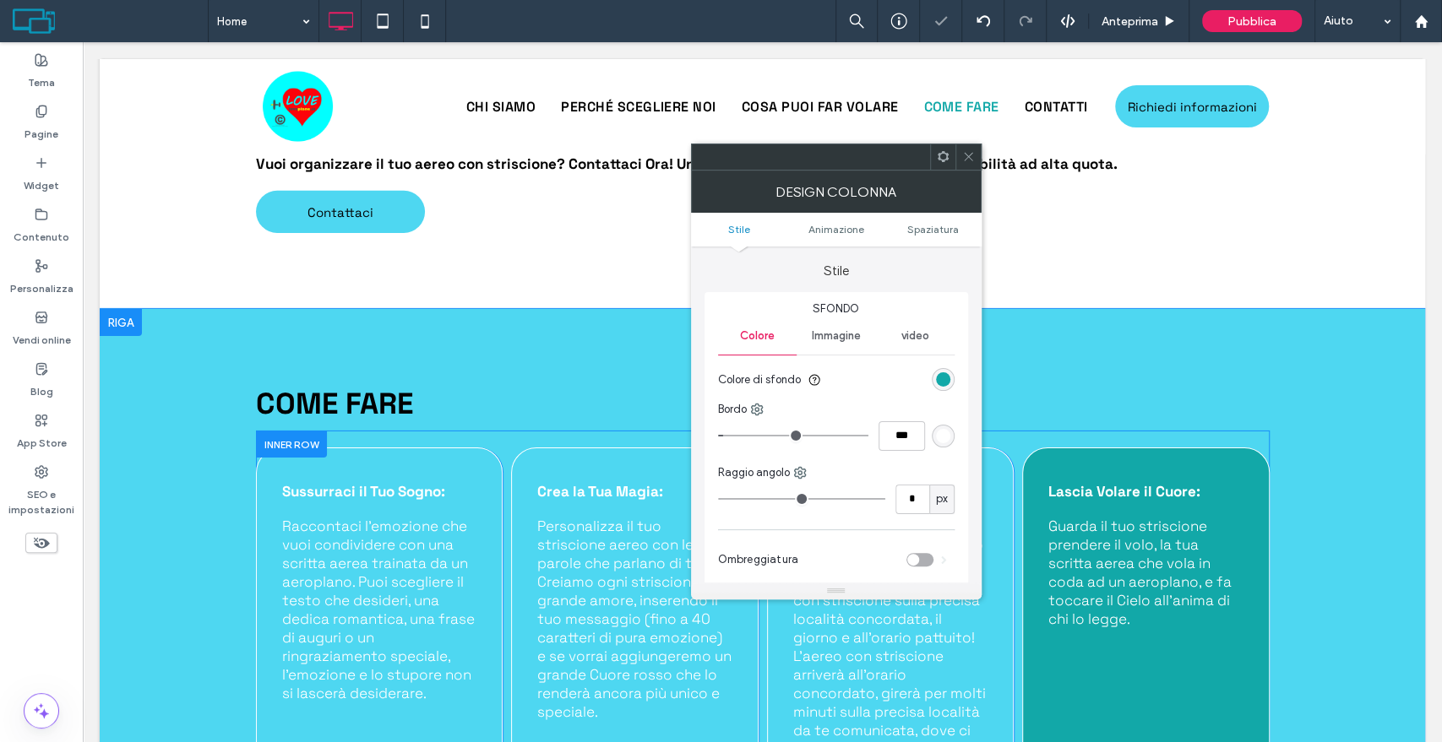
type input "**"
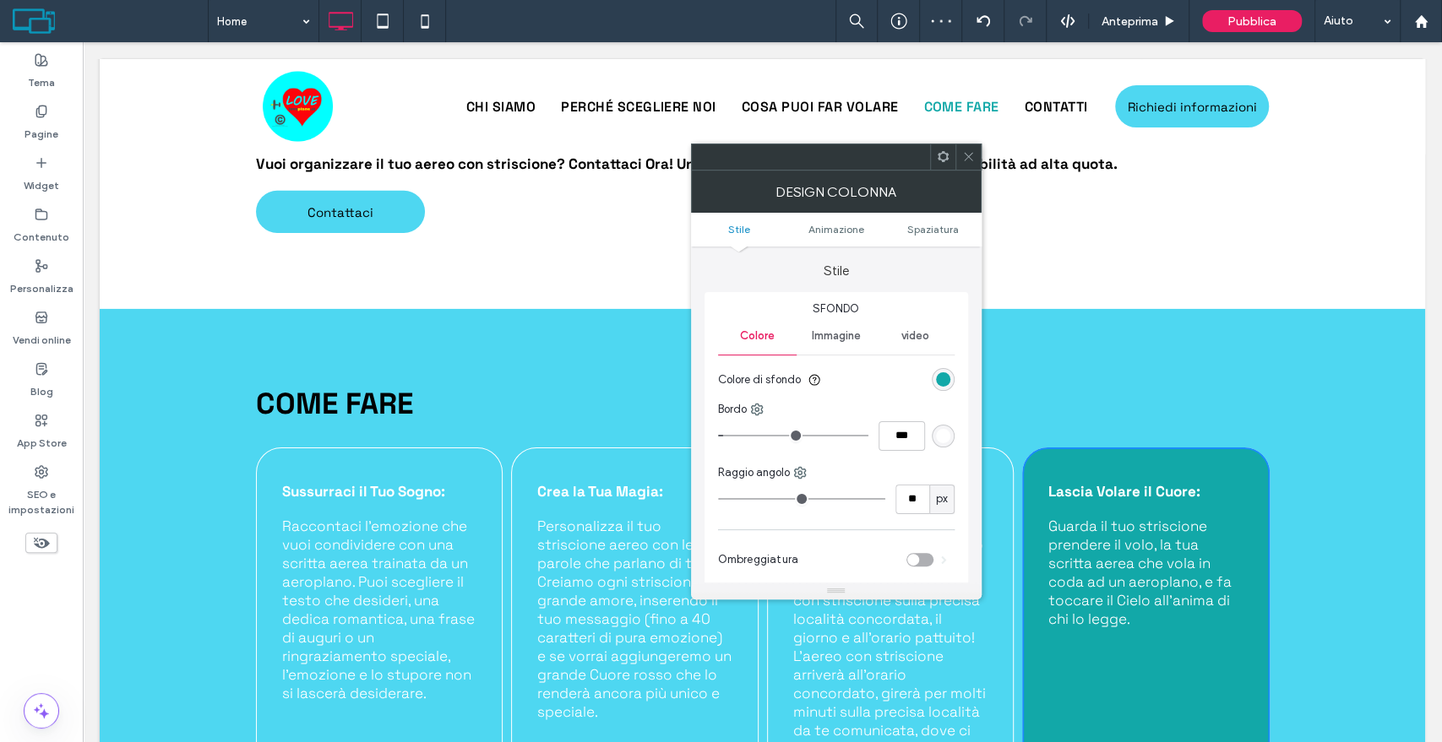
click at [933, 374] on div "rgb(18, 168, 168)" at bounding box center [943, 379] width 23 height 23
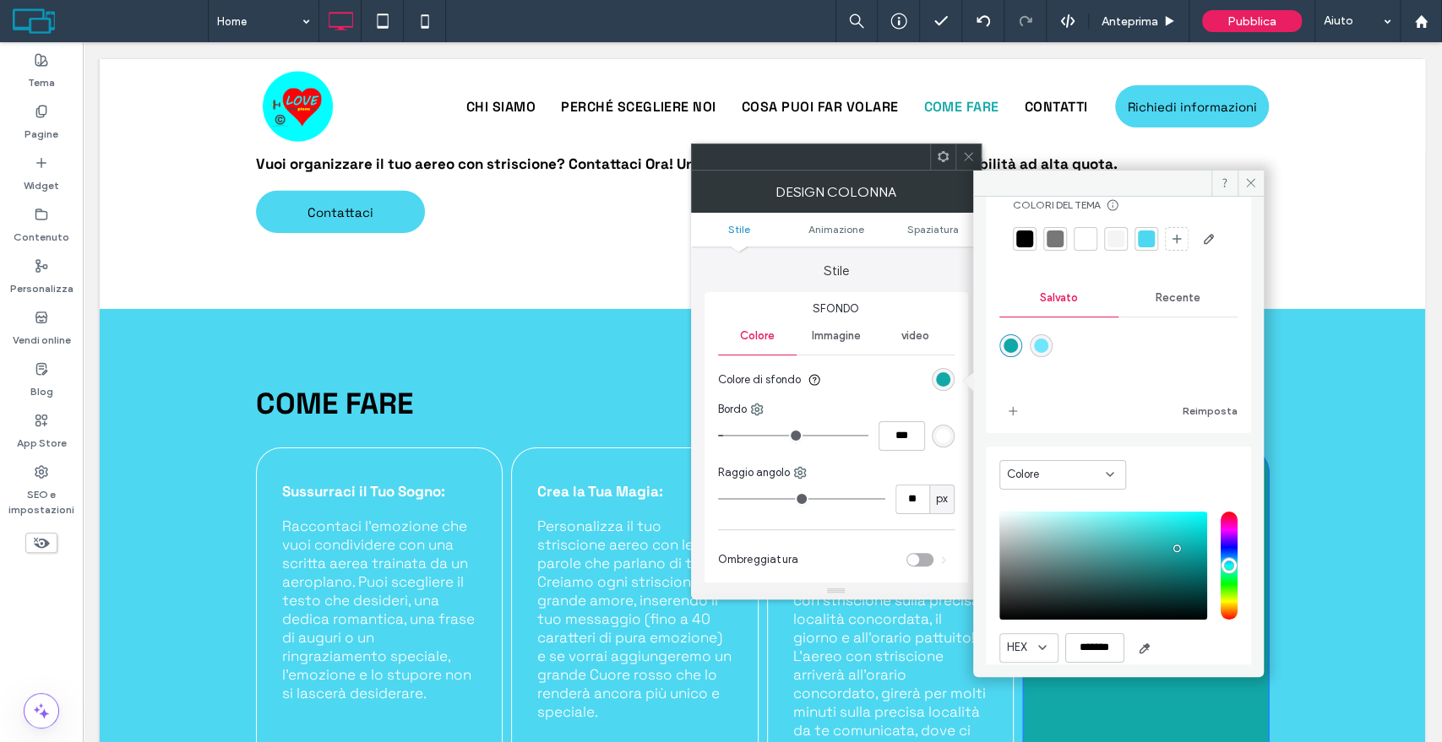
scroll to position [94, 0]
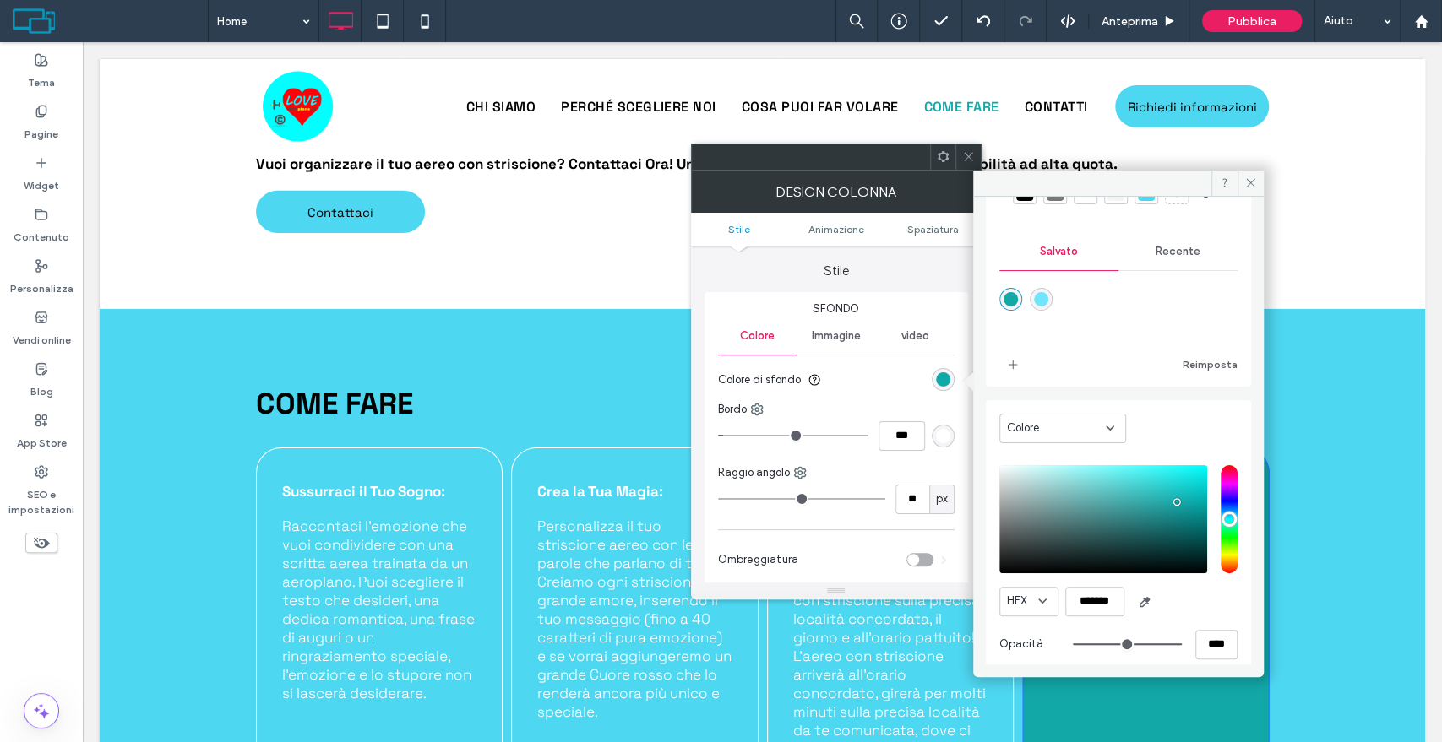
click at [1182, 258] on span "Recente" at bounding box center [1177, 252] width 45 height 14
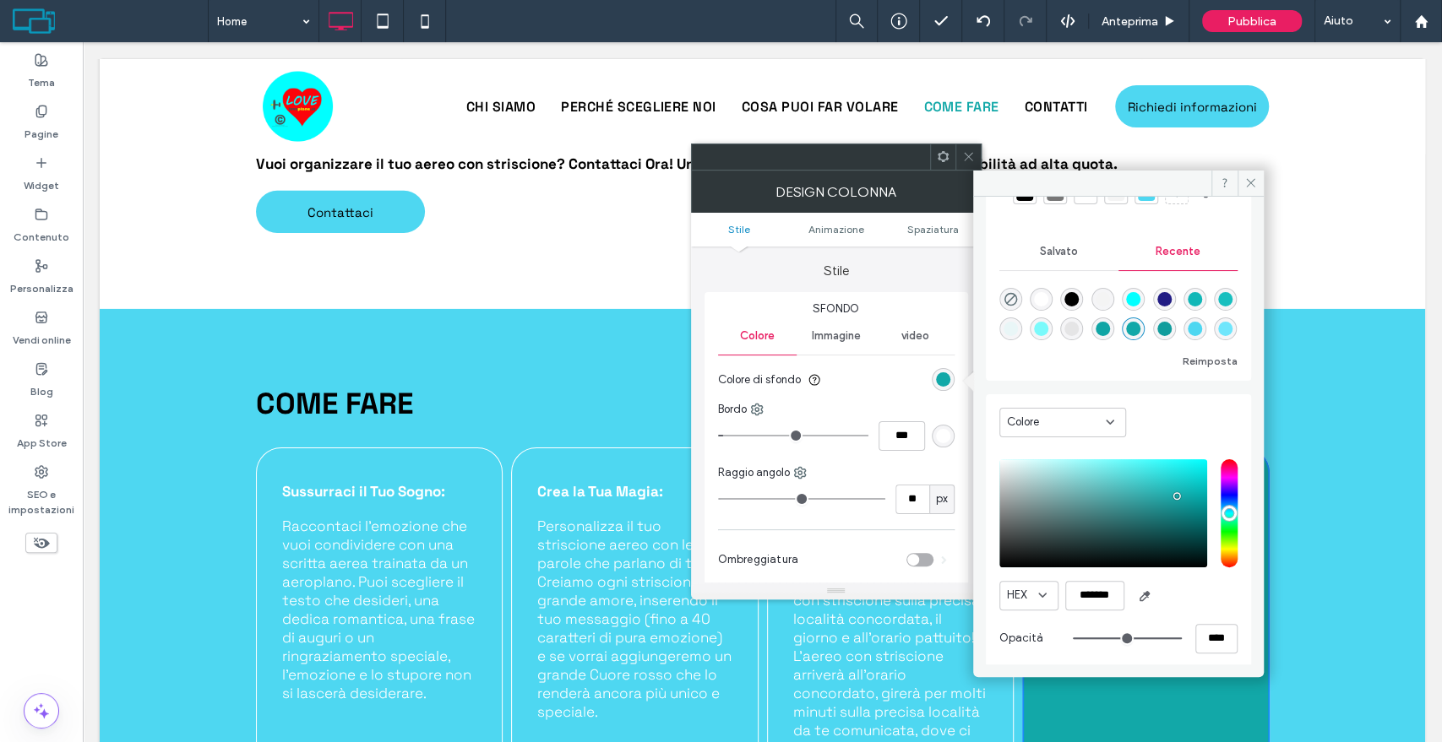
click at [1018, 311] on div "rgba(0, 0, 0, 0)" at bounding box center [1010, 299] width 23 height 23
type input "*******"
type input "*"
type input "**"
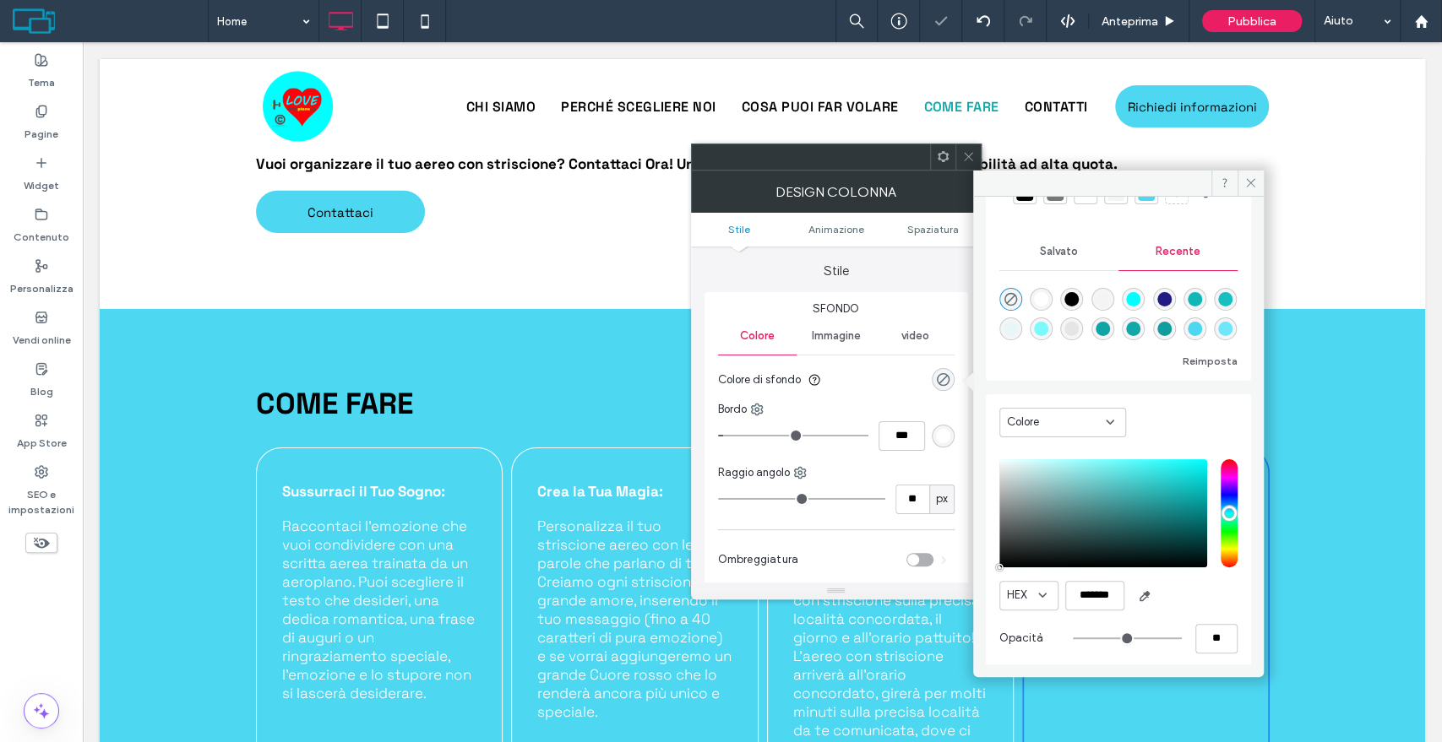
click at [969, 150] on icon at bounding box center [968, 156] width 13 height 13
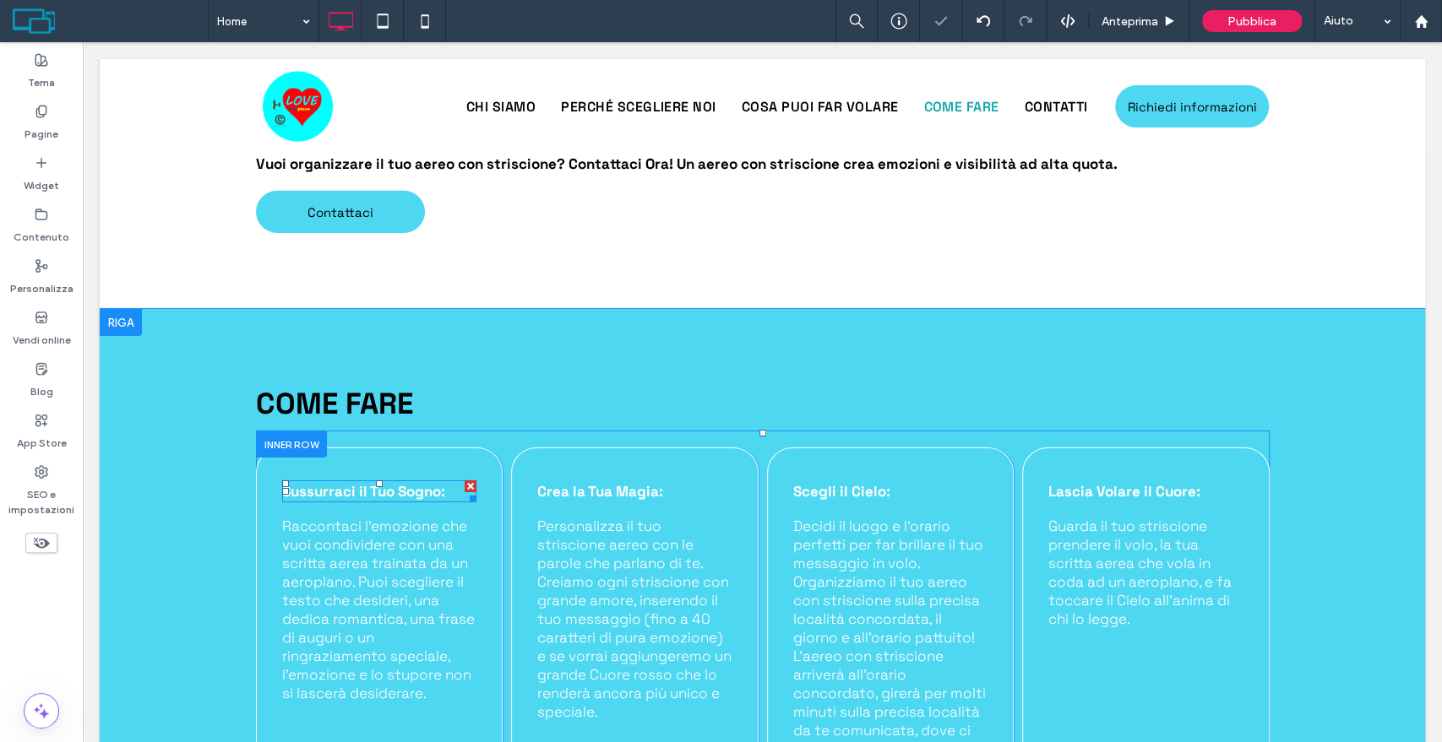
click at [392, 482] on strong "Sussurraci il Tuo Sogno:" at bounding box center [363, 491] width 163 height 19
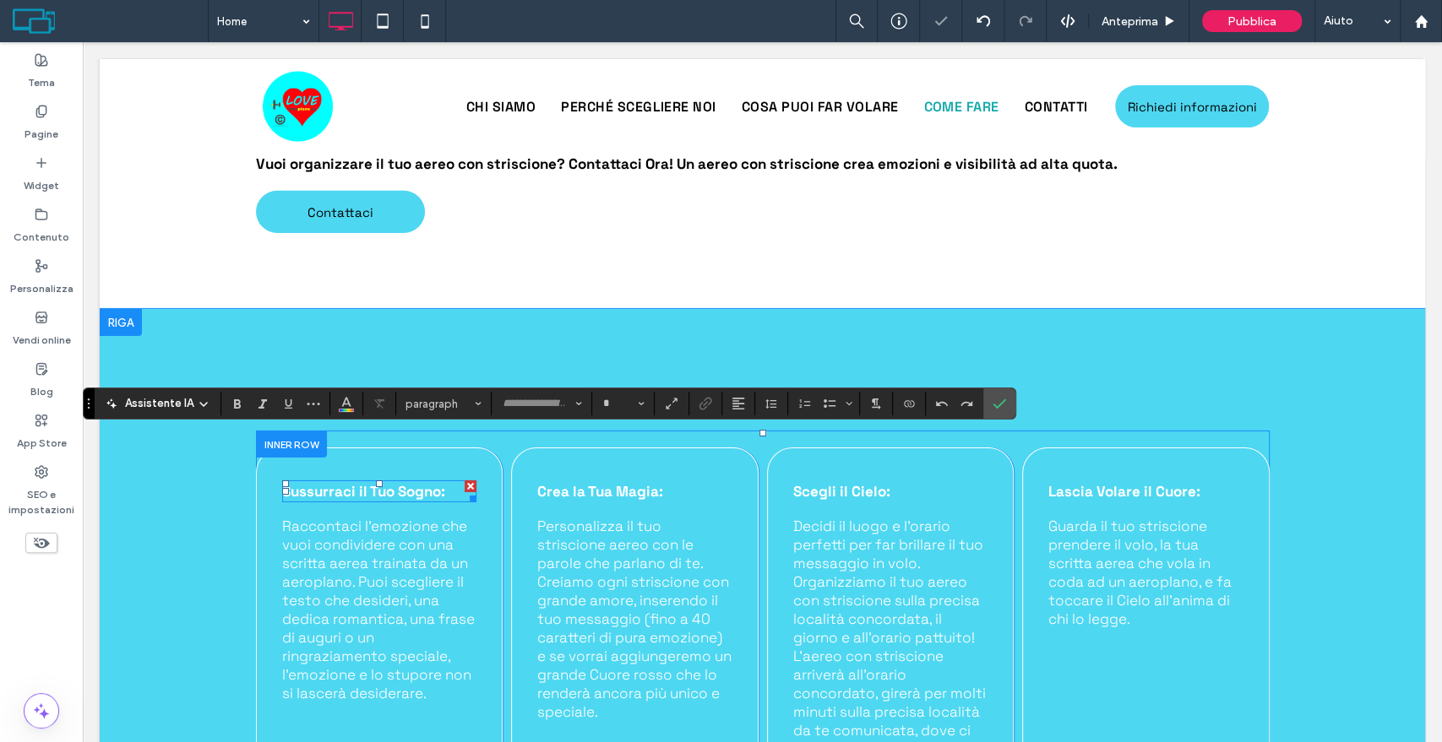
type input "**********"
type input "**"
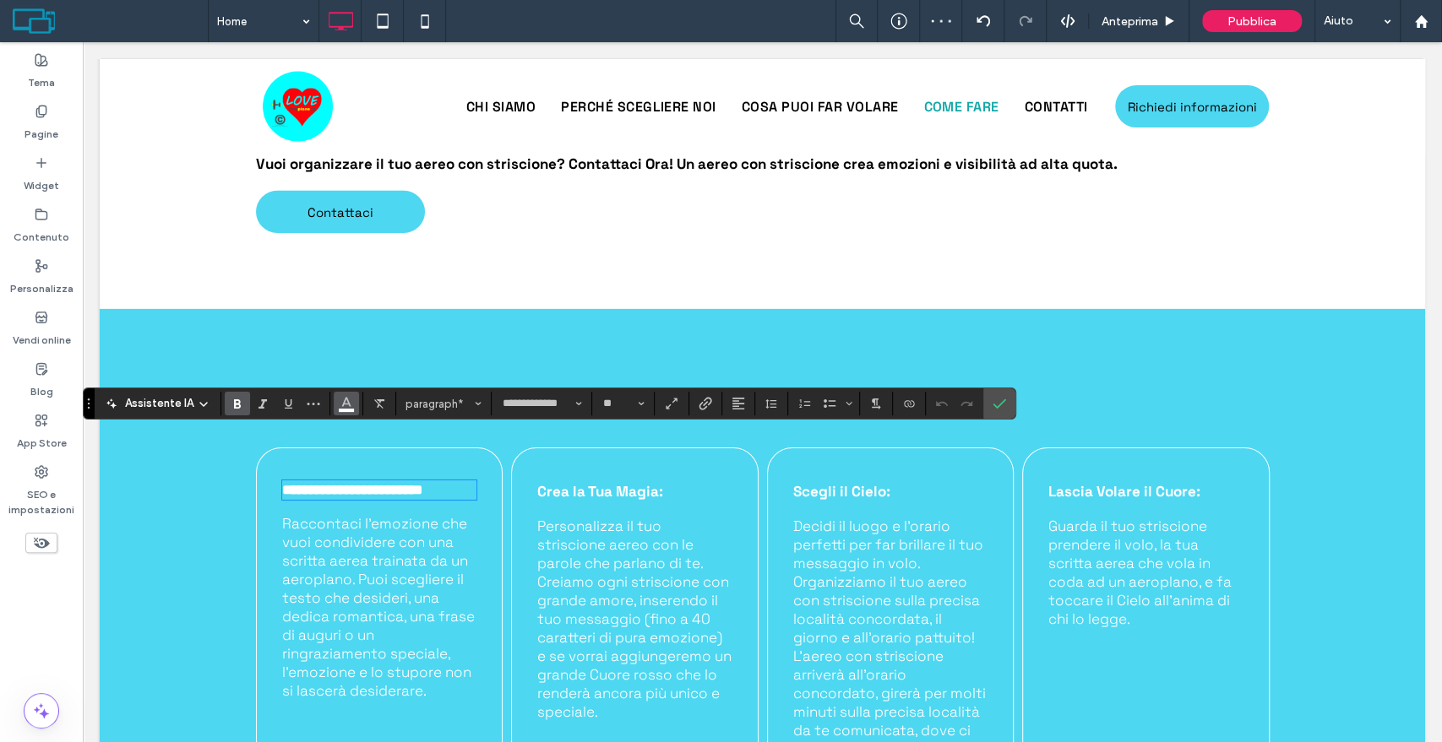
click at [335, 396] on button "Colore" at bounding box center [346, 404] width 25 height 24
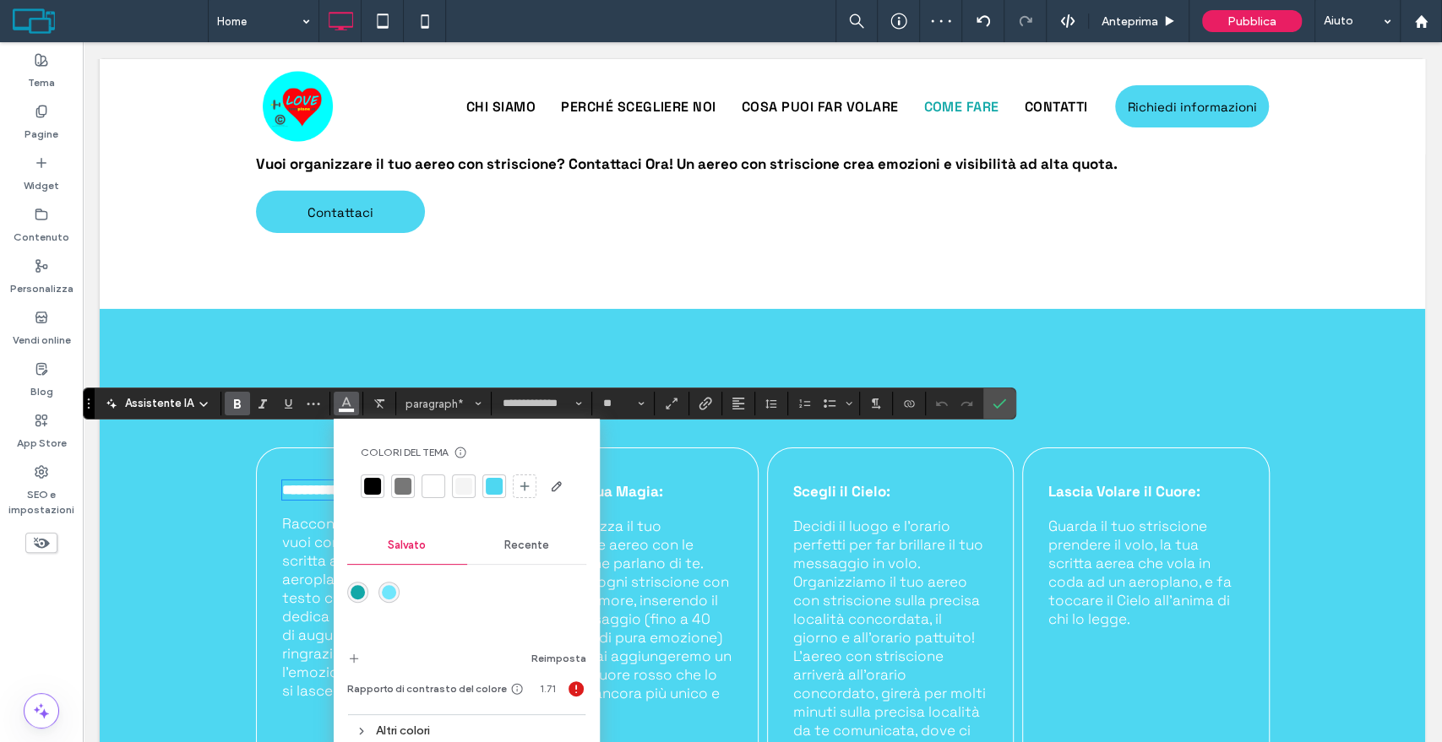
click at [370, 487] on div at bounding box center [372, 486] width 17 height 17
click at [309, 528] on span "Raccontaci l’emozione che vuoi condividere con una scritta aerea trainata da un…" at bounding box center [378, 607] width 193 height 186
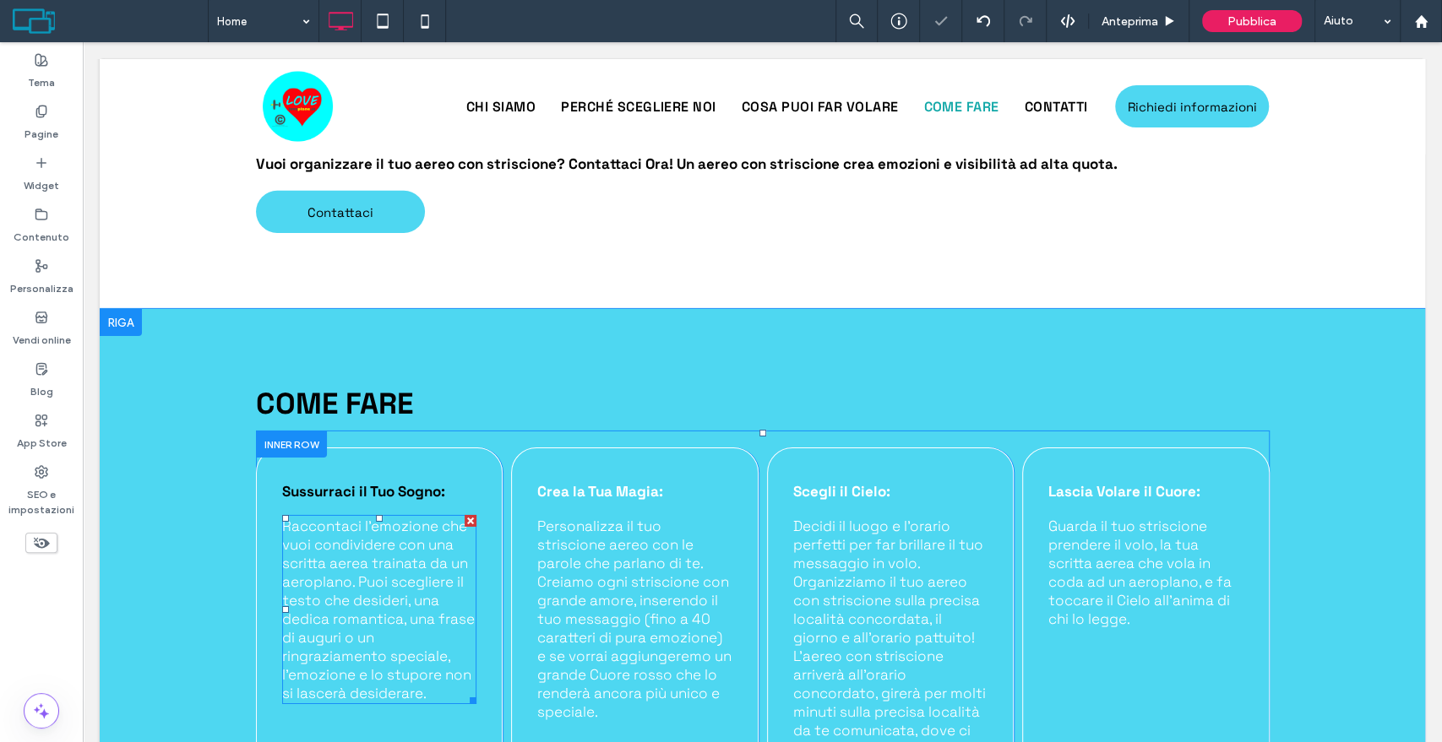
click at [304, 546] on span "Raccontaci l’emozione che vuoi condividere con una scritta aerea trainata da un…" at bounding box center [378, 610] width 193 height 186
type input "**********"
type input "**"
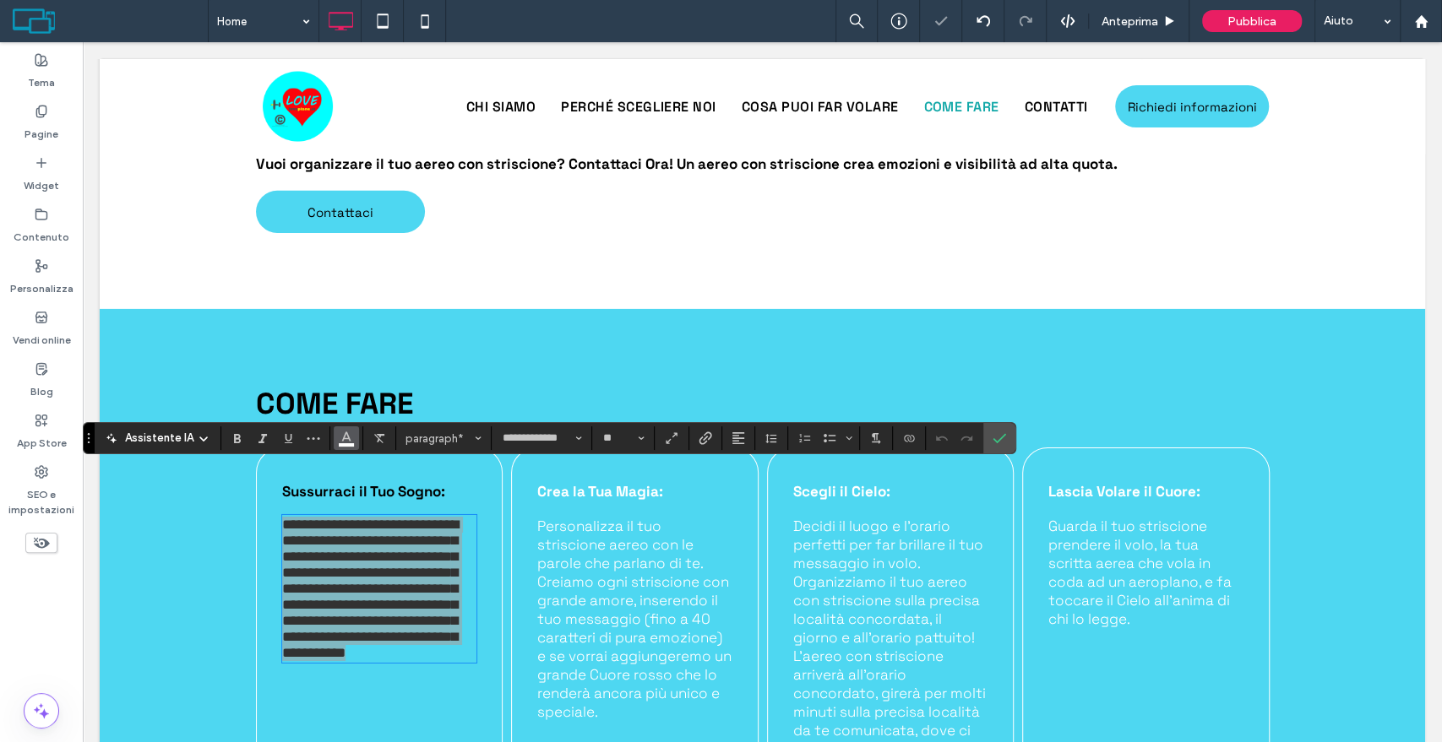
click at [345, 443] on icon "Colore" at bounding box center [347, 437] width 14 height 14
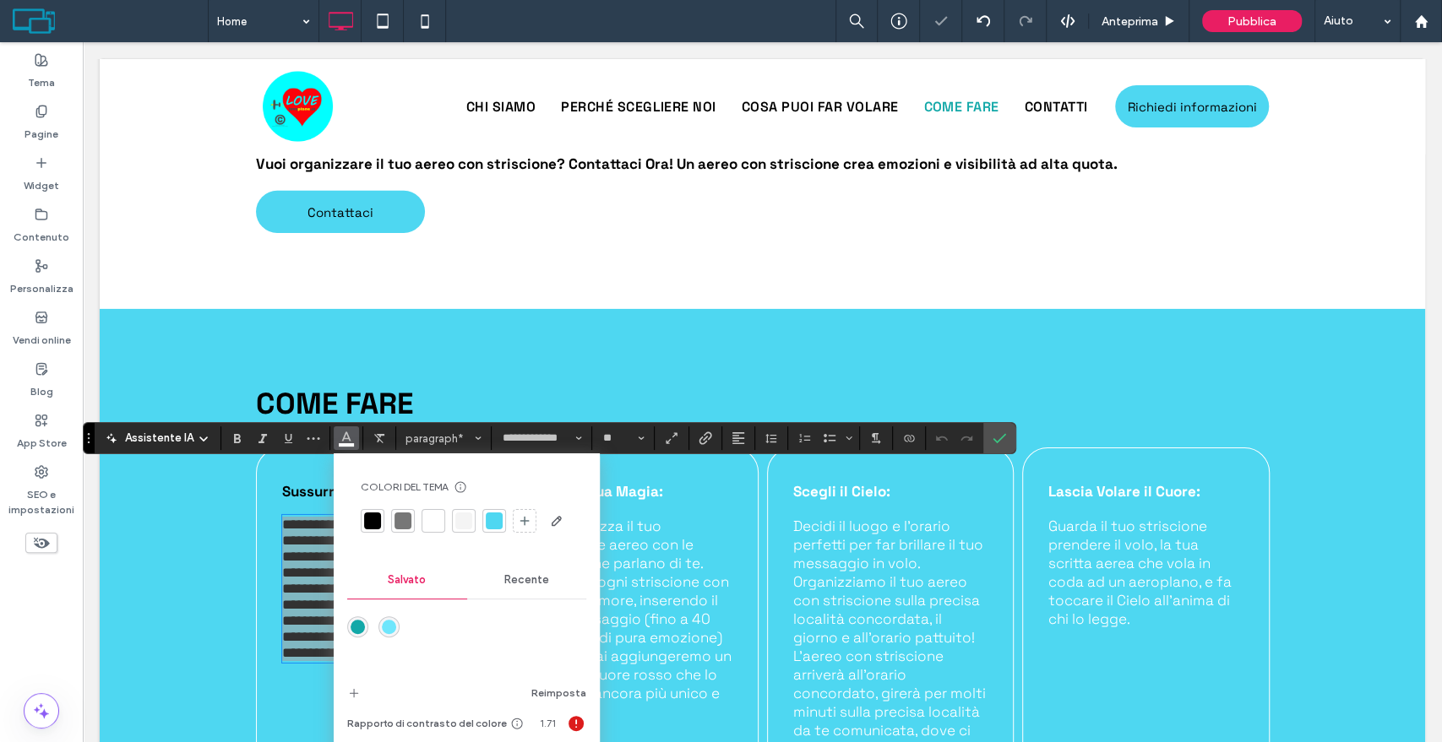
click at [365, 522] on div at bounding box center [372, 521] width 17 height 17
click at [731, 579] on div "Crea la Tua Magia: Personalizza il tuo striscione aereo con le parole che parla…" at bounding box center [634, 639] width 247 height 383
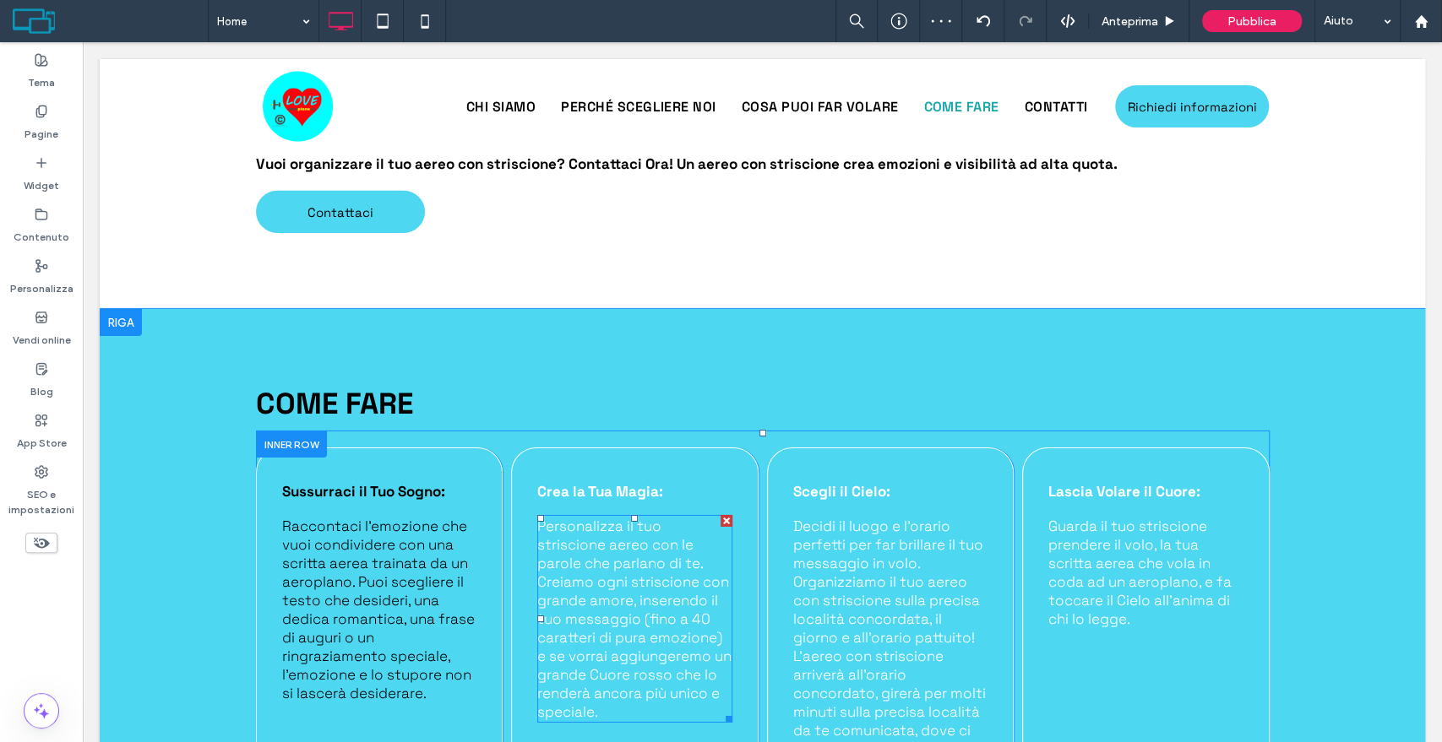
click at [684, 582] on span "Personalizza il tuo striscione aereo con le parole che parlano di te. Creiamo o…" at bounding box center [634, 619] width 194 height 204
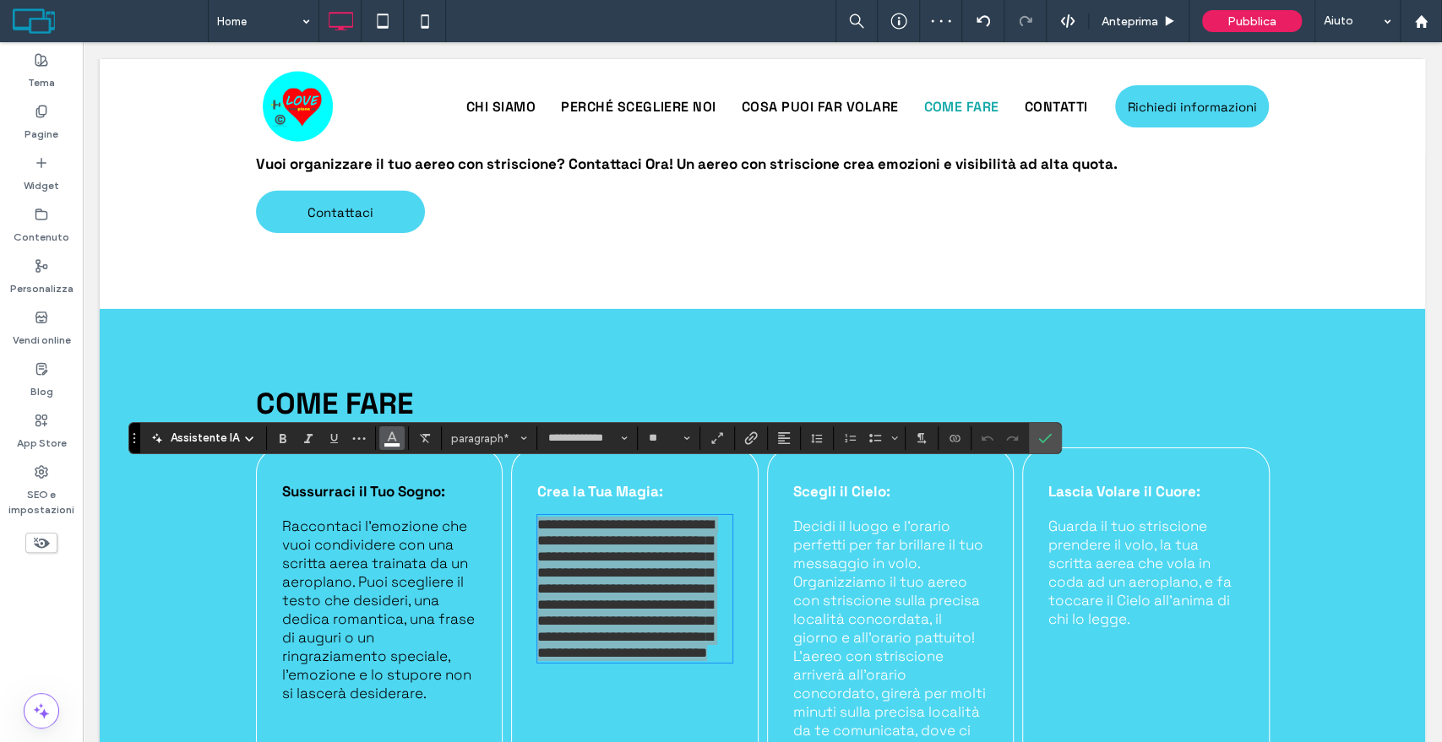
click at [390, 437] on icon "Colore" at bounding box center [392, 437] width 14 height 14
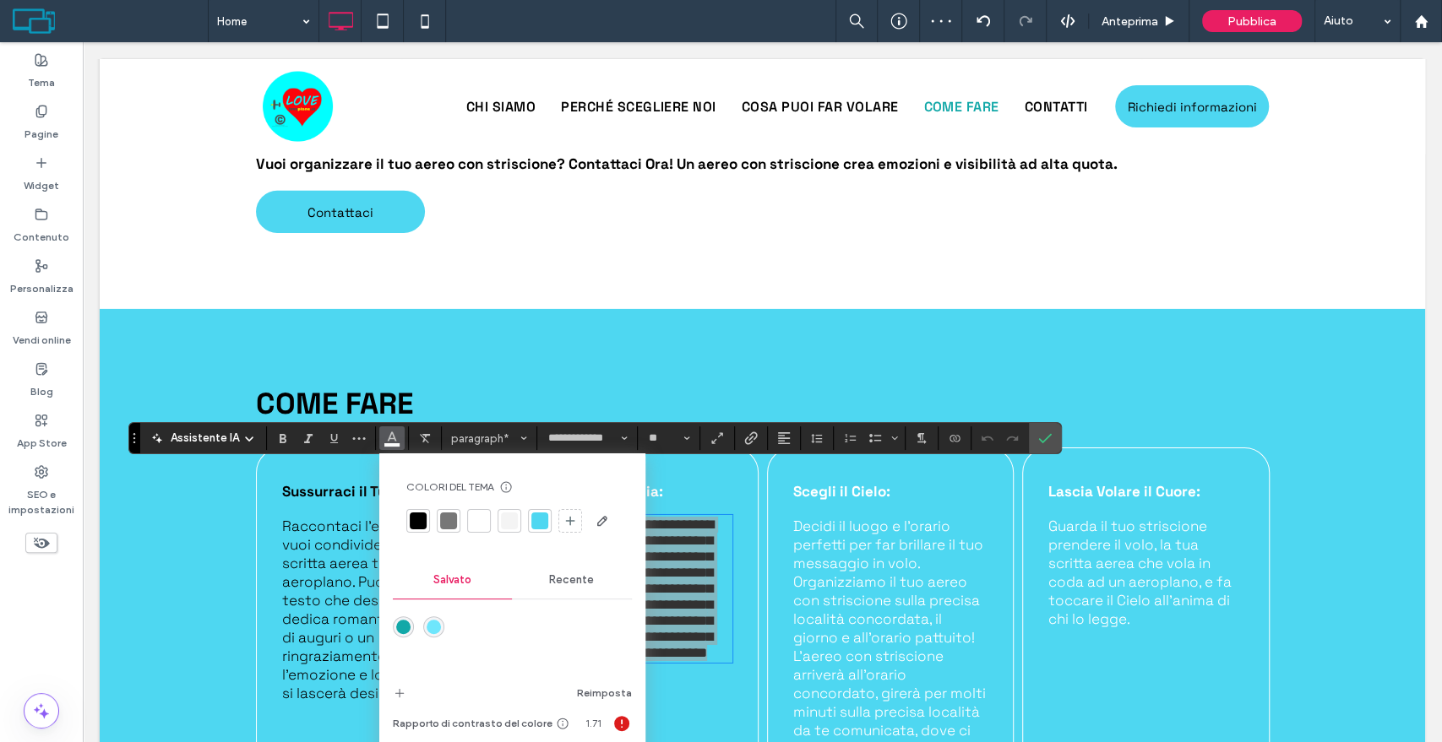
click at [421, 519] on div at bounding box center [418, 521] width 17 height 17
drag, startPoint x: 907, startPoint y: 588, endPoint x: 865, endPoint y: 590, distance: 42.3
click at [906, 588] on span "Decidi il luogo e l’orario perfetti per far brillare il tuo messaggio in volo. …" at bounding box center [889, 656] width 193 height 279
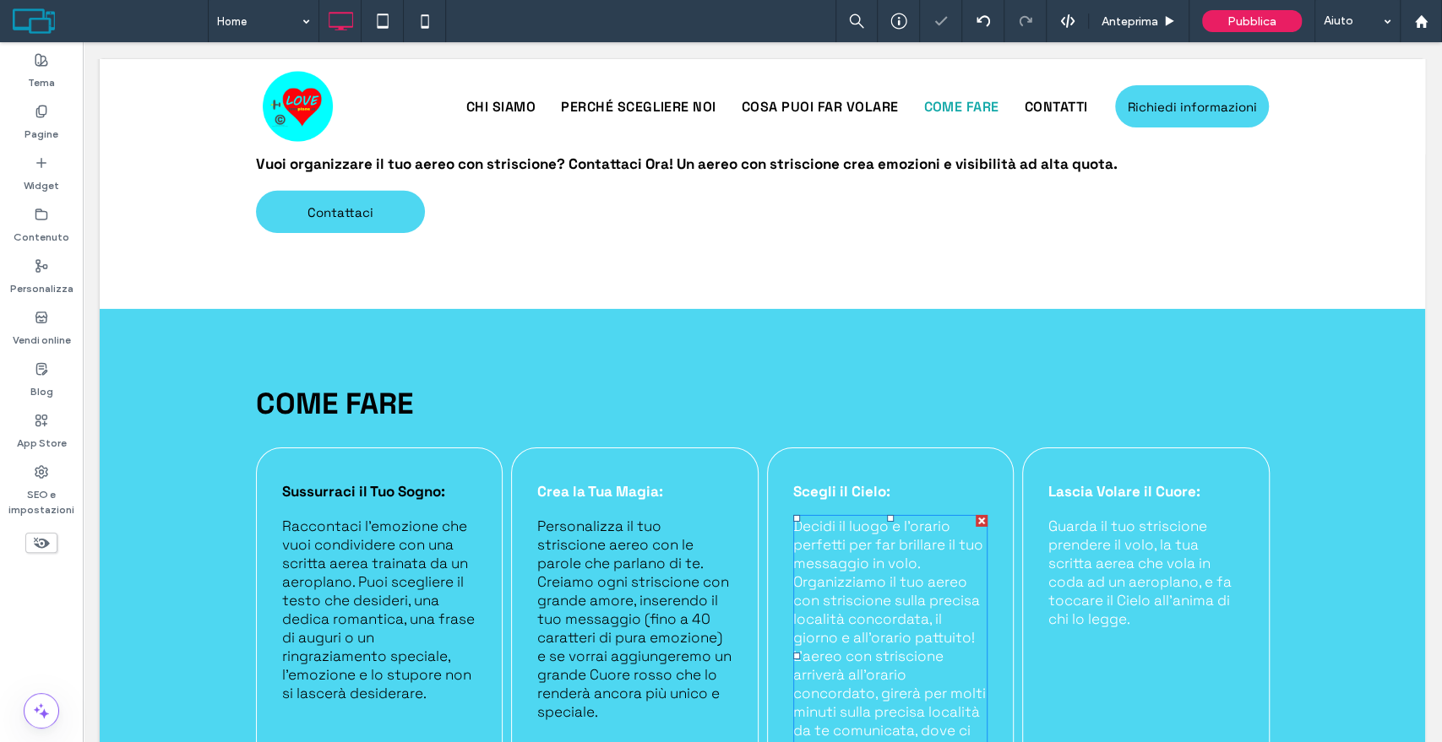
click at [832, 597] on span "Decidi il luogo e l’orario perfetti per far brillare il tuo messaggio in volo. …" at bounding box center [889, 656] width 193 height 279
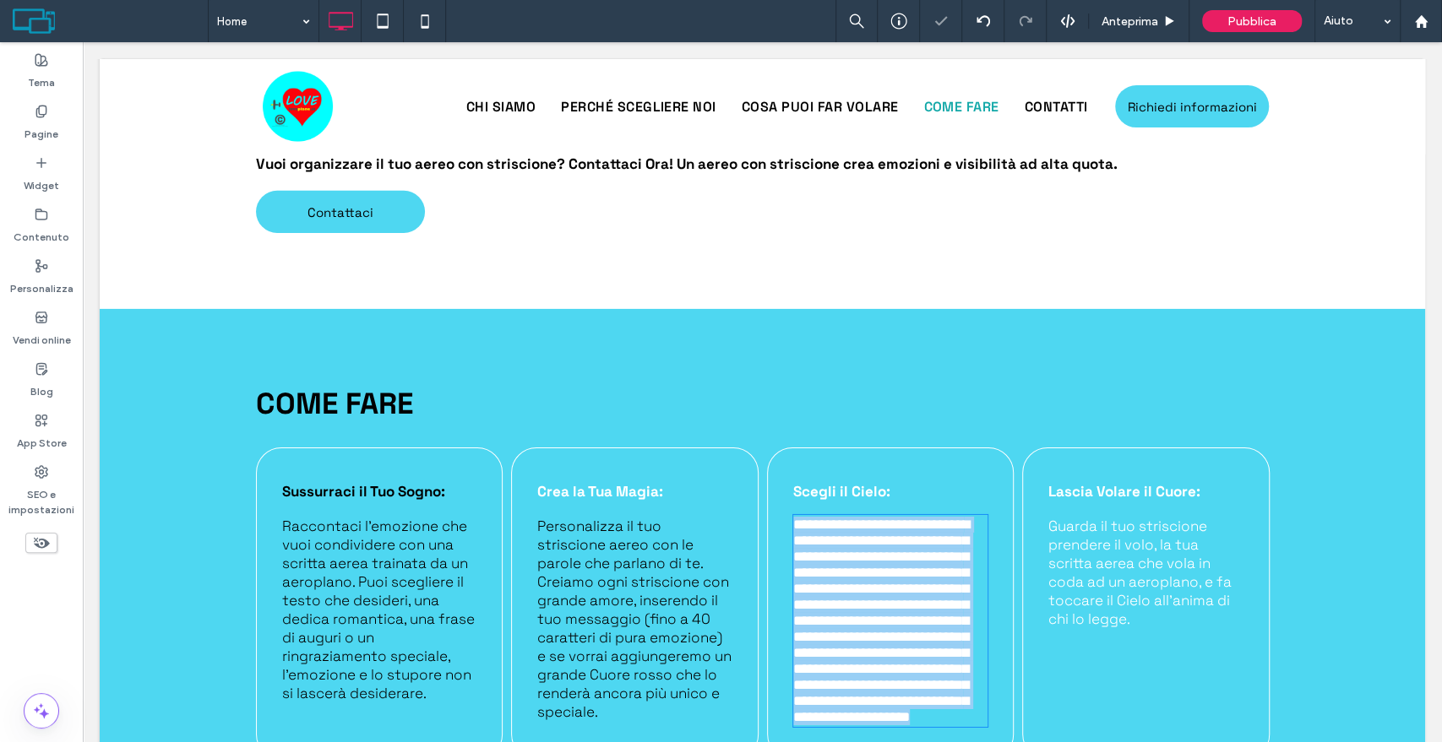
scroll to position [3825, 0]
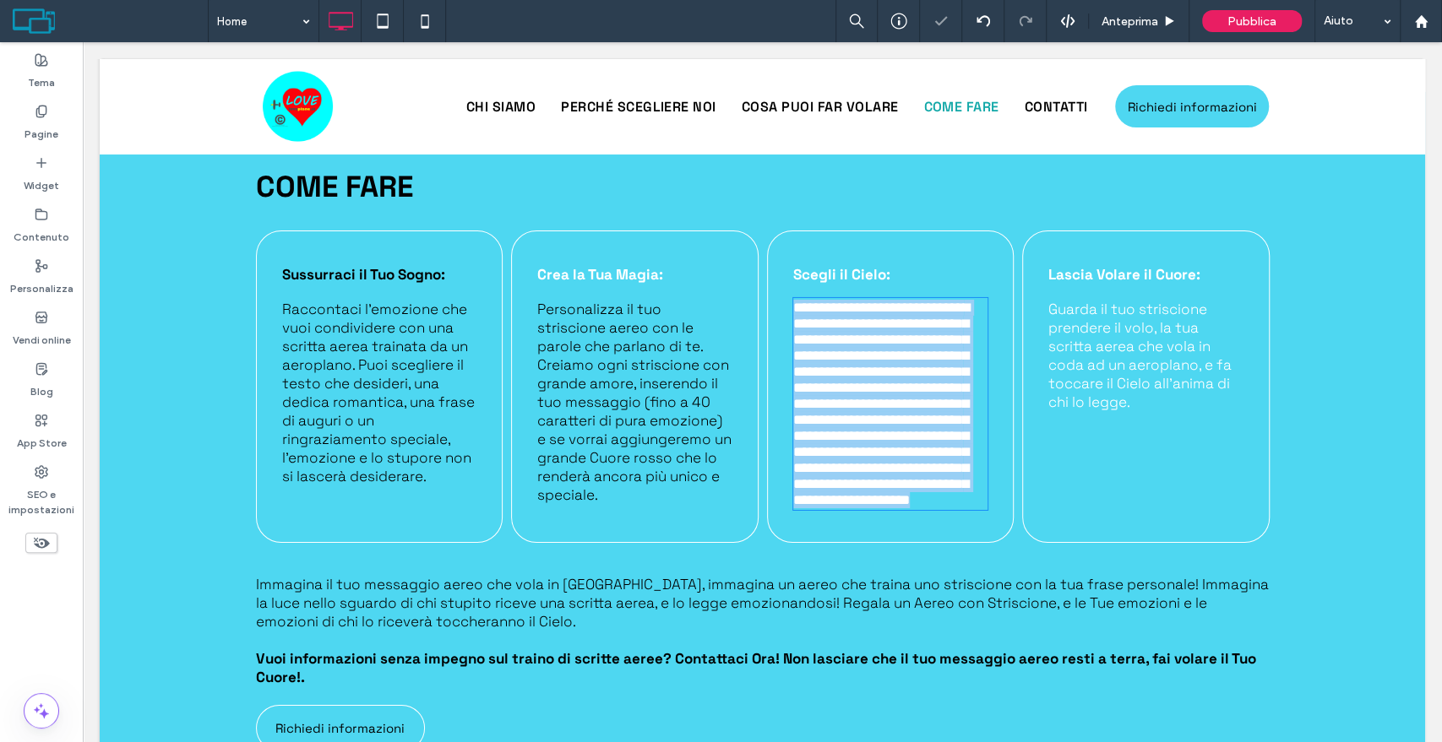
type input "**********"
type input "**"
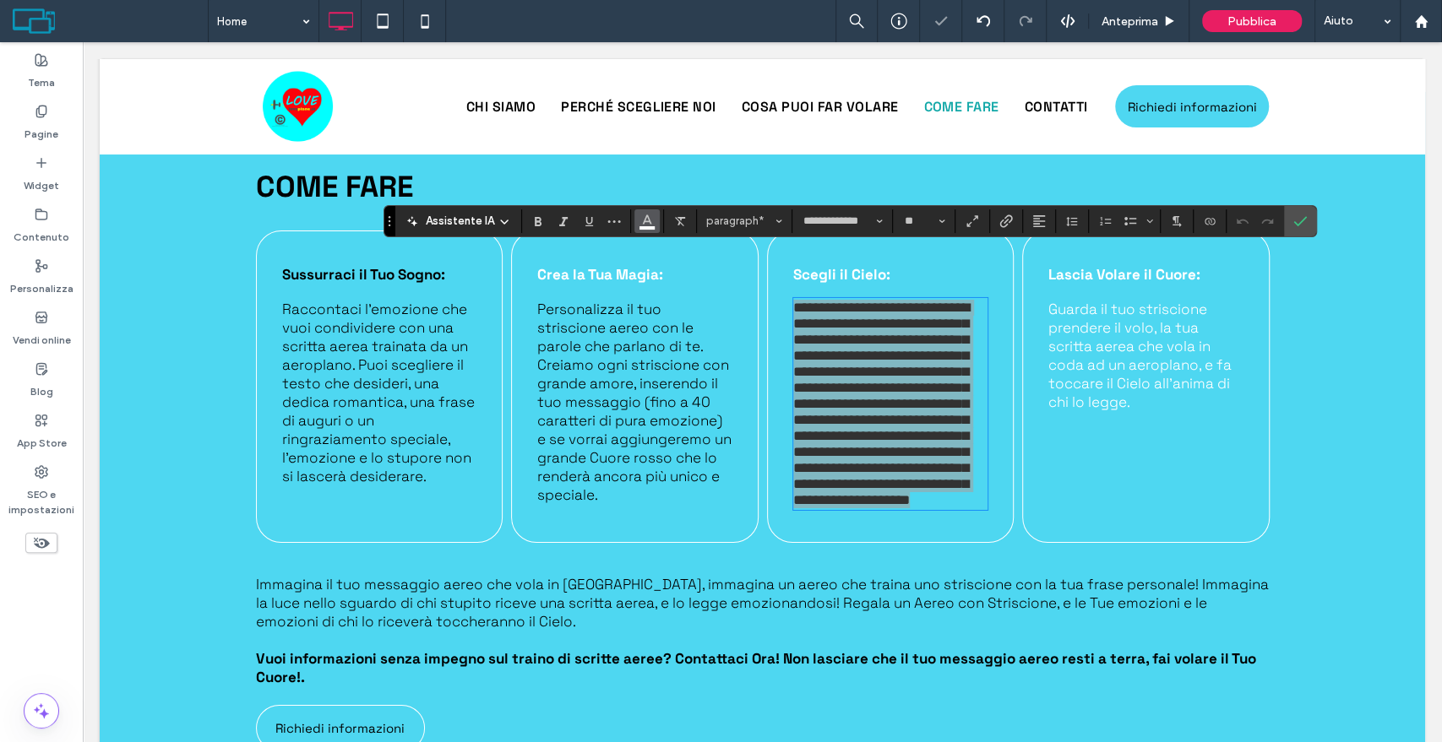
click at [643, 221] on use "Colore" at bounding box center [647, 219] width 9 height 9
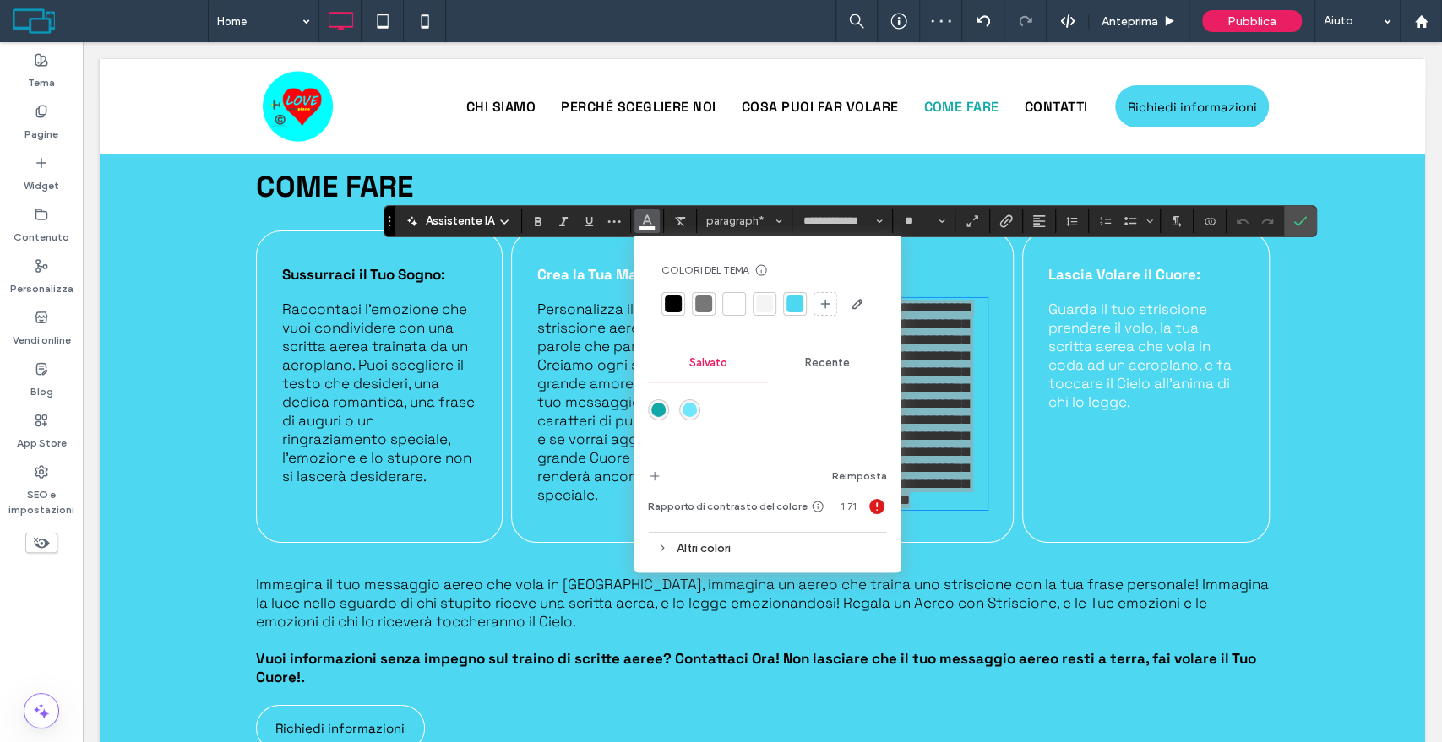
click at [667, 296] on div at bounding box center [673, 304] width 17 height 17
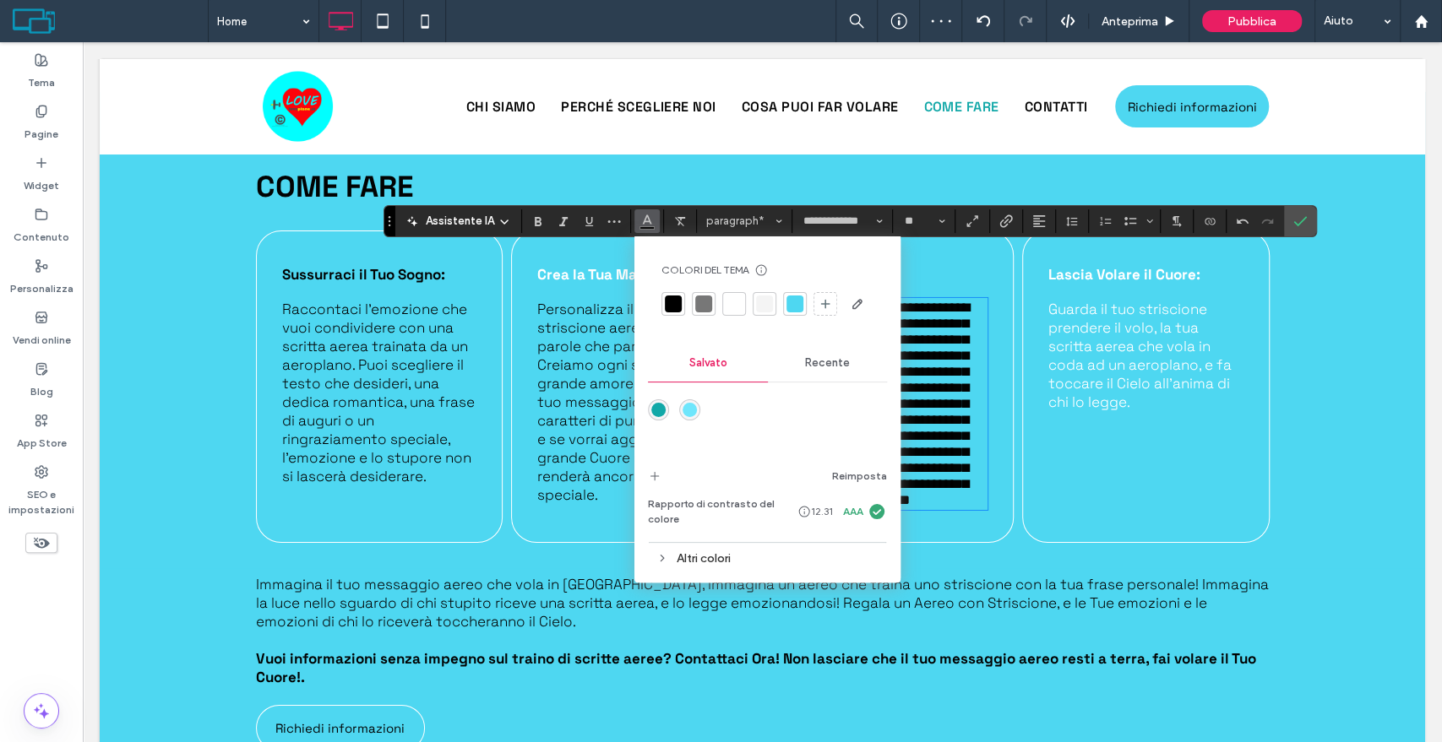
click at [1130, 337] on span "Guarda il tuo striscione prendere il volo, la tua scritta aerea che vola in cod…" at bounding box center [1139, 355] width 183 height 111
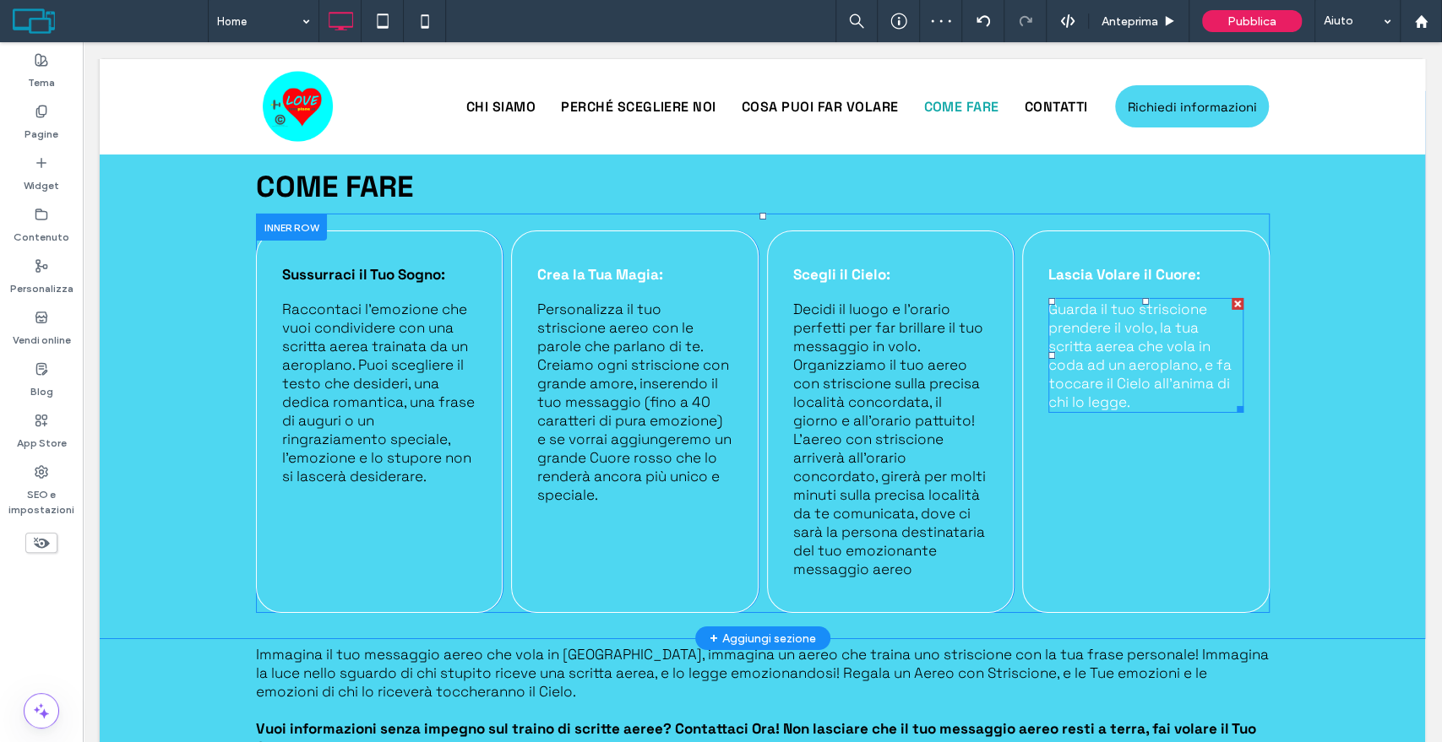
click at [1095, 356] on span "Guarda il tuo striscione prendere il volo, la tua scritta aerea che vola in cod…" at bounding box center [1139, 355] width 183 height 111
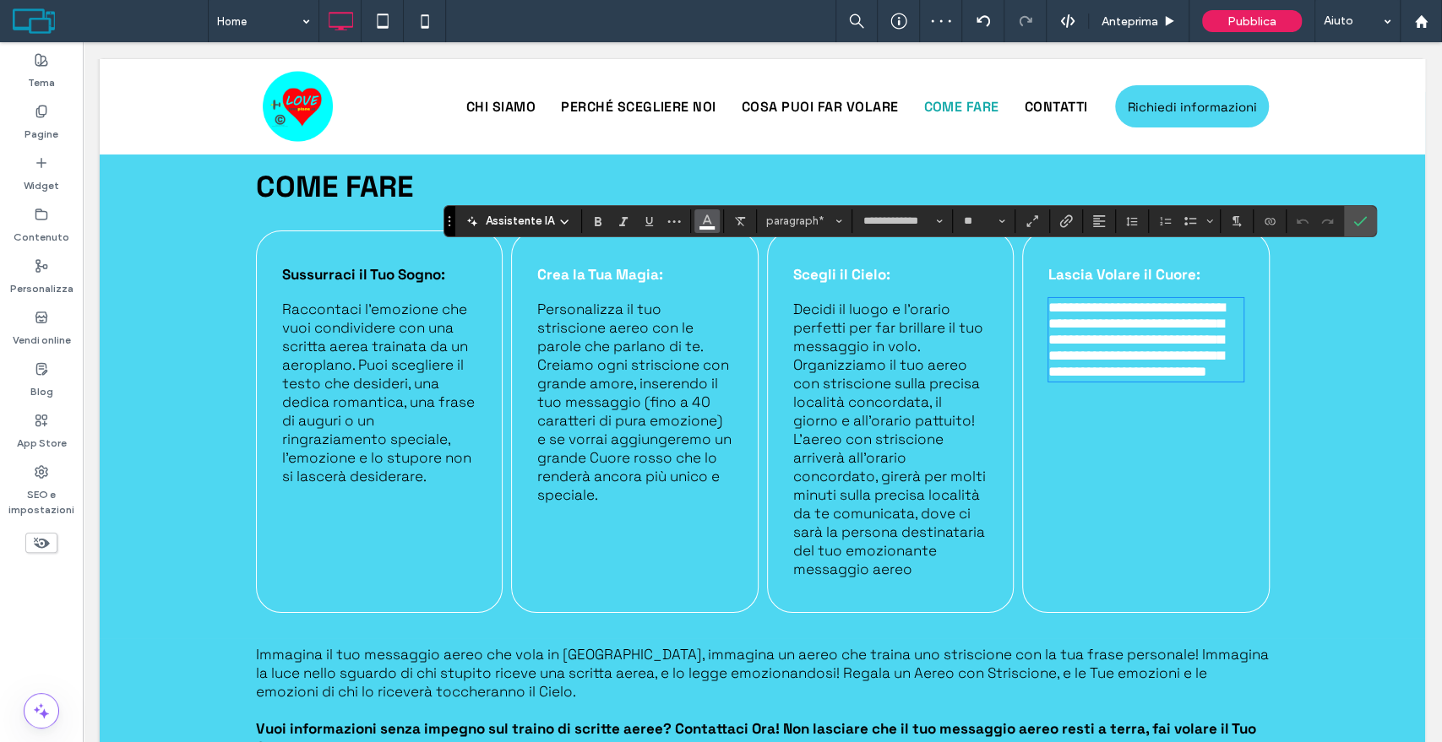
click at [701, 221] on icon "Colore" at bounding box center [707, 220] width 14 height 14
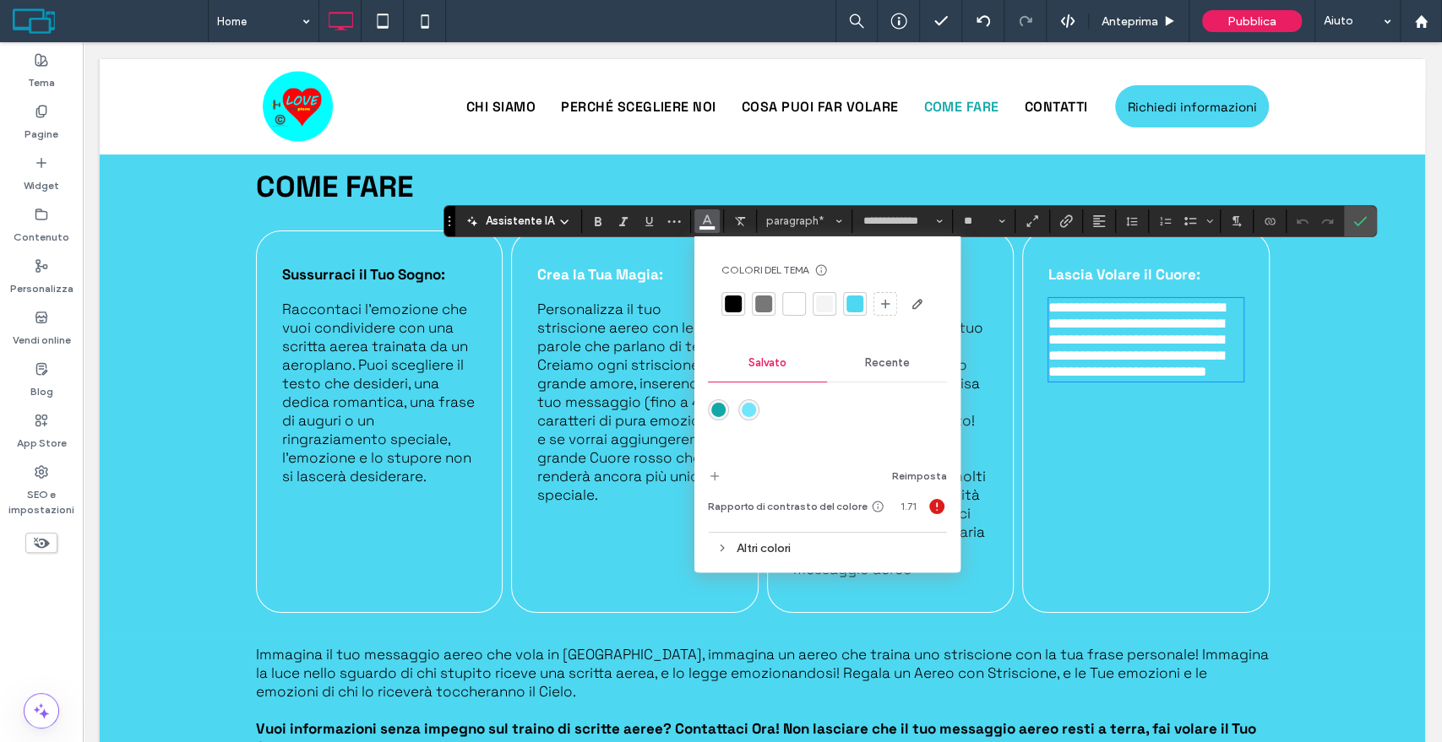
click at [728, 296] on div at bounding box center [733, 304] width 17 height 17
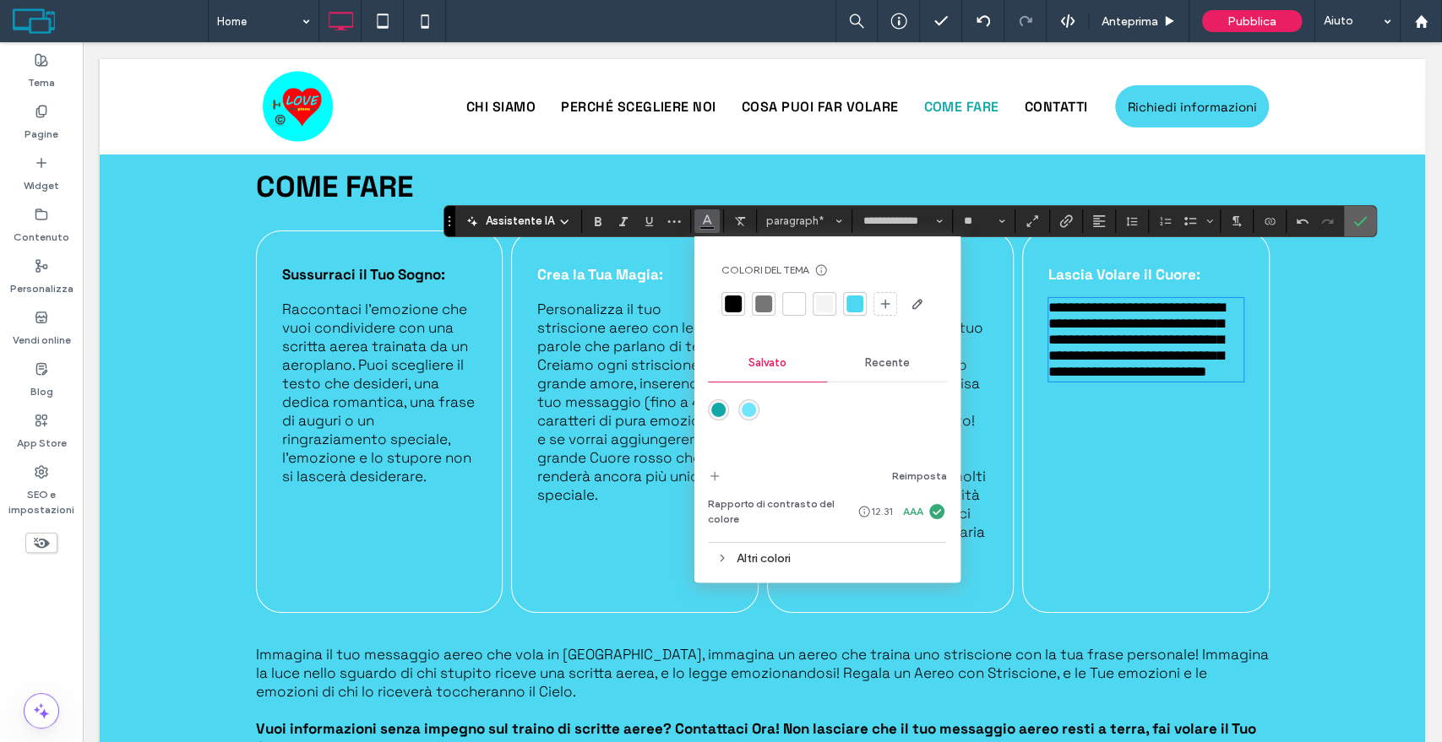
click at [1361, 223] on icon "Conferma" at bounding box center [1360, 222] width 14 height 14
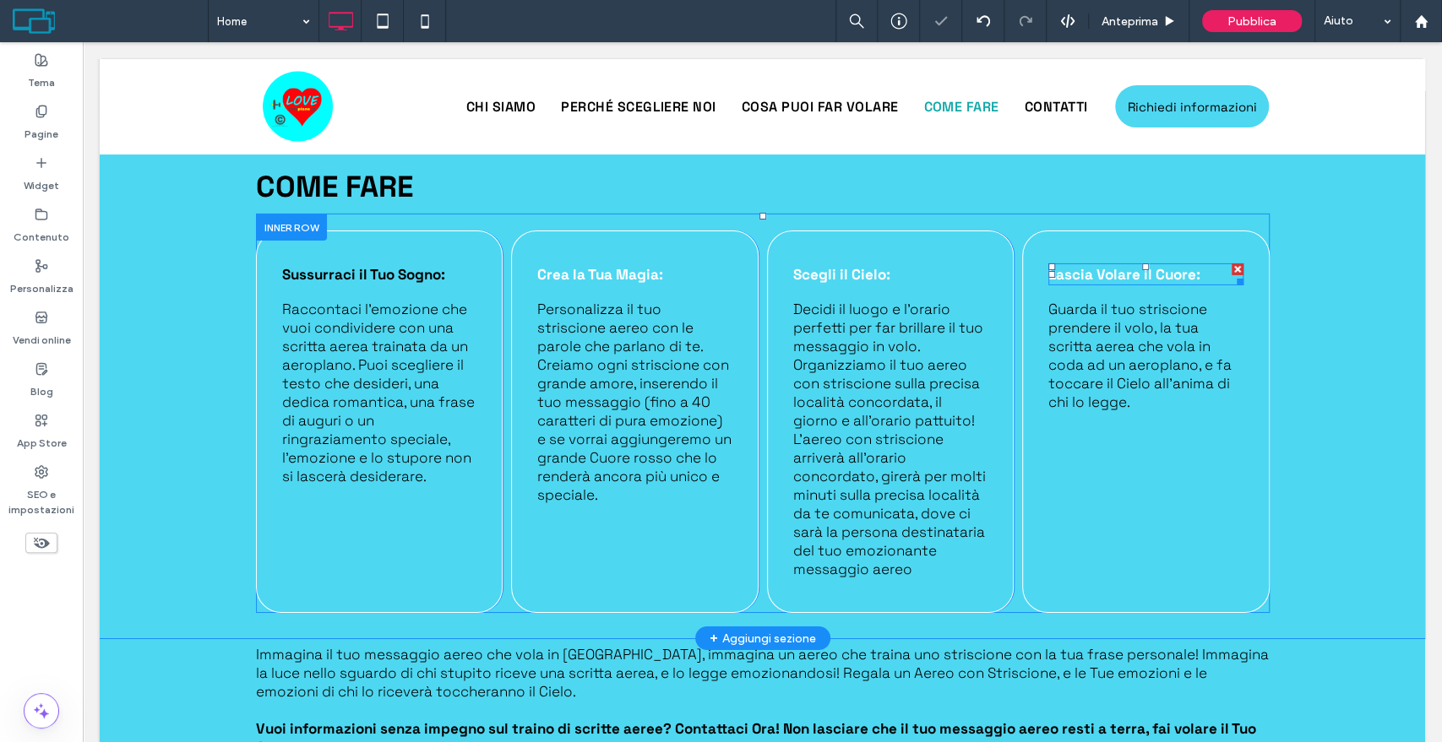
click at [1135, 265] on strong "Lascia Volare il Cuore:" at bounding box center [1124, 274] width 152 height 19
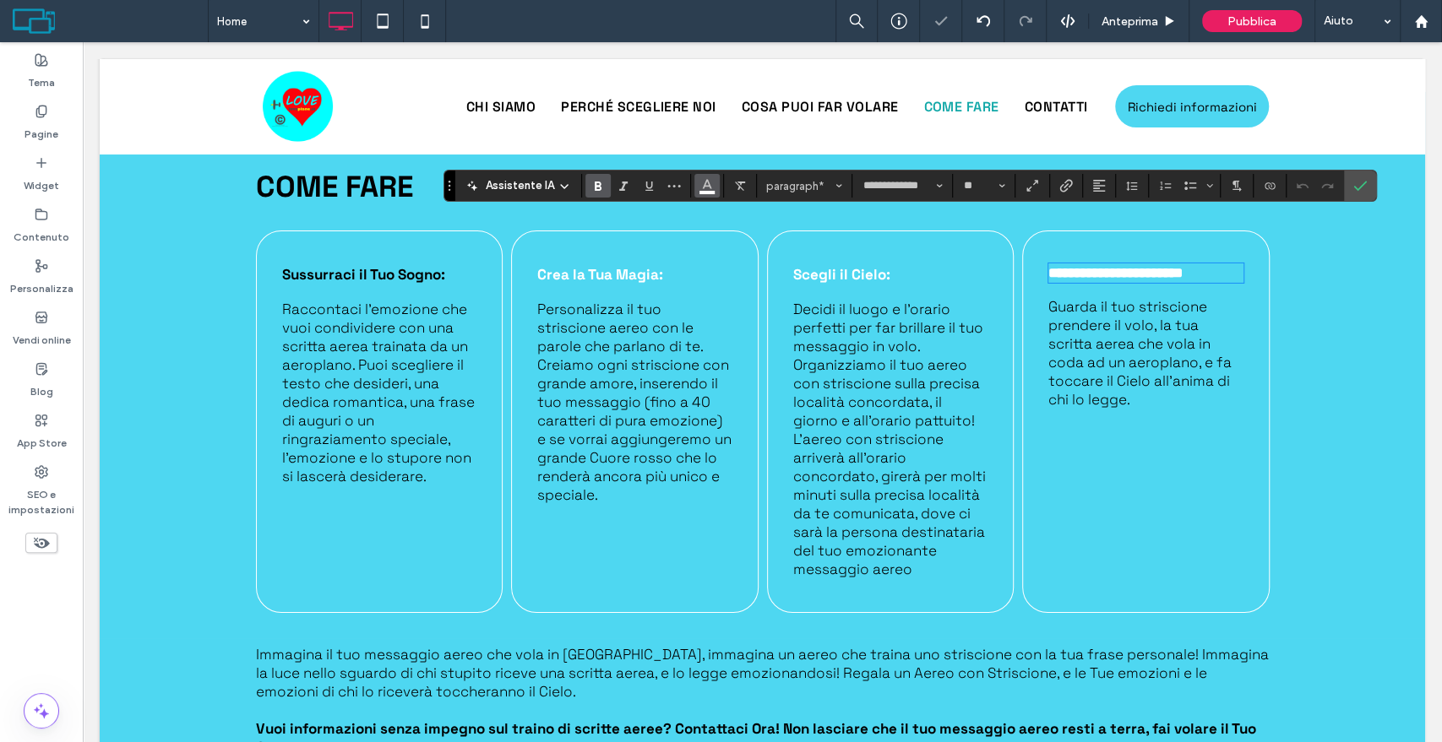
click at [701, 184] on icon "Colore" at bounding box center [707, 184] width 14 height 14
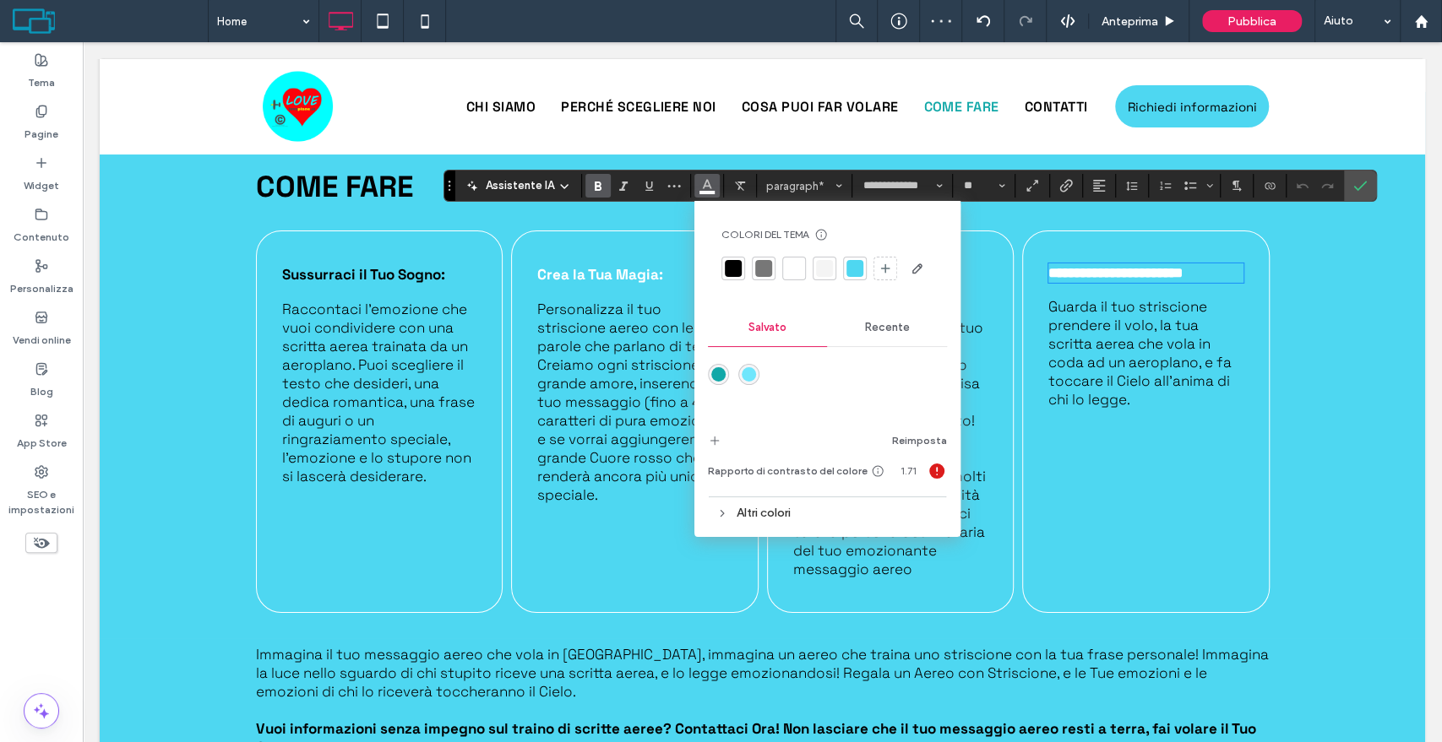
click at [733, 269] on div at bounding box center [733, 268] width 17 height 17
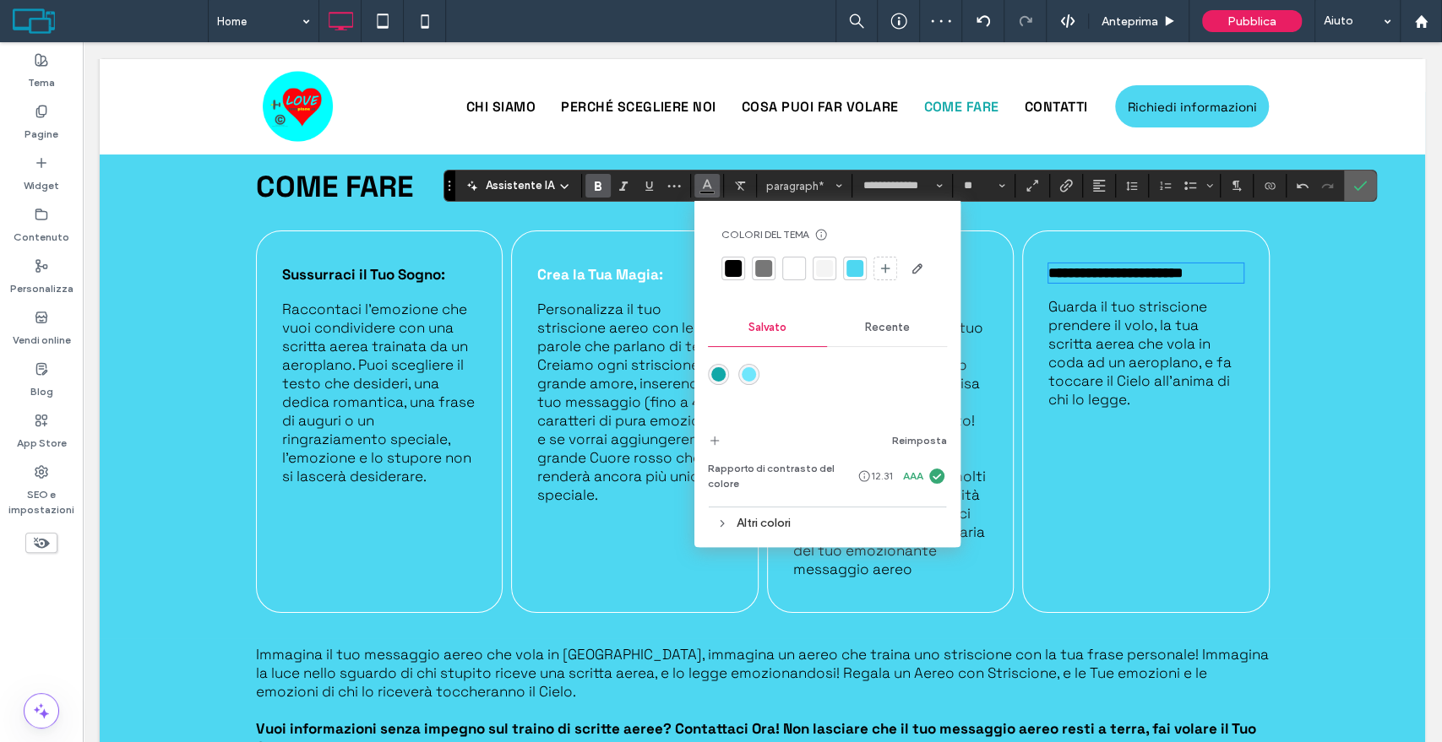
click at [1361, 188] on icon "Conferma" at bounding box center [1360, 186] width 14 height 14
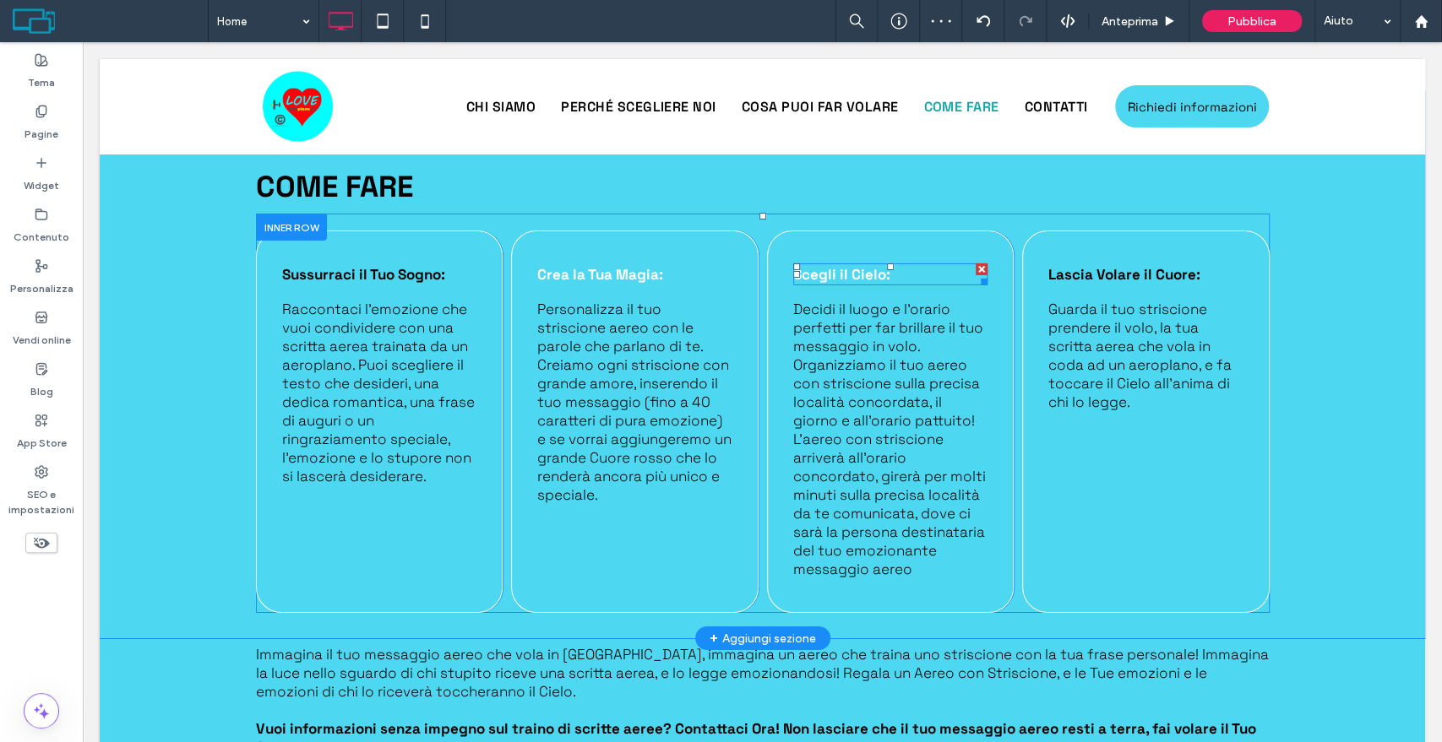
click at [865, 265] on strong "Scegli il Cielo:" at bounding box center [841, 274] width 97 height 19
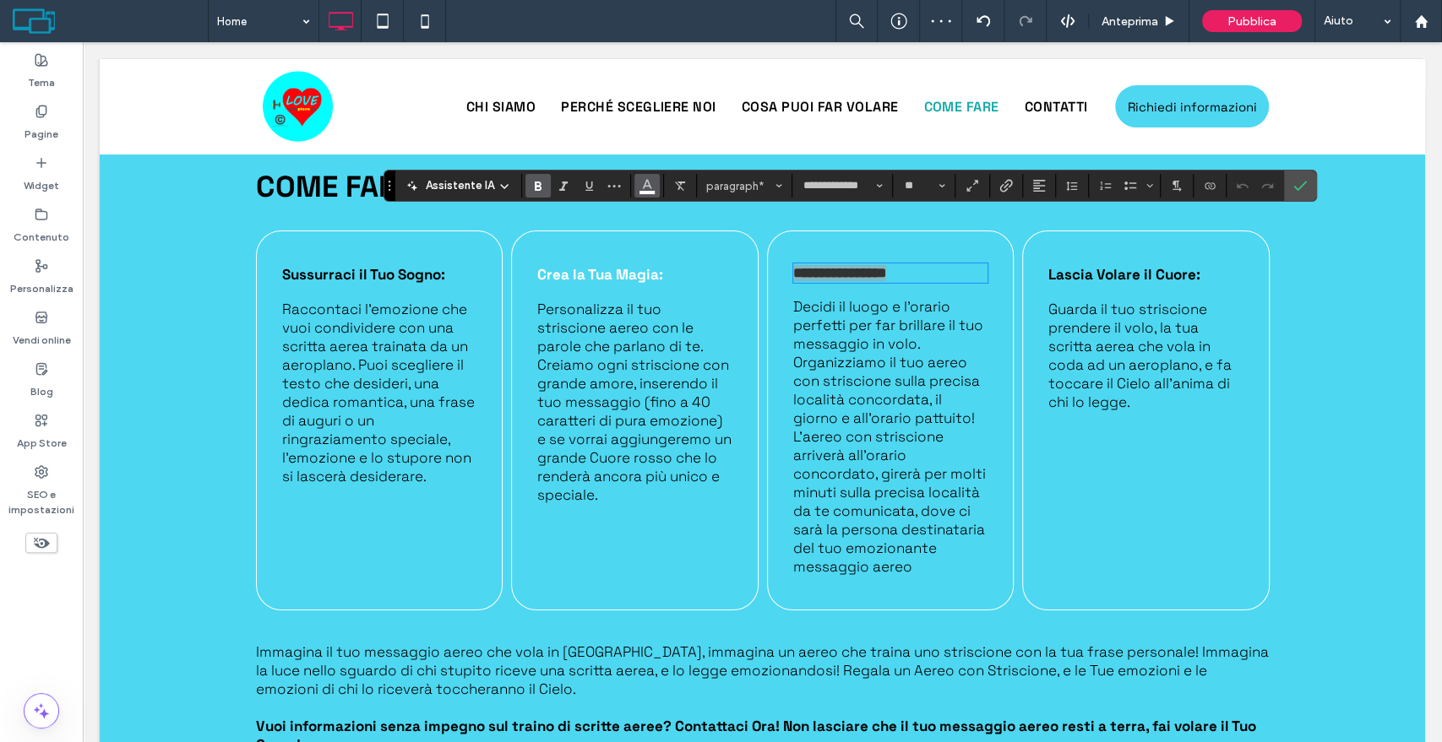
click at [645, 182] on use "Colore" at bounding box center [647, 184] width 9 height 9
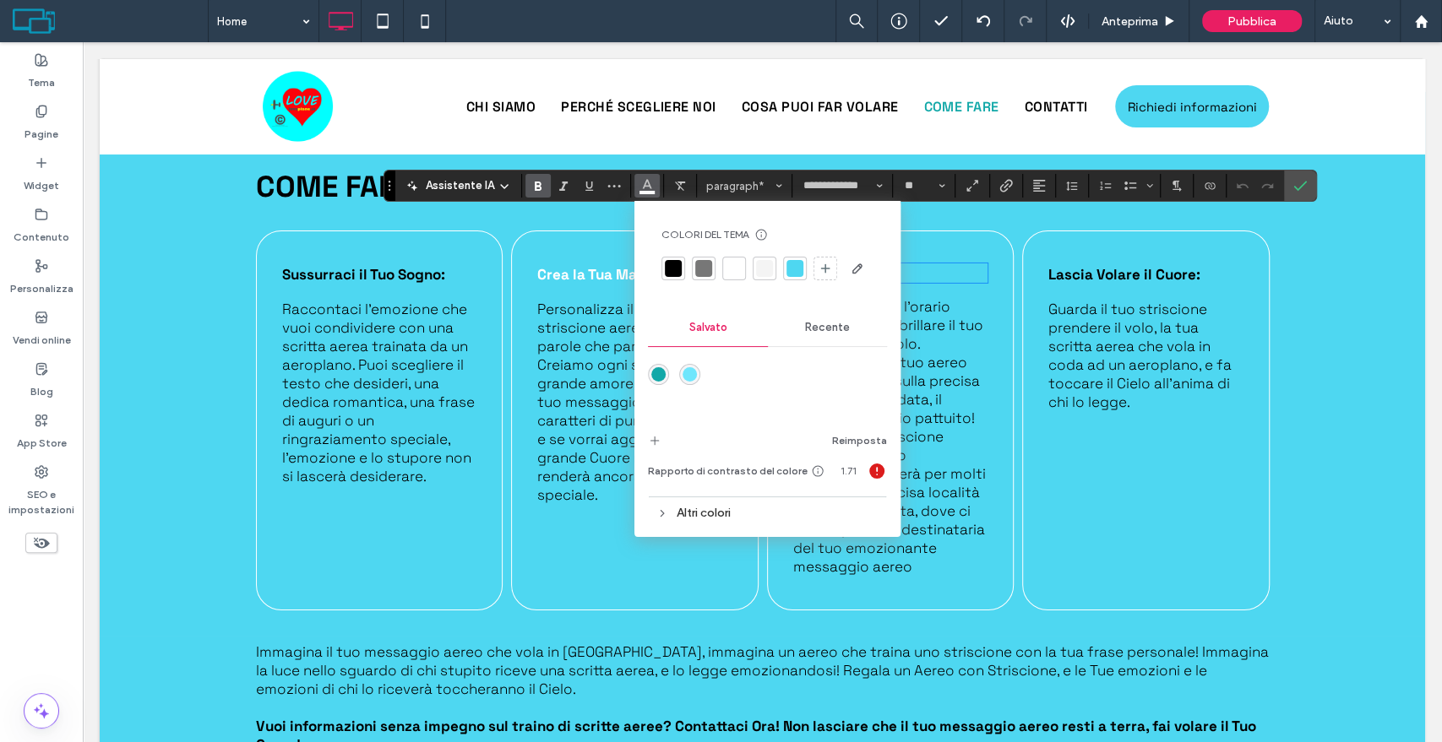
click at [671, 264] on div at bounding box center [673, 268] width 17 height 17
click at [1294, 186] on icon "Conferma" at bounding box center [1300, 186] width 14 height 14
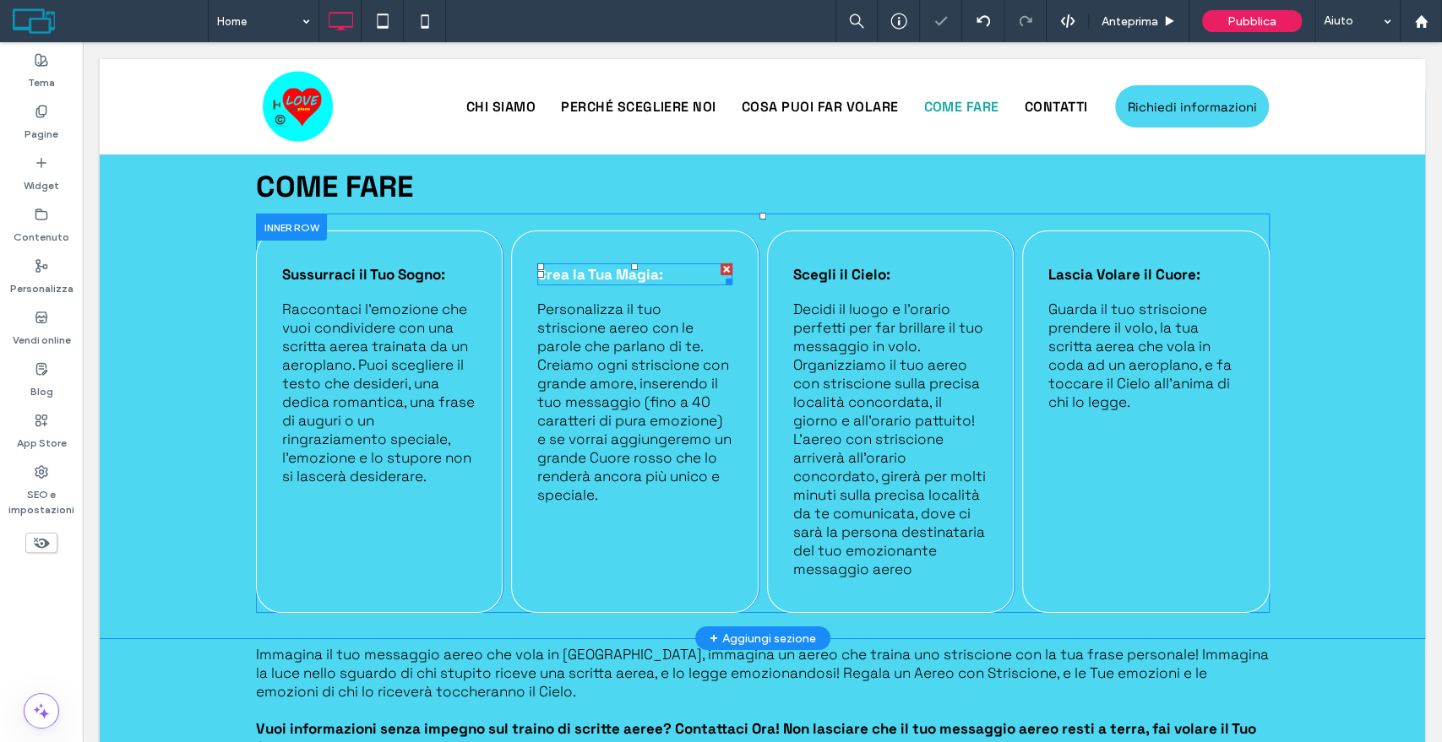
click at [564, 265] on strong "Crea la Tua Magia:" at bounding box center [600, 274] width 126 height 19
type input "**********"
type input "**"
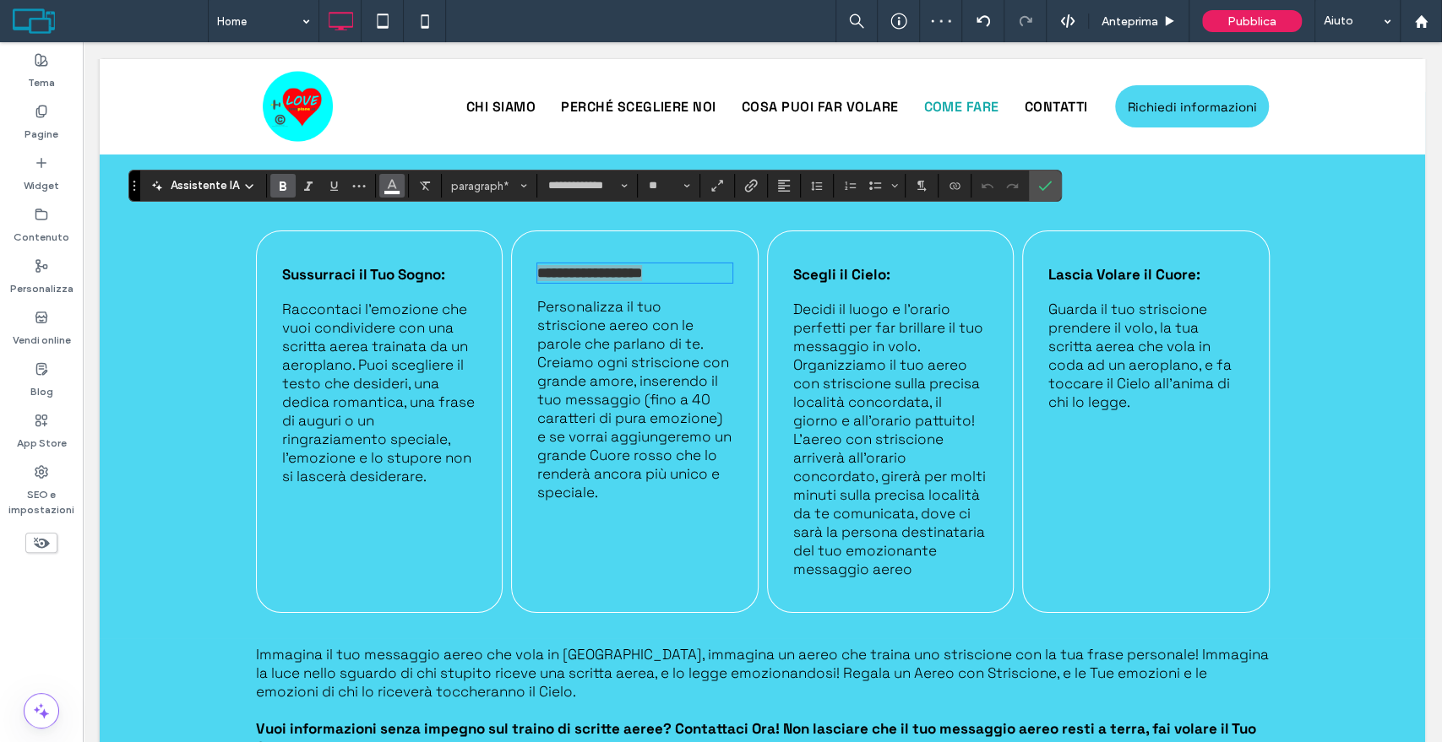
click at [388, 189] on icon "Colore" at bounding box center [392, 184] width 14 height 14
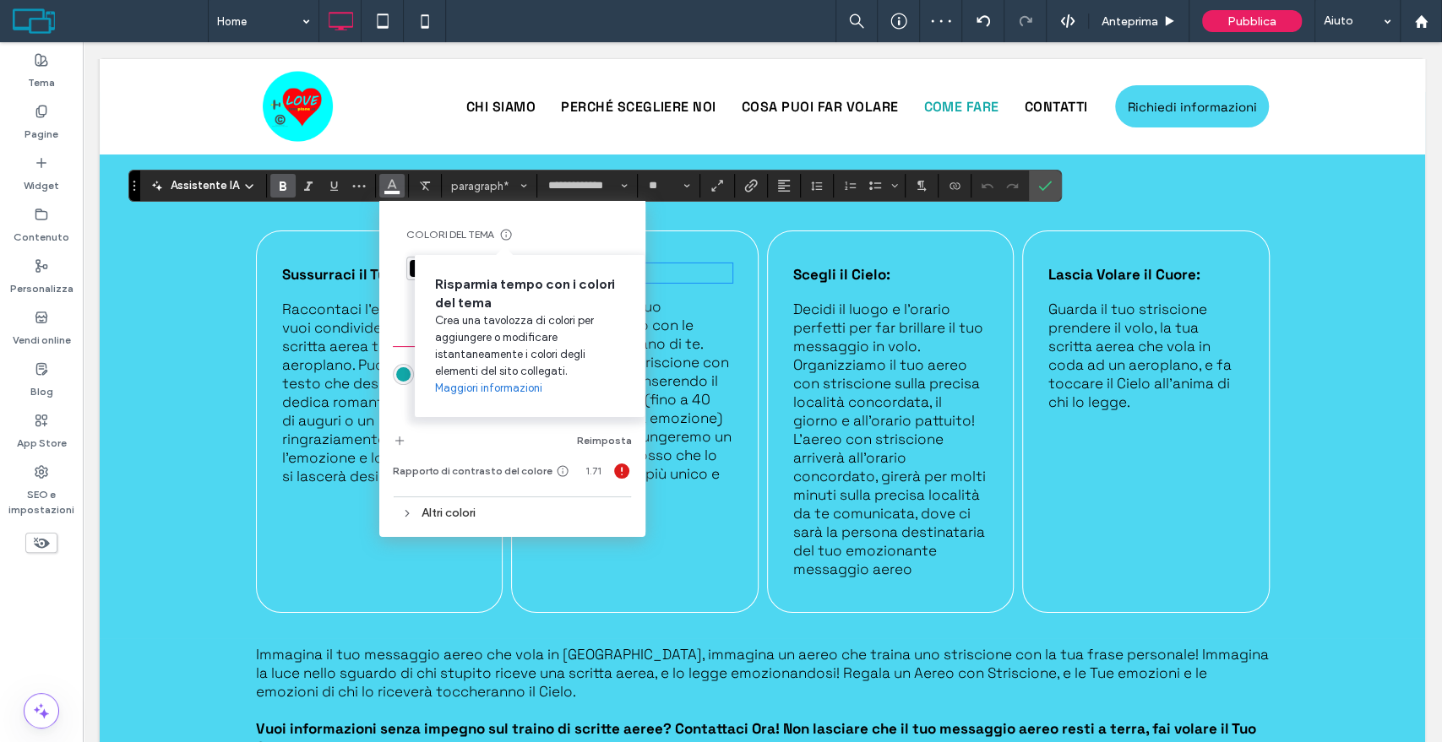
click at [415, 269] on div "Risparmia tempo con i colori del tema Crea una tavolozza di colori per aggiunge…" at bounding box center [530, 336] width 230 height 162
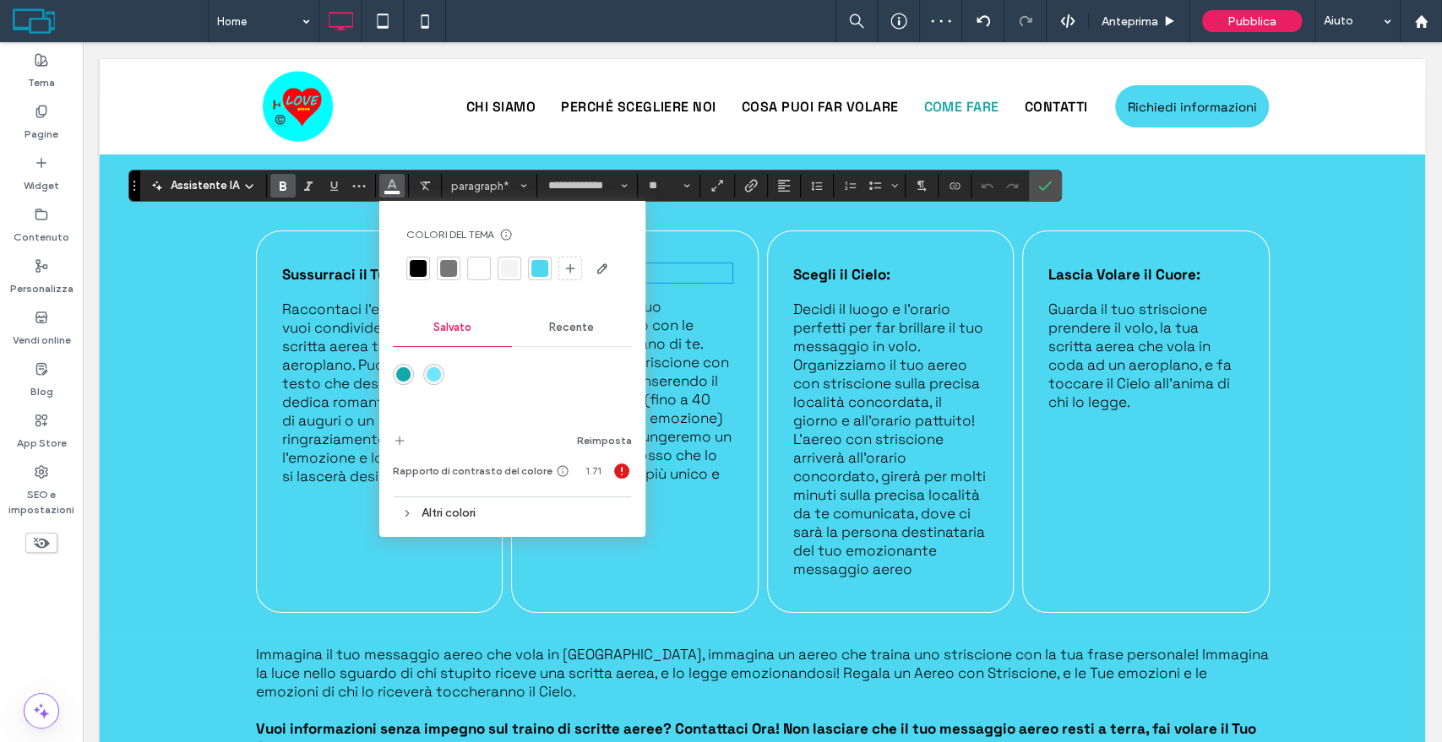
click at [410, 268] on div at bounding box center [418, 268] width 17 height 17
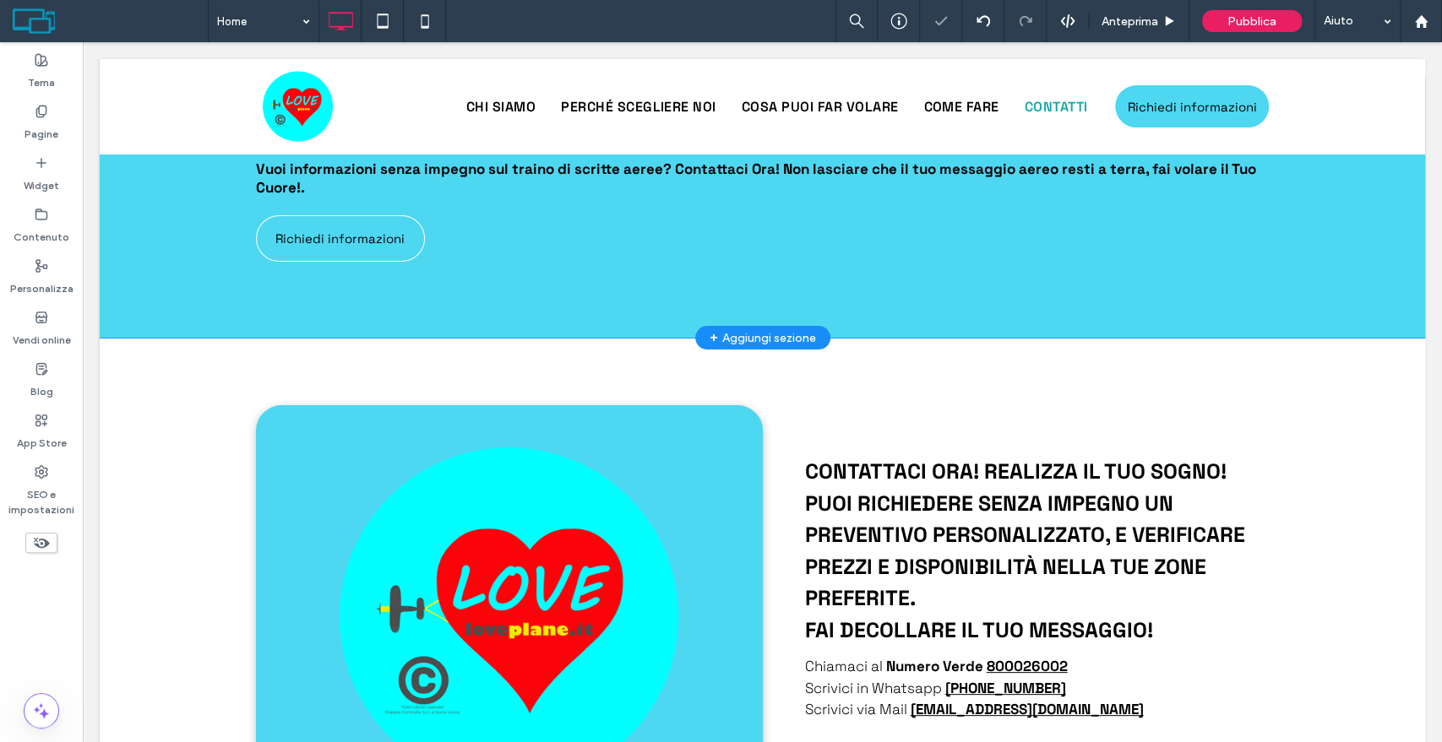
scroll to position [4670, 0]
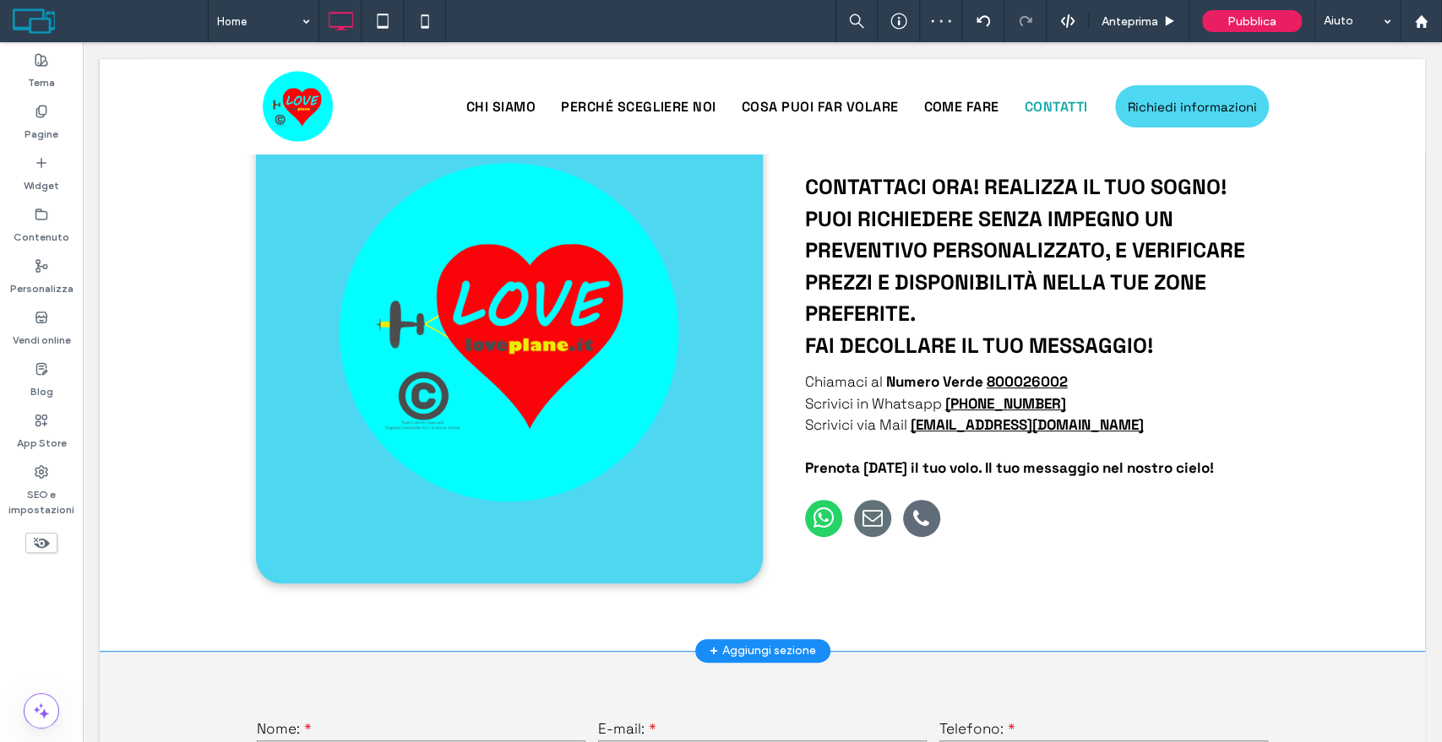
click at [671, 514] on div "Click To Paste" at bounding box center [509, 352] width 507 height 463
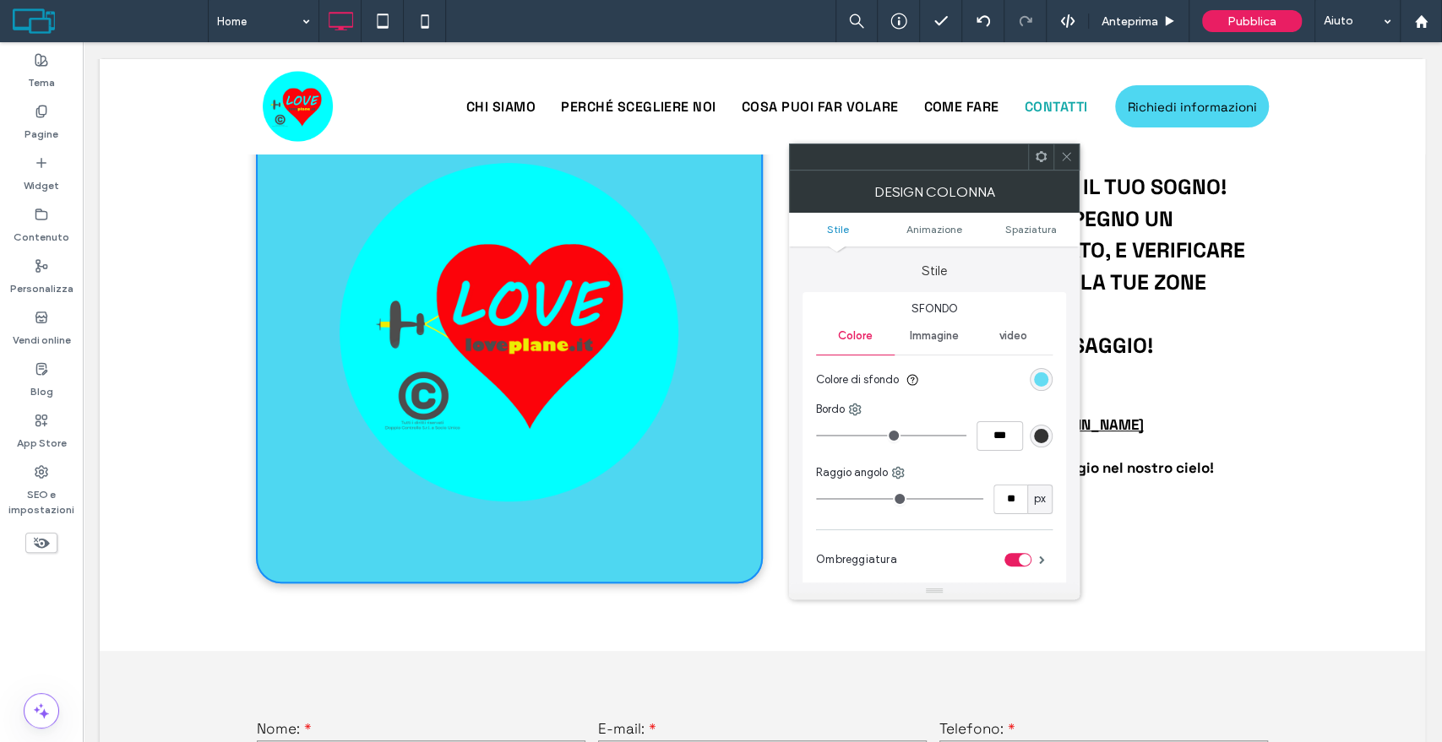
click at [1040, 382] on div "rgb(78, 215, 241)" at bounding box center [1041, 379] width 14 height 14
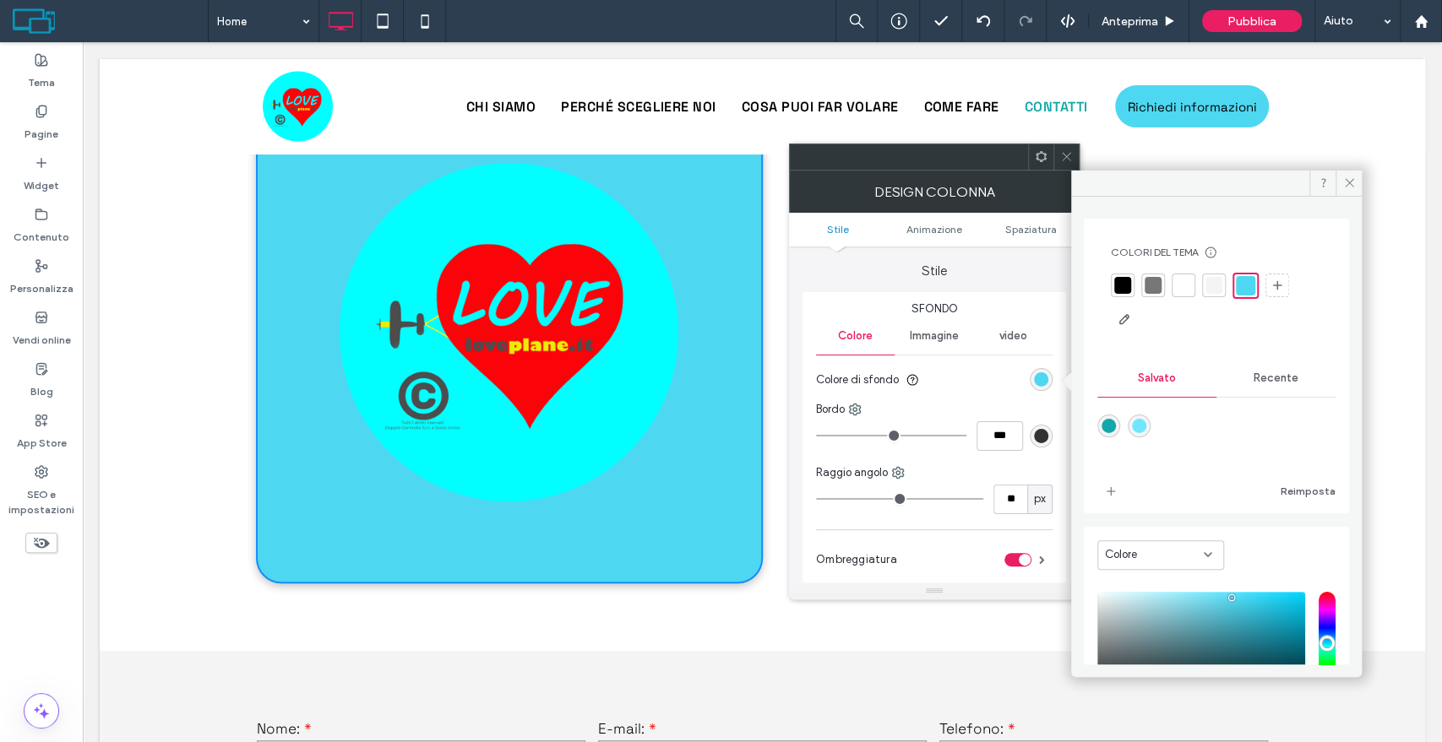
click at [1189, 279] on div at bounding box center [1183, 285] width 17 height 17
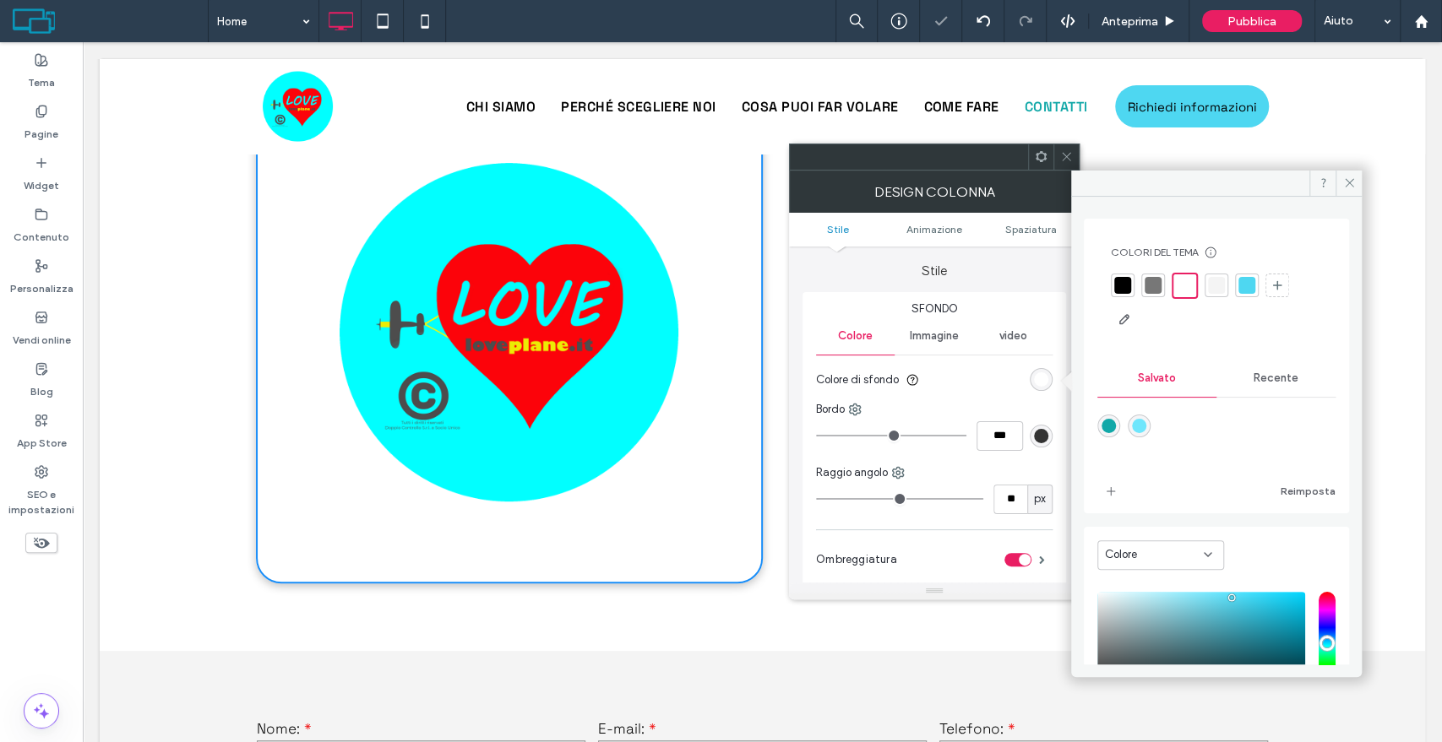
click at [1058, 149] on div at bounding box center [1065, 156] width 25 height 25
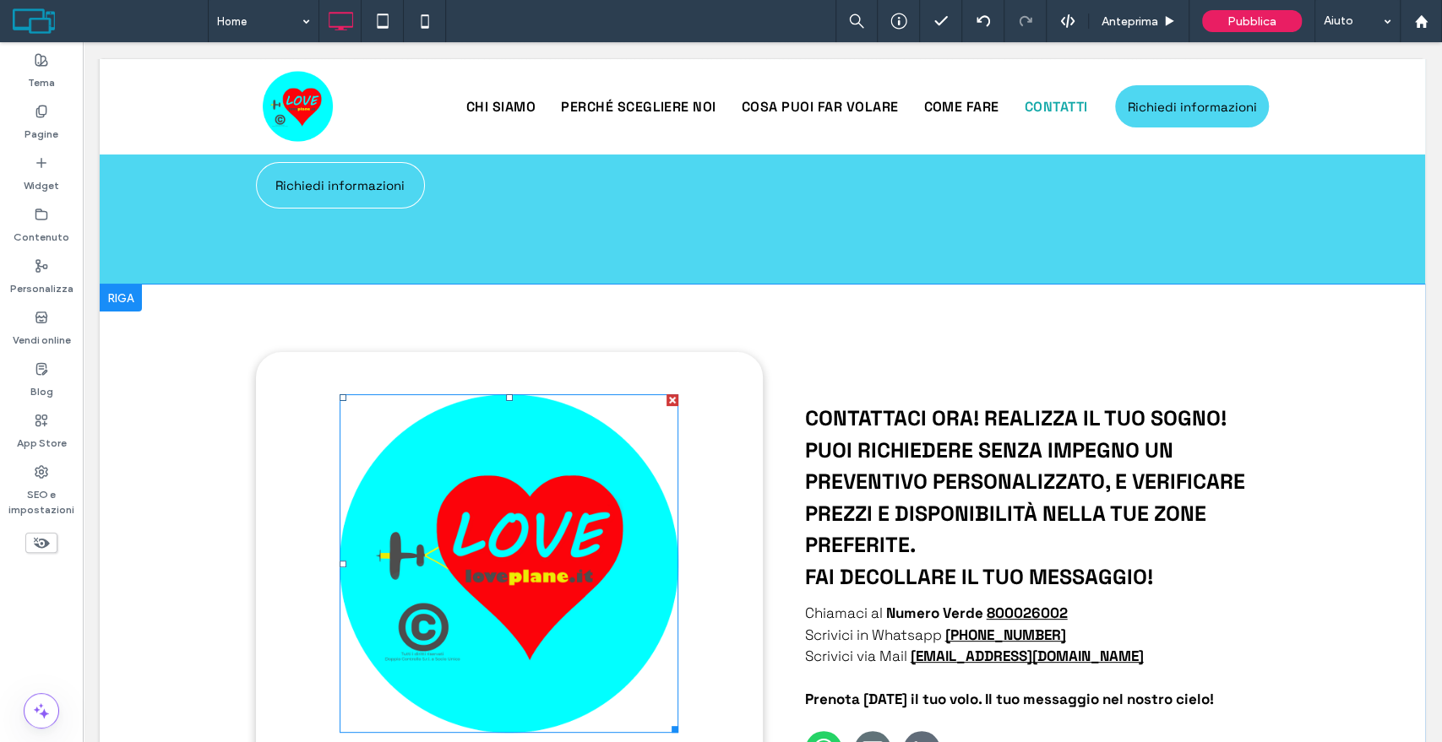
scroll to position [4482, 0]
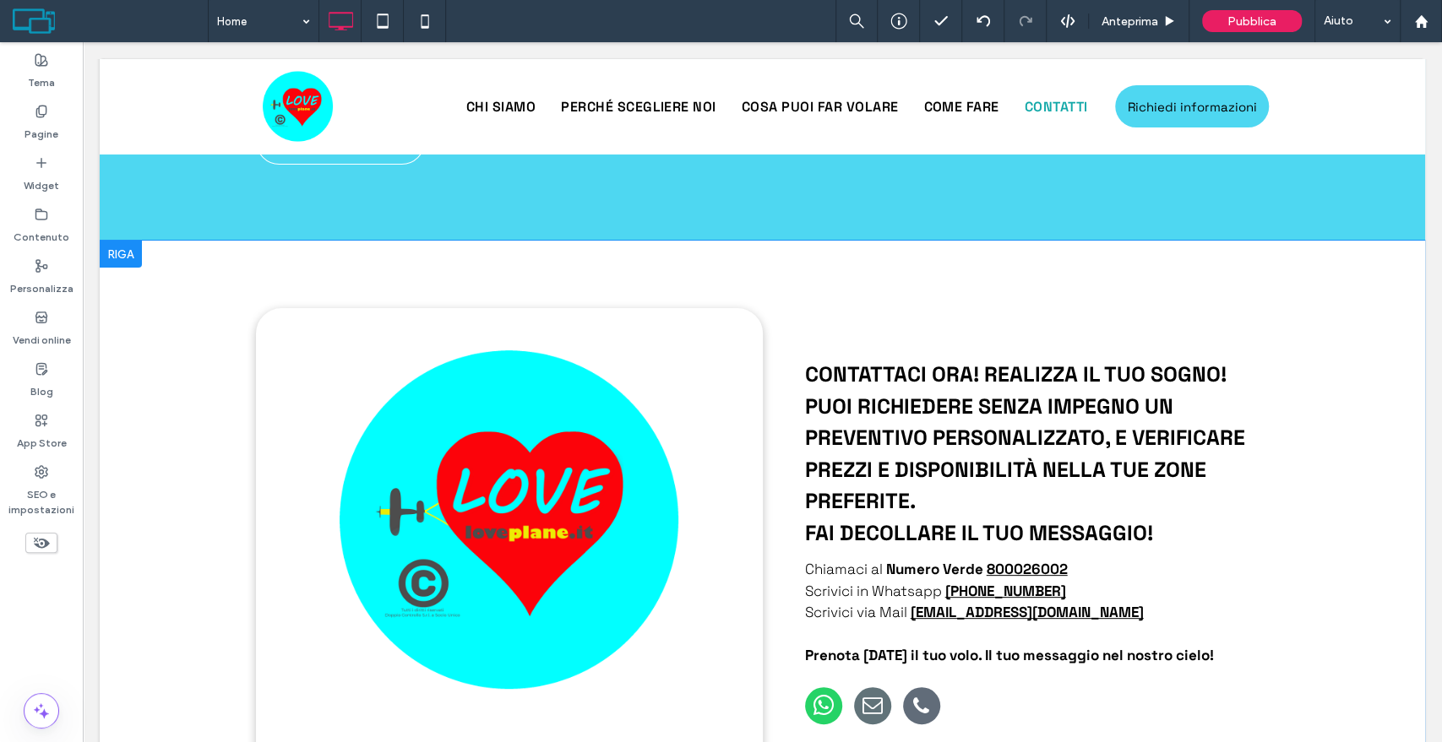
click at [748, 547] on div "Click To Paste" at bounding box center [509, 539] width 507 height 463
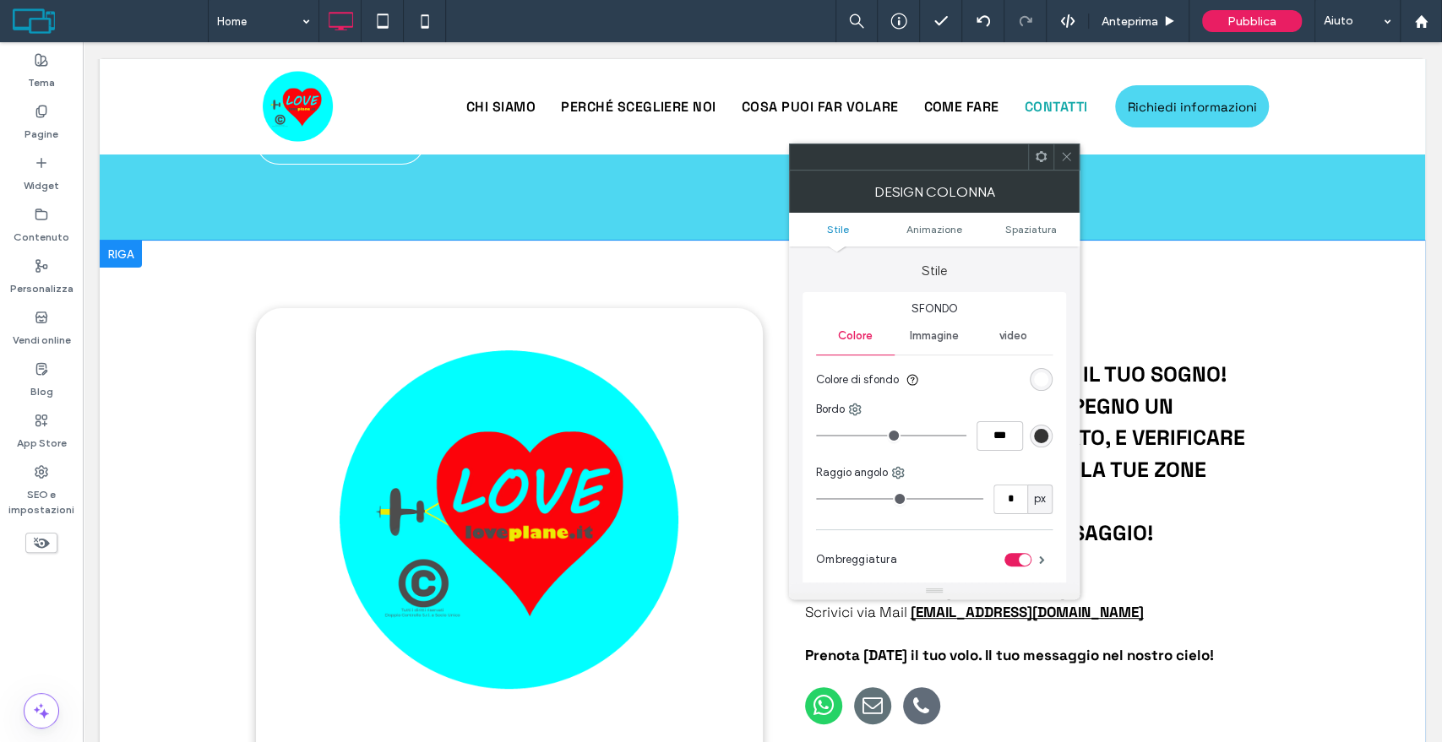
type input "**"
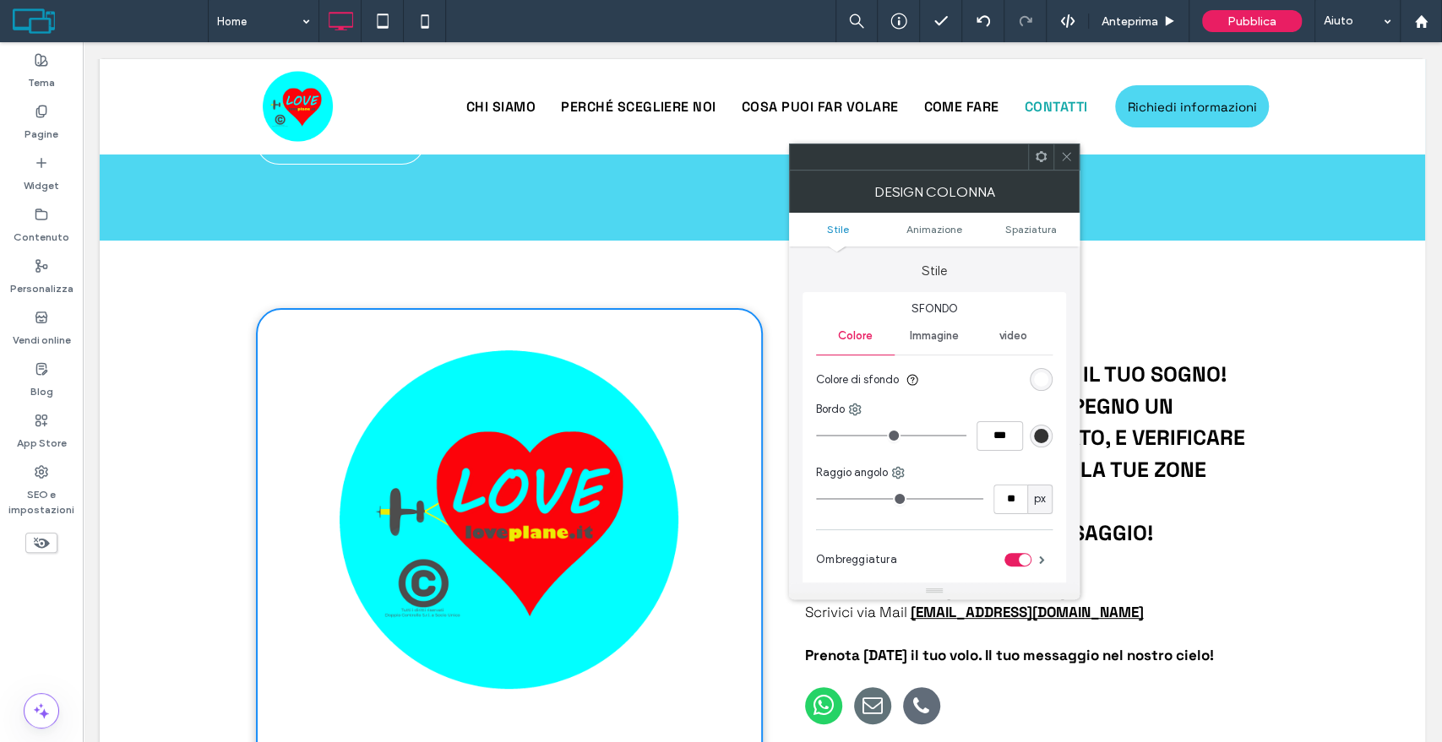
click at [1019, 557] on div "toggle" at bounding box center [1025, 560] width 12 height 12
click at [1061, 164] on span at bounding box center [1066, 156] width 13 height 25
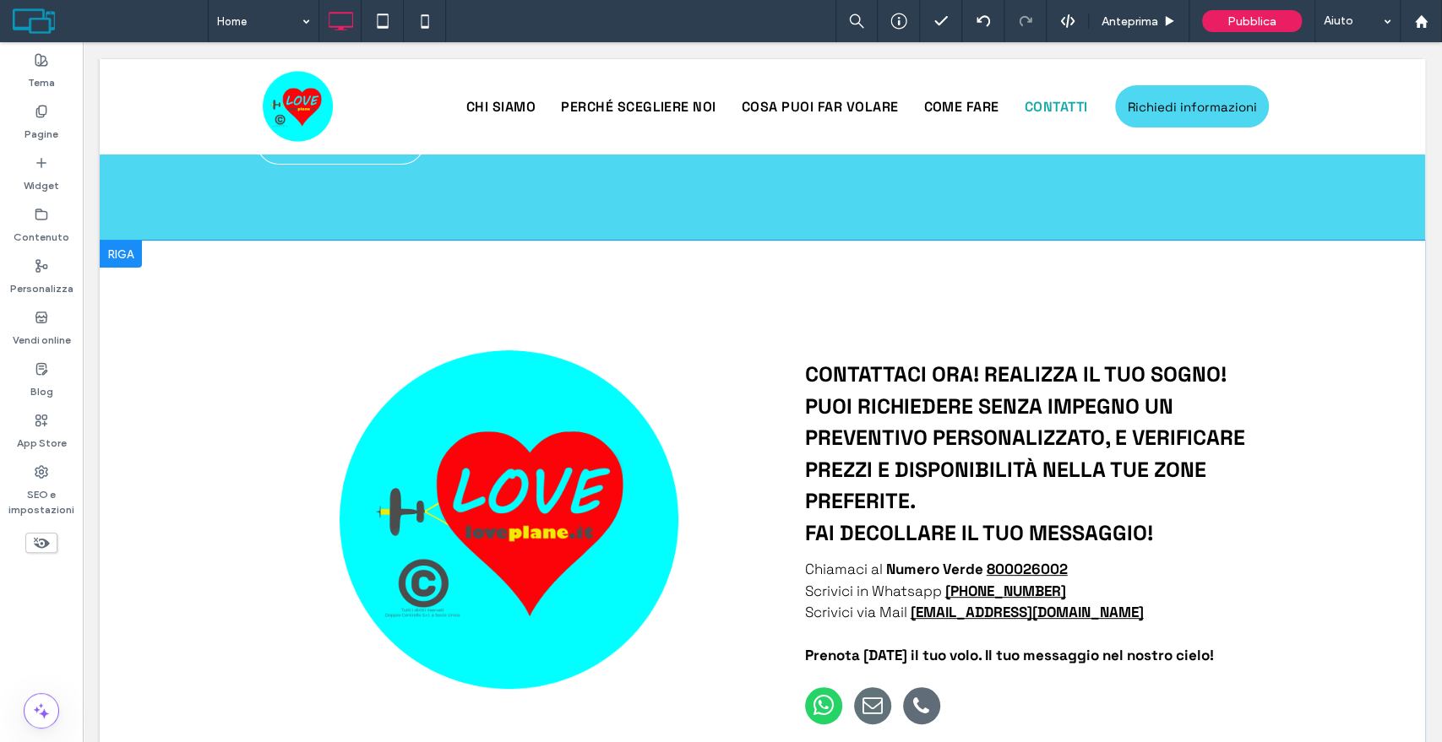
click at [690, 667] on div "Click To Paste" at bounding box center [509, 539] width 507 height 463
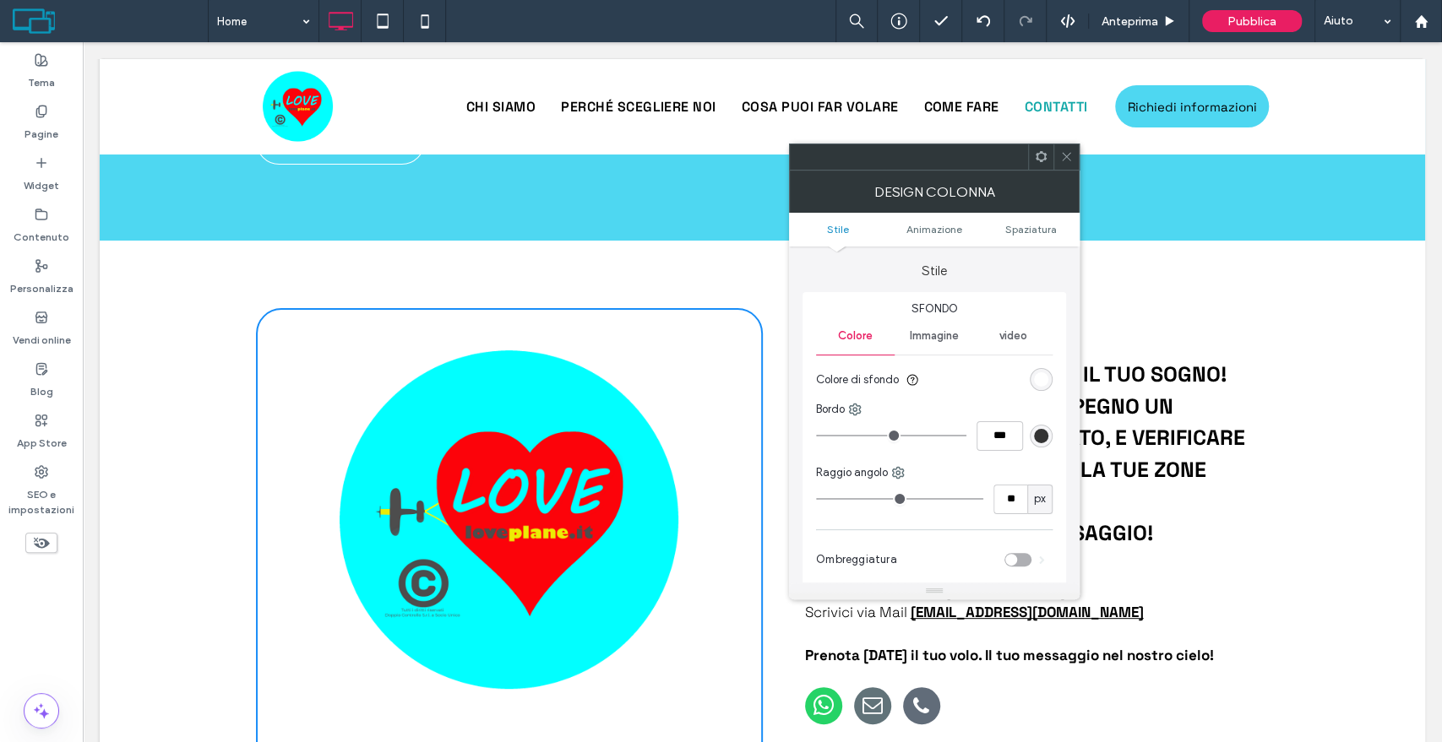
click at [1041, 433] on div "rgb(51, 51, 51)" at bounding box center [1041, 436] width 14 height 14
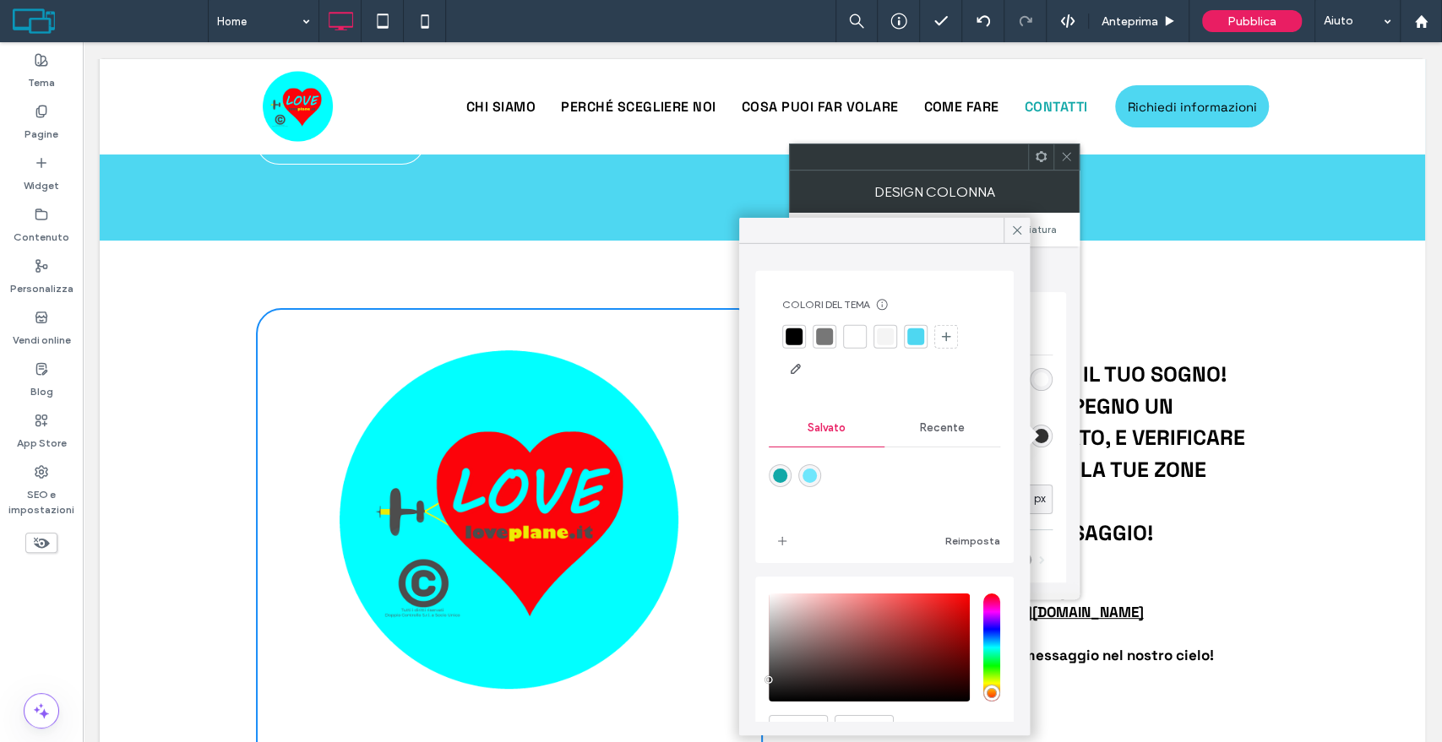
click at [793, 333] on div at bounding box center [793, 337] width 17 height 17
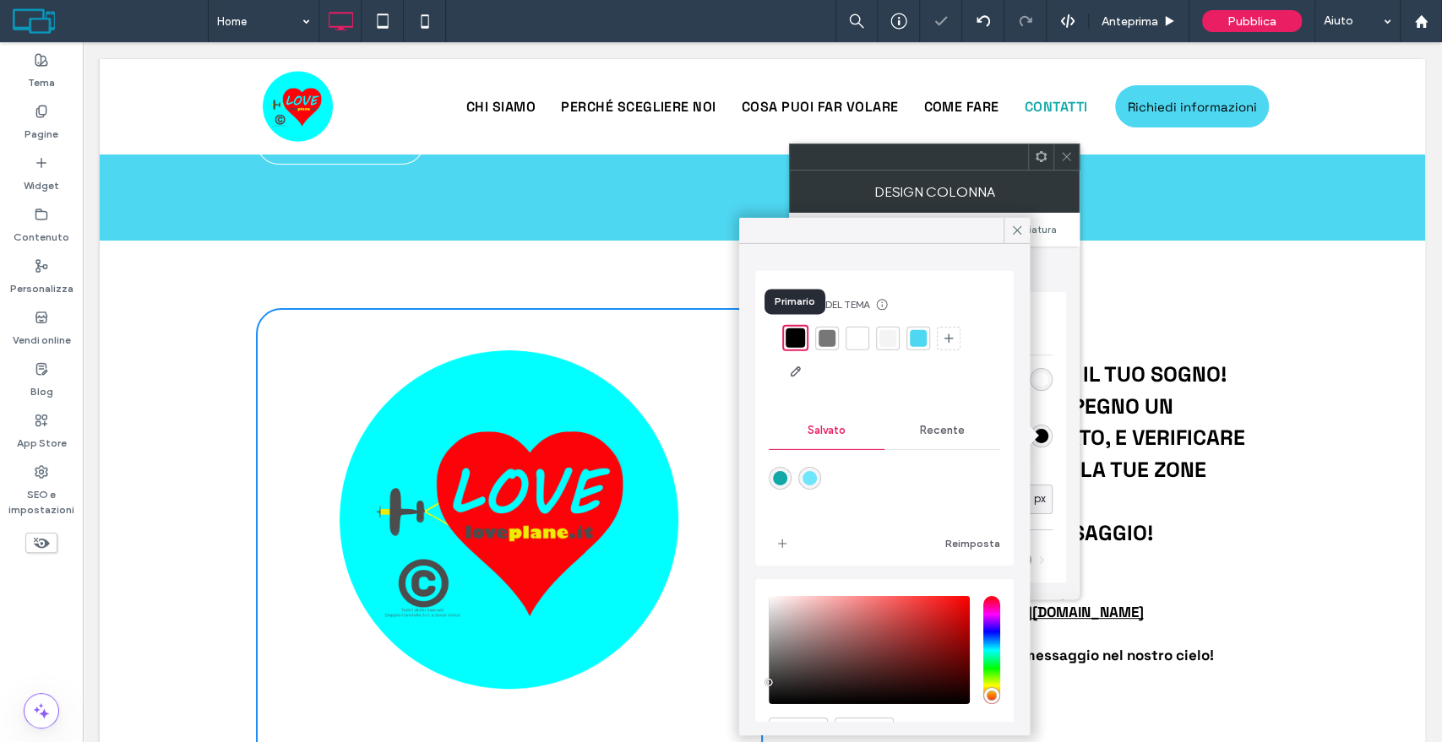
type input "*"
type input "***"
click at [1010, 234] on icon at bounding box center [1016, 230] width 15 height 15
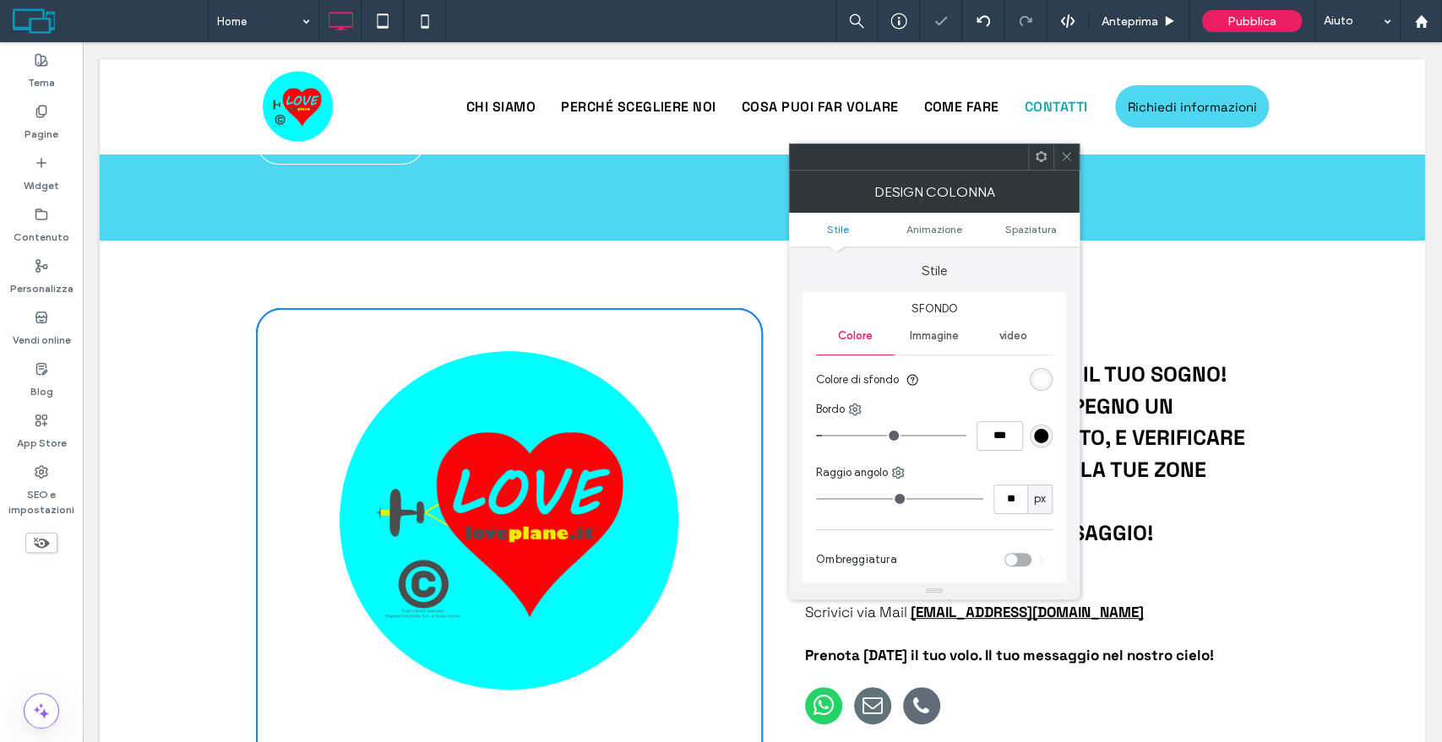
click at [1063, 164] on span at bounding box center [1066, 156] width 13 height 25
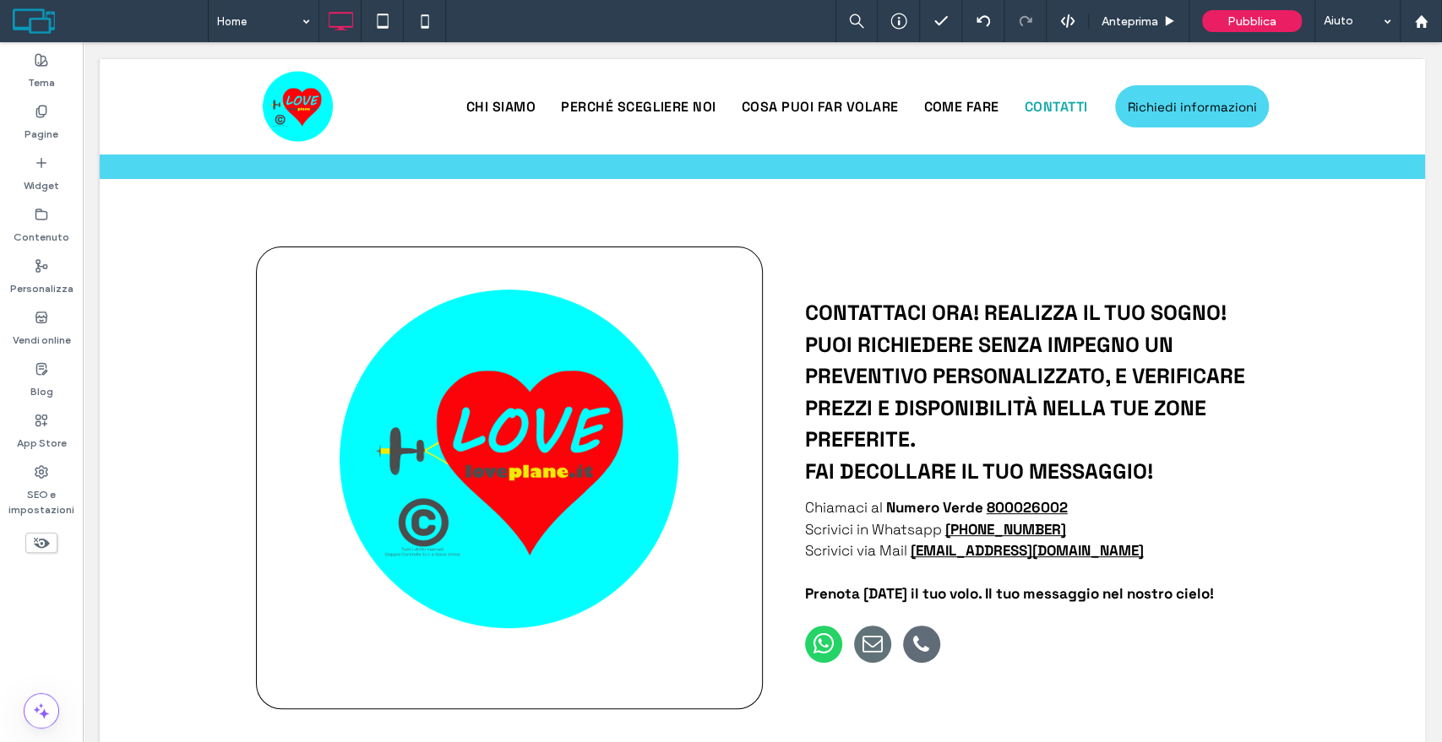
scroll to position [4571, 0]
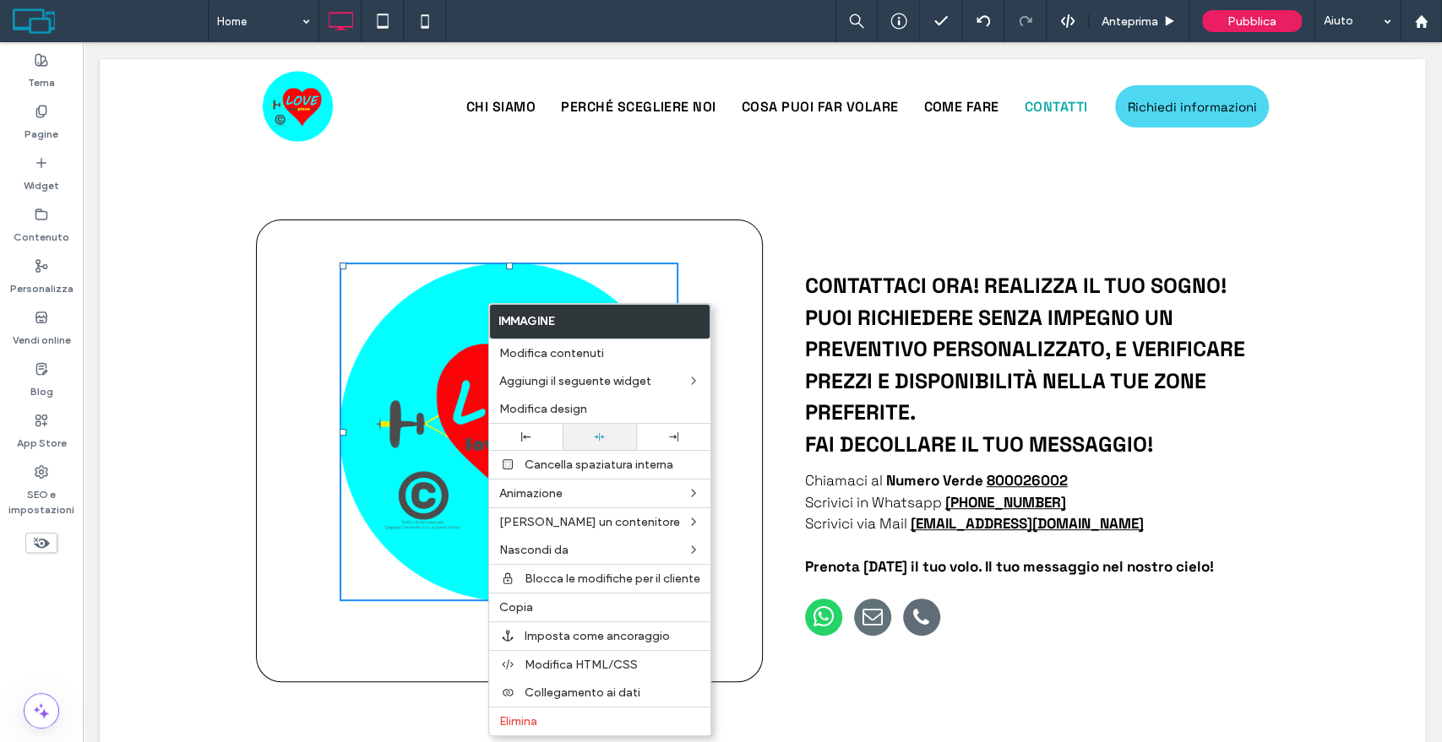
click at [590, 438] on div at bounding box center [599, 437] width 57 height 11
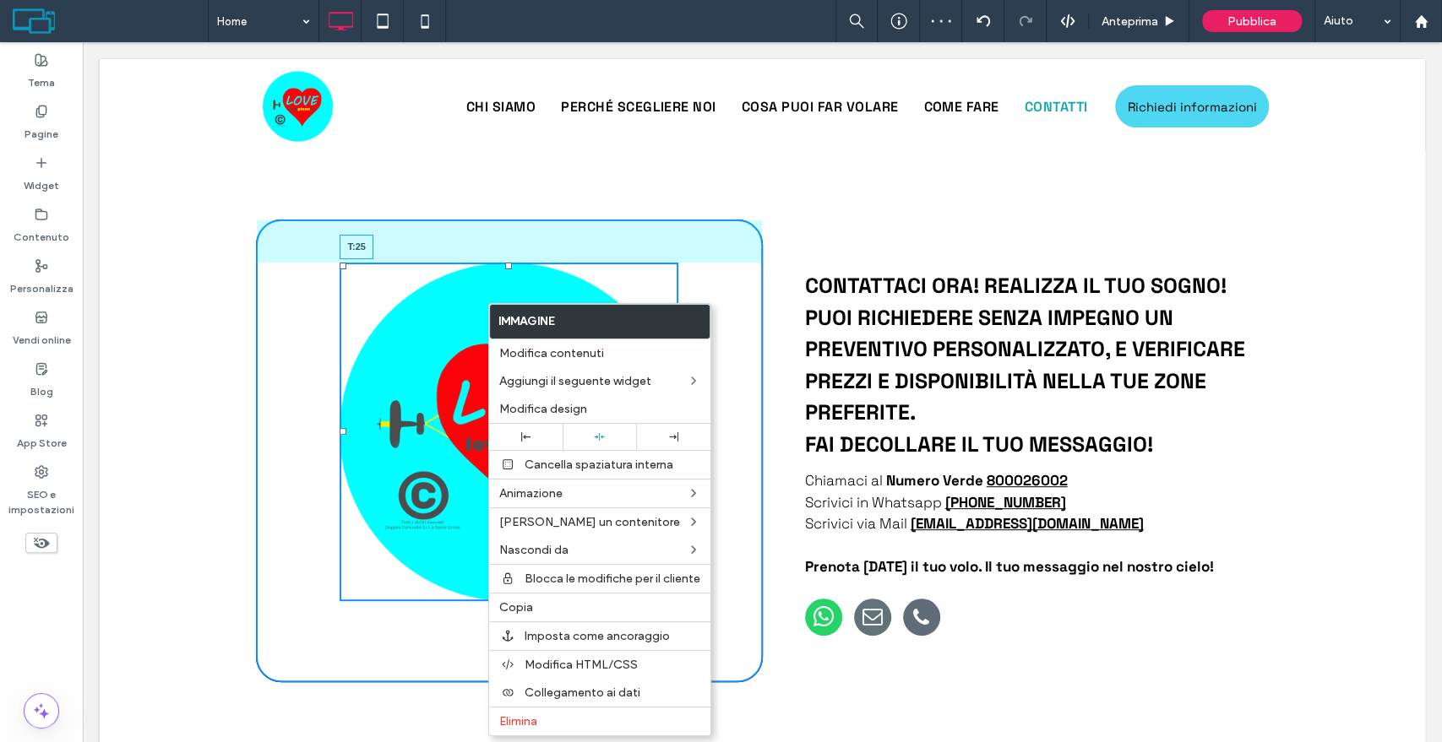
drag, startPoint x: 503, startPoint y: 220, endPoint x: 501, endPoint y: 241, distance: 21.2
click at [505, 263] on div at bounding box center [508, 266] width 7 height 7
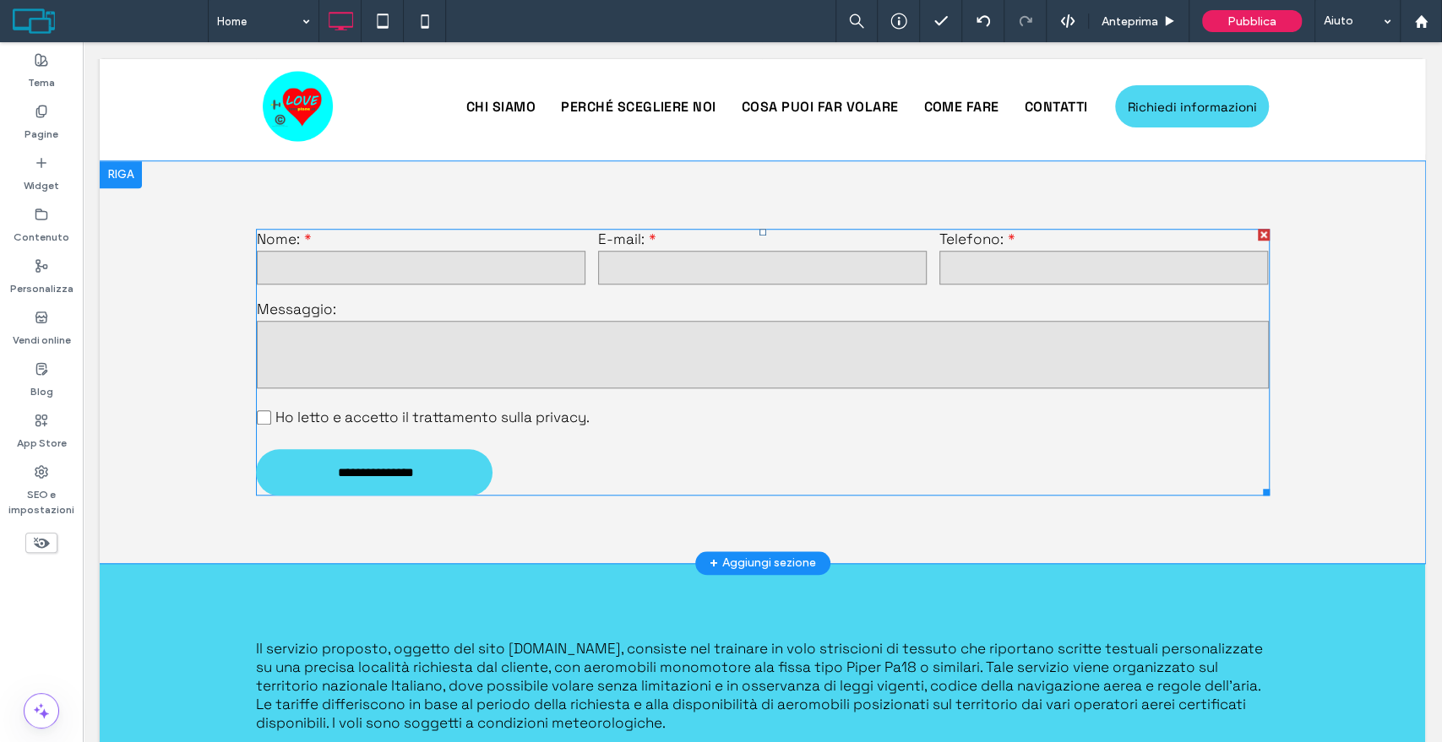
scroll to position [5236, 0]
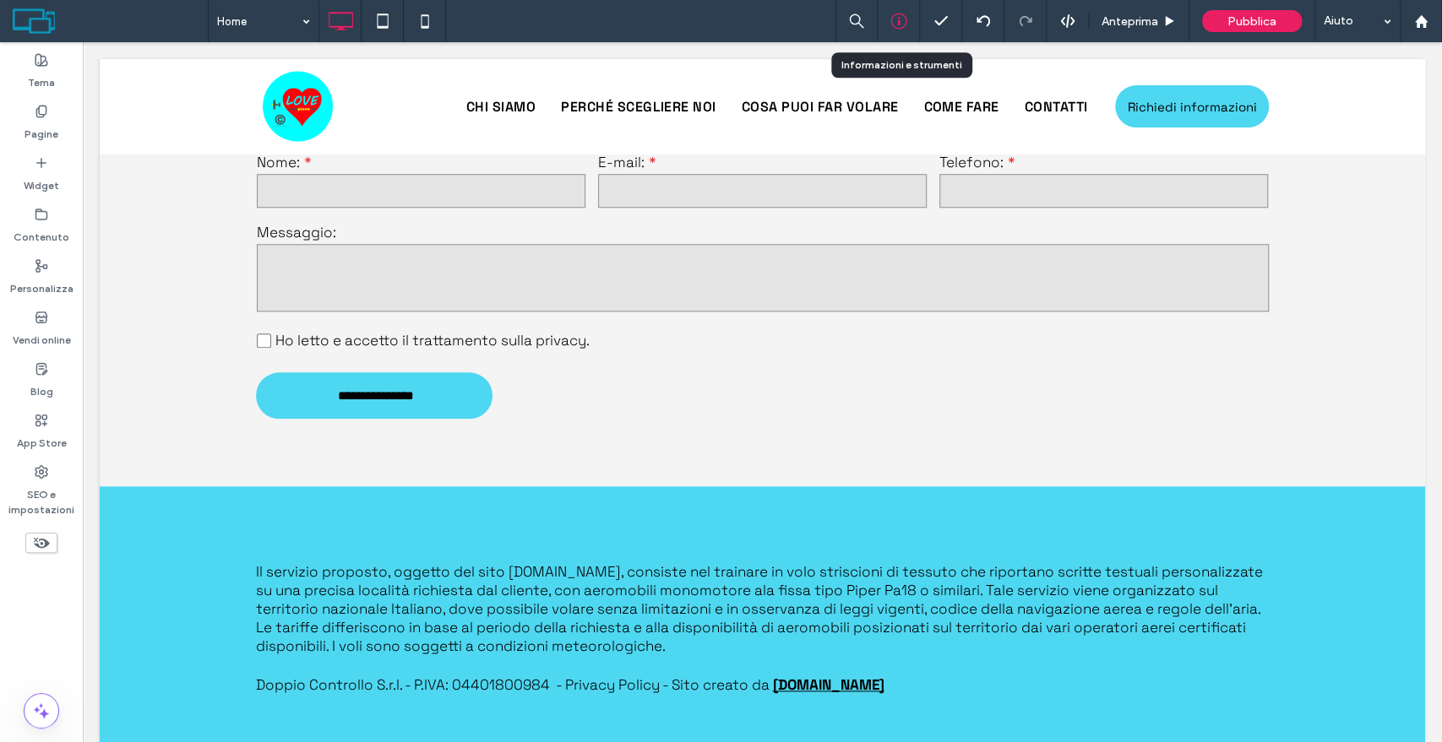
click at [905, 22] on icon at bounding box center [898, 21] width 17 height 17
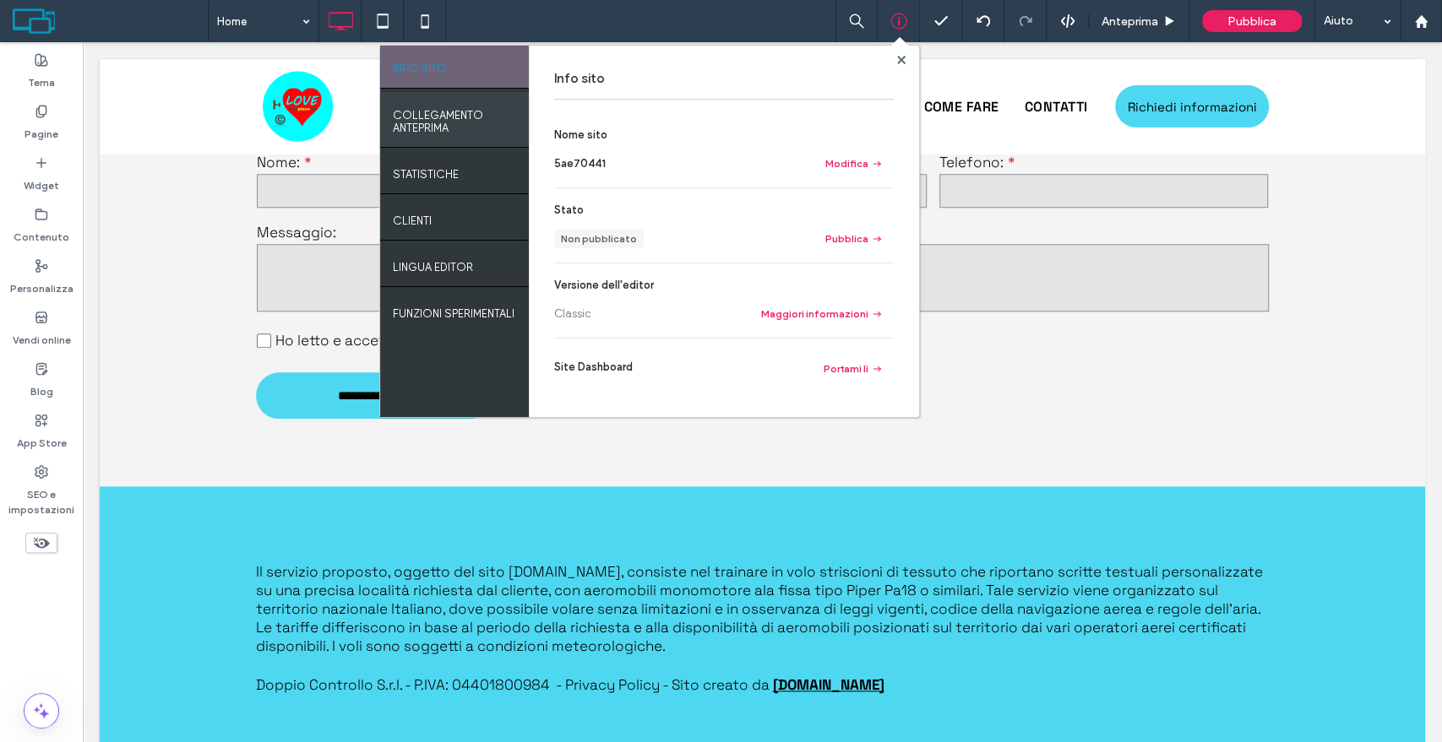
click at [414, 114] on label "COLLEGAMENTO ANTEPRIMA" at bounding box center [454, 118] width 123 height 34
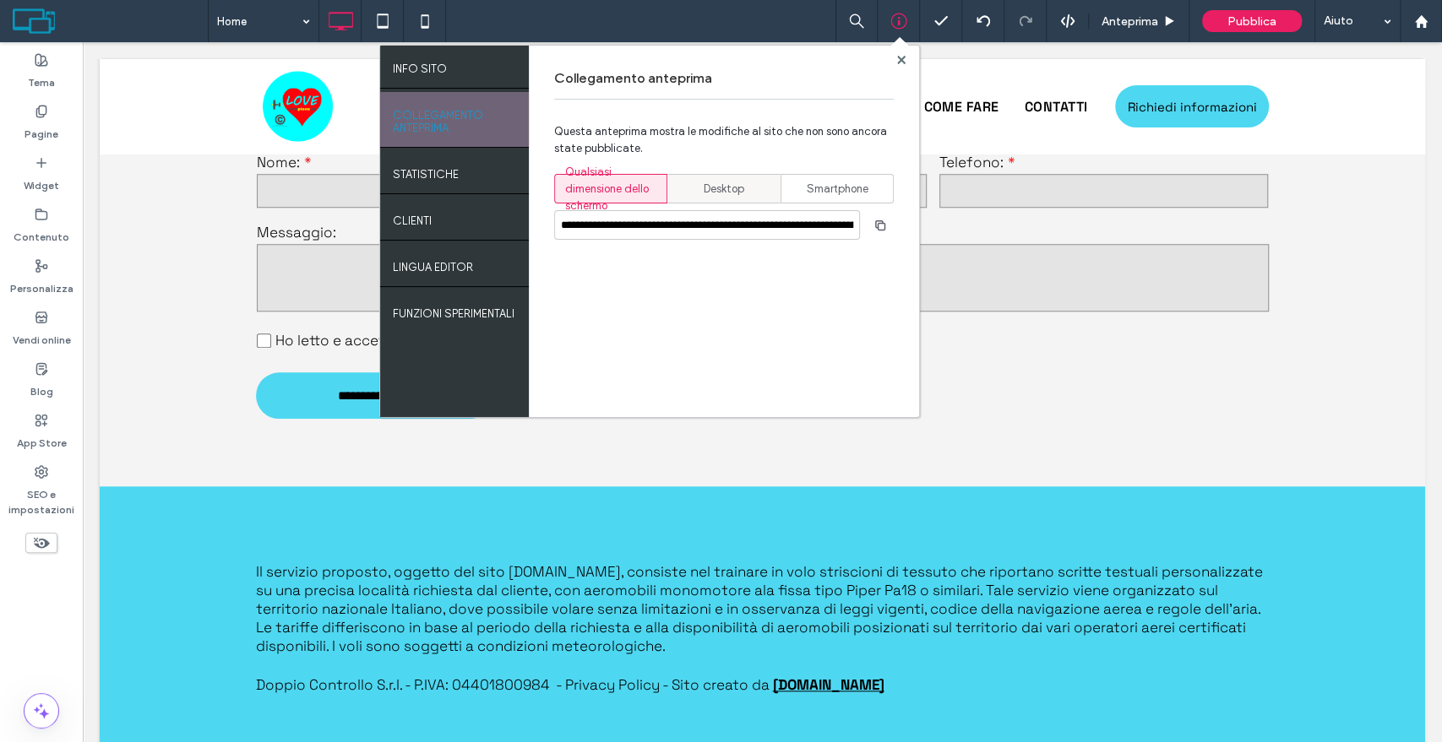
click at [705, 187] on span "Desktop" at bounding box center [724, 189] width 41 height 17
type input "**********"
click at [877, 219] on icon "button" at bounding box center [880, 226] width 14 height 14
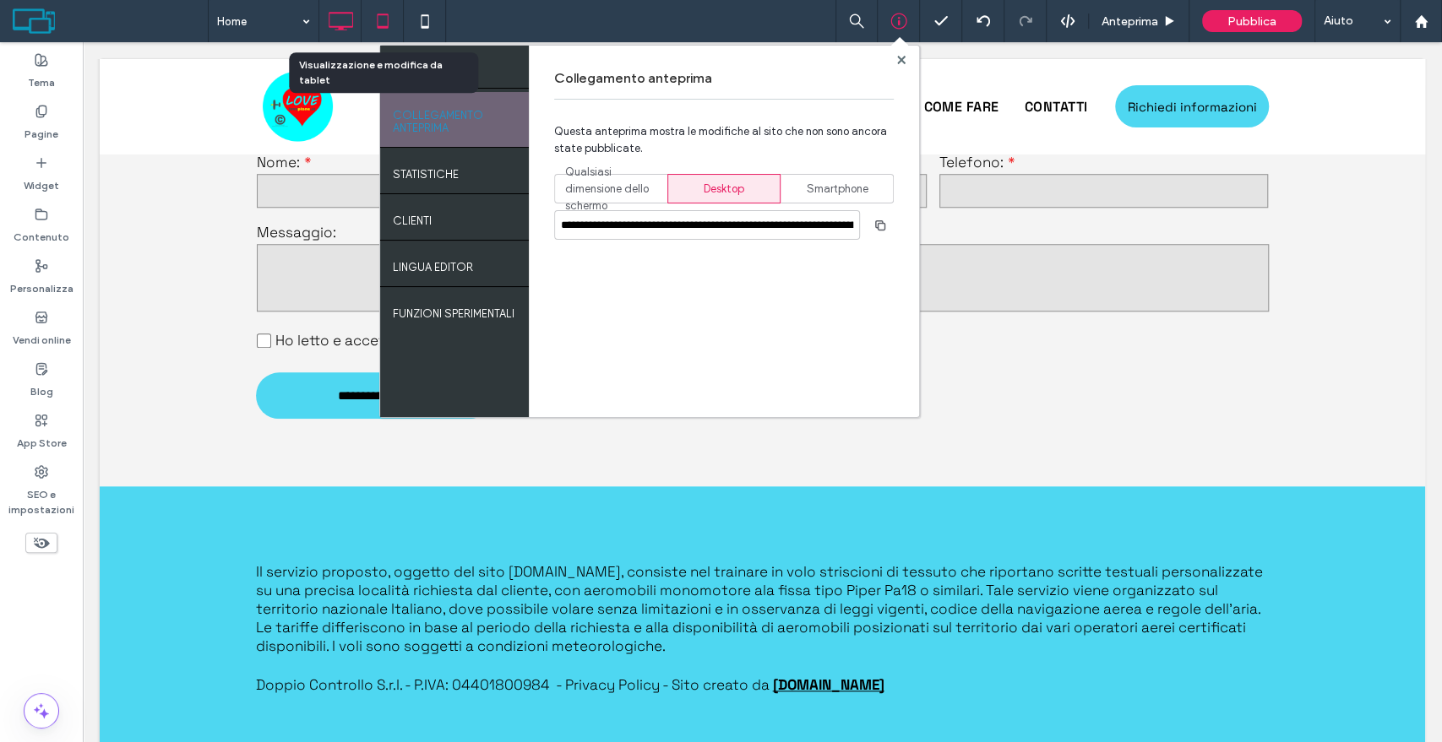
click at [389, 22] on icon at bounding box center [383, 21] width 34 height 34
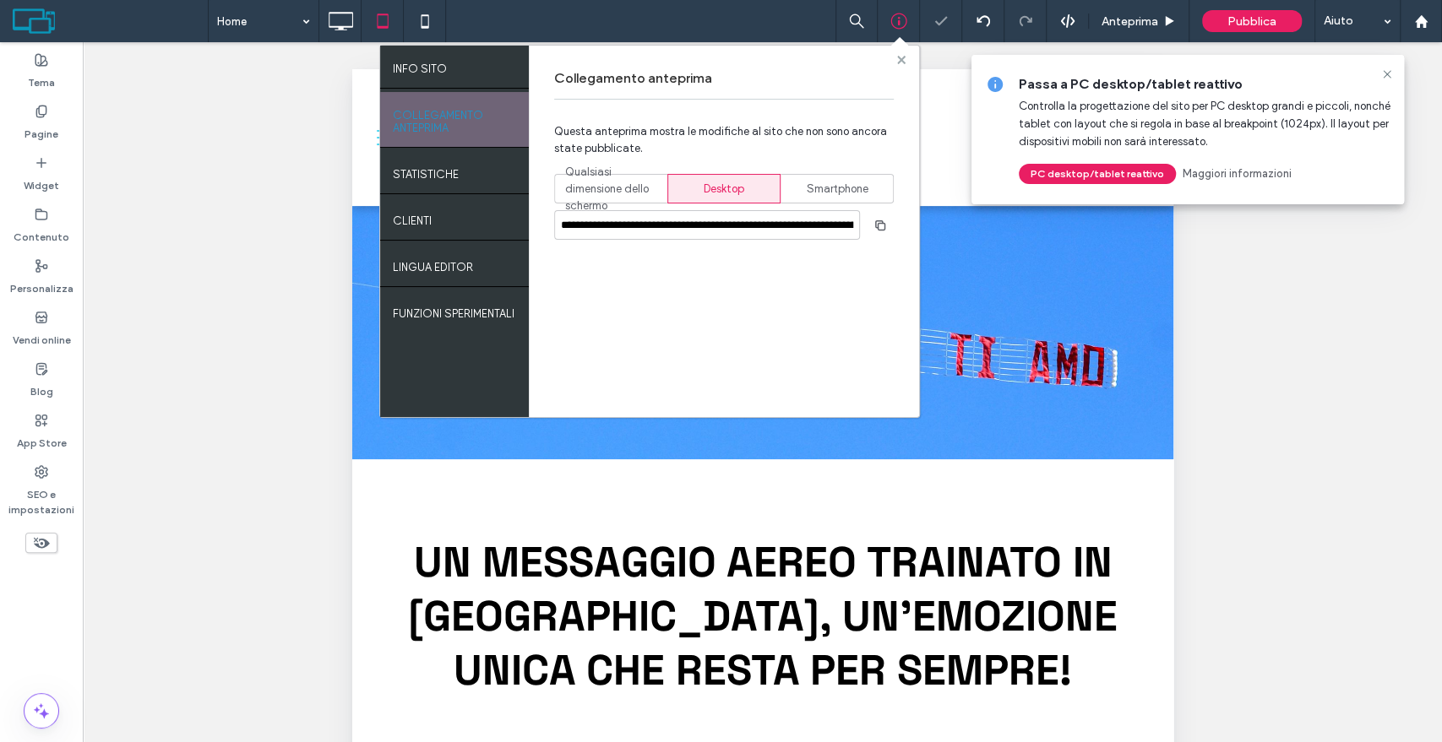
scroll to position [0, 0]
click at [902, 57] on use at bounding box center [900, 59] width 8 height 8
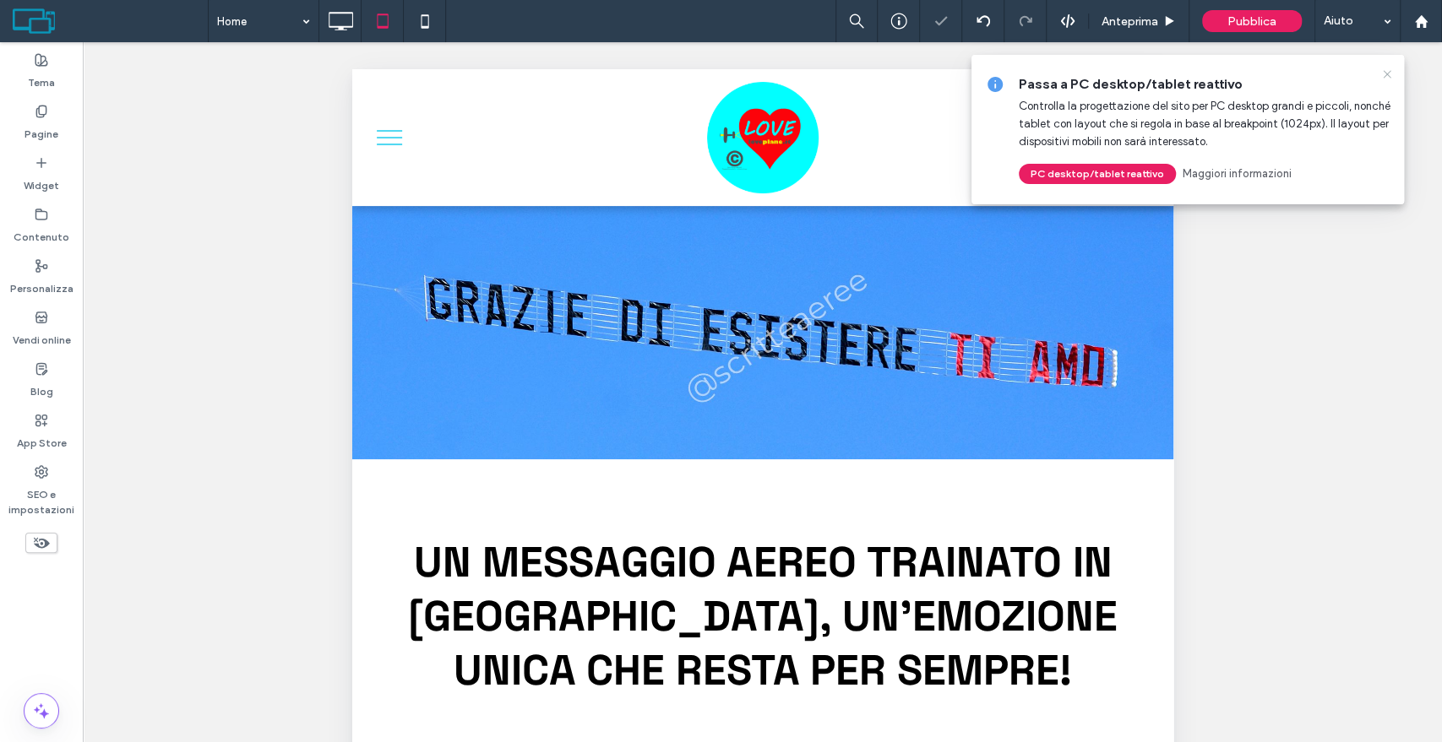
click at [1383, 72] on icon at bounding box center [1387, 75] width 14 height 14
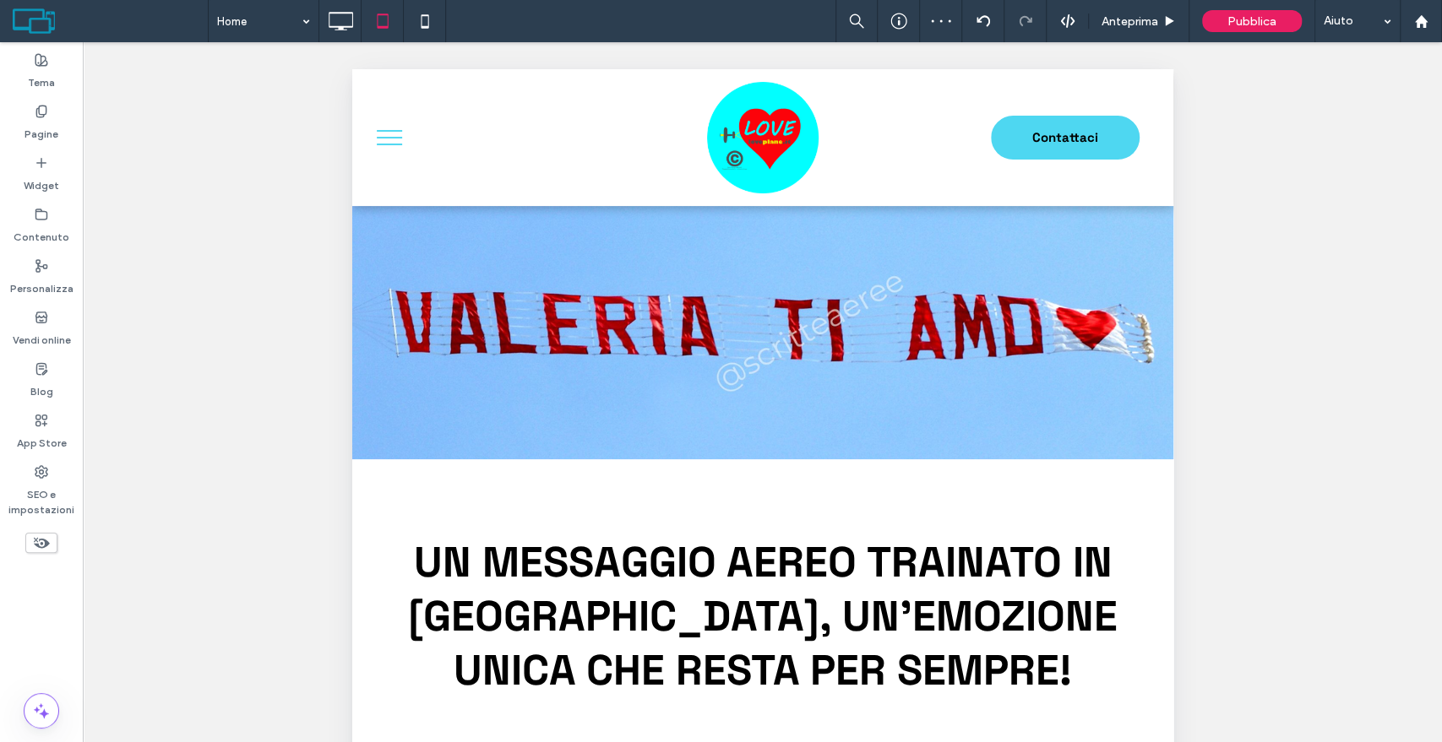
click at [395, 133] on button "menu" at bounding box center [389, 138] width 44 height 44
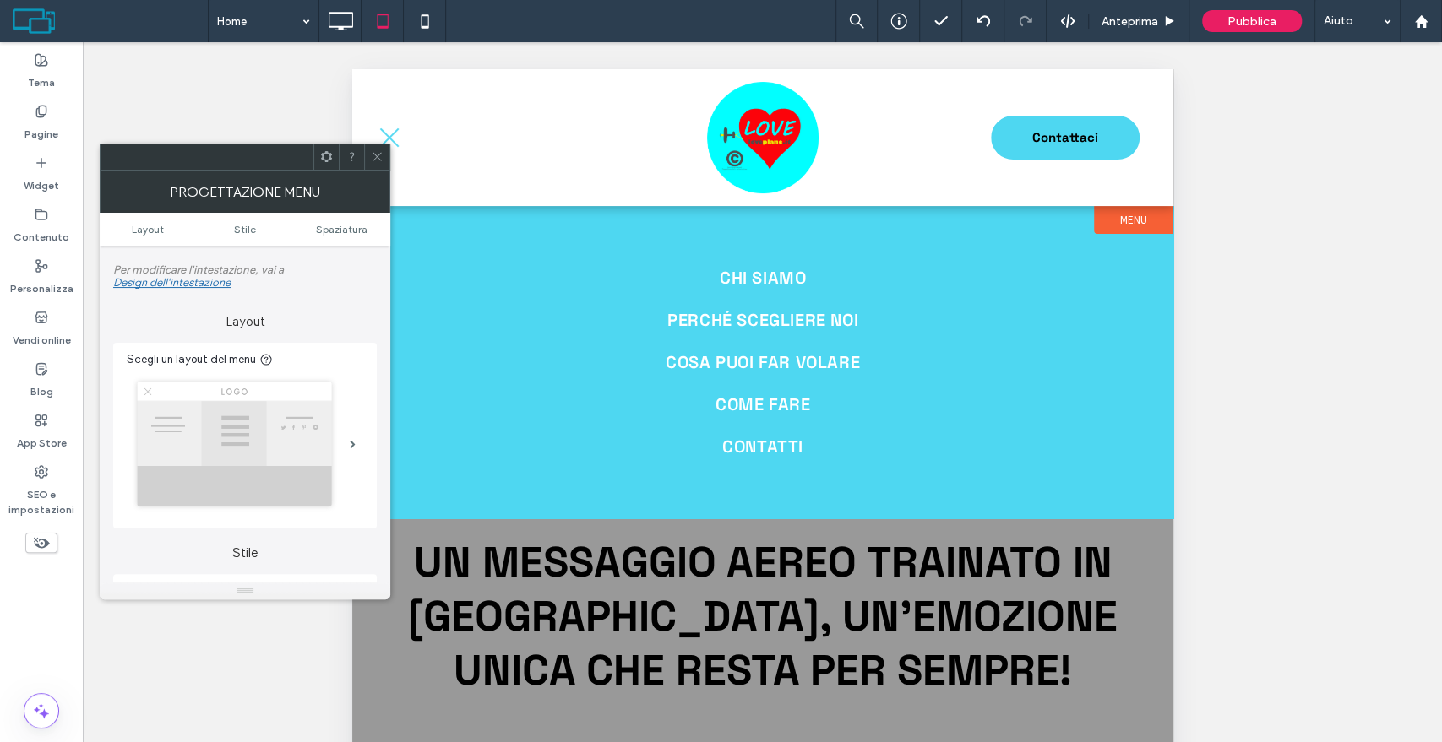
click at [395, 133] on button "menu" at bounding box center [389, 138] width 44 height 44
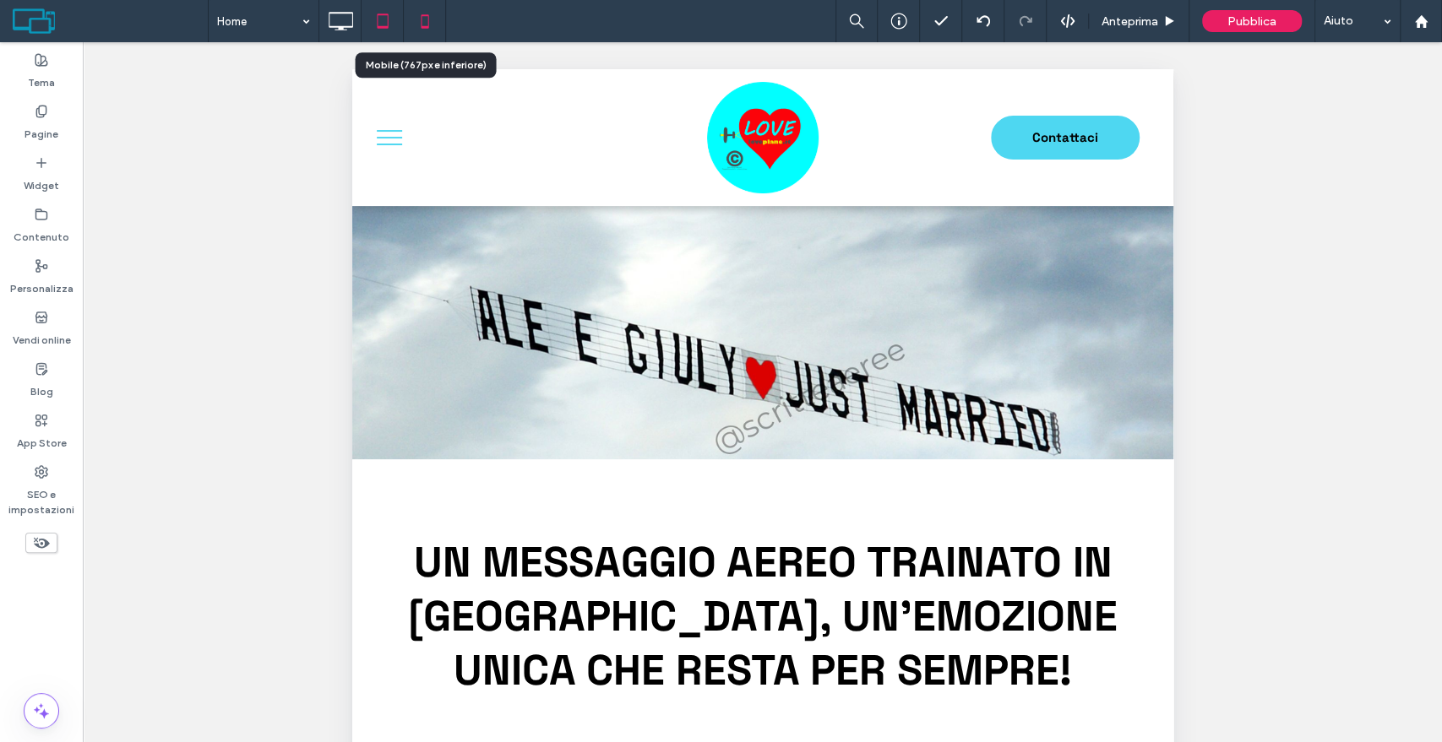
click at [426, 20] on icon at bounding box center [425, 21] width 34 height 34
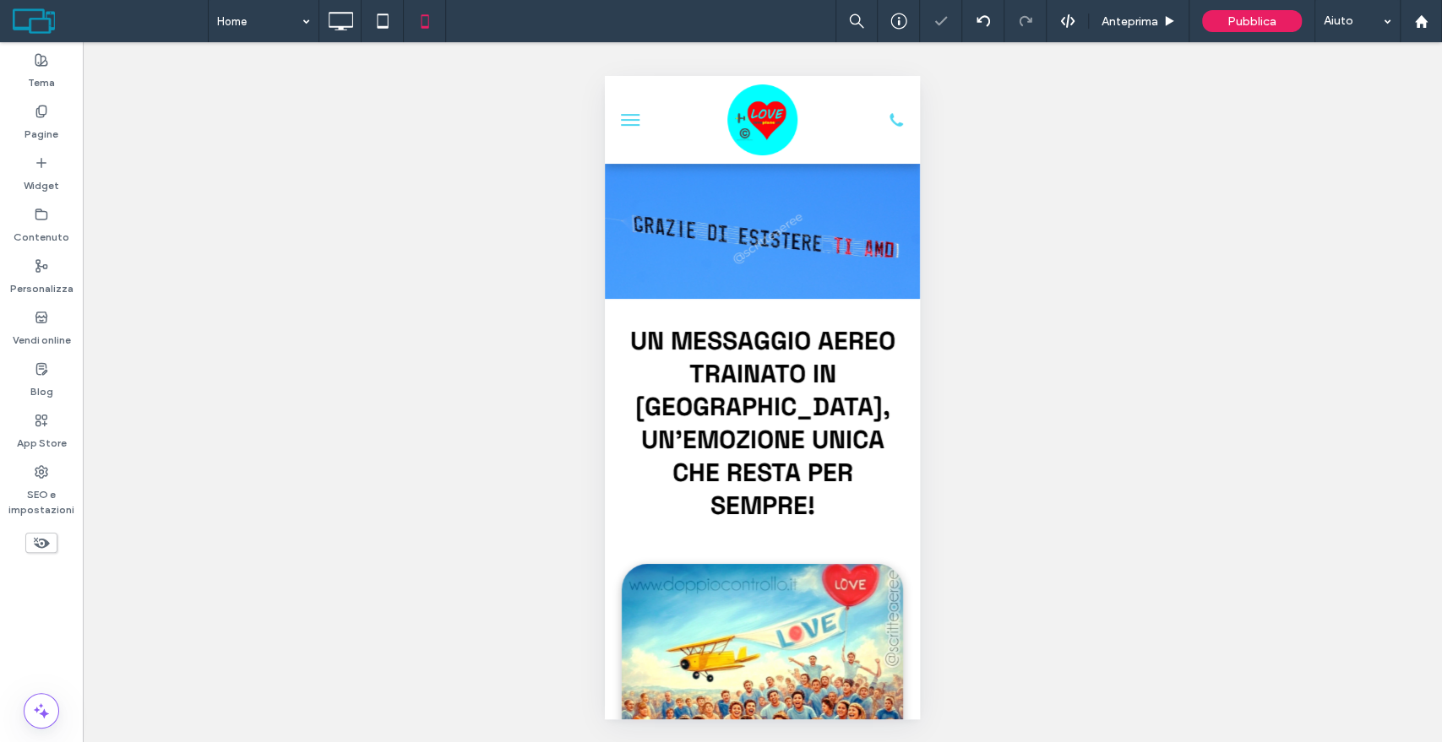
click at [633, 124] on span "menu" at bounding box center [630, 125] width 19 height 2
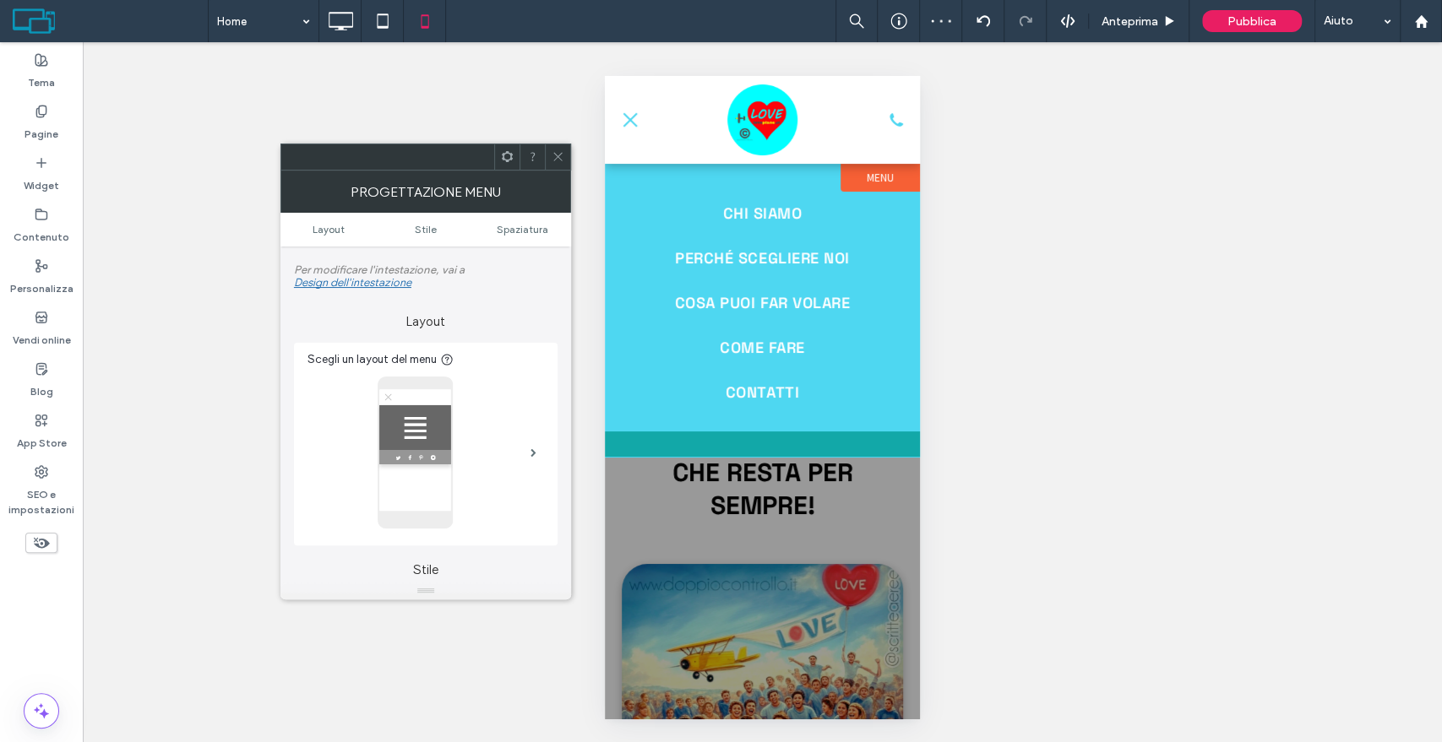
click at [633, 124] on span "menu" at bounding box center [630, 119] width 14 height 14
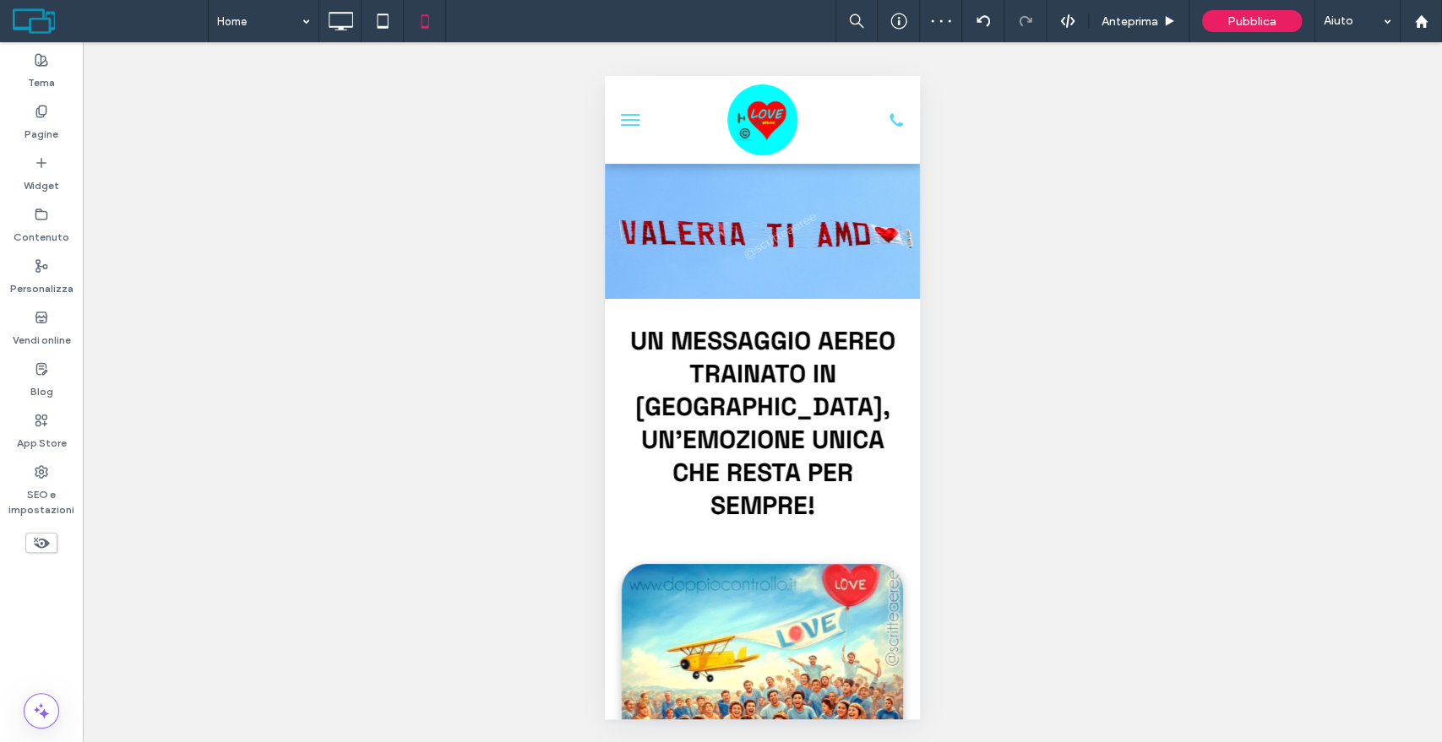
click at [633, 124] on span "menu" at bounding box center [630, 125] width 19 height 2
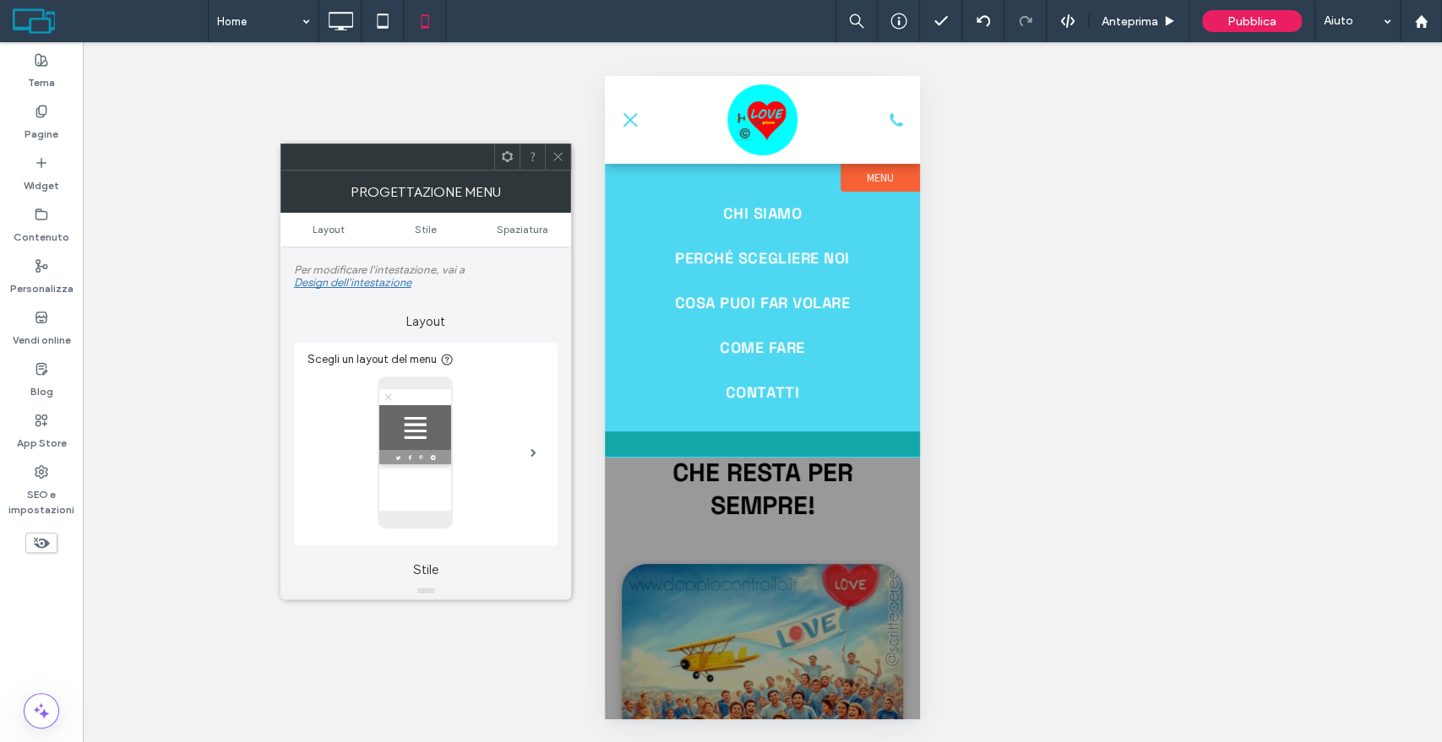
click at [898, 177] on label "Menu" at bounding box center [879, 178] width 79 height 28
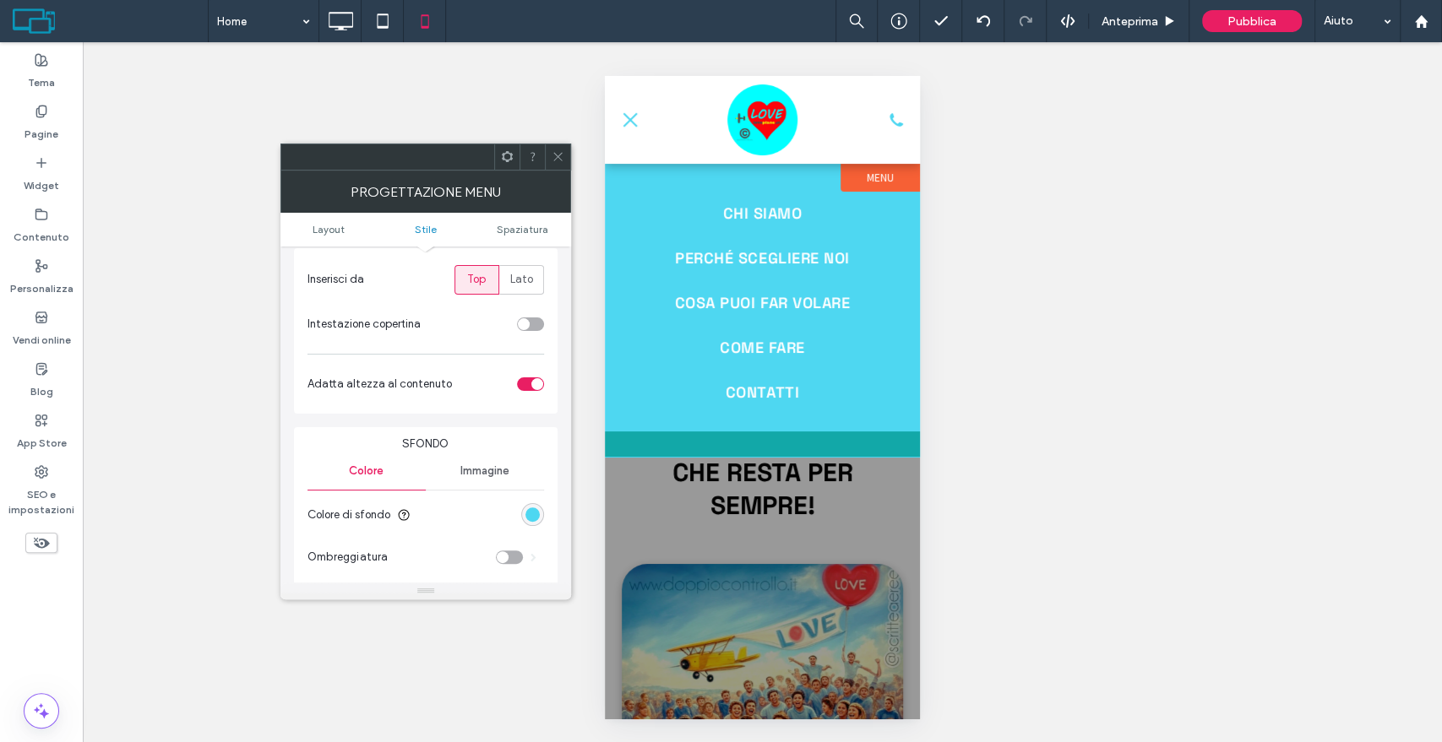
scroll to position [375, 0]
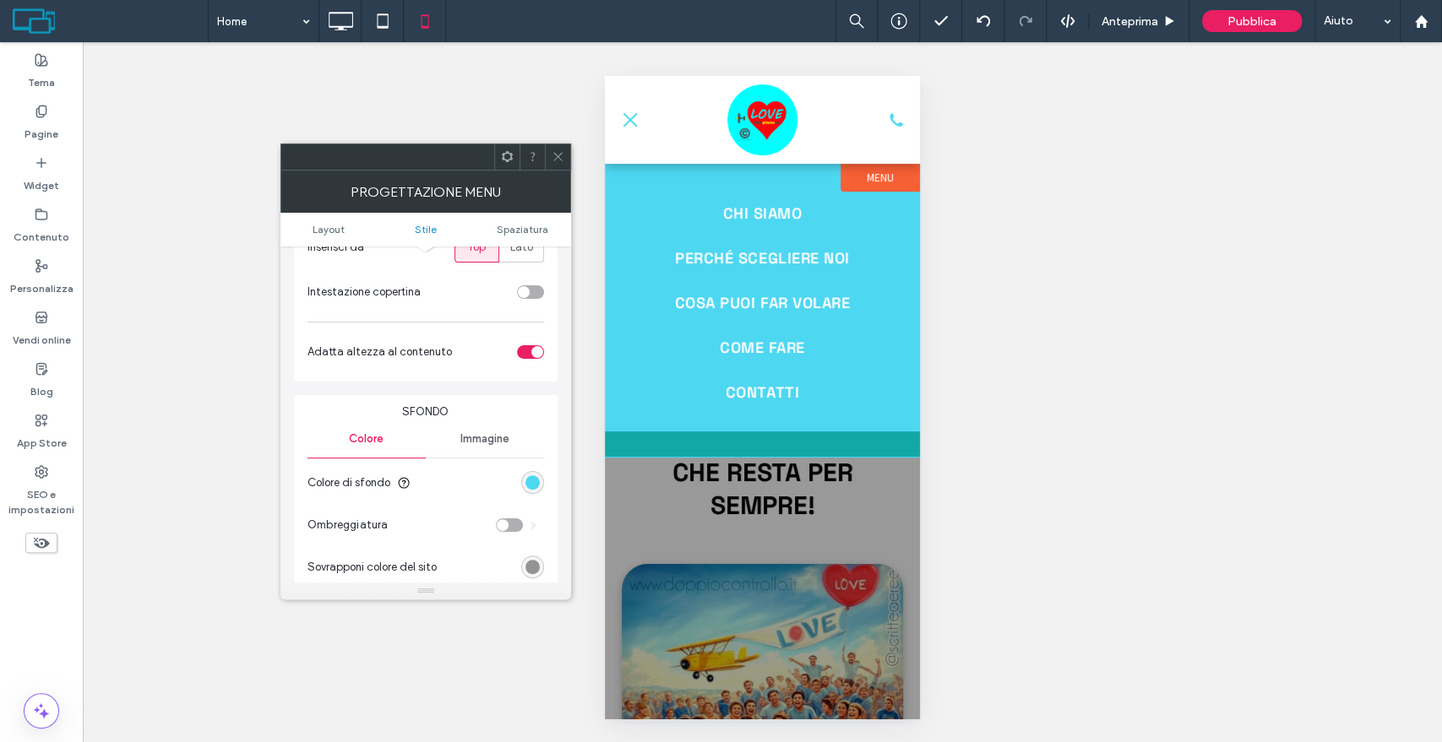
click at [557, 171] on div "Progettazione menu" at bounding box center [425, 192] width 291 height 42
click at [667, 447] on div "Click To Paste" at bounding box center [762, 444] width 315 height 25
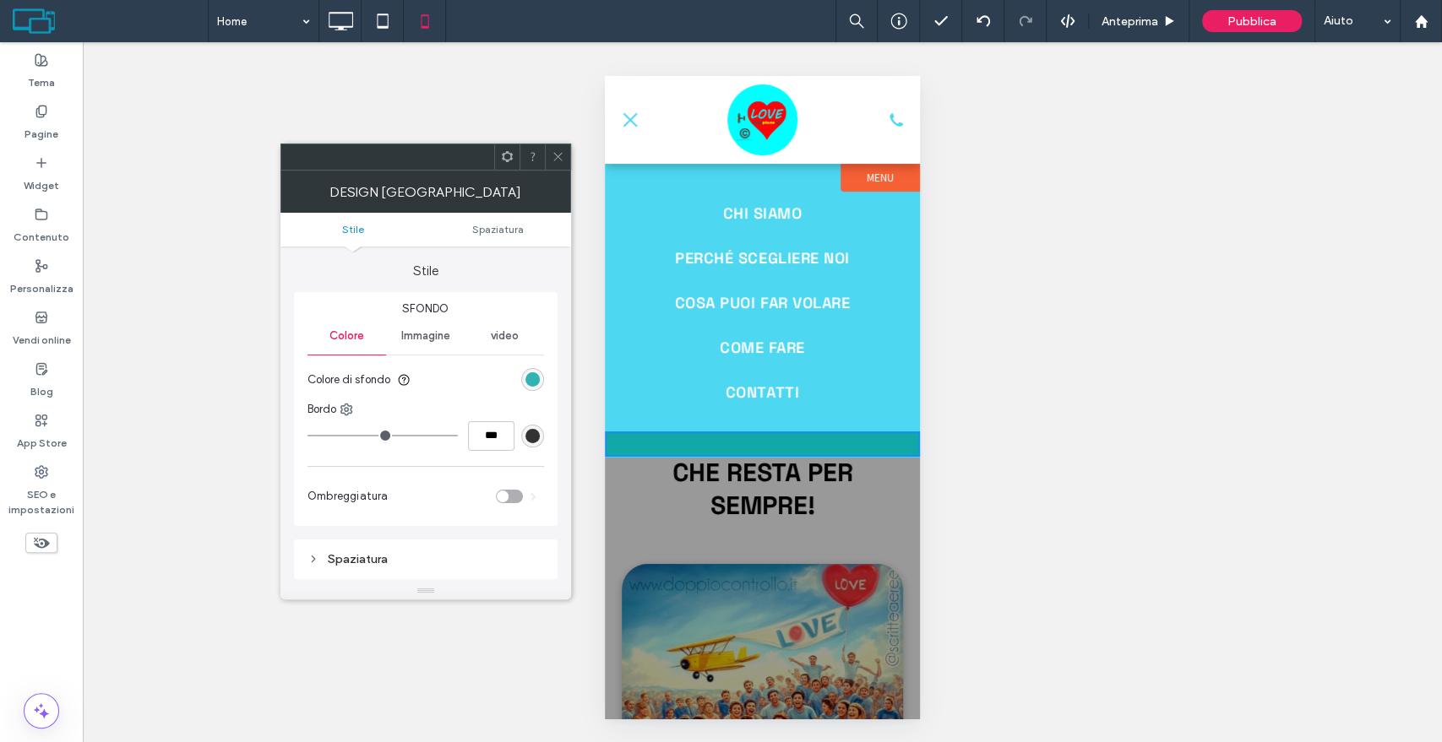
click at [531, 378] on div "rgb(18, 168, 168)" at bounding box center [532, 379] width 14 height 14
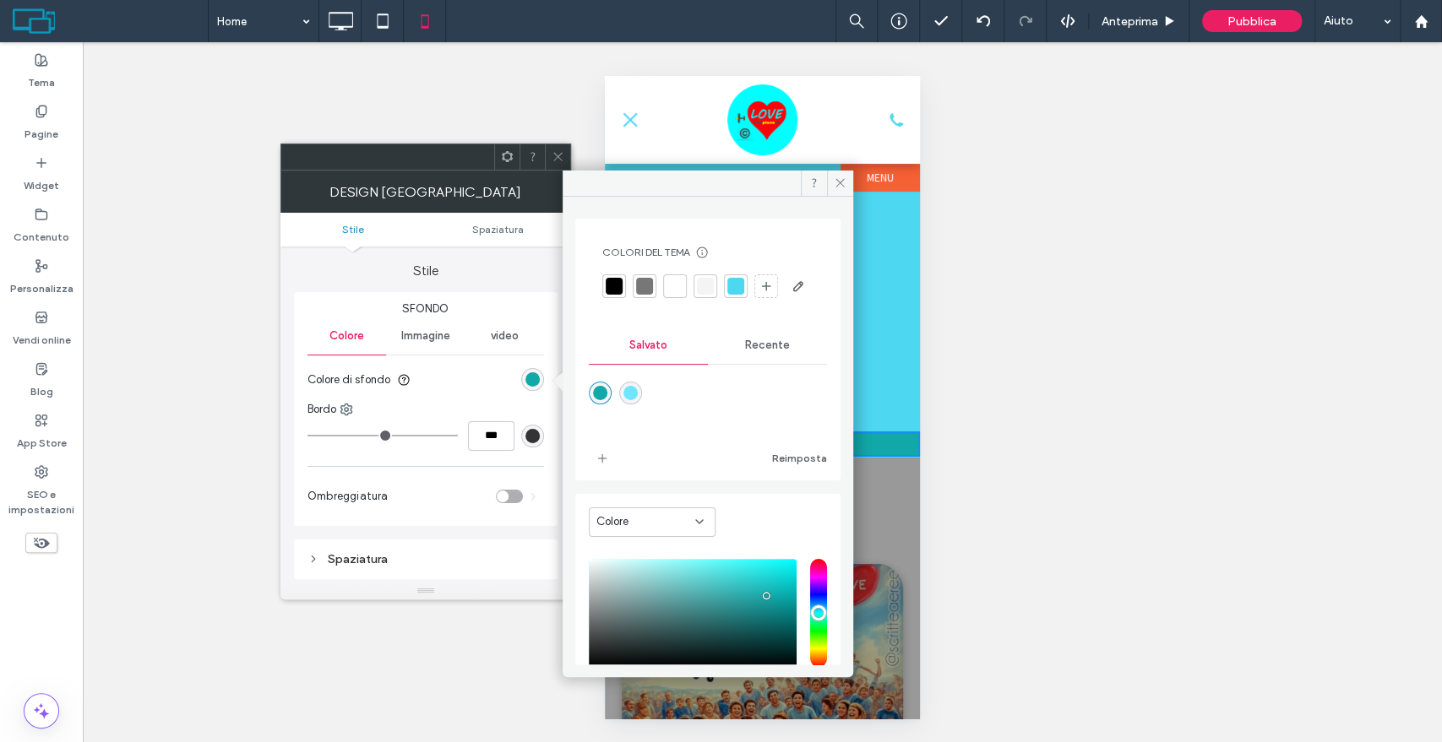
click at [737, 285] on div at bounding box center [735, 286] width 17 height 17
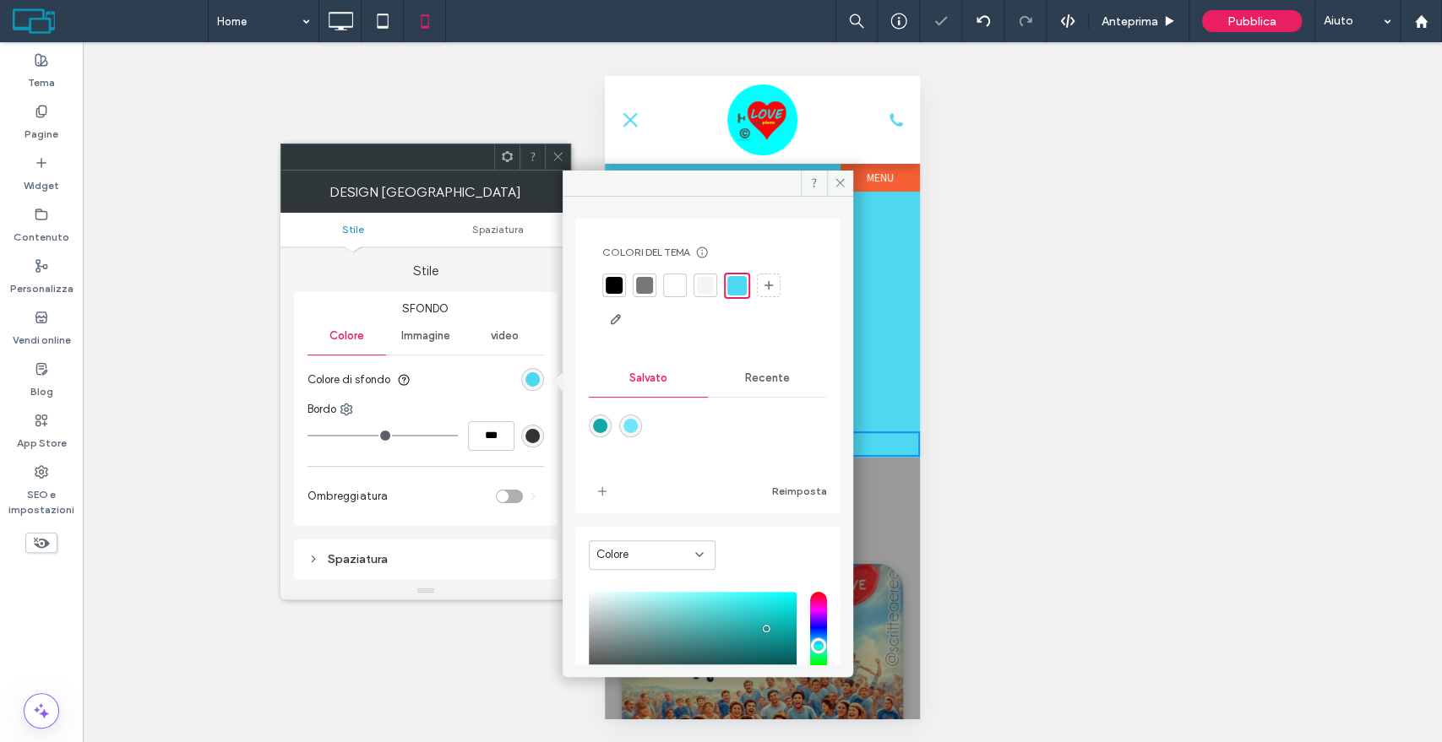
click at [557, 166] on span at bounding box center [558, 156] width 13 height 25
